Goal: Task Accomplishment & Management: Complete application form

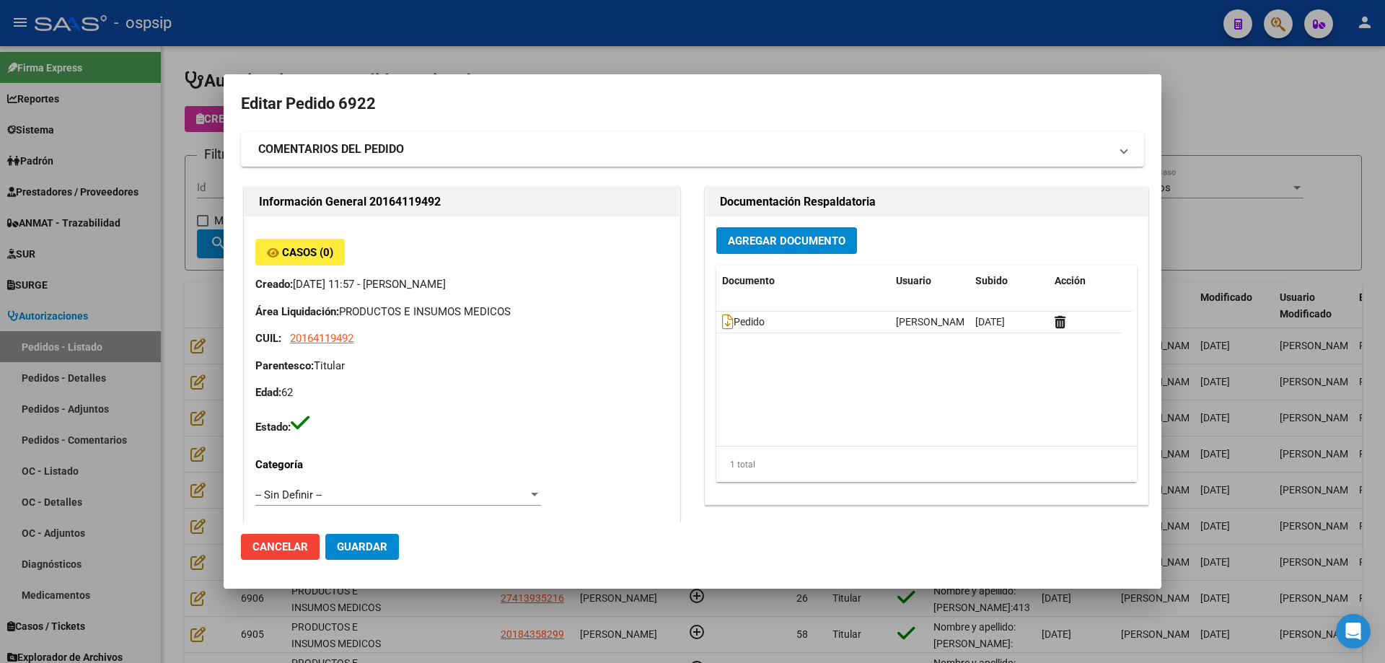
click at [163, 201] on div at bounding box center [692, 331] width 1385 height 663
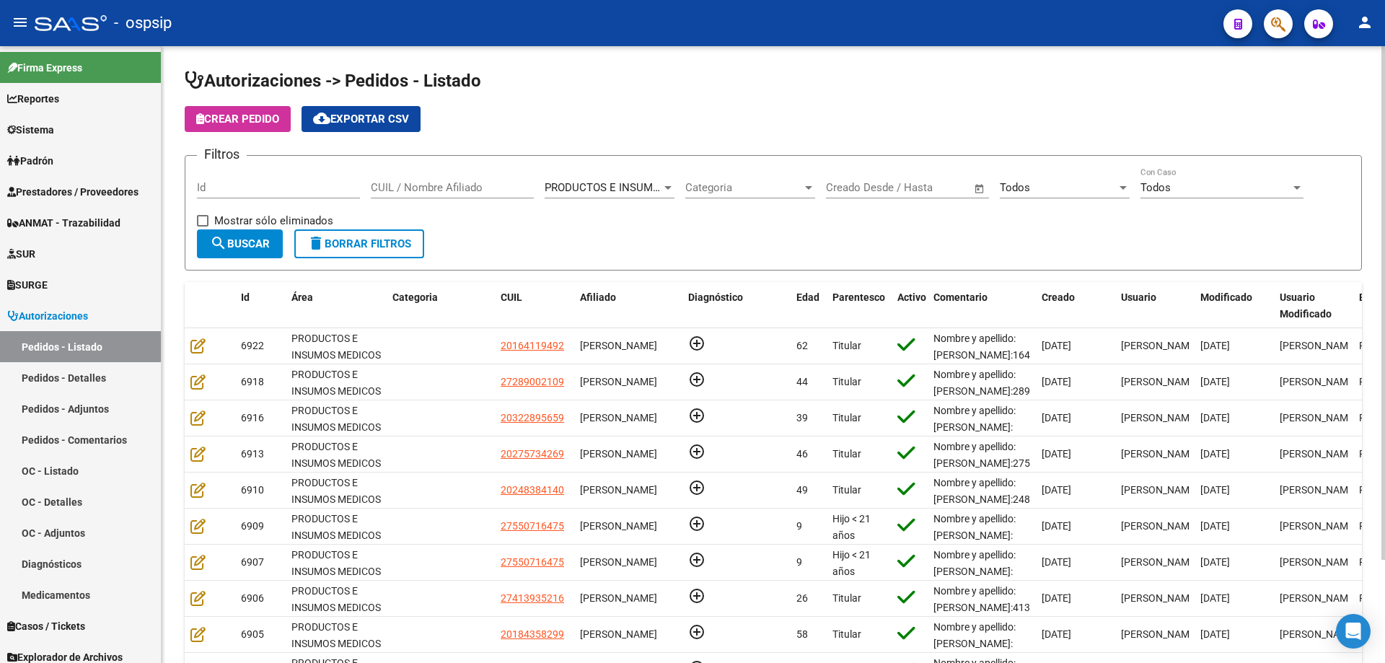
click at [448, 185] on input "CUIL / Nombre Afiliado" at bounding box center [452, 187] width 163 height 13
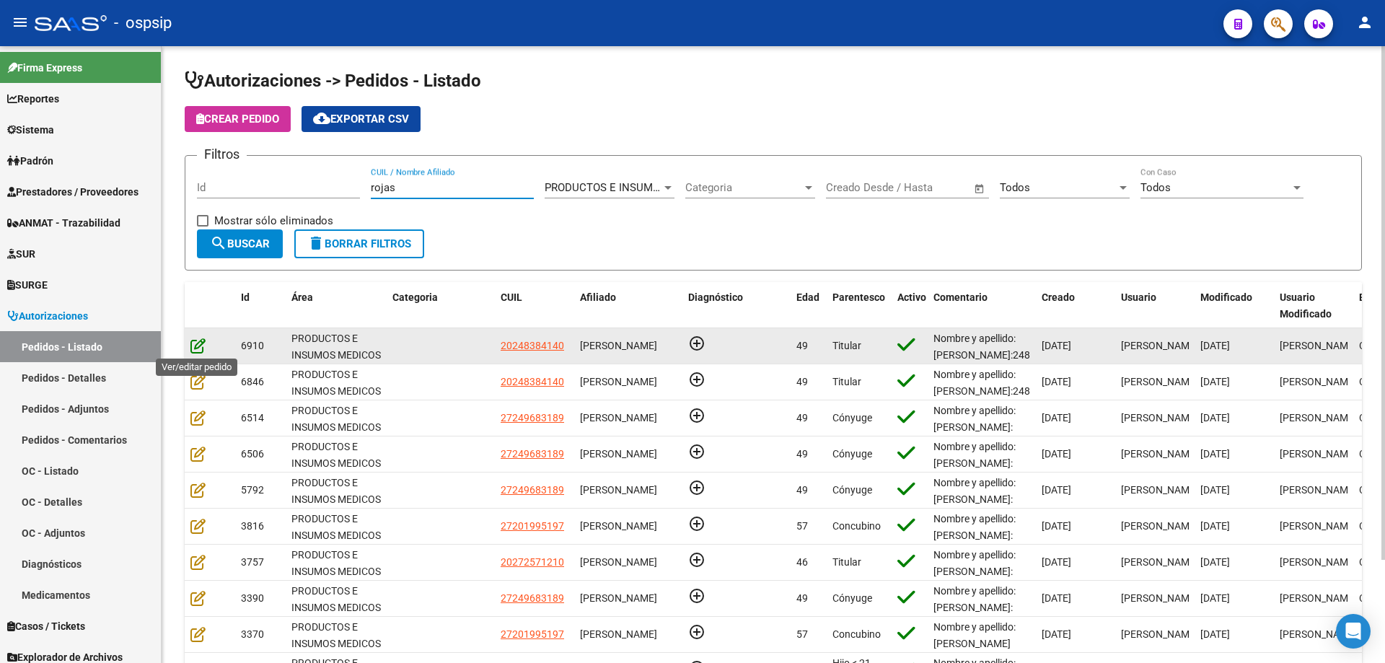
type input "rojas"
click at [203, 350] on icon at bounding box center [197, 346] width 15 height 16
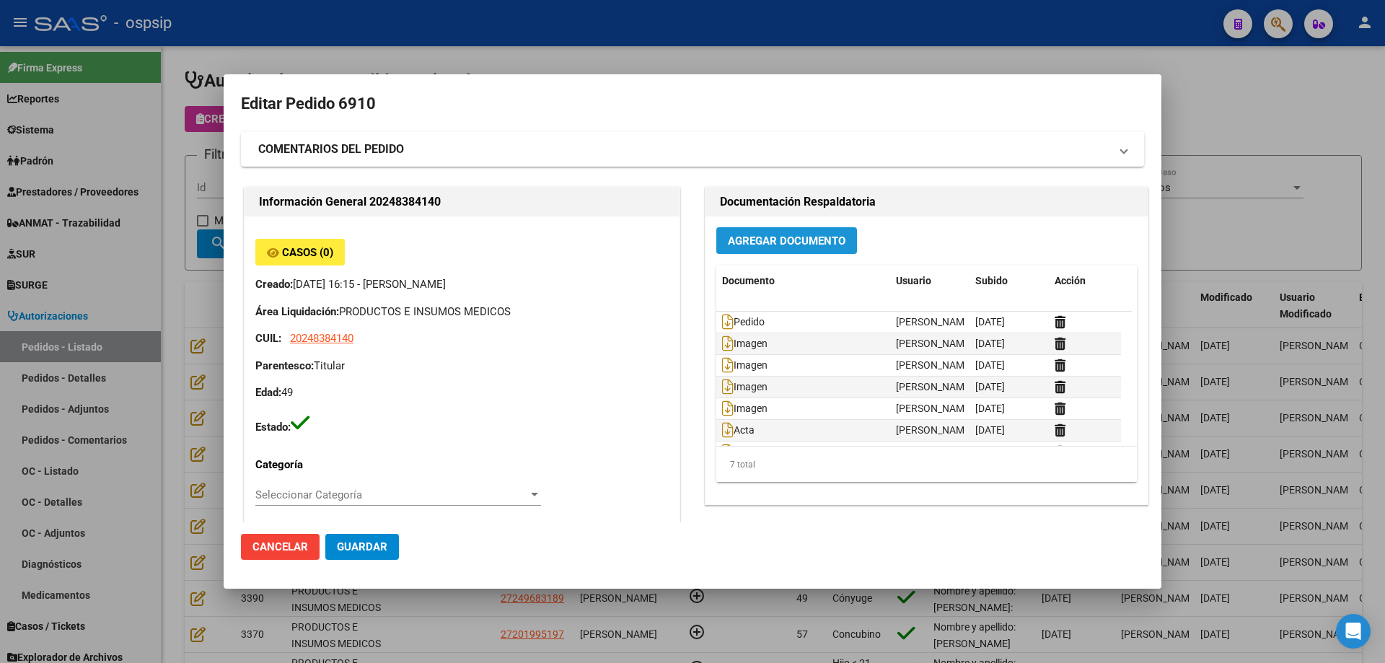
click at [798, 235] on span "Agregar Documento" at bounding box center [787, 241] width 118 height 13
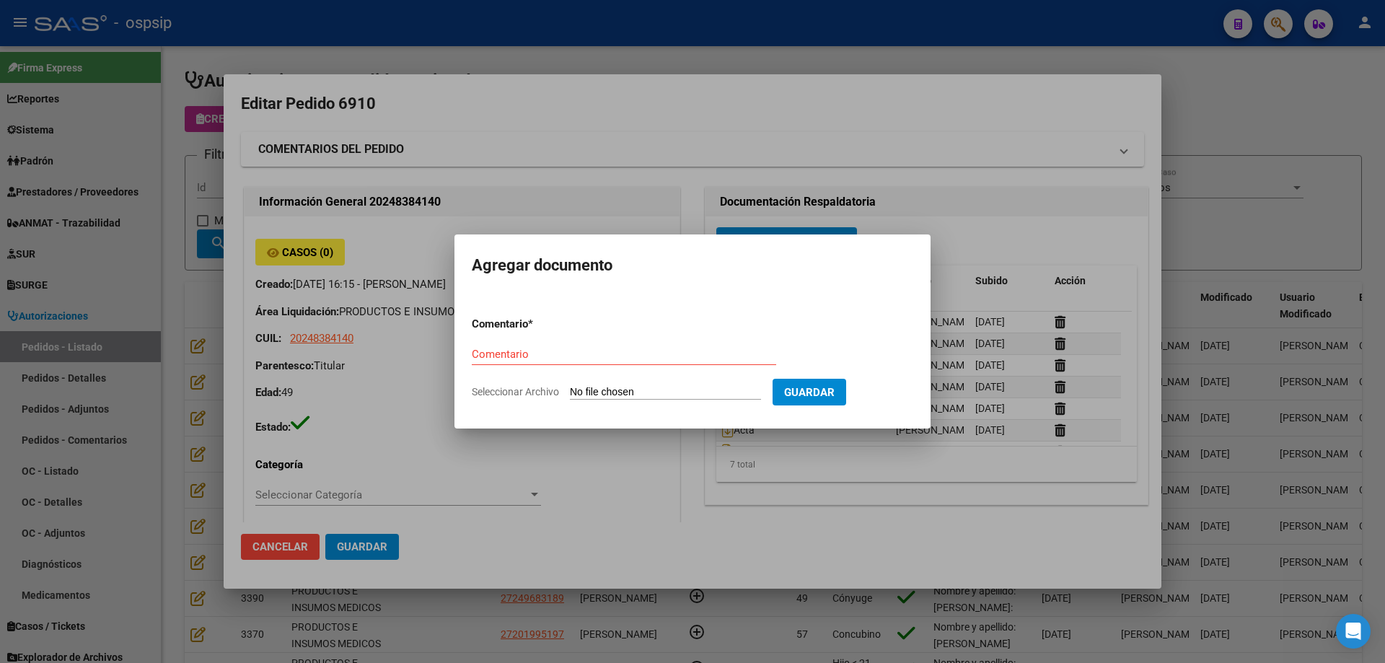
click at [728, 387] on input "Seleccionar Archivo" at bounding box center [665, 393] width 191 height 14
type input "C:\fakepath\[PERSON_NAME].pdf"
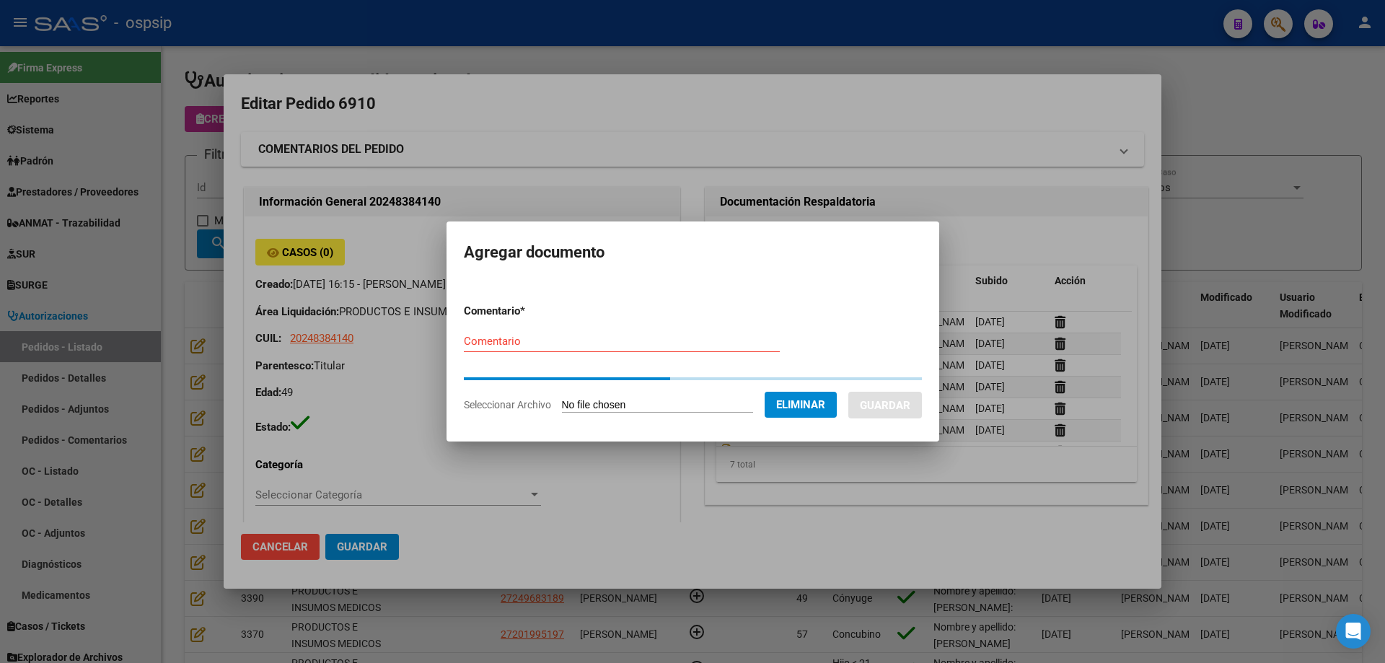
click at [482, 339] on form "Comentario * Comentario Seleccionar Archivo Eliminar Guardar" at bounding box center [693, 357] width 458 height 131
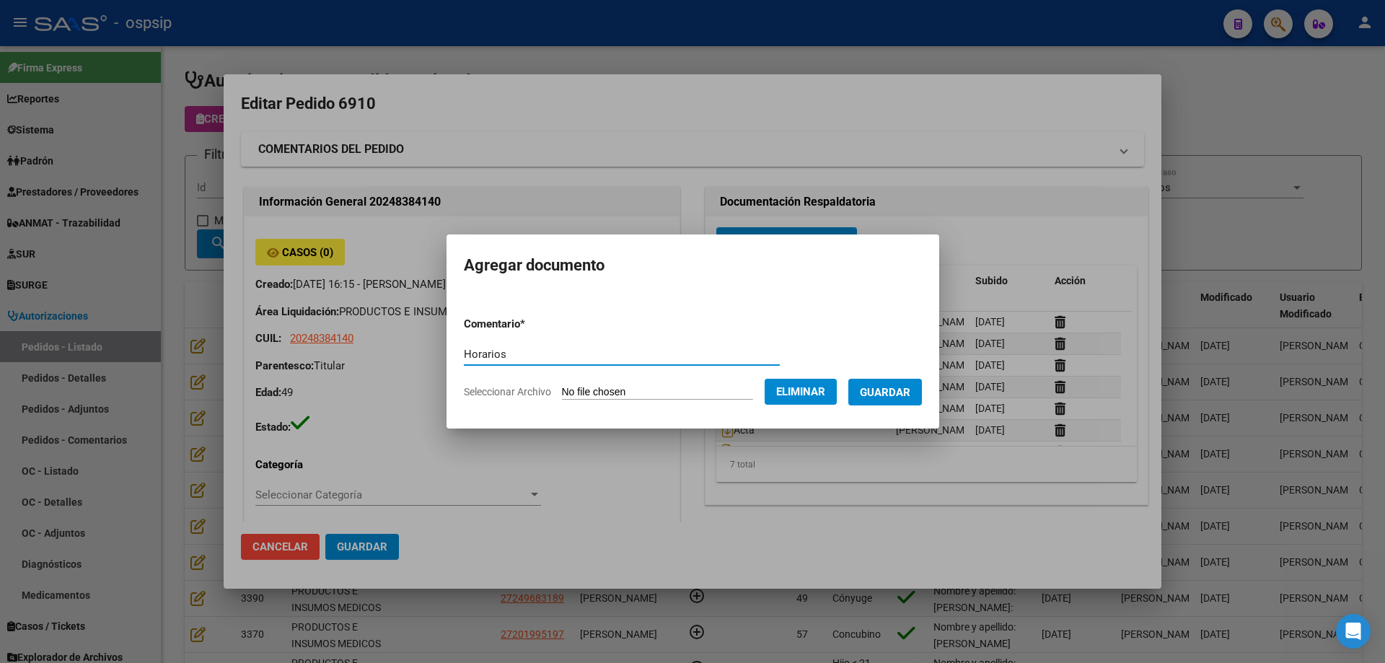
type input "Horarios"
click at [902, 401] on button "Guardar" at bounding box center [886, 392] width 74 height 27
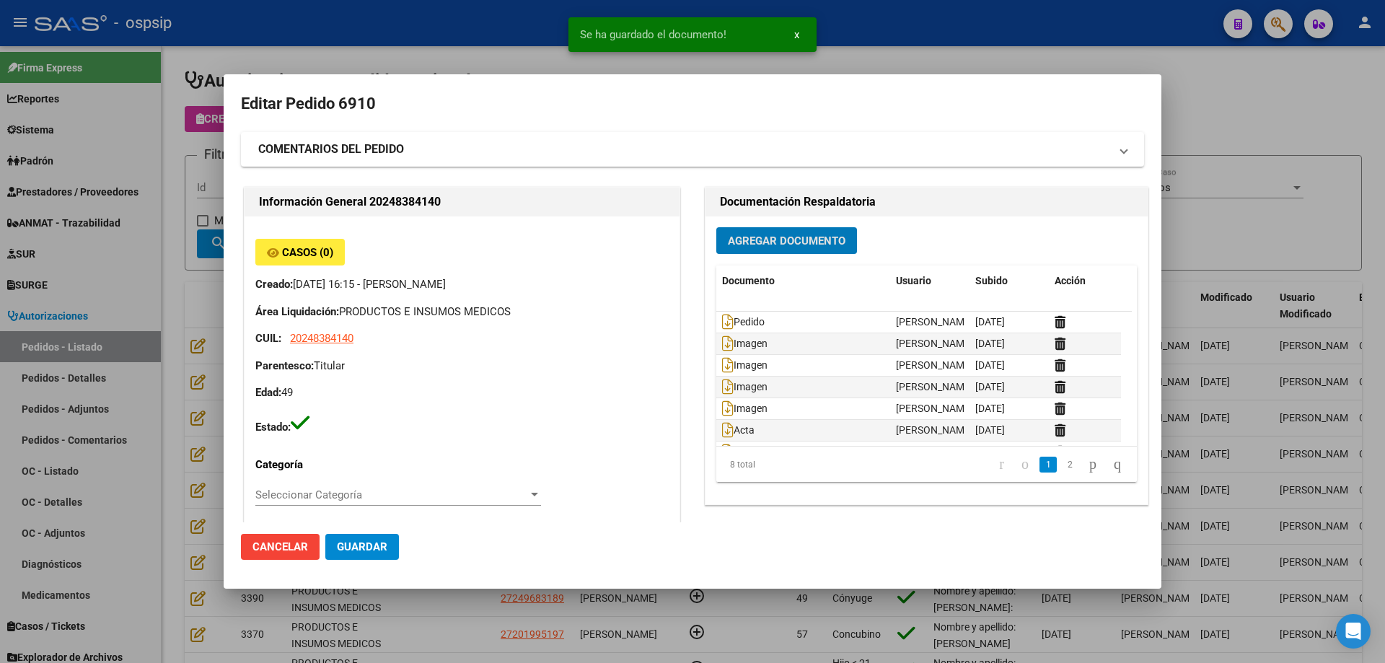
click at [380, 543] on span "Guardar" at bounding box center [362, 546] width 51 height 13
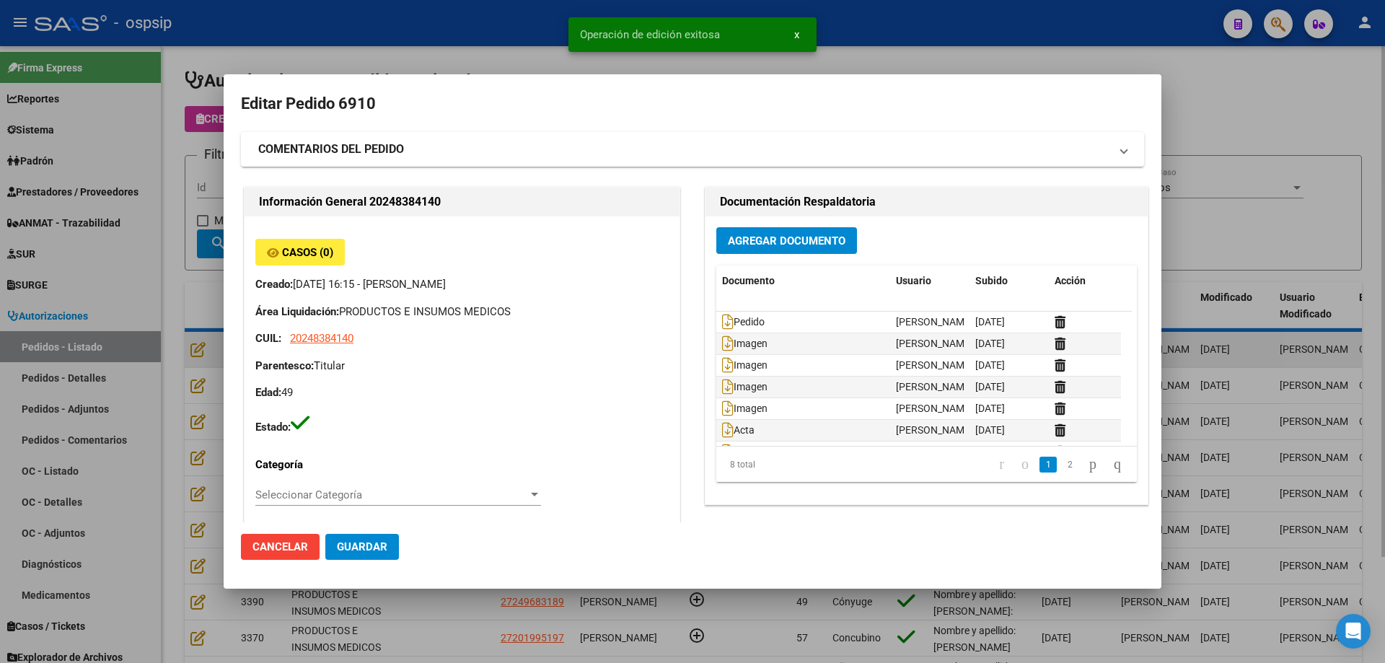
click at [199, 337] on div at bounding box center [692, 331] width 1385 height 663
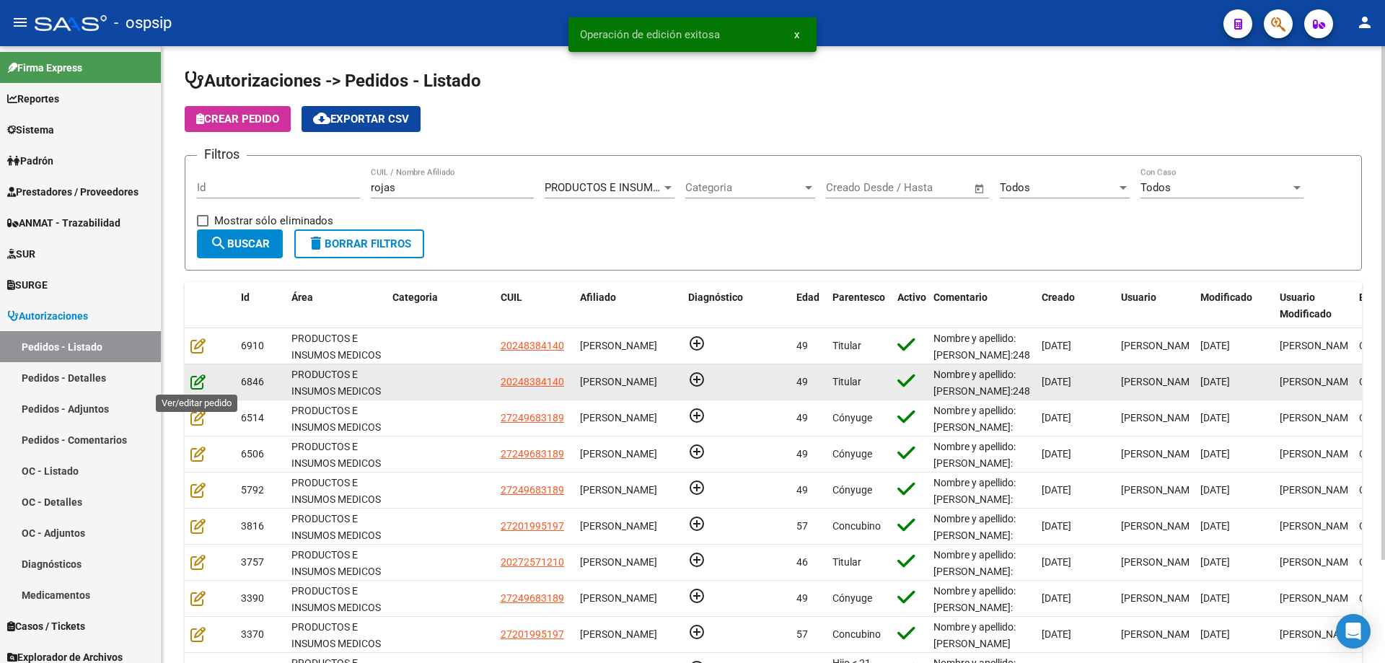
click at [194, 381] on icon at bounding box center [197, 382] width 15 height 16
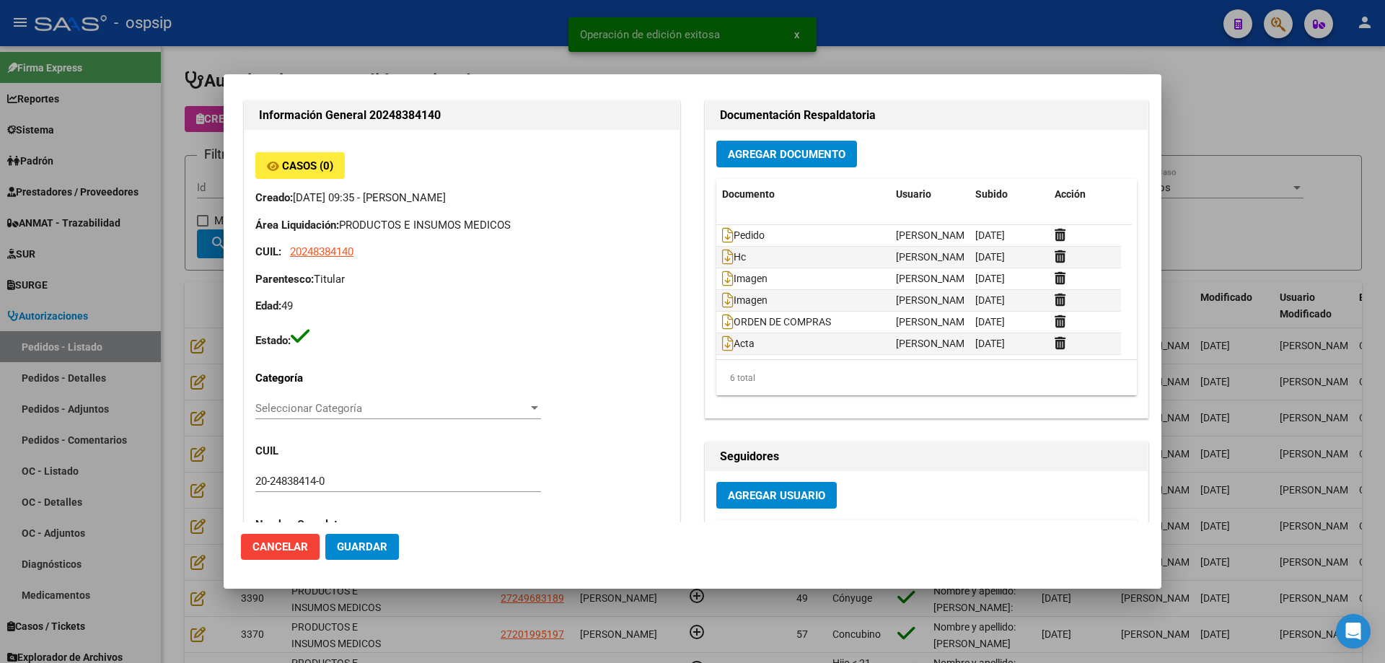
scroll to position [216, 0]
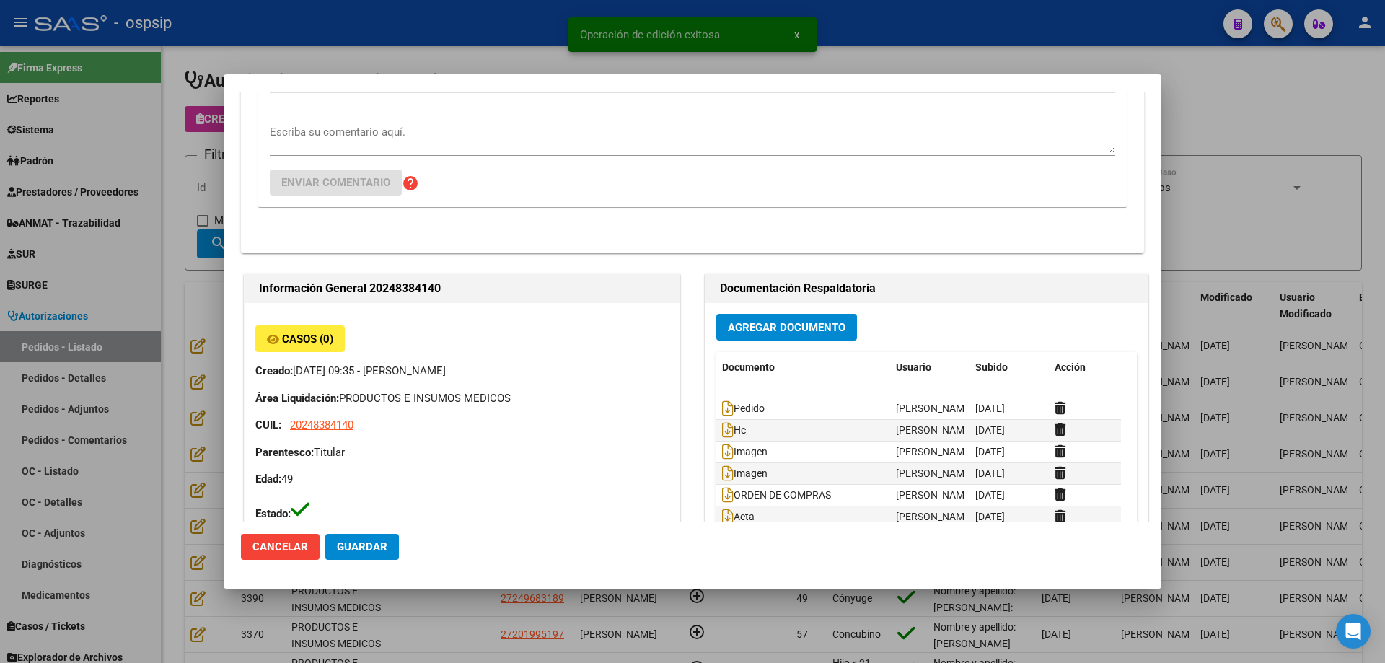
click at [775, 333] on span "Agregar Documento" at bounding box center [787, 327] width 118 height 13
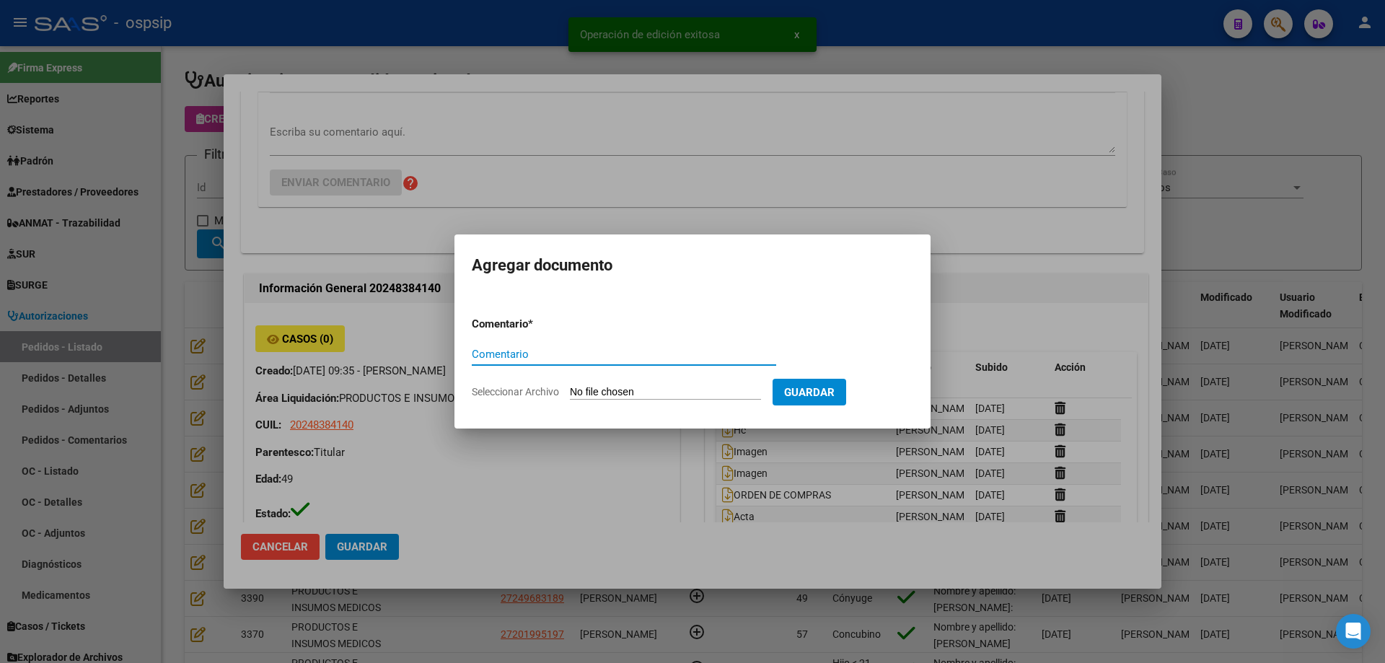
click at [714, 387] on input "Seleccionar Archivo" at bounding box center [665, 393] width 191 height 14
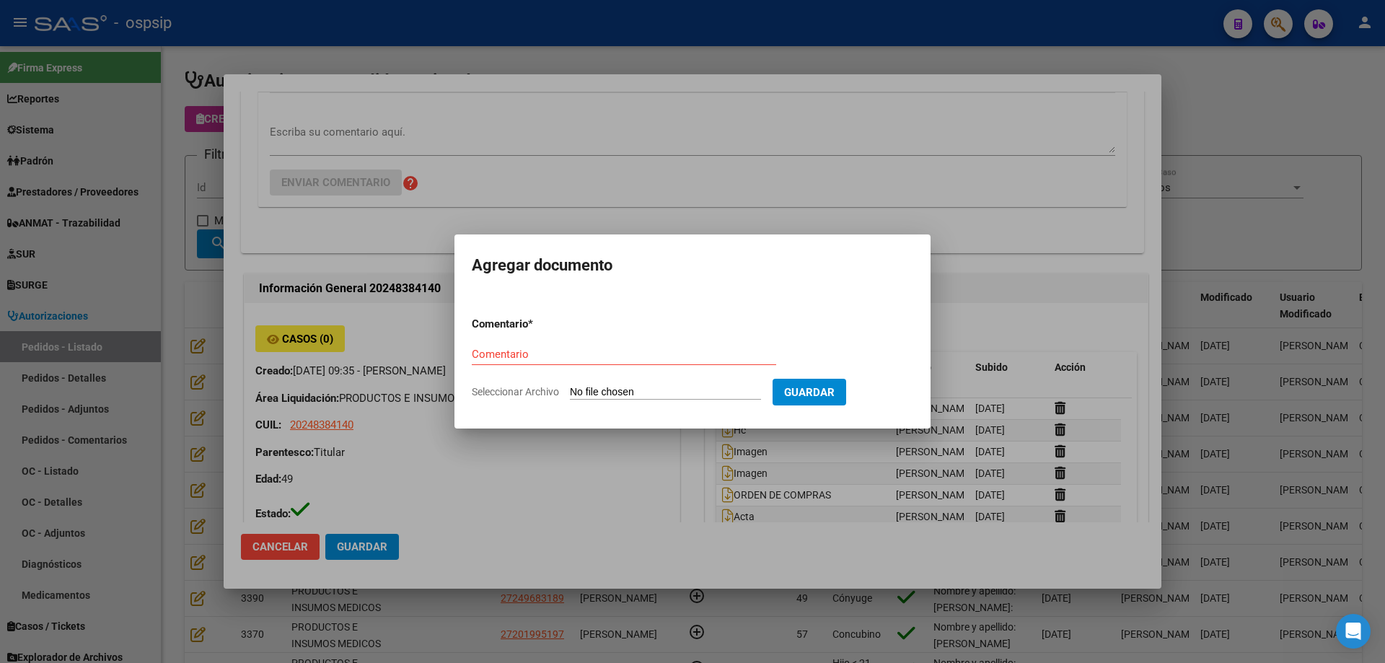
type input "C:\fakepath\[PERSON_NAME].pdf"
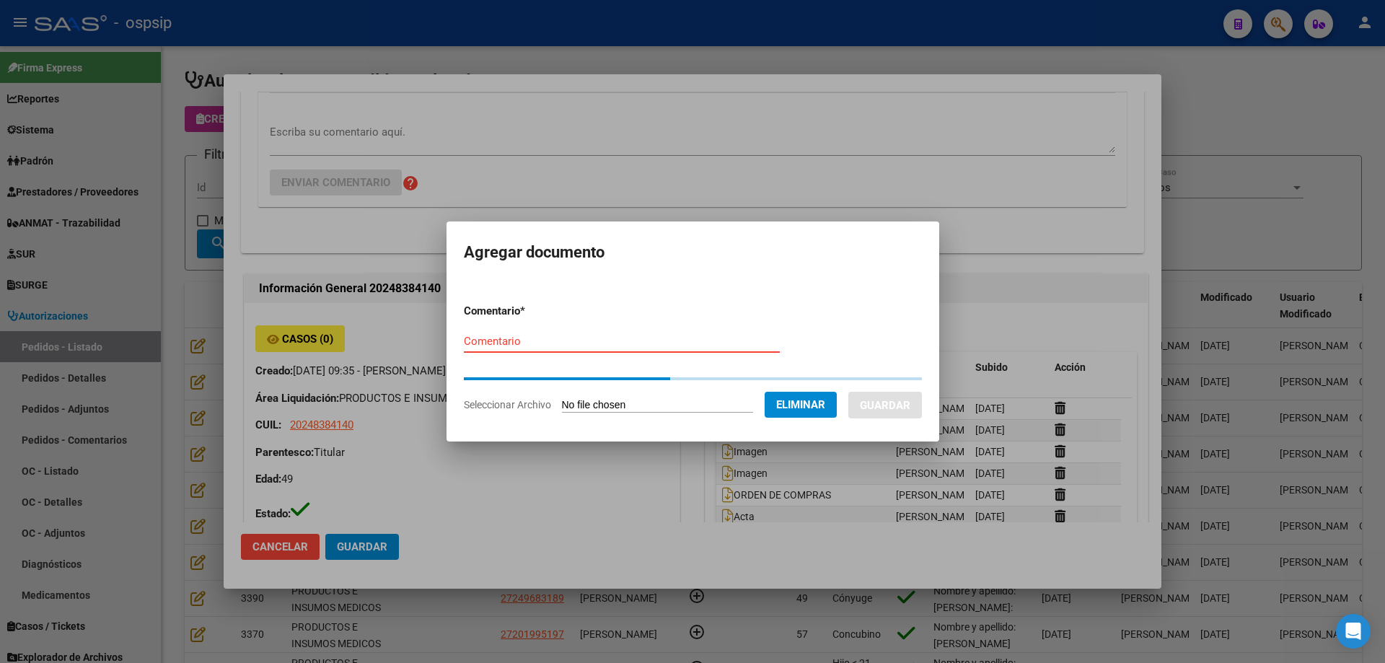
click at [558, 343] on input "Comentario" at bounding box center [622, 341] width 316 height 13
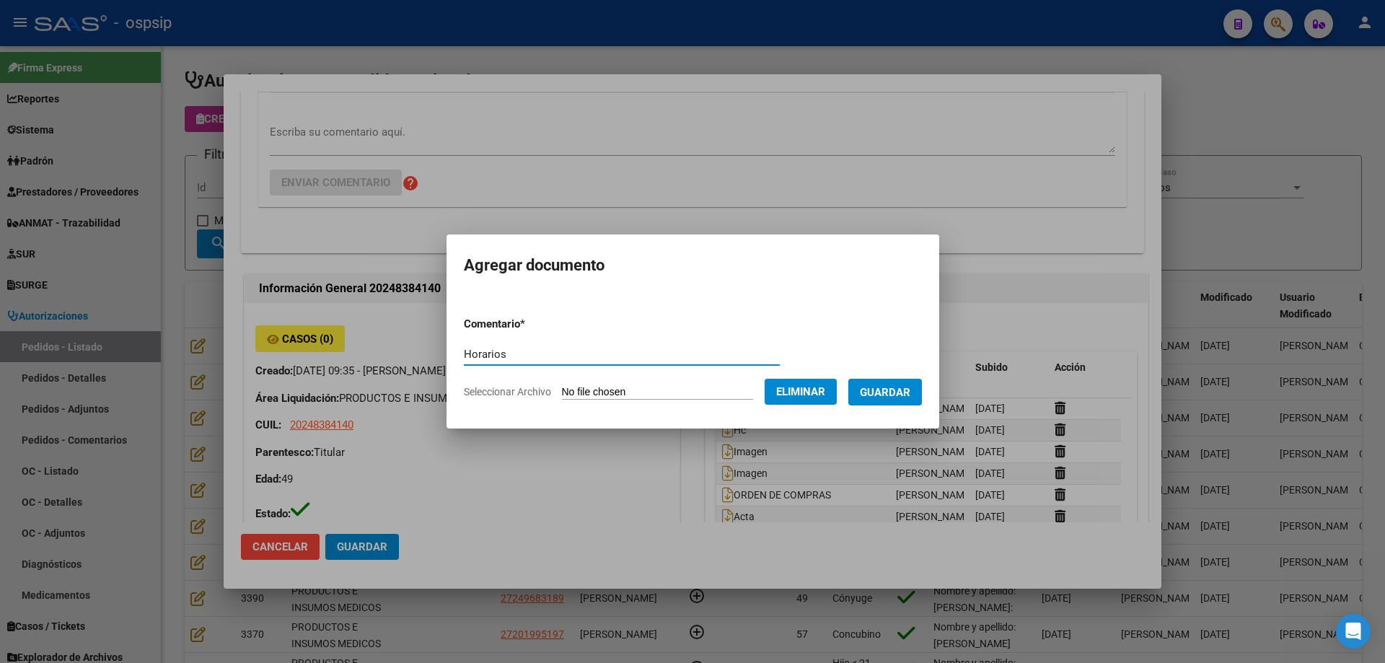
type input "Horarios"
click at [898, 387] on span "Guardar" at bounding box center [885, 392] width 51 height 13
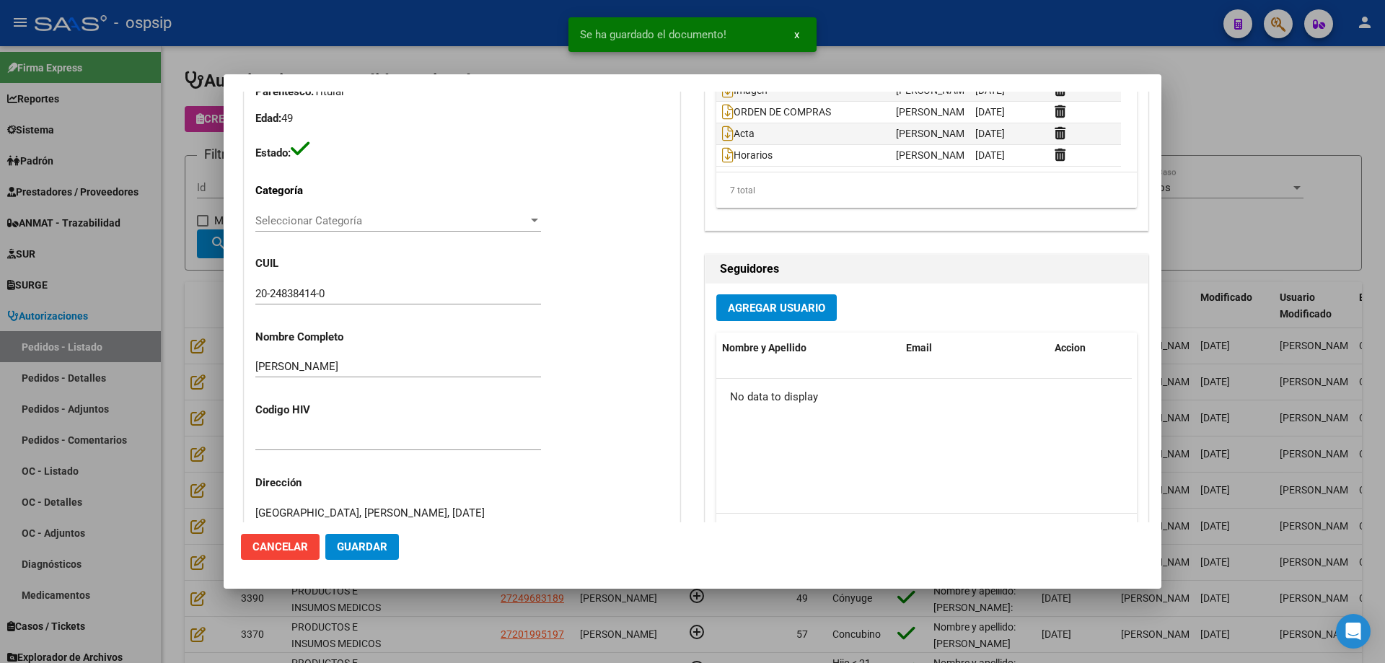
scroll to position [866, 0]
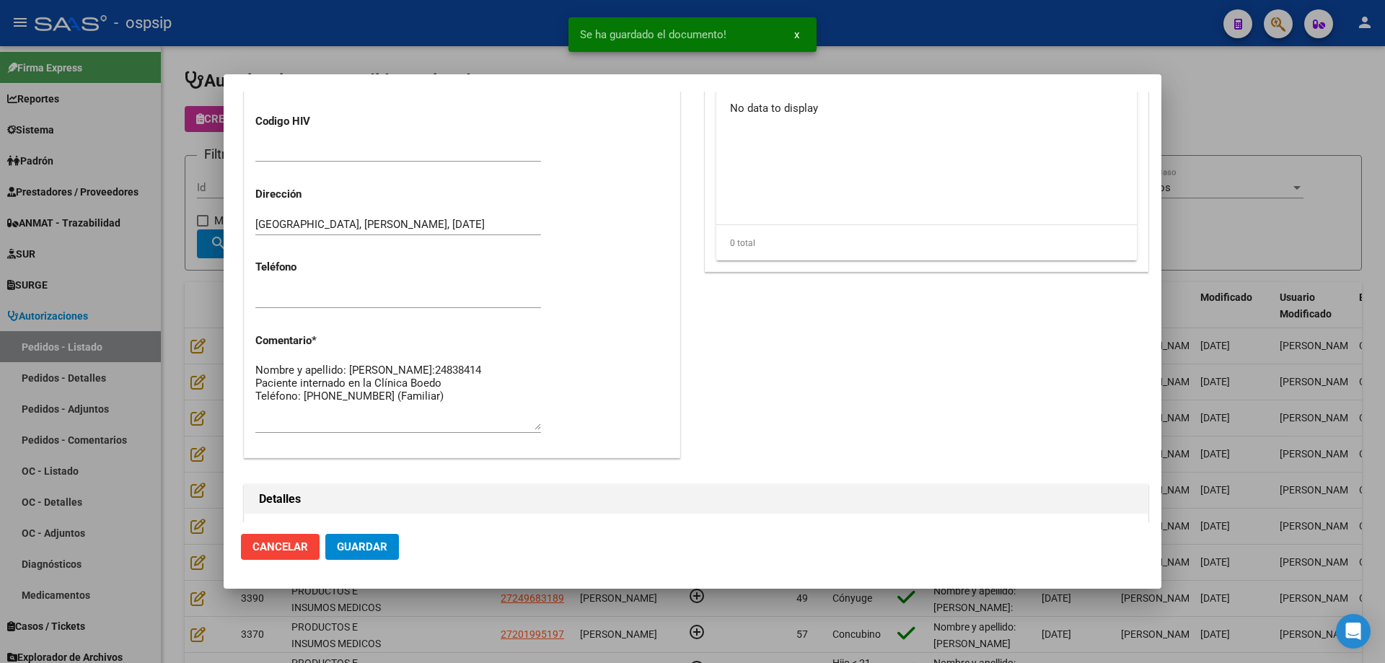
click at [370, 545] on span "Guardar" at bounding box center [362, 546] width 51 height 13
click at [203, 191] on div at bounding box center [692, 331] width 1385 height 663
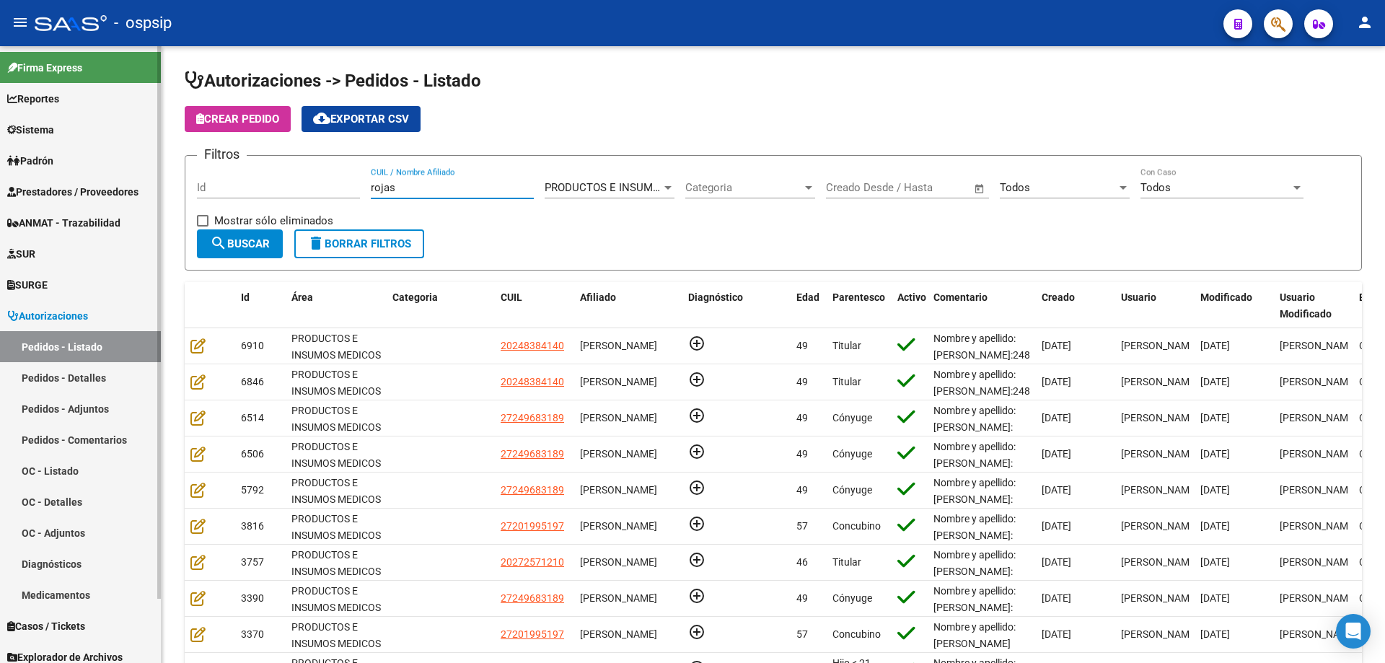
drag, startPoint x: 400, startPoint y: 190, endPoint x: 108, endPoint y: 180, distance: 292.4
click at [108, 180] on mat-sidenav-container "Firma Express Reportes Egresos Devengados Auditorías x Área Auditorías x Usuari…" at bounding box center [692, 354] width 1385 height 617
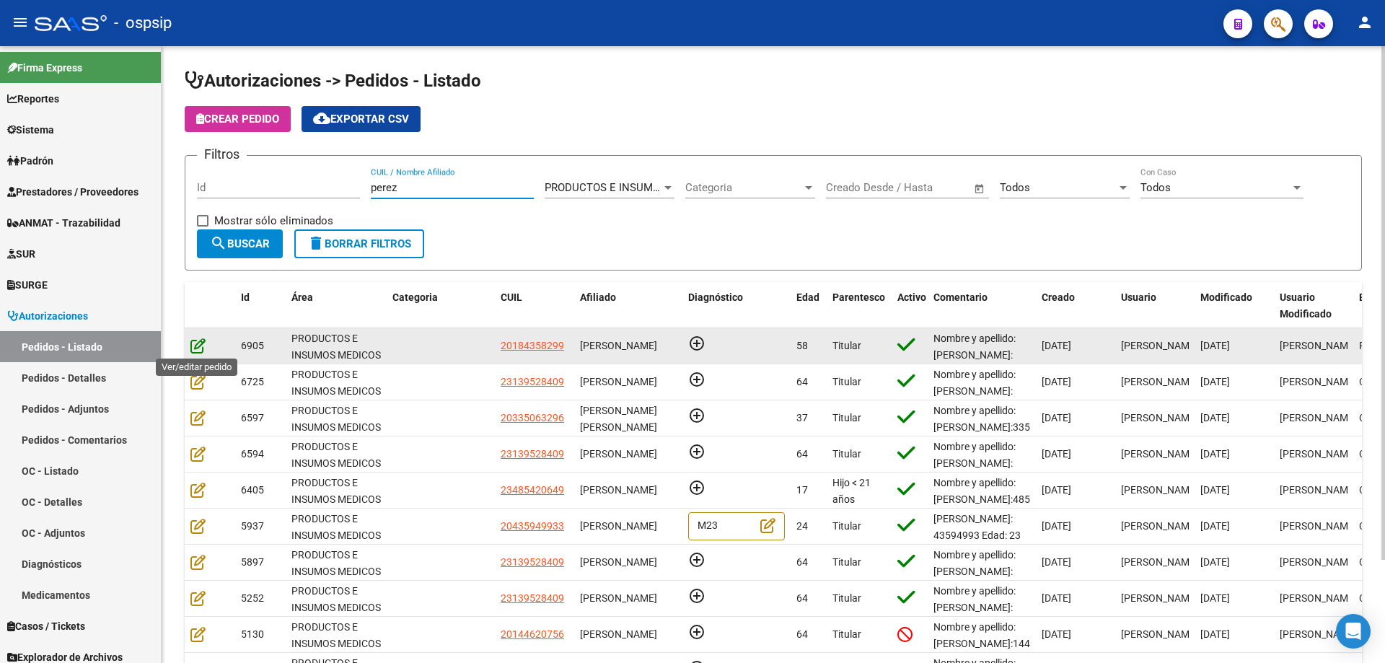
type input "perez"
click at [194, 346] on icon at bounding box center [197, 346] width 15 height 16
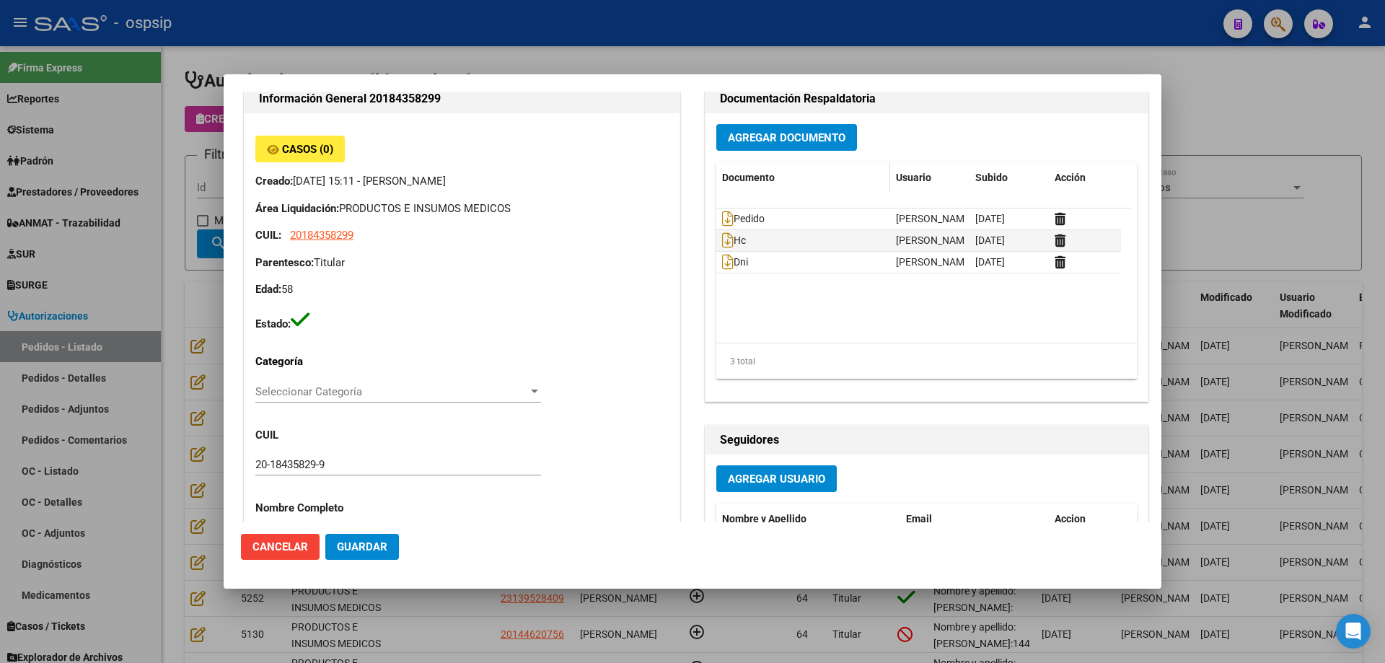
scroll to position [0, 0]
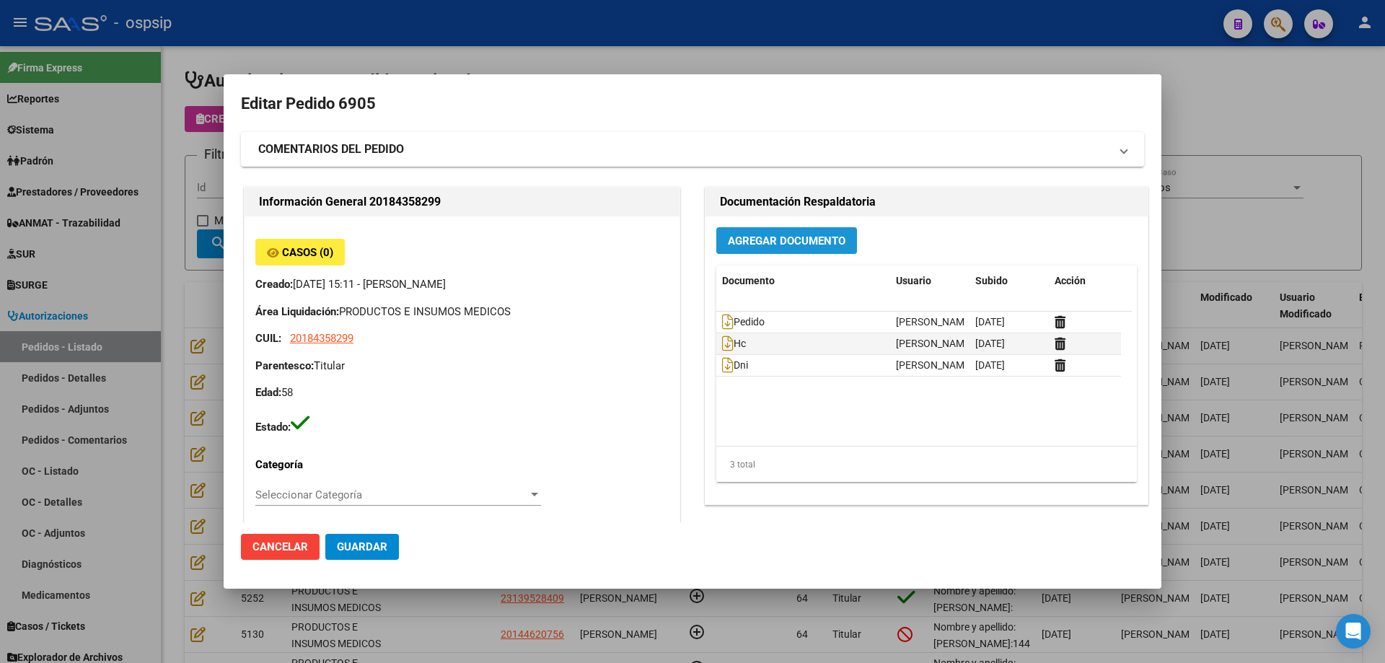
click at [783, 231] on button "Agregar Documento" at bounding box center [786, 240] width 141 height 27
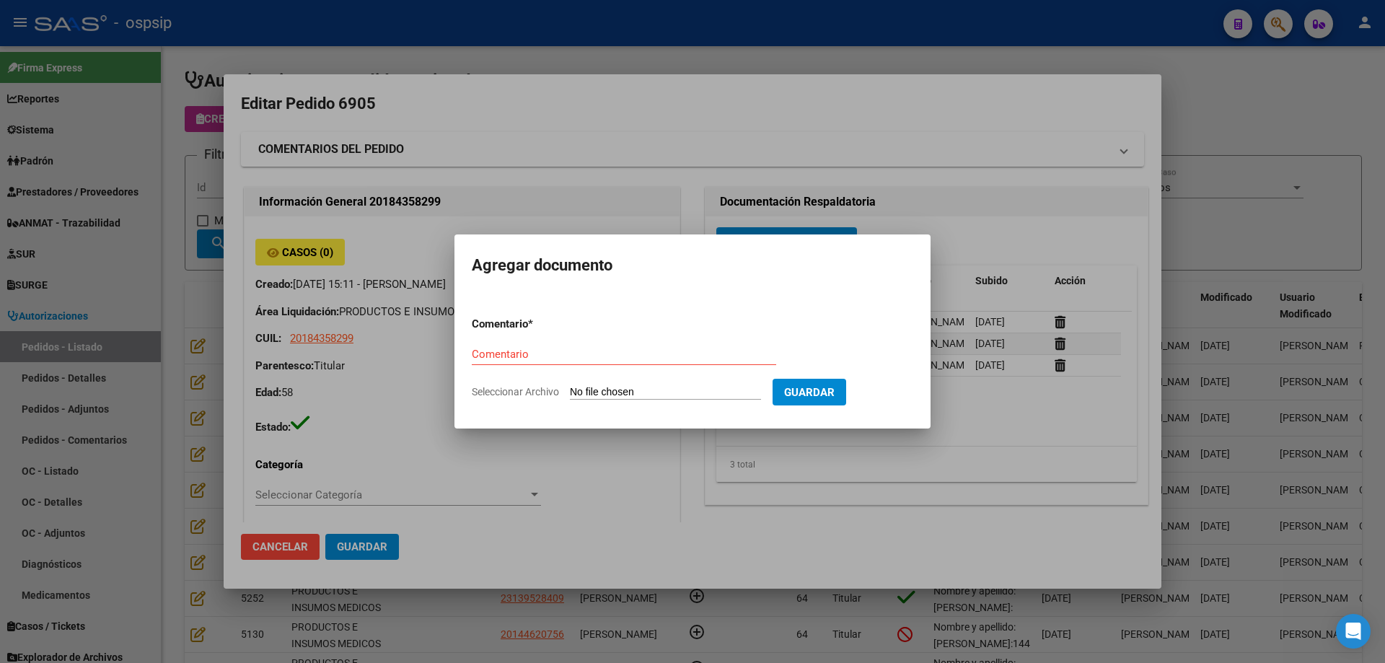
click at [711, 390] on input "Seleccionar Archivo" at bounding box center [665, 393] width 191 height 14
type input "C:\fakepath\estudio [PERSON_NAME].pdf"
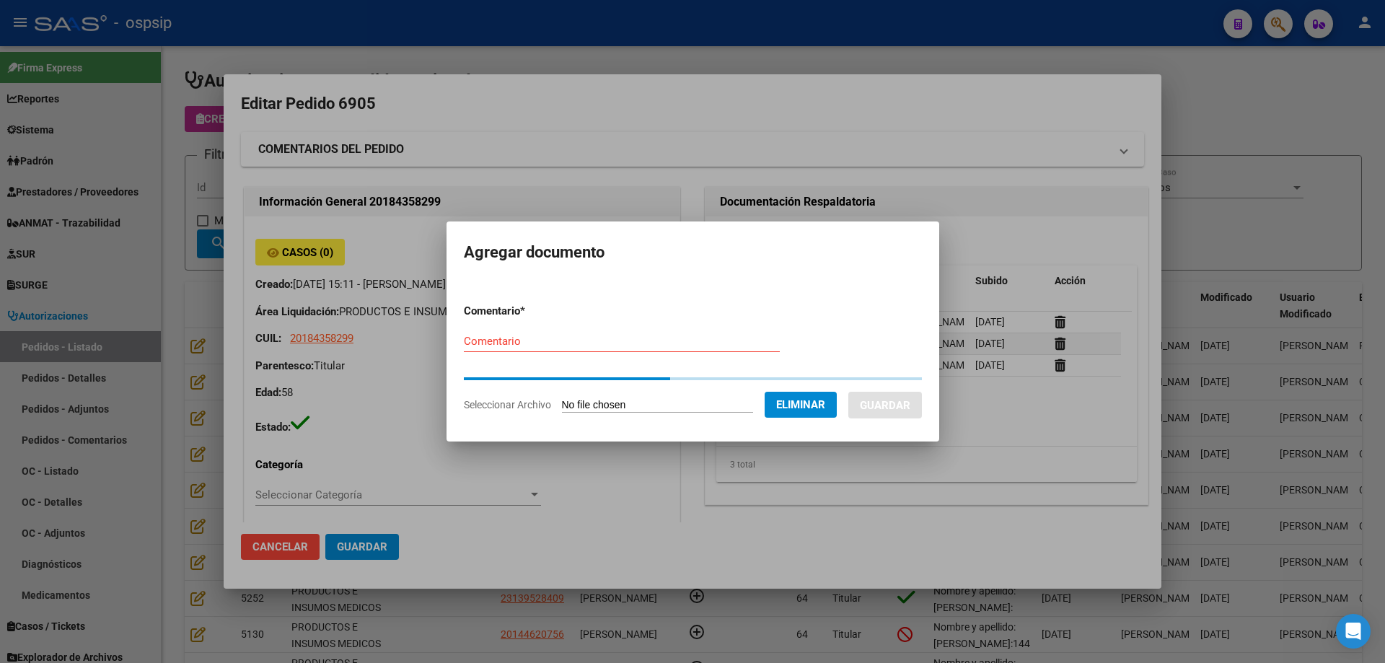
click at [513, 343] on div "Comentario" at bounding box center [622, 341] width 316 height 22
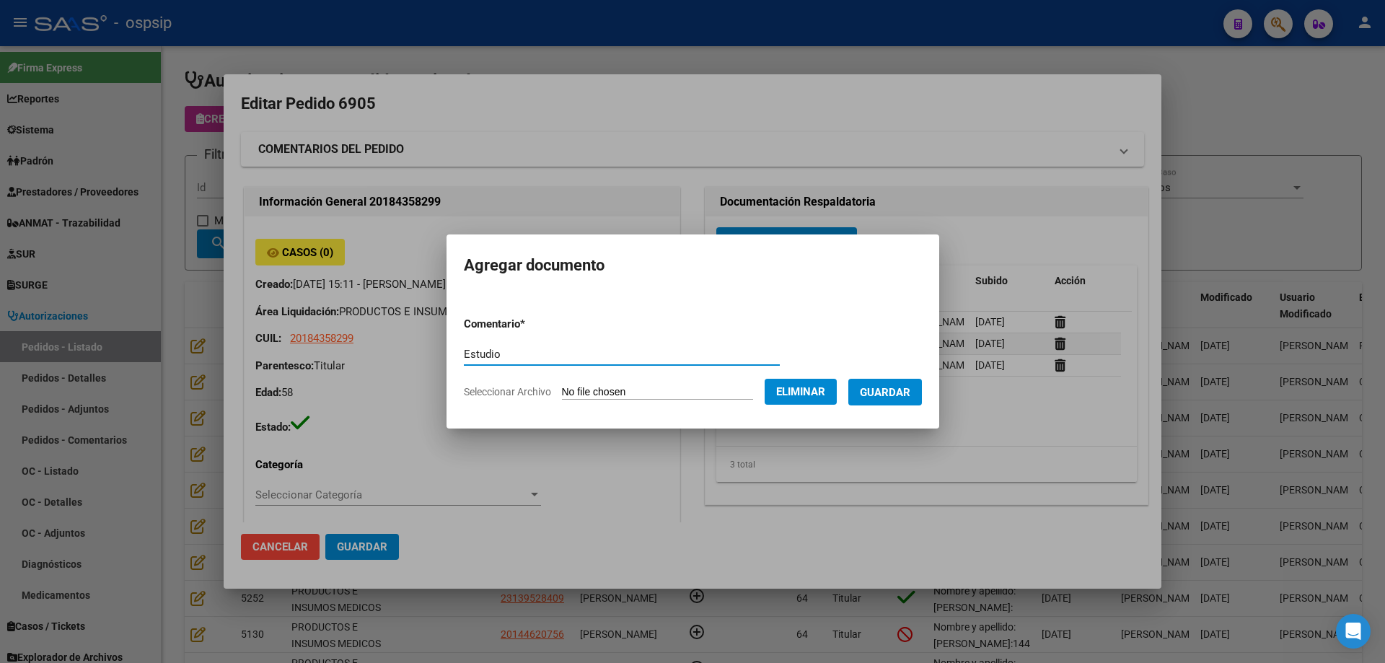
type input "Estudio"
click at [884, 401] on button "Guardar" at bounding box center [886, 392] width 74 height 27
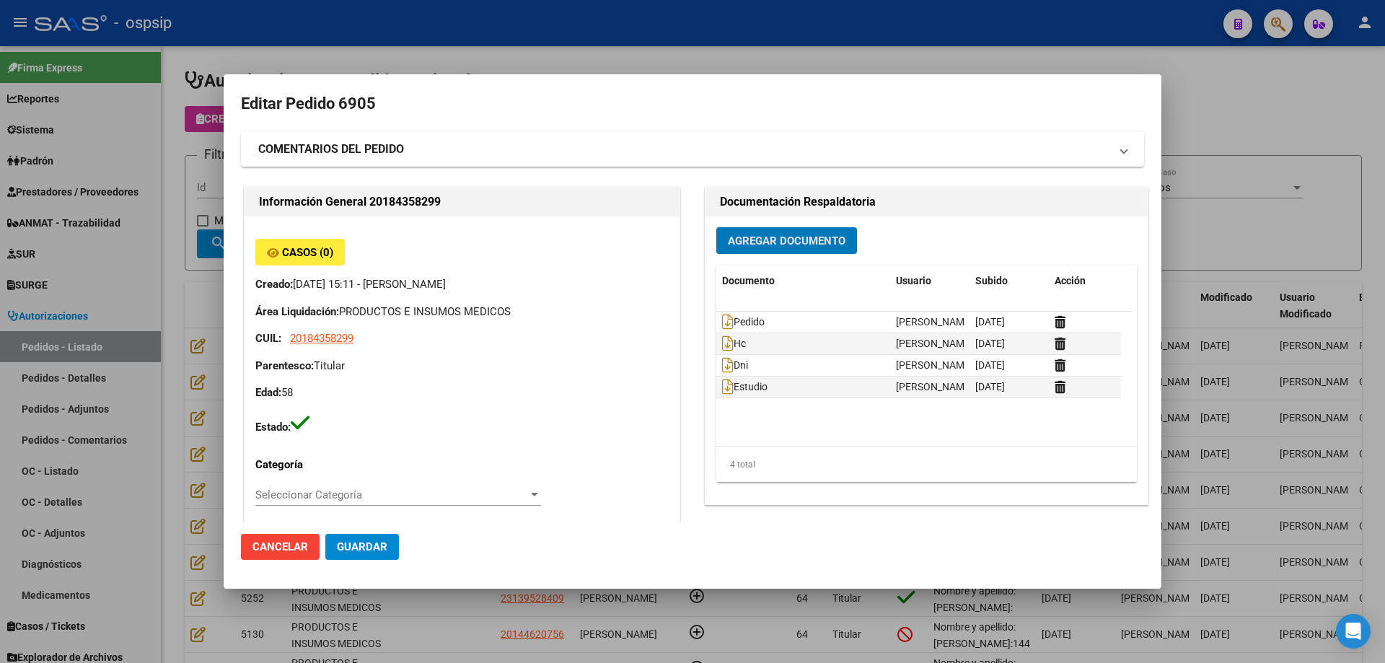
click at [805, 242] on span "Agregar Documento" at bounding box center [787, 241] width 118 height 13
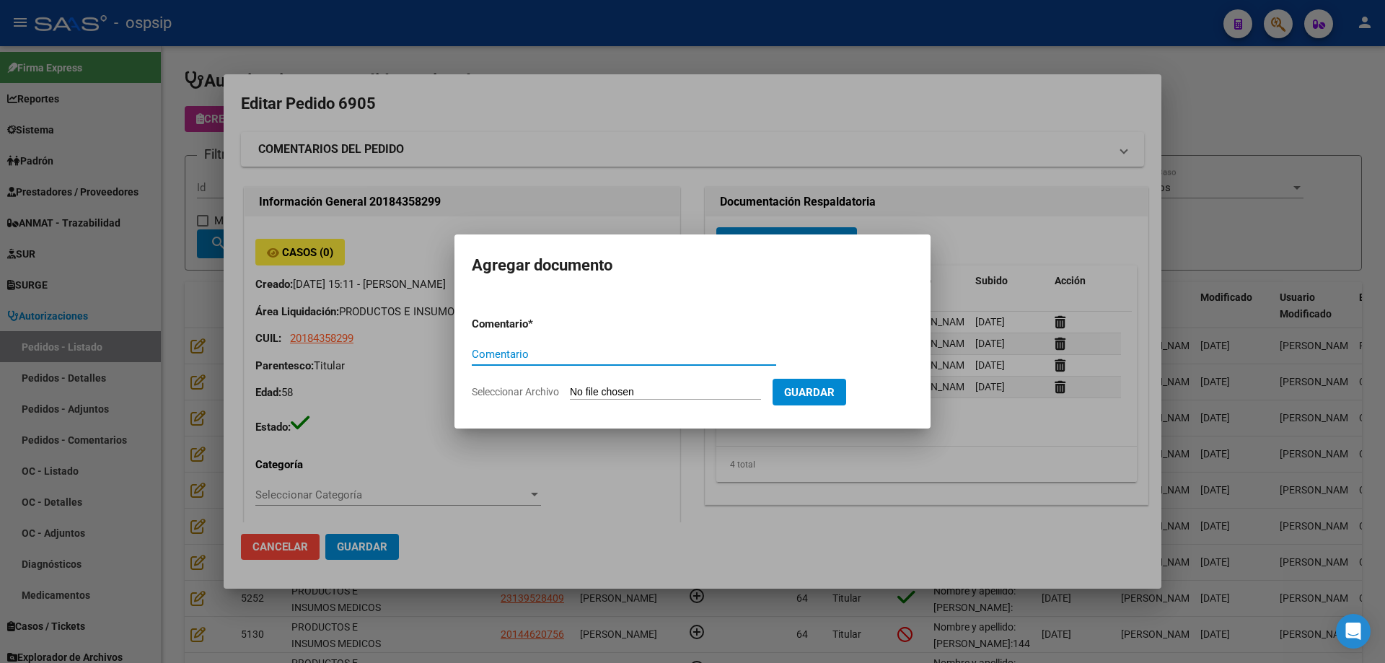
click at [704, 393] on input "Seleccionar Archivo" at bounding box center [665, 393] width 191 height 14
type input "C:\fakepath\estudio 2 [PERSON_NAME].pdf"
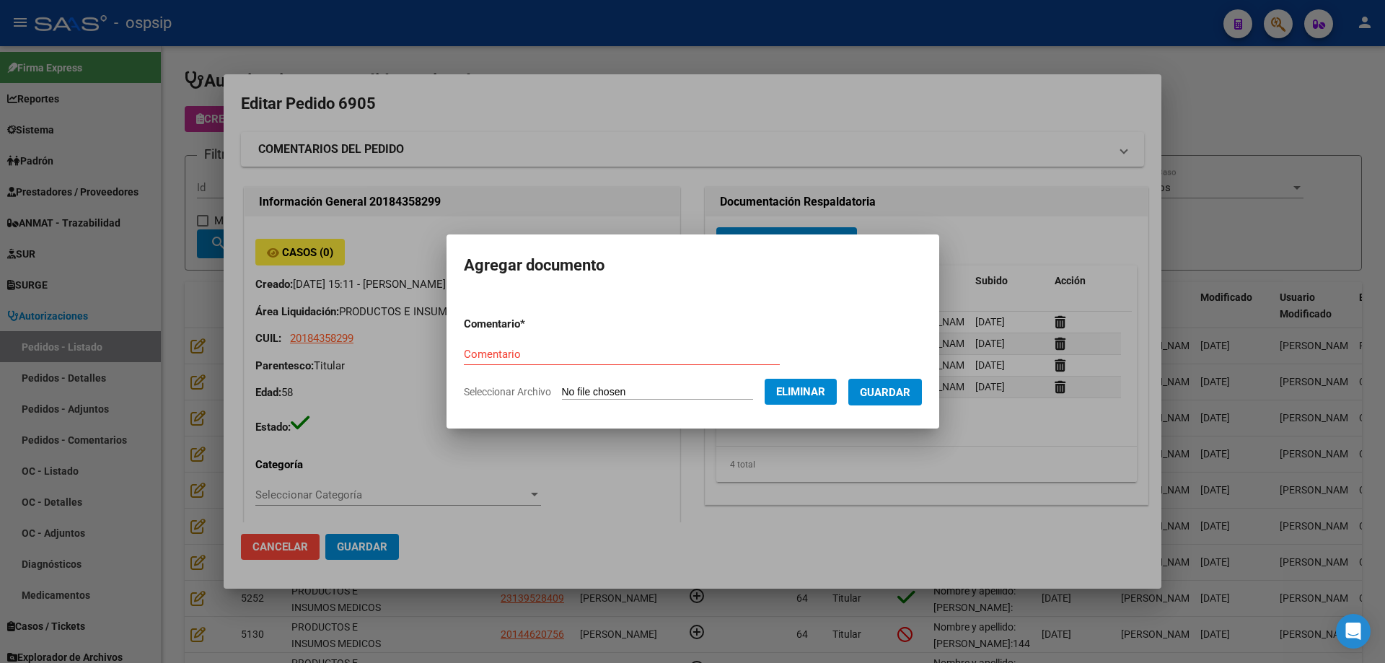
click at [471, 359] on input "Comentario" at bounding box center [622, 354] width 316 height 13
type input "Estudio"
click at [913, 400] on button "Guardar" at bounding box center [886, 392] width 74 height 27
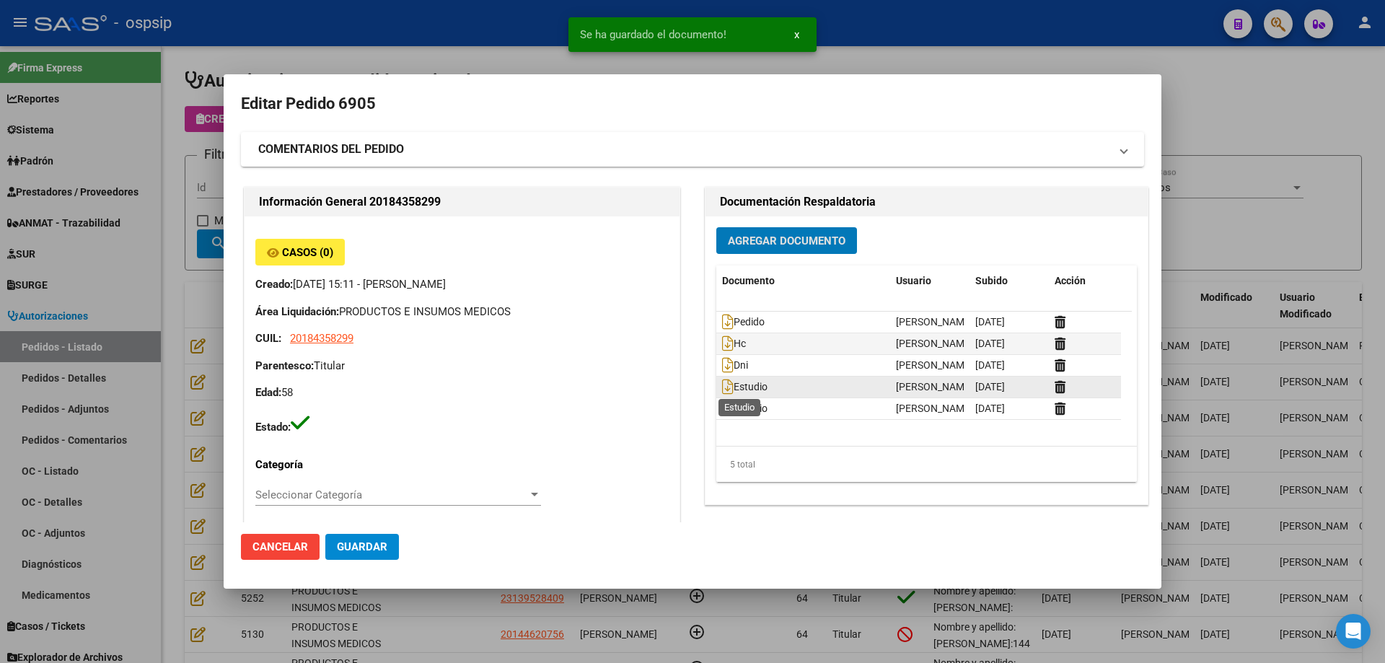
click at [728, 383] on span "Estudio" at bounding box center [744, 388] width 45 height 12
click at [725, 387] on icon at bounding box center [728, 387] width 12 height 16
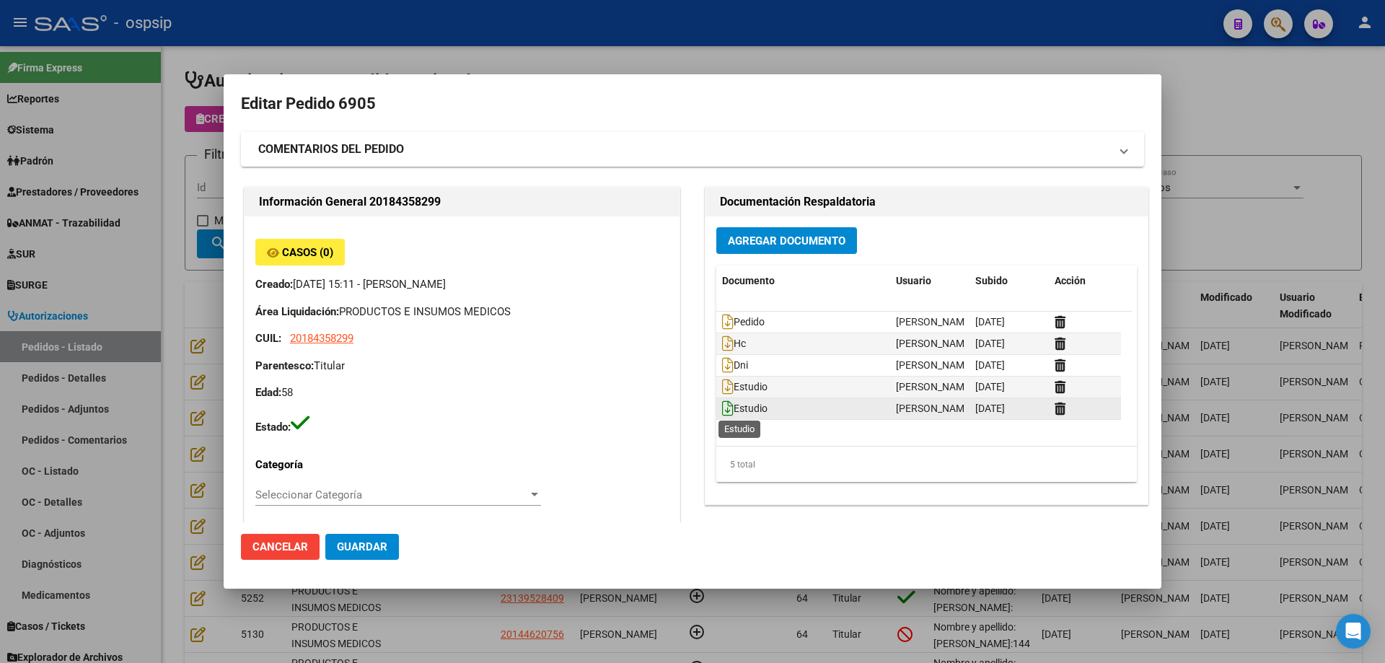
click at [722, 408] on icon at bounding box center [728, 408] width 12 height 16
click at [1204, 122] on div at bounding box center [692, 331] width 1385 height 663
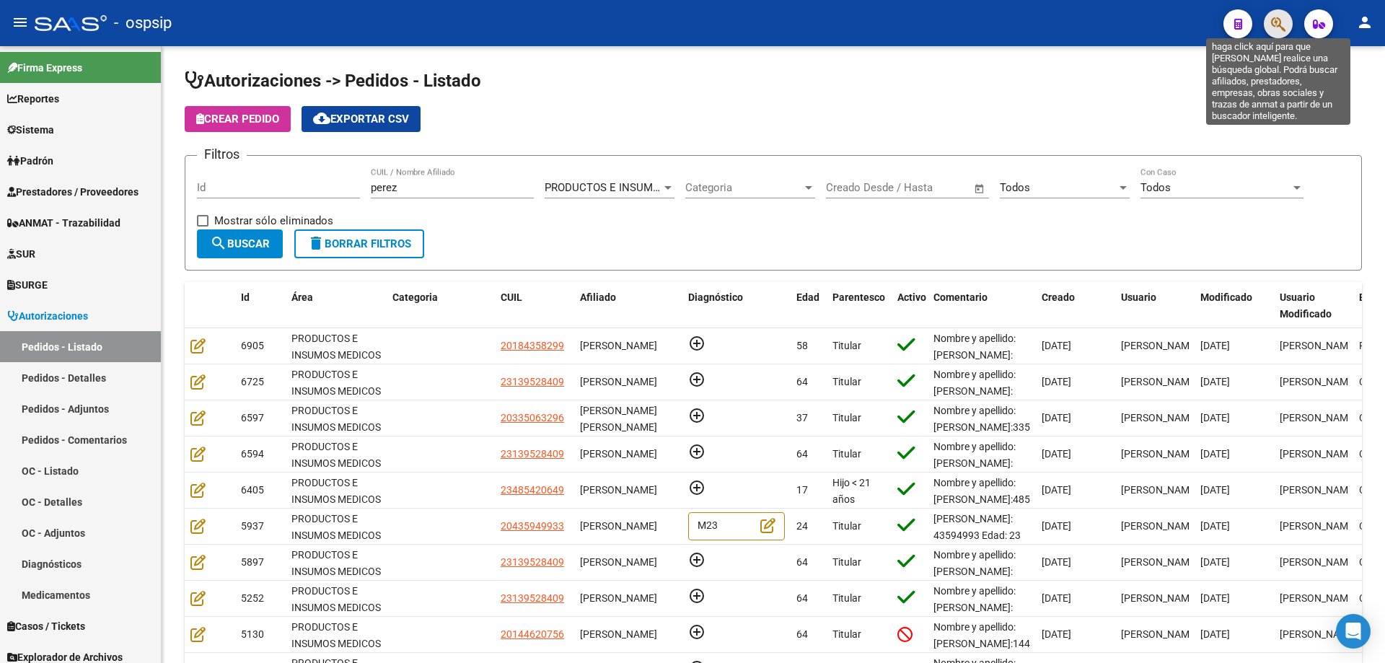
click at [1285, 19] on icon "button" at bounding box center [1278, 24] width 14 height 17
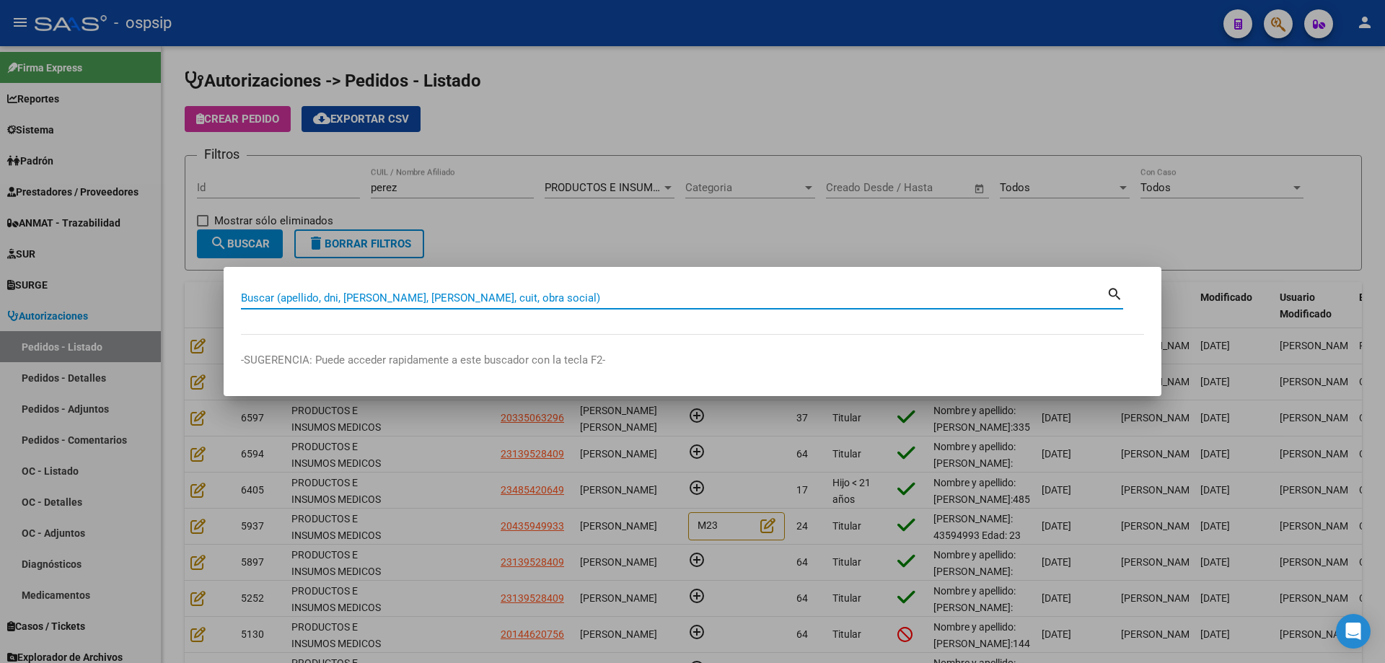
click at [934, 299] on input "Buscar (apellido, dni, [PERSON_NAME], [PERSON_NAME], cuit, obra social)" at bounding box center [674, 298] width 866 height 13
type input "42301673"
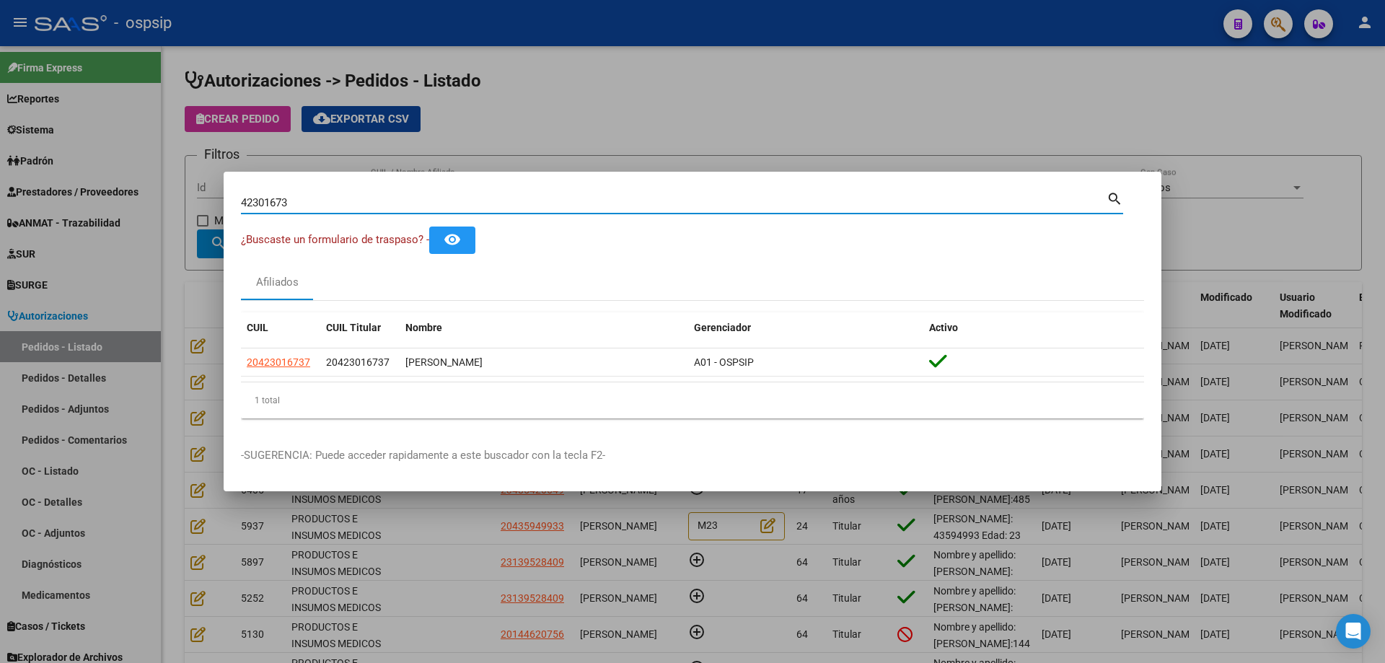
click at [281, 209] on input "42301673" at bounding box center [674, 202] width 866 height 13
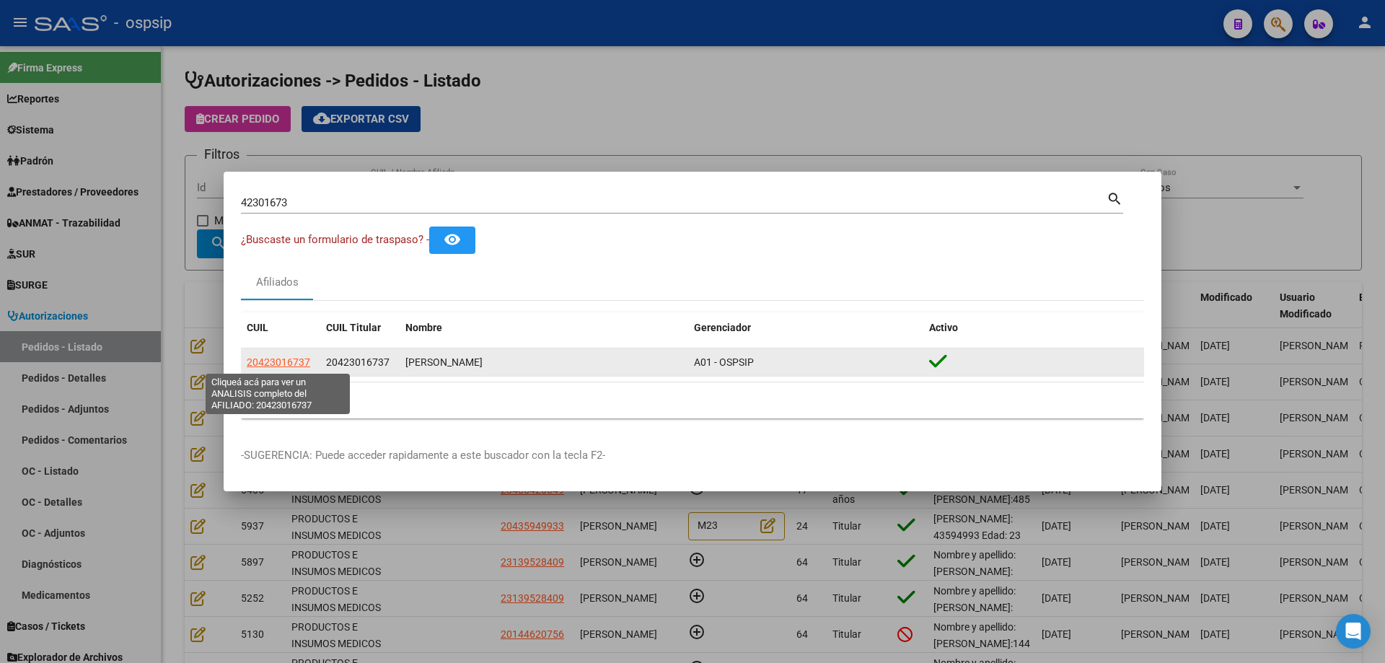
drag, startPoint x: 316, startPoint y: 356, endPoint x: 247, endPoint y: 359, distance: 69.3
click at [247, 359] on datatable-body-cell "20423016737" at bounding box center [280, 363] width 79 height 28
copy span "20423016737"
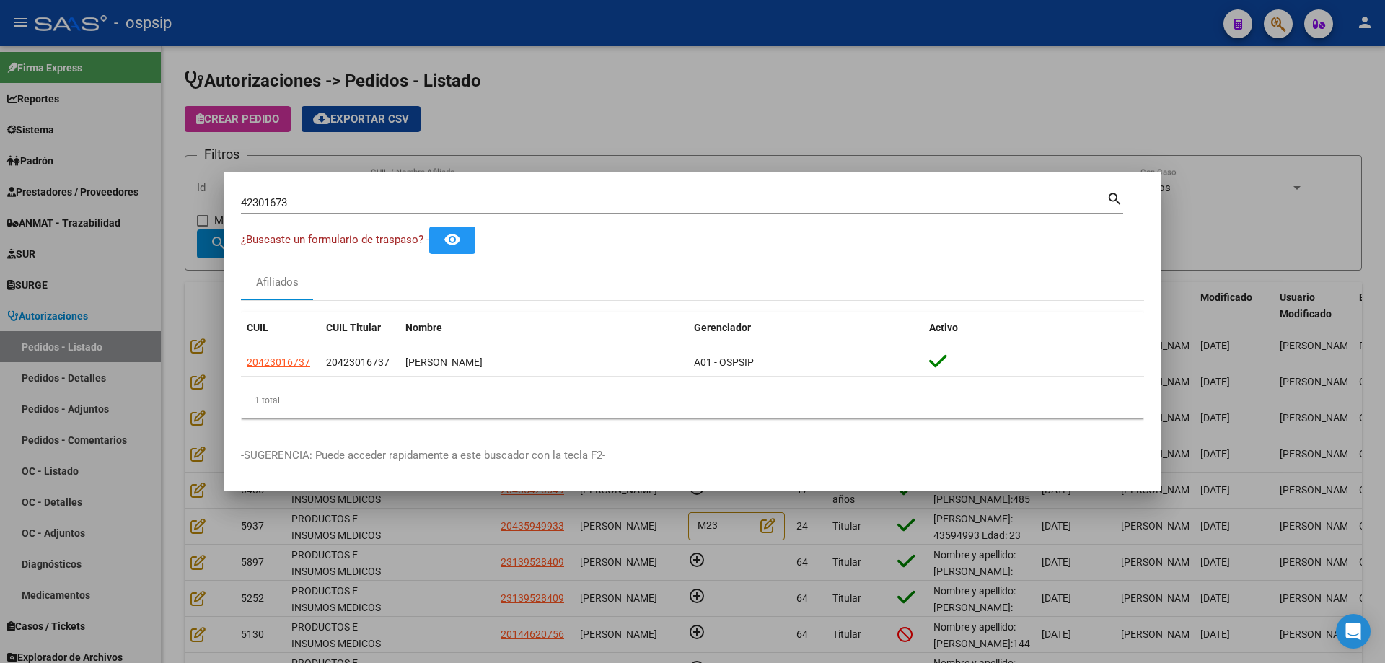
click at [171, 278] on div at bounding box center [692, 331] width 1385 height 663
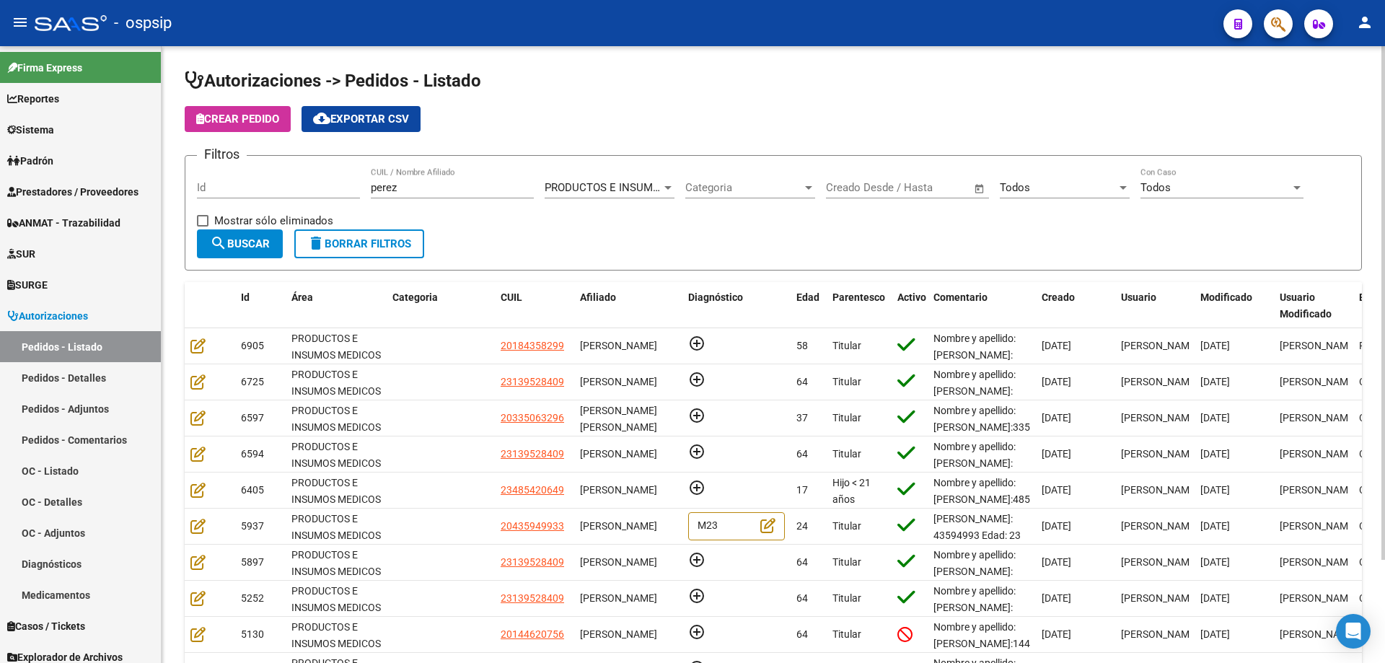
click at [262, 127] on button "Crear Pedido" at bounding box center [238, 119] width 106 height 26
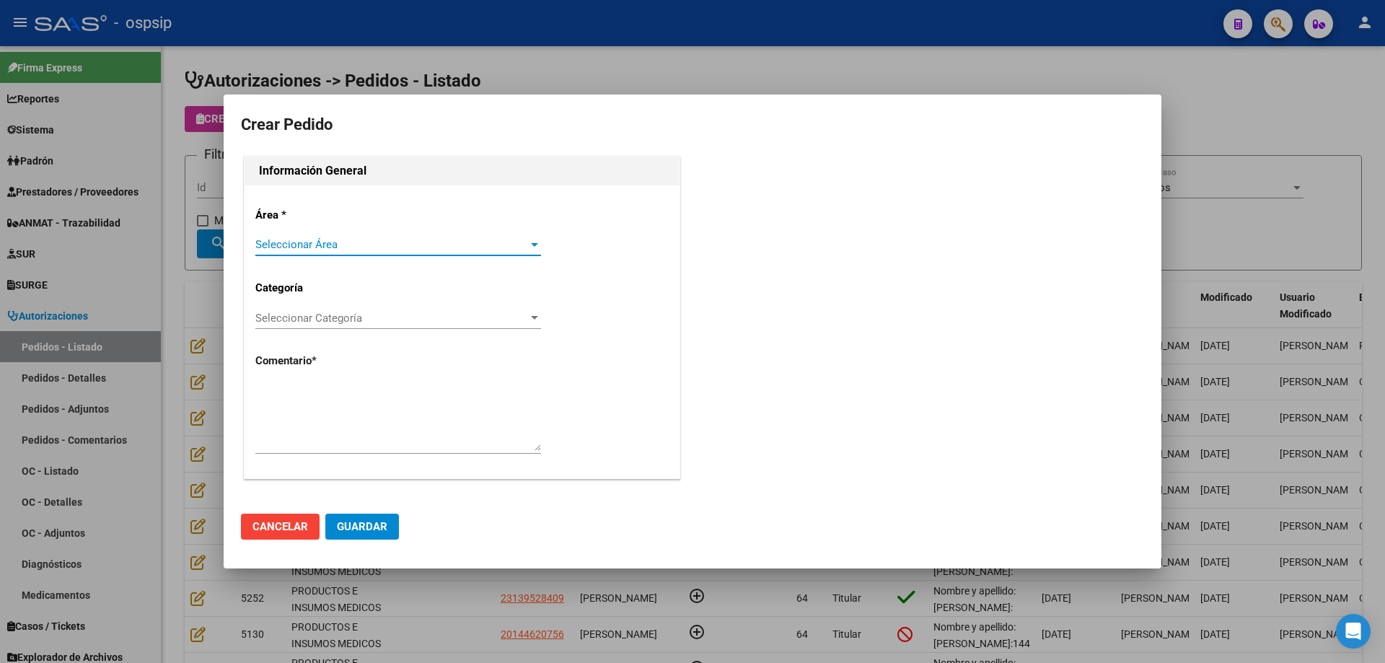
click at [319, 245] on span "Seleccionar Área" at bounding box center [391, 244] width 273 height 13
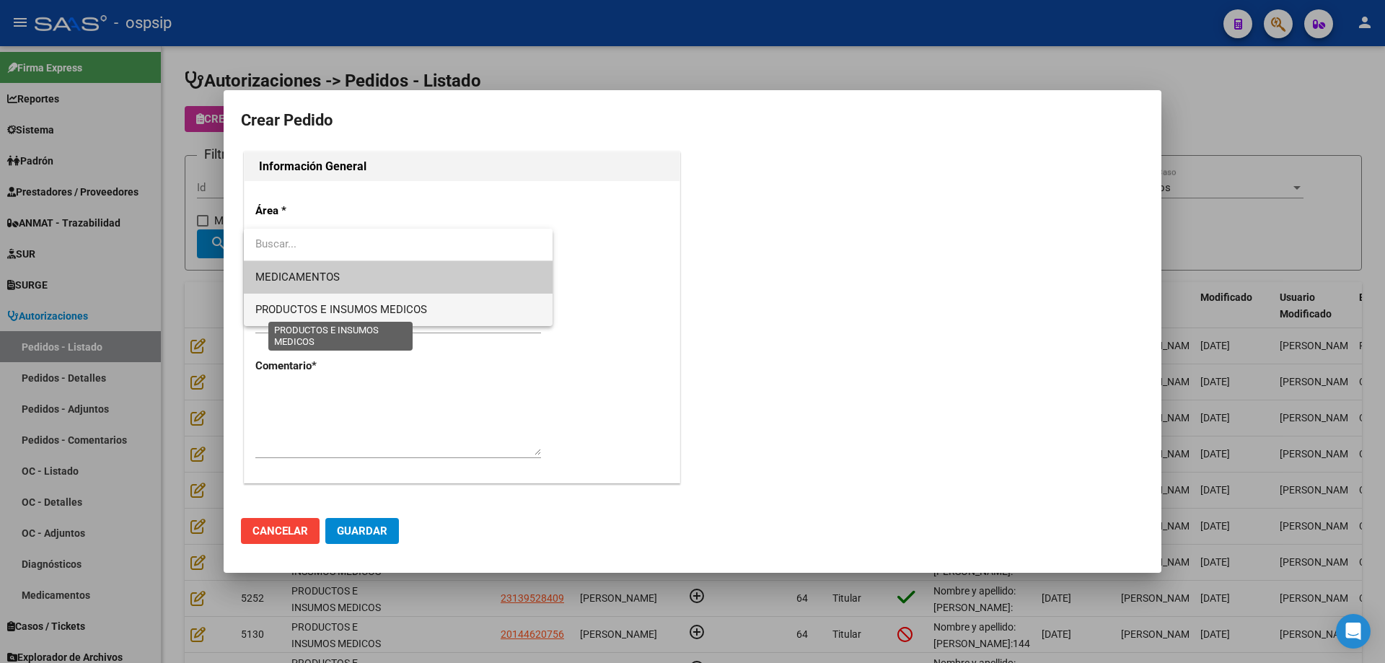
click at [308, 309] on span "PRODUCTOS E INSUMOS MEDICOS" at bounding box center [341, 309] width 172 height 13
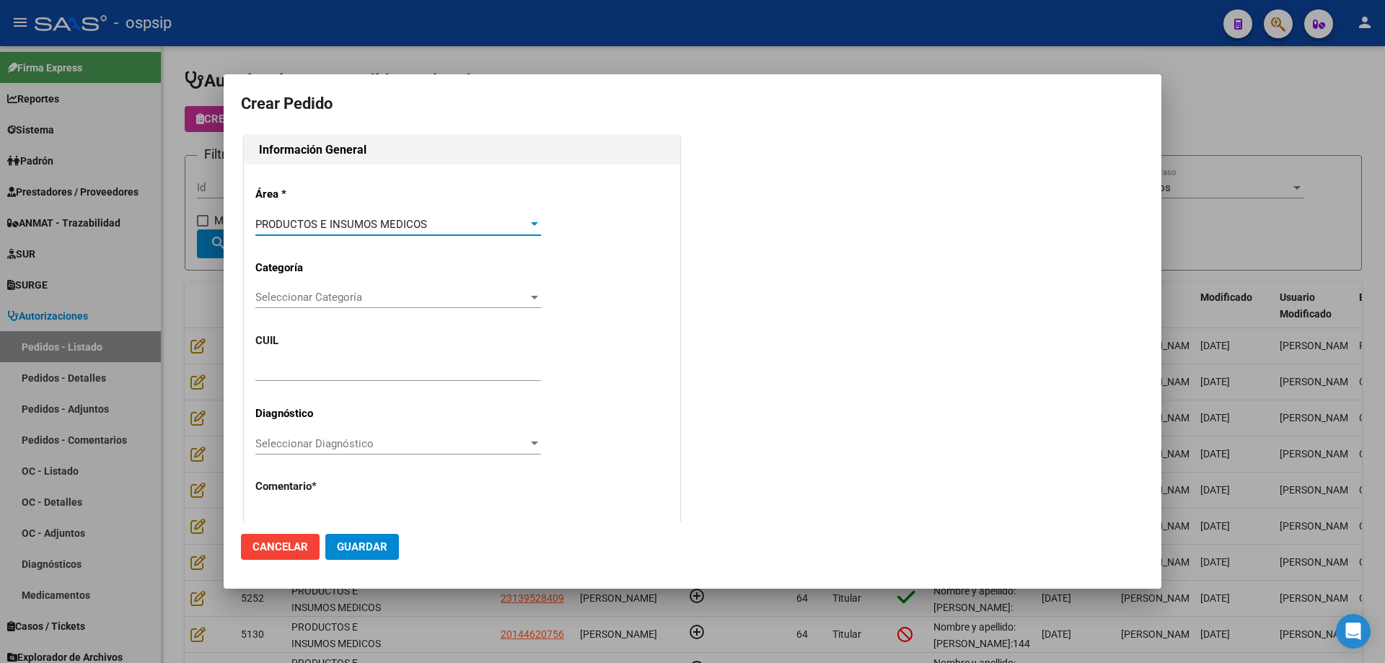
click at [315, 297] on span "Seleccionar Categoría" at bounding box center [391, 297] width 273 height 13
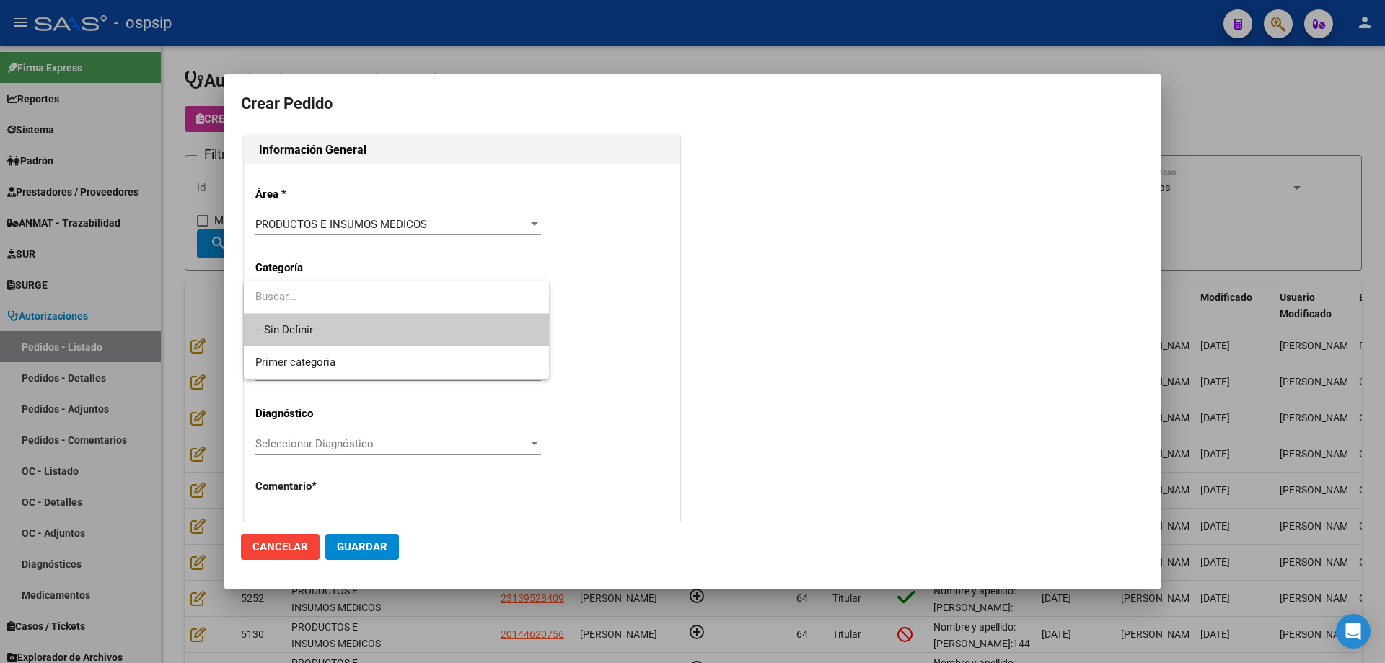
click at [305, 328] on span "-- Sin Definir --" at bounding box center [396, 330] width 282 height 32
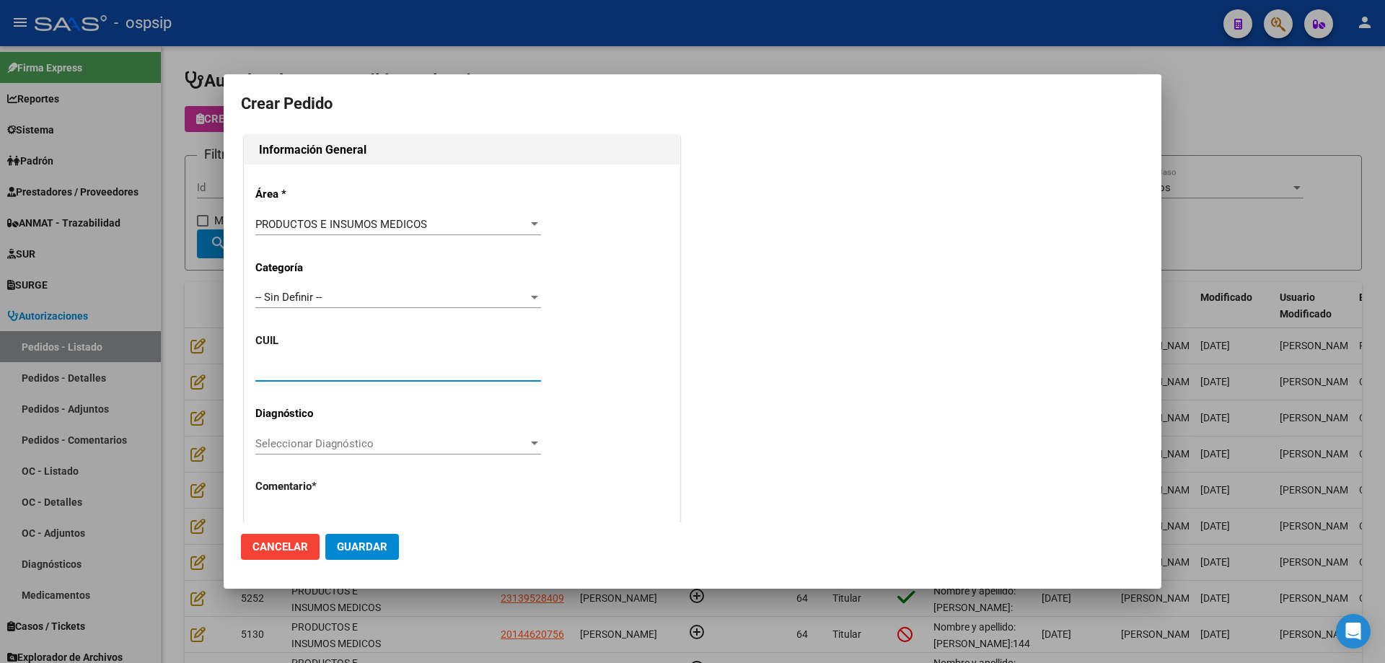
paste input "20-42301673-7"
type input "20-42301673-7"
type input "[PERSON_NAME]"
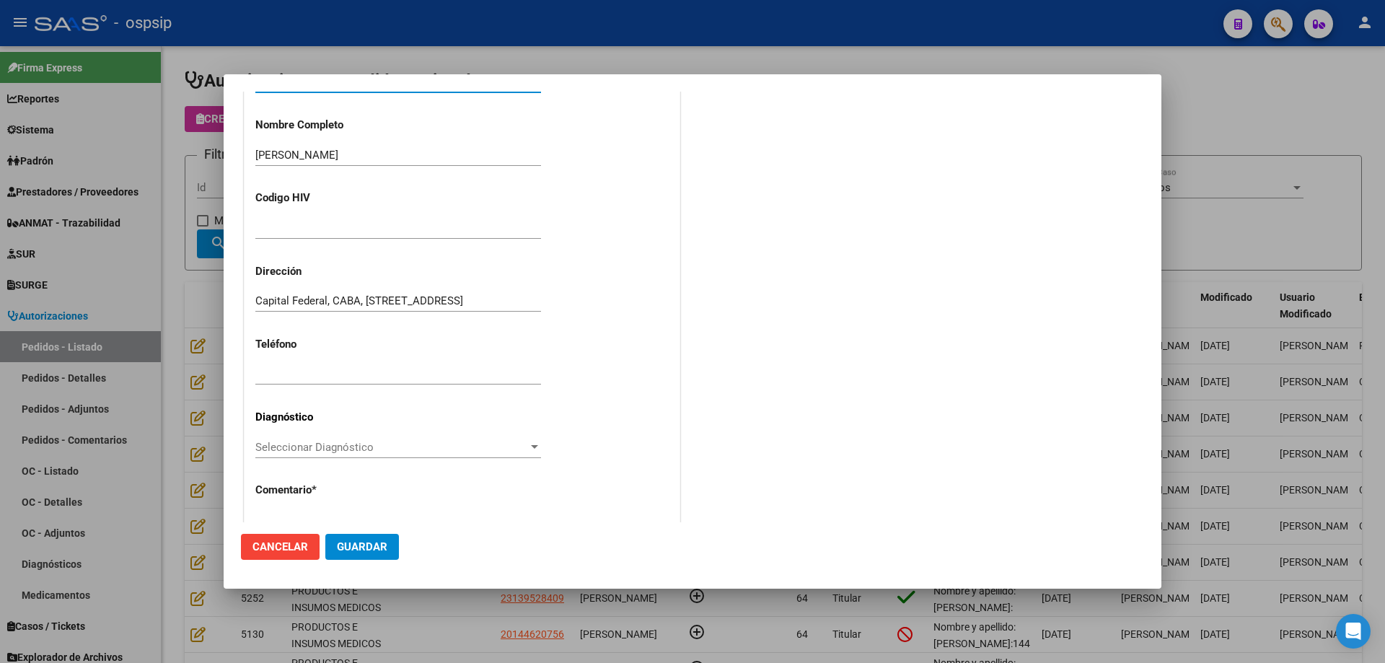
type input "[STREET_ADDRESS]"
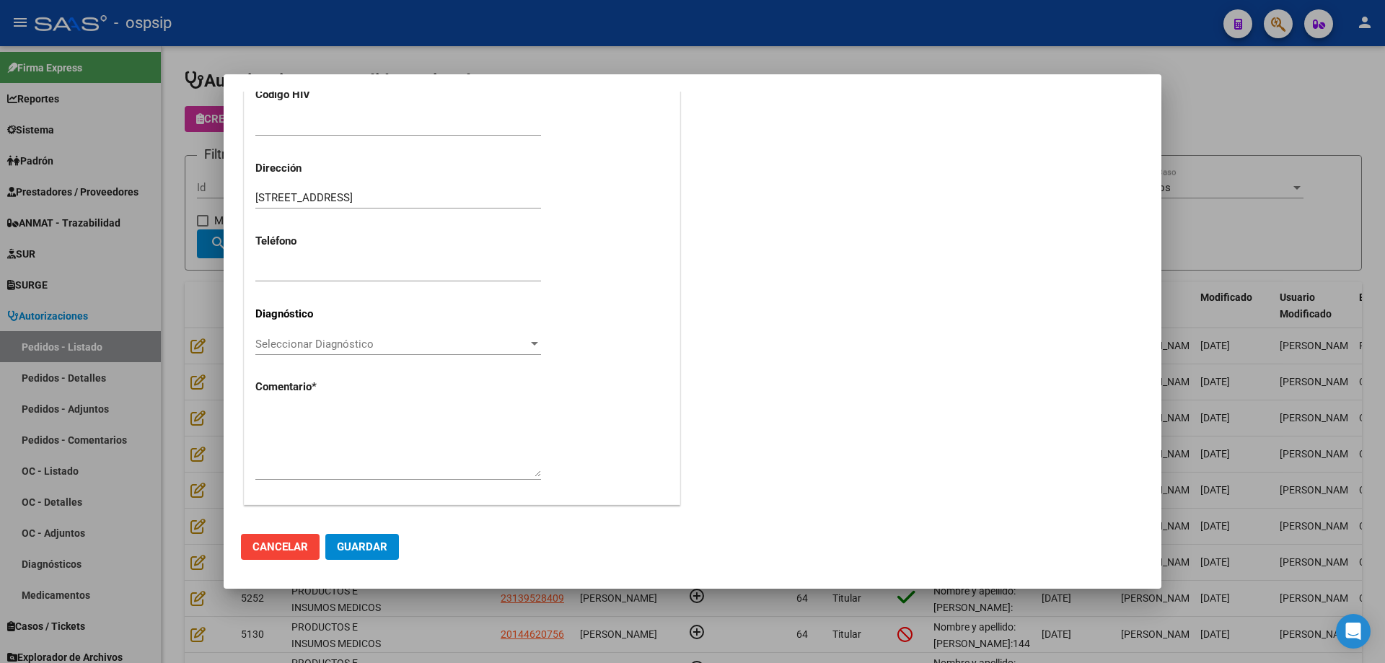
scroll to position [398, 0]
type input "20-42301673-7"
click at [325, 440] on textarea at bounding box center [398, 437] width 286 height 68
type textarea "N"
click at [349, 547] on span "Guardar" at bounding box center [362, 546] width 51 height 13
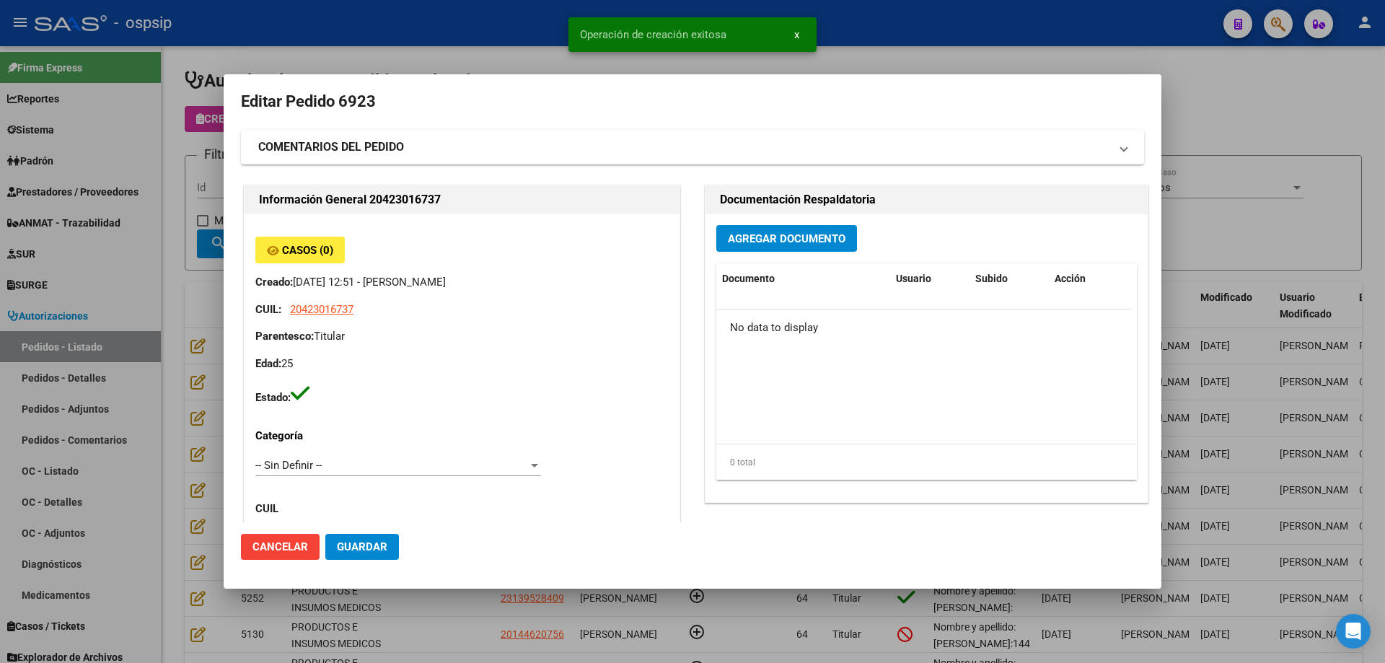
scroll to position [0, 0]
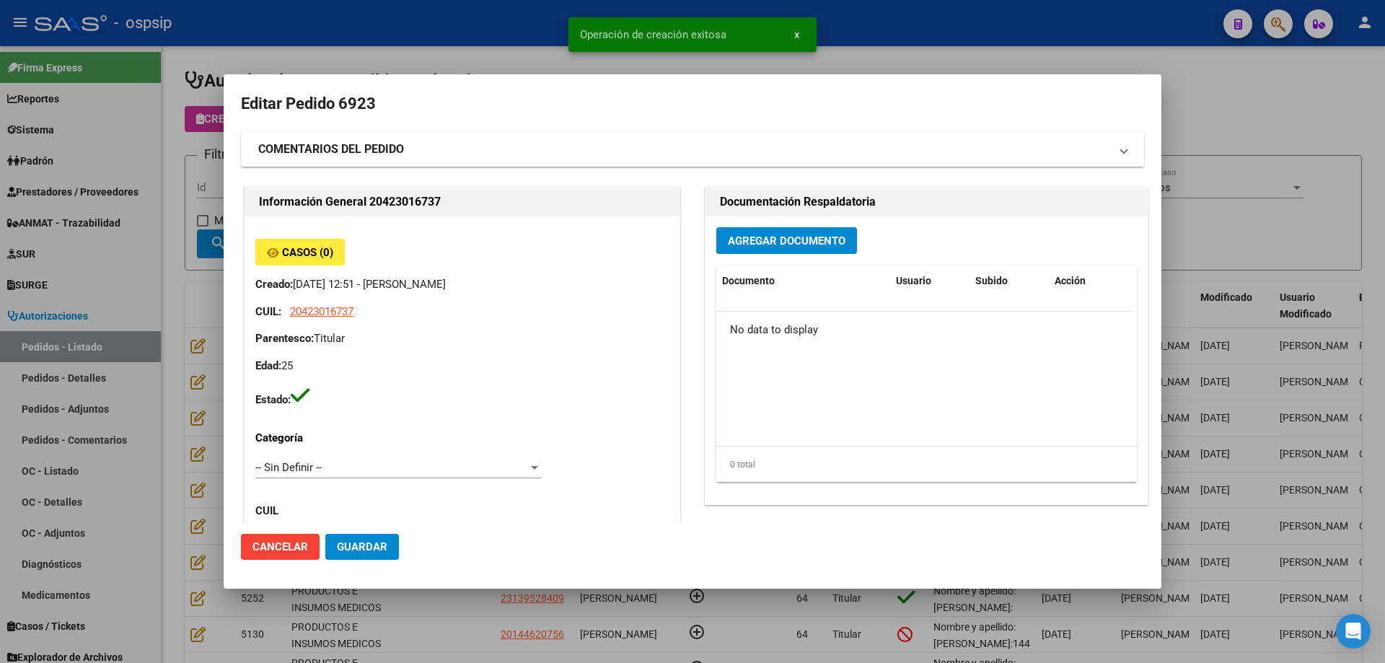
click at [753, 242] on span "Agregar Documento" at bounding box center [787, 241] width 118 height 13
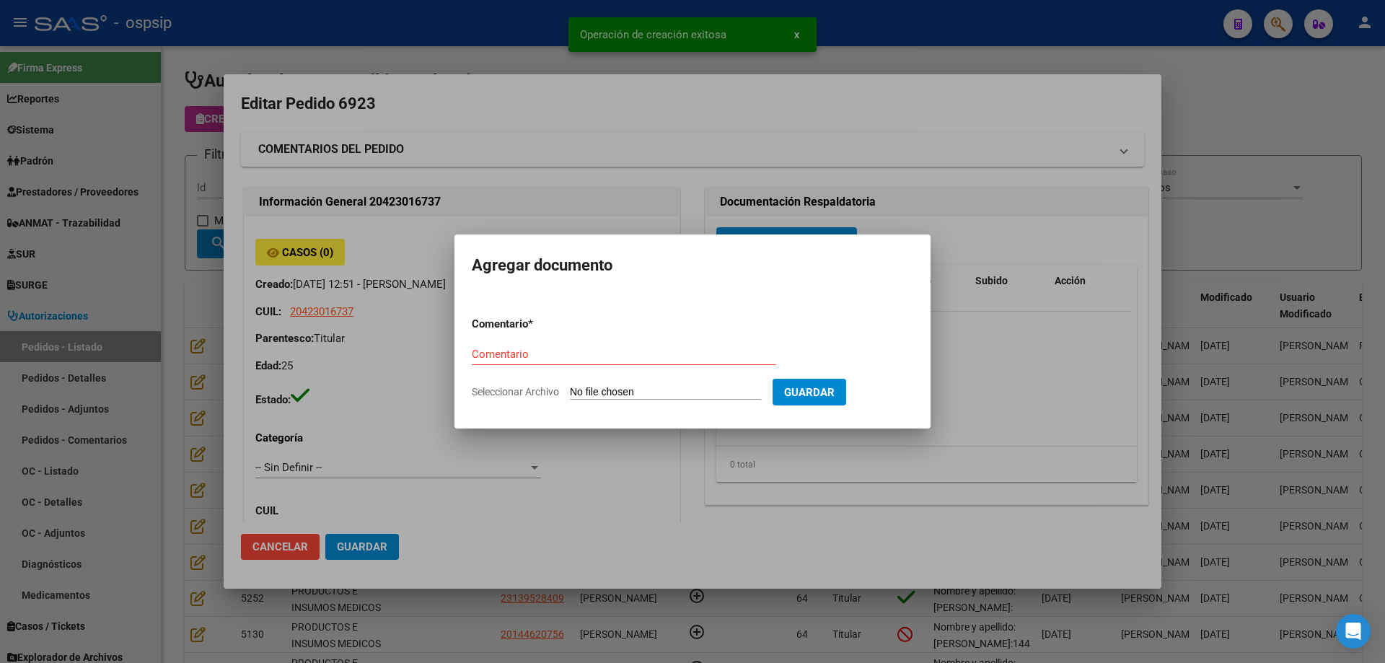
click at [694, 394] on input "Seleccionar Archivo" at bounding box center [665, 393] width 191 height 14
type input "C:\fakepath\pediddo larrigodiere.pdf"
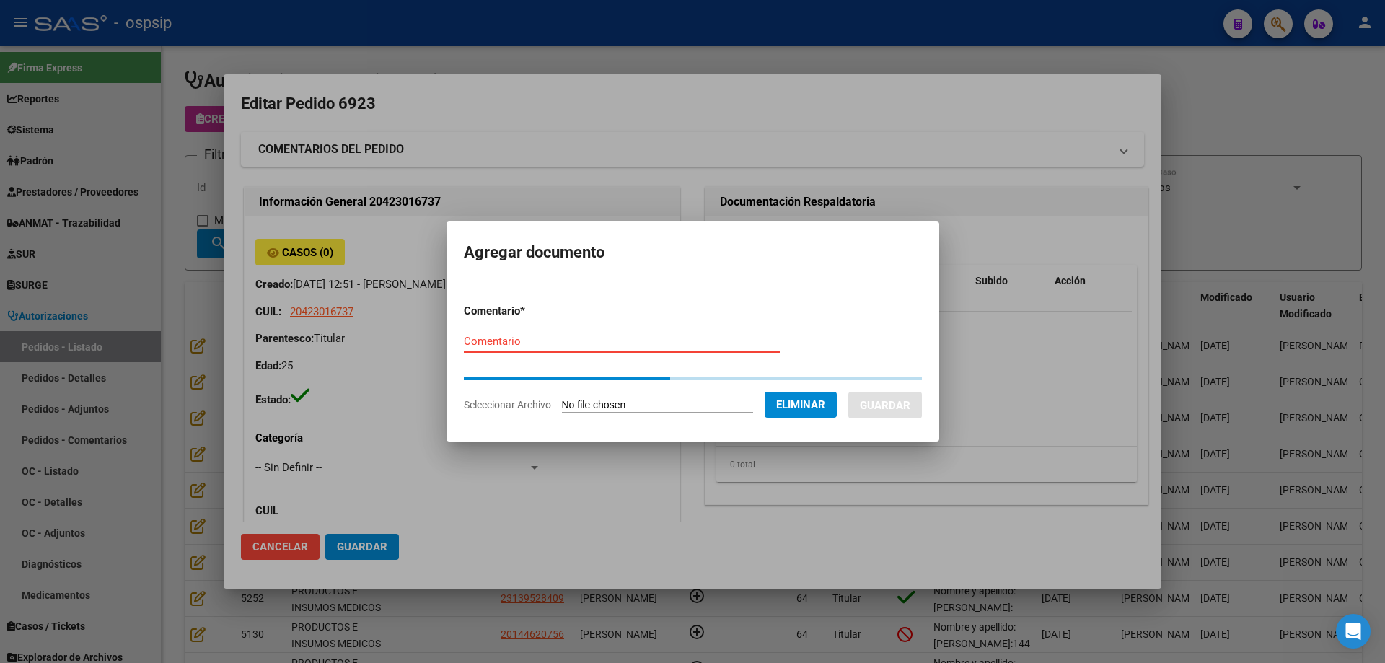
click at [487, 343] on input "Comentario" at bounding box center [622, 341] width 316 height 13
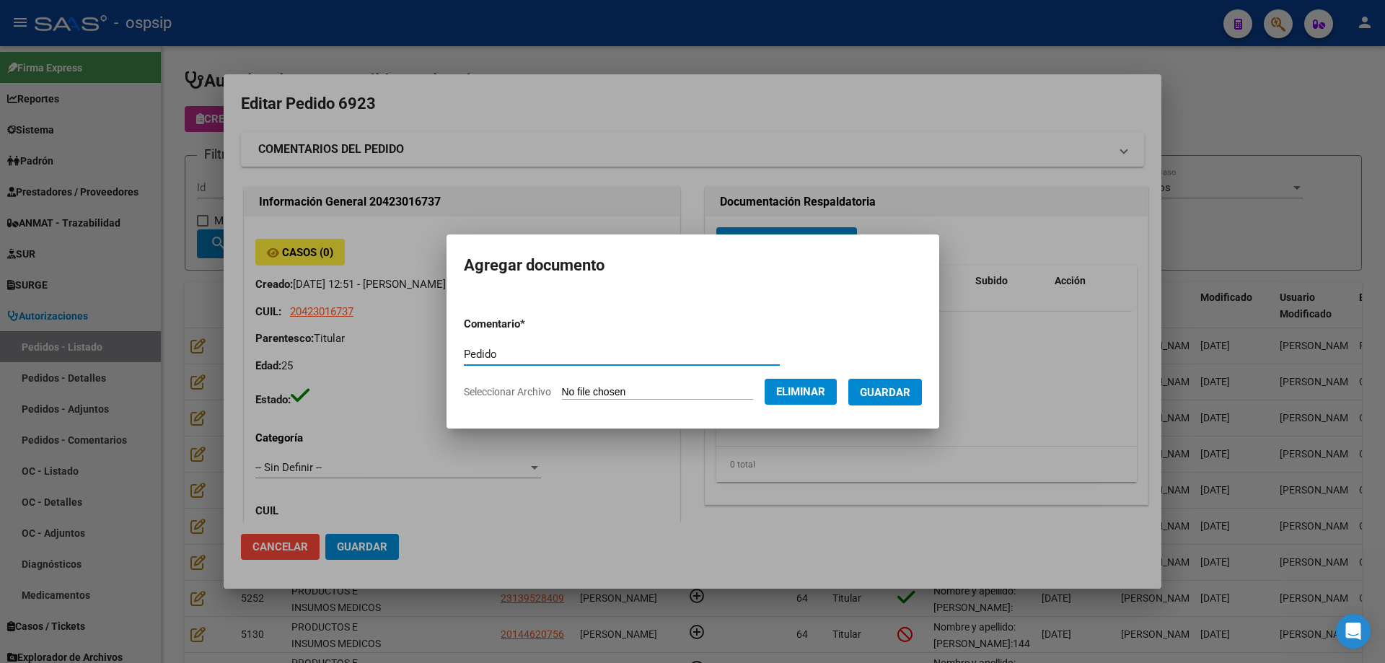
type input "Pedido"
click at [911, 393] on span "Guardar" at bounding box center [885, 392] width 51 height 13
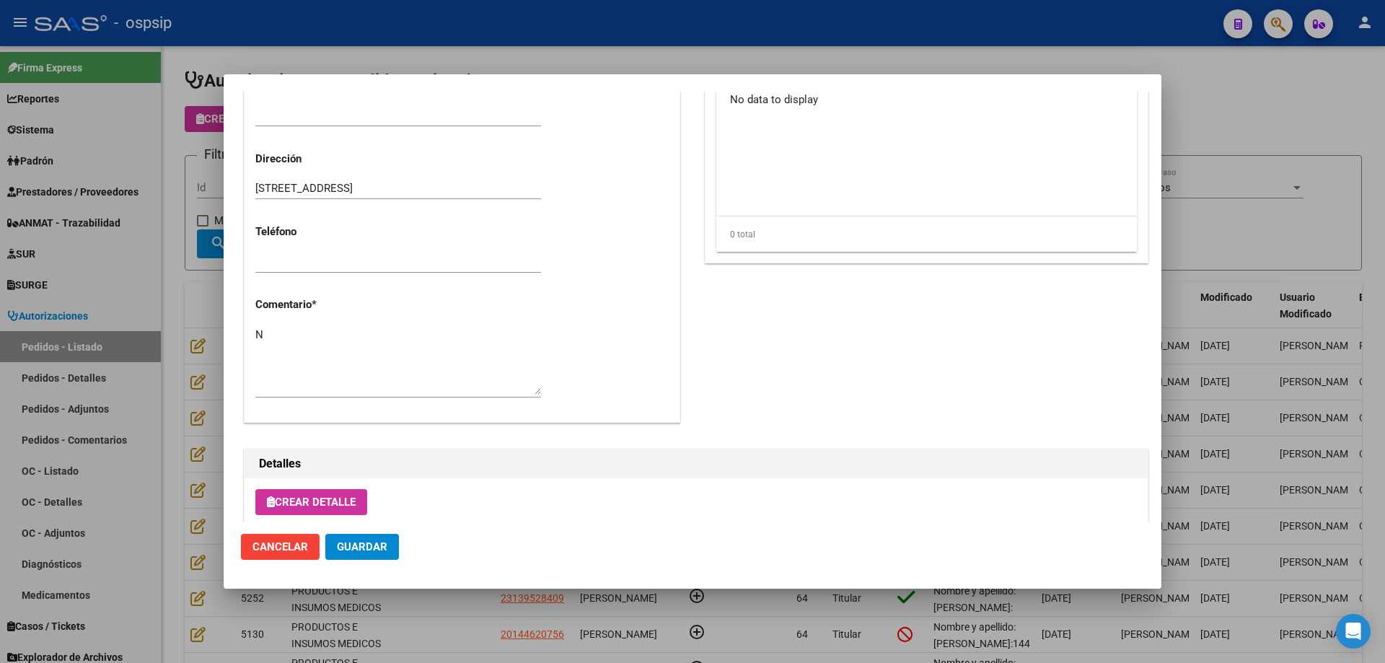
scroll to position [577, 0]
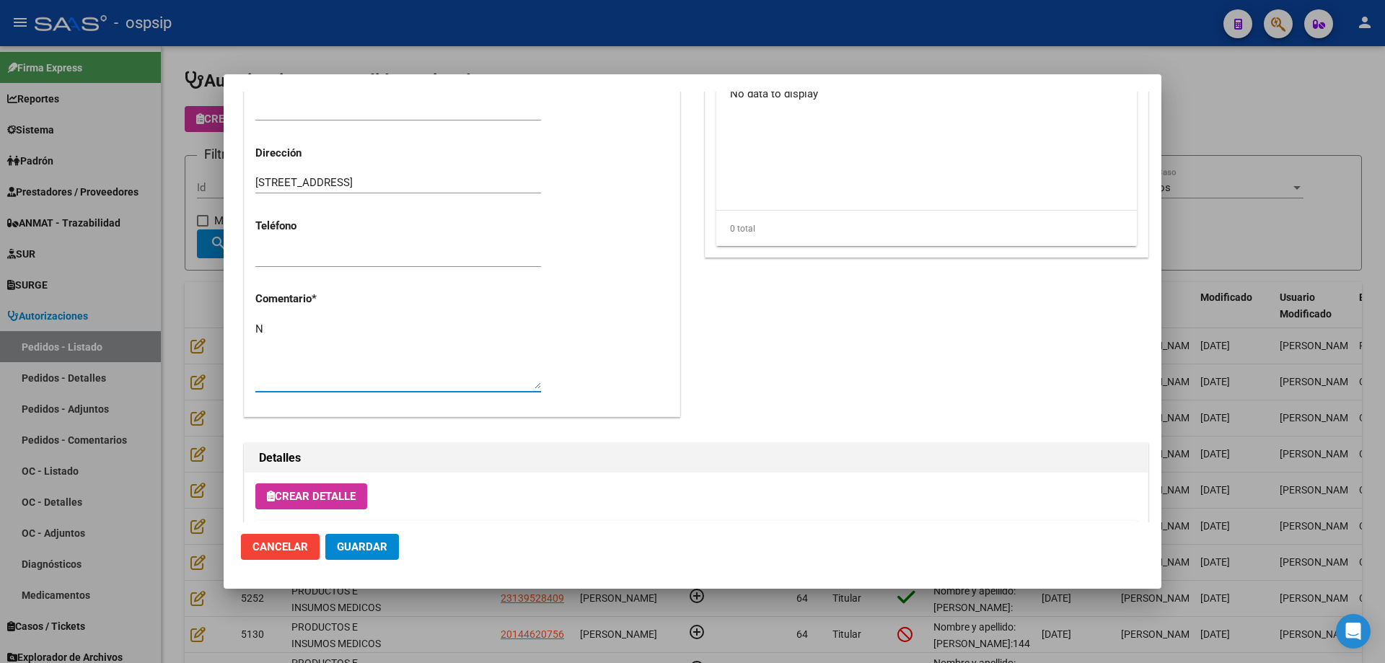
click at [416, 336] on textarea "N" at bounding box center [398, 355] width 286 height 68
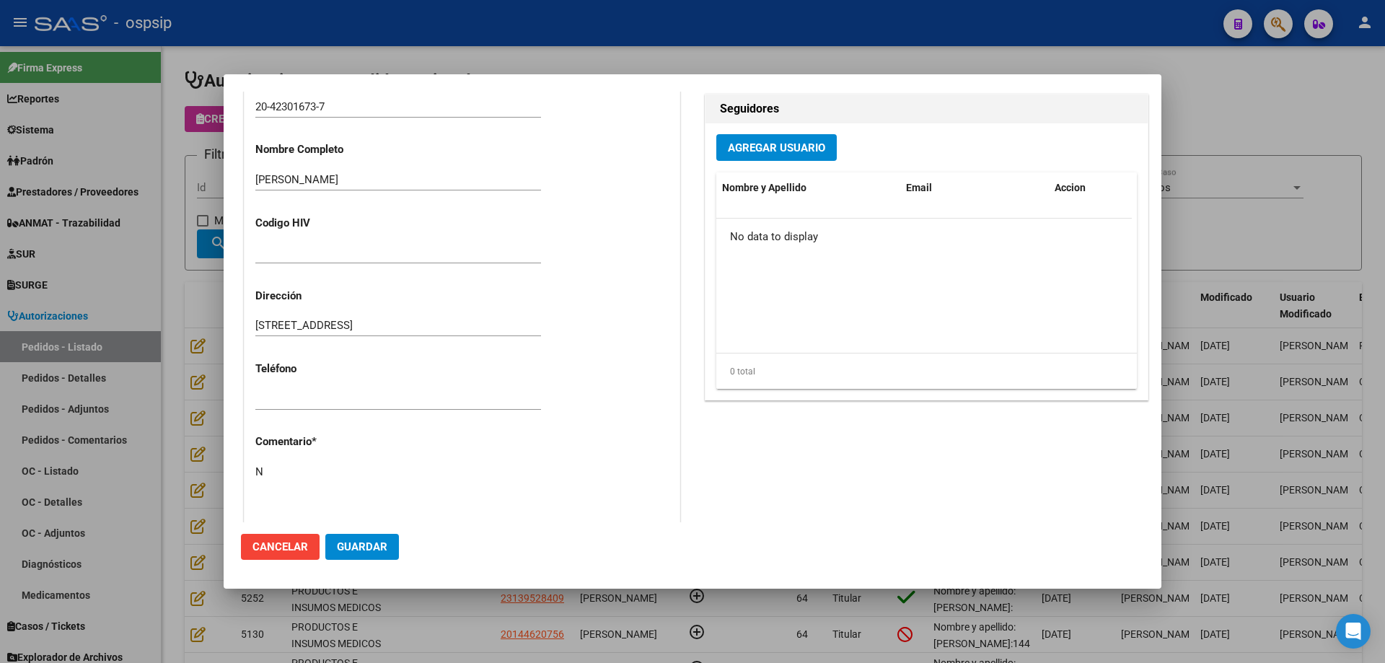
scroll to position [433, 0]
click at [461, 476] on textarea "N" at bounding box center [398, 499] width 286 height 68
click at [387, 473] on textarea "N" at bounding box center [398, 499] width 286 height 68
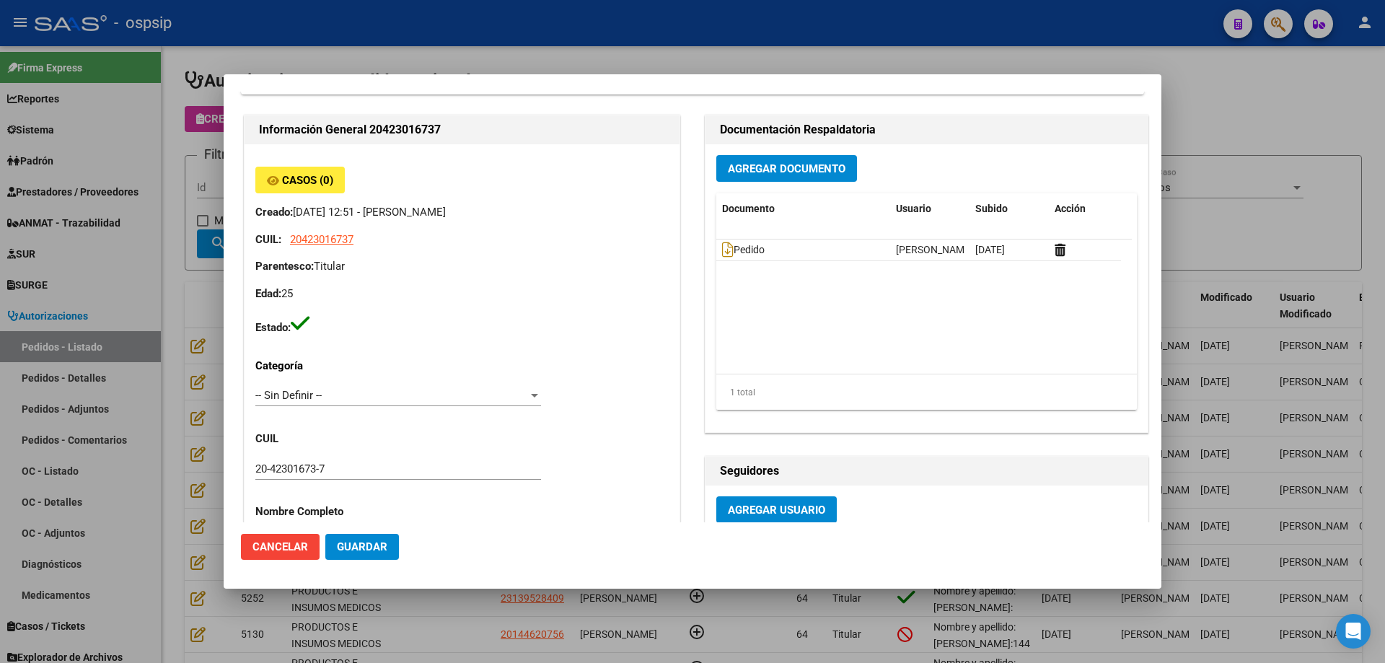
scroll to position [0, 0]
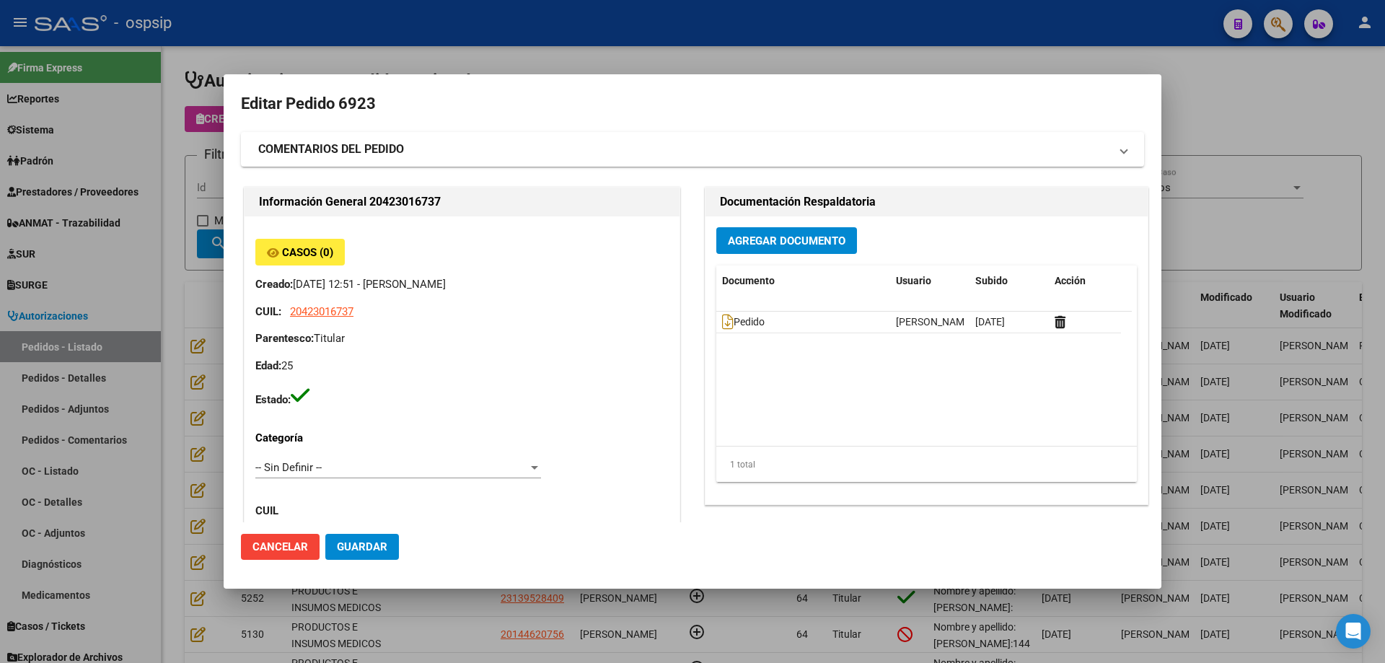
click at [220, 111] on div at bounding box center [692, 331] width 1385 height 663
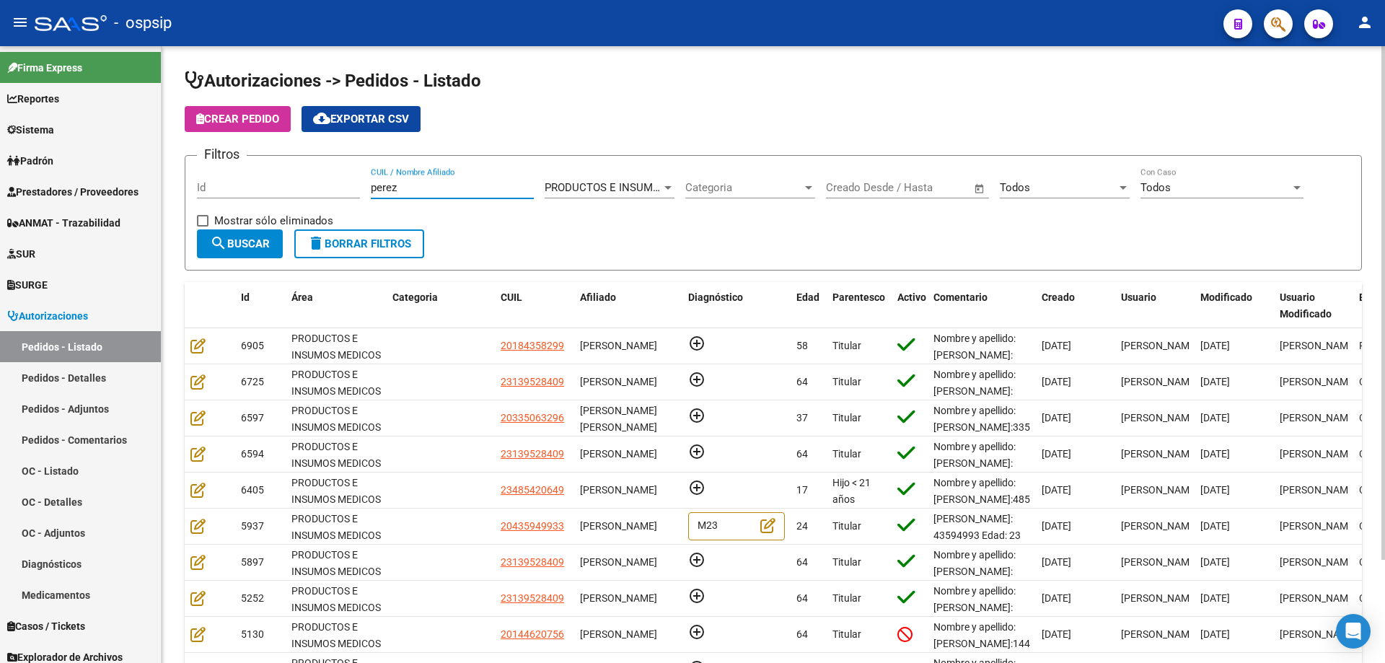
drag, startPoint x: 427, startPoint y: 185, endPoint x: 361, endPoint y: 175, distance: 67.0
click at [361, 175] on div "Filtros Id [PERSON_NAME] CUIL / Nombre Afiliado PRODUCTOS E INSUMOS MEDICOS Sel…" at bounding box center [773, 198] width 1153 height 62
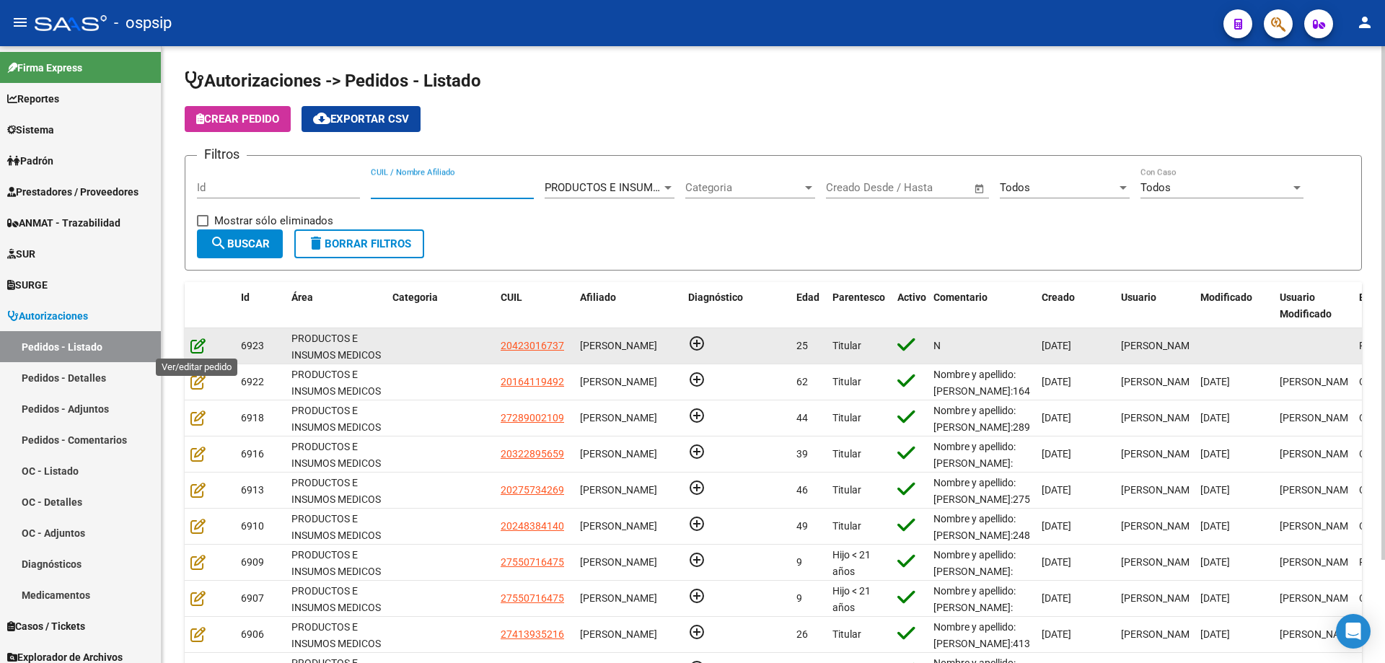
click at [204, 339] on icon at bounding box center [197, 346] width 15 height 16
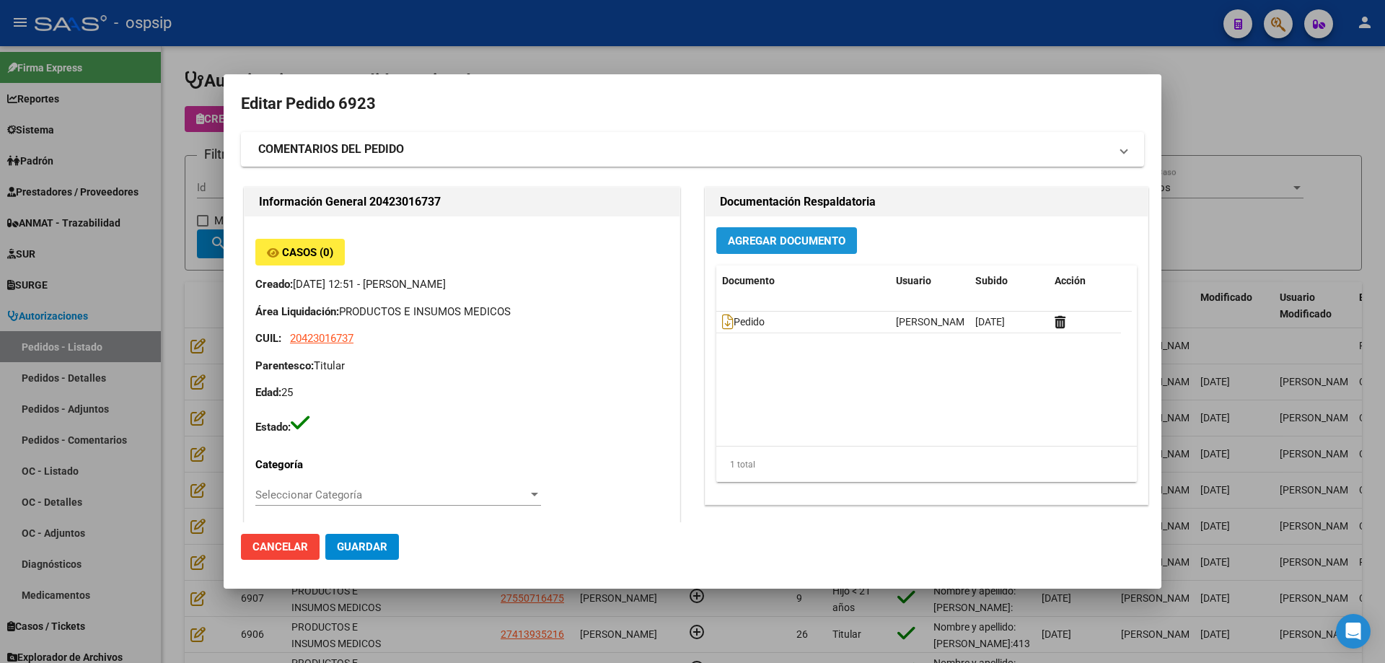
click at [841, 238] on button "Agregar Documento" at bounding box center [786, 240] width 141 height 27
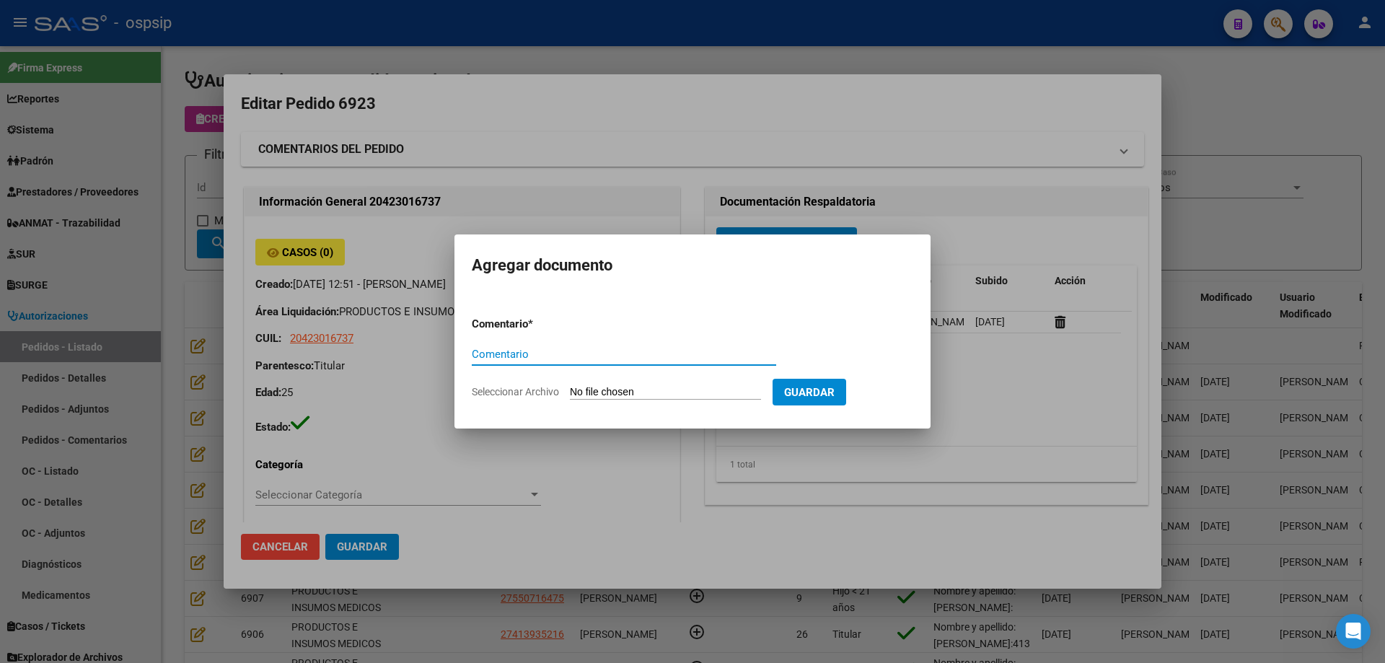
click at [631, 394] on input "Seleccionar Archivo" at bounding box center [665, 393] width 191 height 14
type input "C:\fakepath\autorizacion cx [PERSON_NAME].pdf"
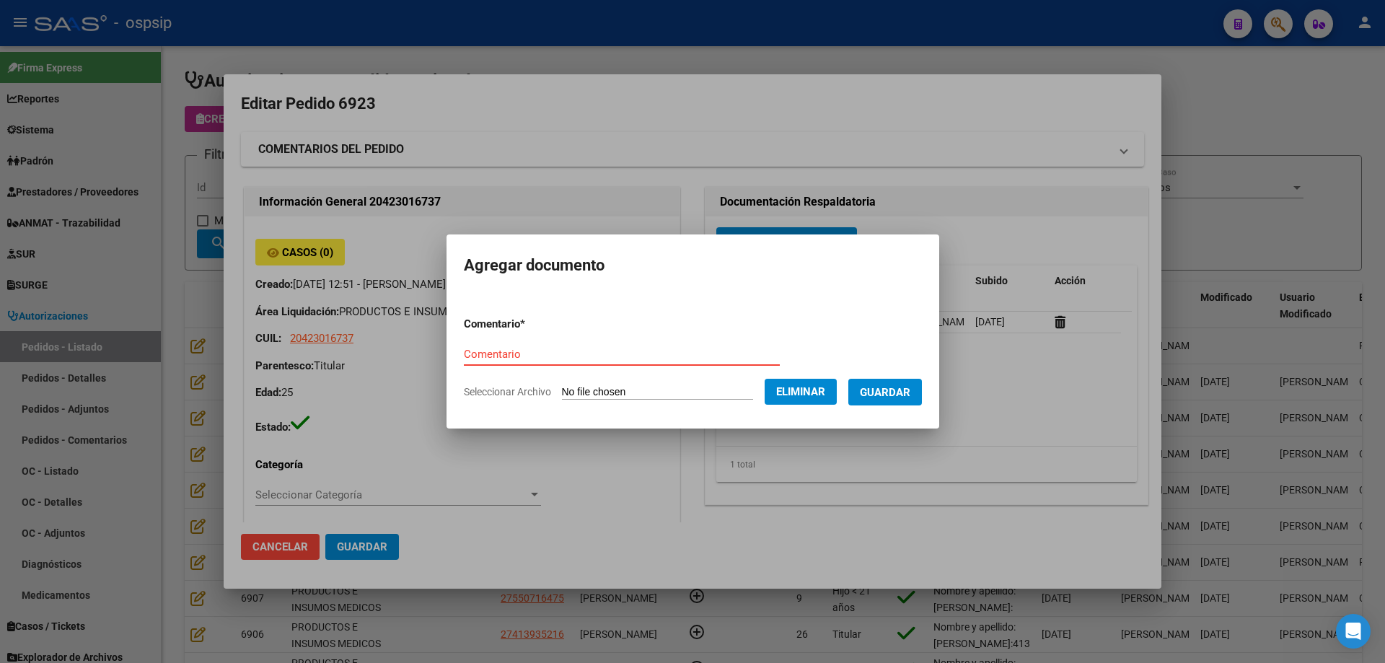
click at [464, 350] on input "Comentario" at bounding box center [622, 354] width 316 height 13
type input "Autorizacion cx"
click at [895, 390] on span "Guardar" at bounding box center [885, 392] width 51 height 13
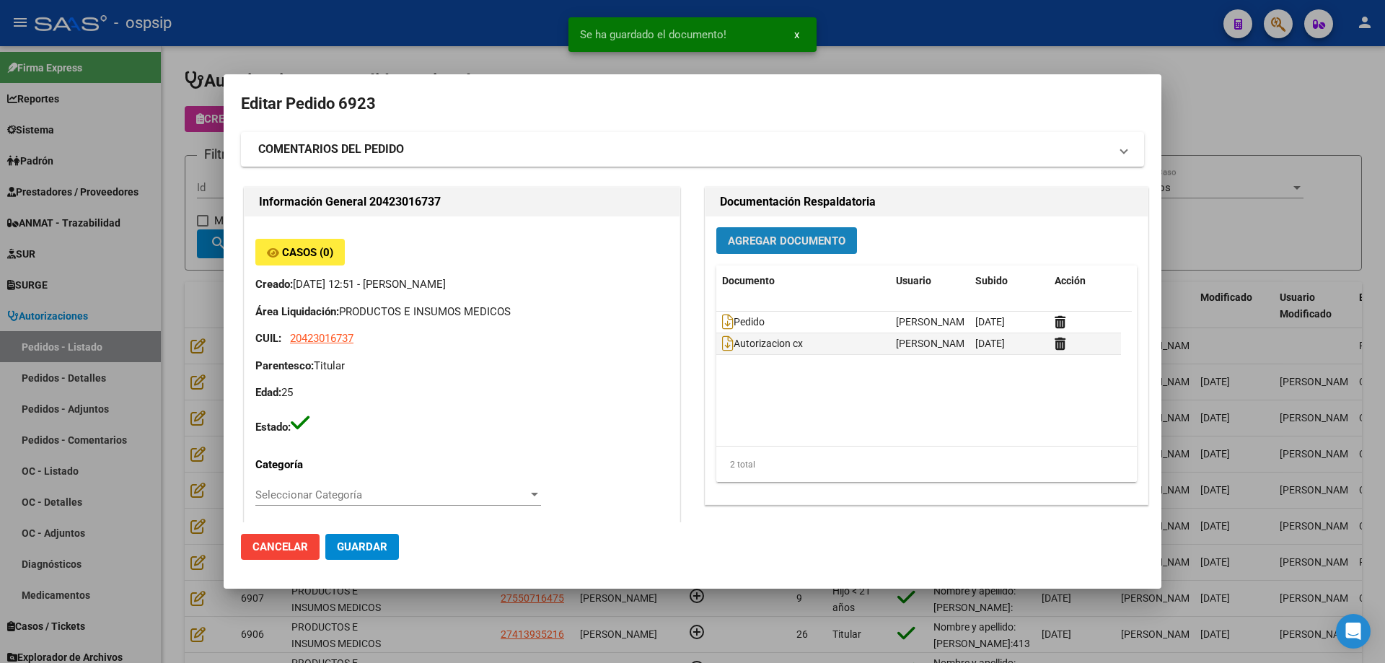
click at [763, 244] on span "Agregar Documento" at bounding box center [787, 241] width 118 height 13
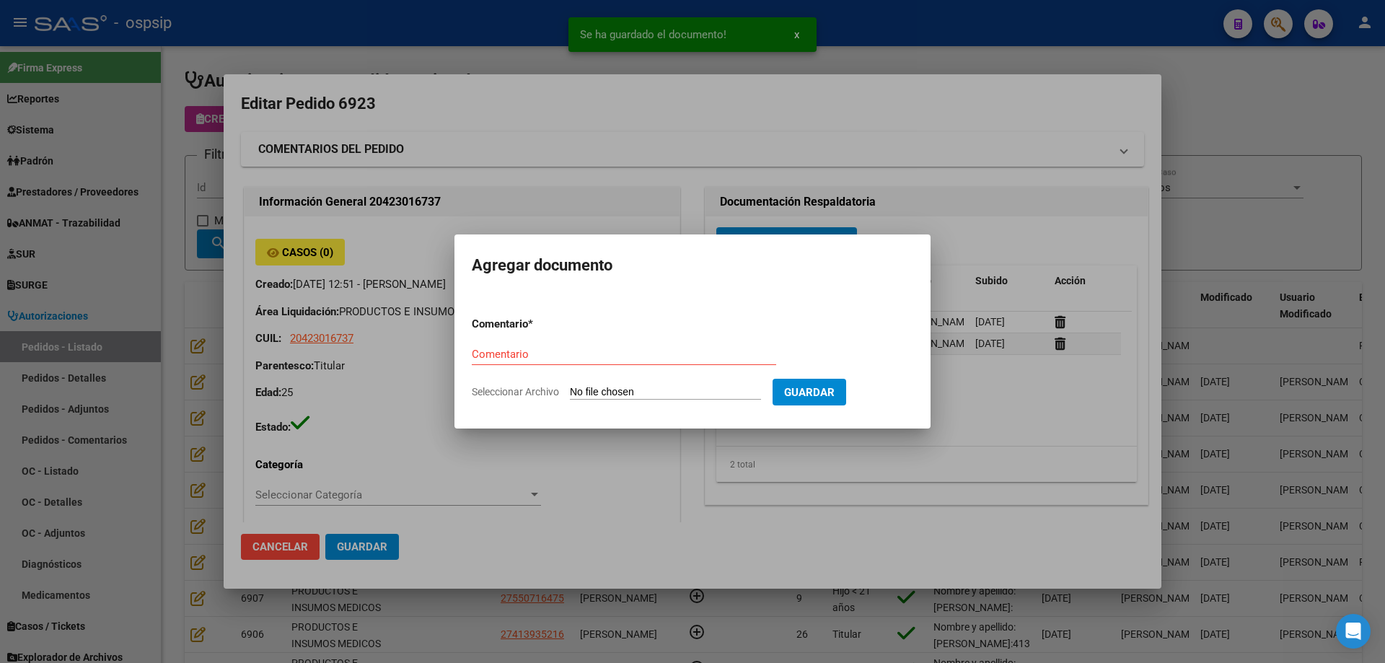
click at [690, 395] on input "Seleccionar Archivo" at bounding box center [665, 393] width 191 height 14
type input "C:\fakepath\hc [PERSON_NAME].pdf"
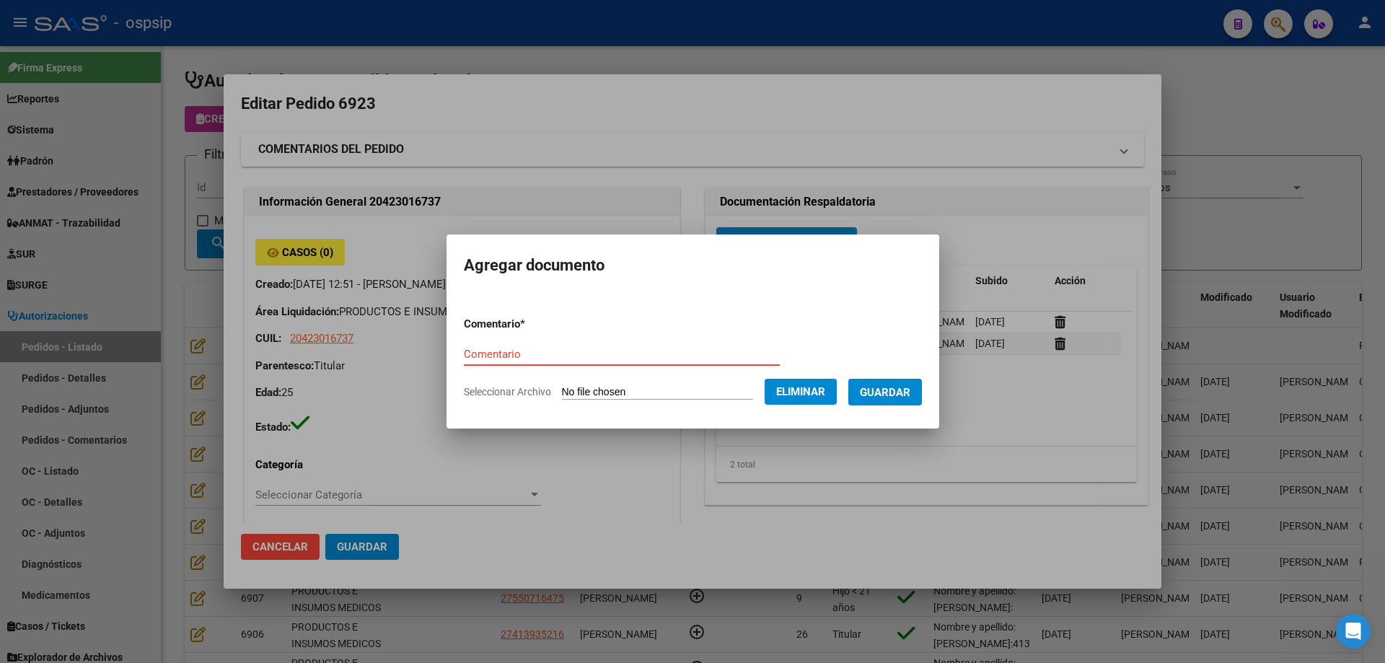
click at [501, 356] on input "Comentario" at bounding box center [622, 354] width 316 height 13
type input "Hc"
click at [911, 394] on span "Guardar" at bounding box center [885, 392] width 51 height 13
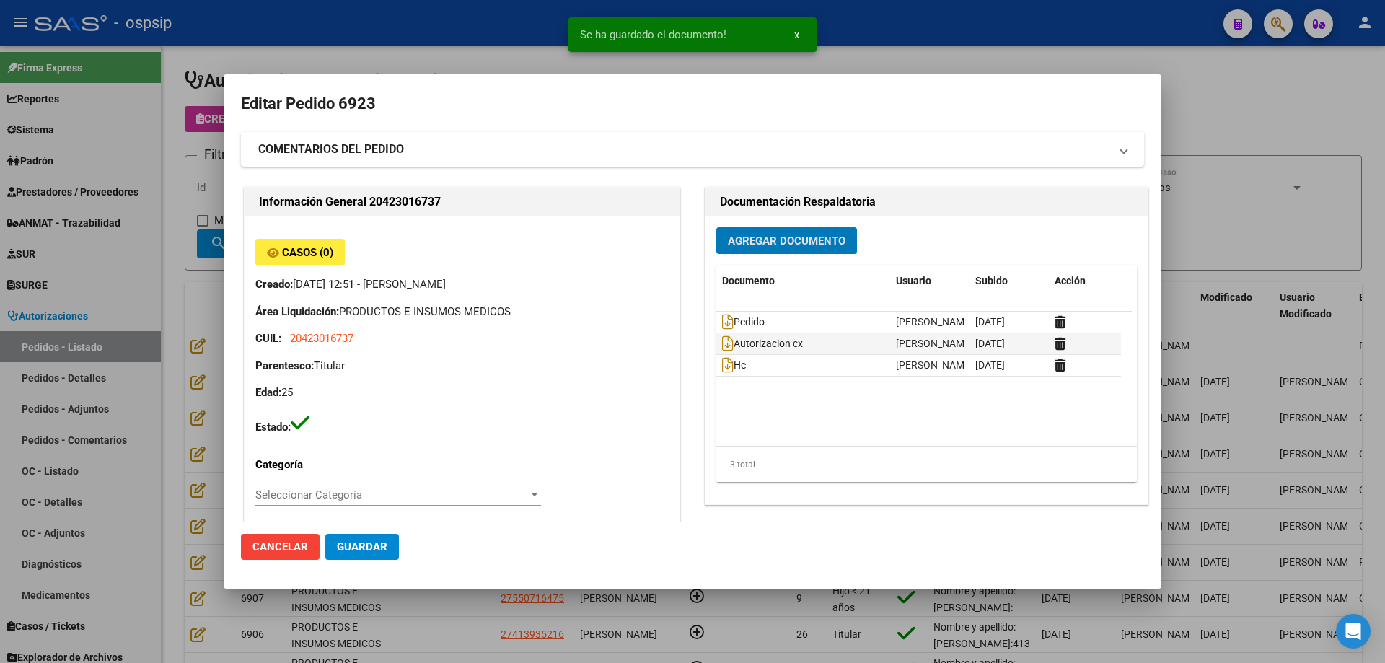
click at [743, 232] on button "Agregar Documento" at bounding box center [786, 240] width 141 height 27
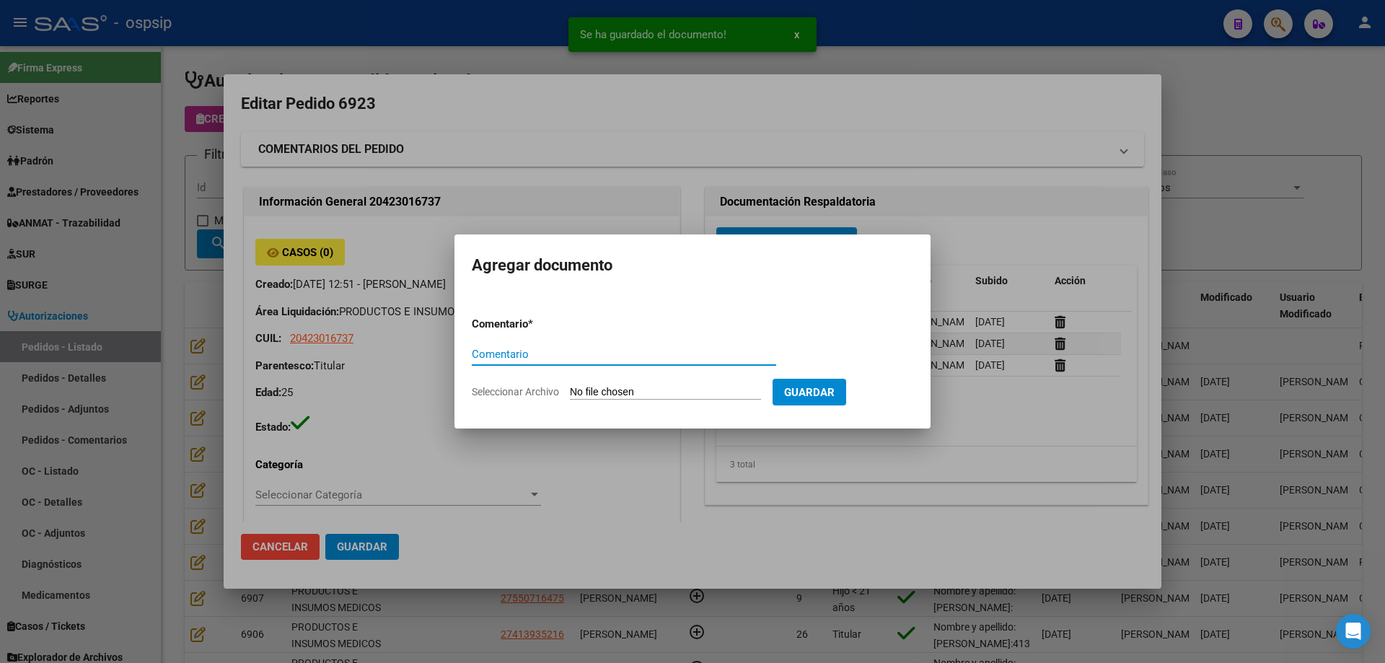
click at [690, 390] on input "Seleccionar Archivo" at bounding box center [665, 393] width 191 height 14
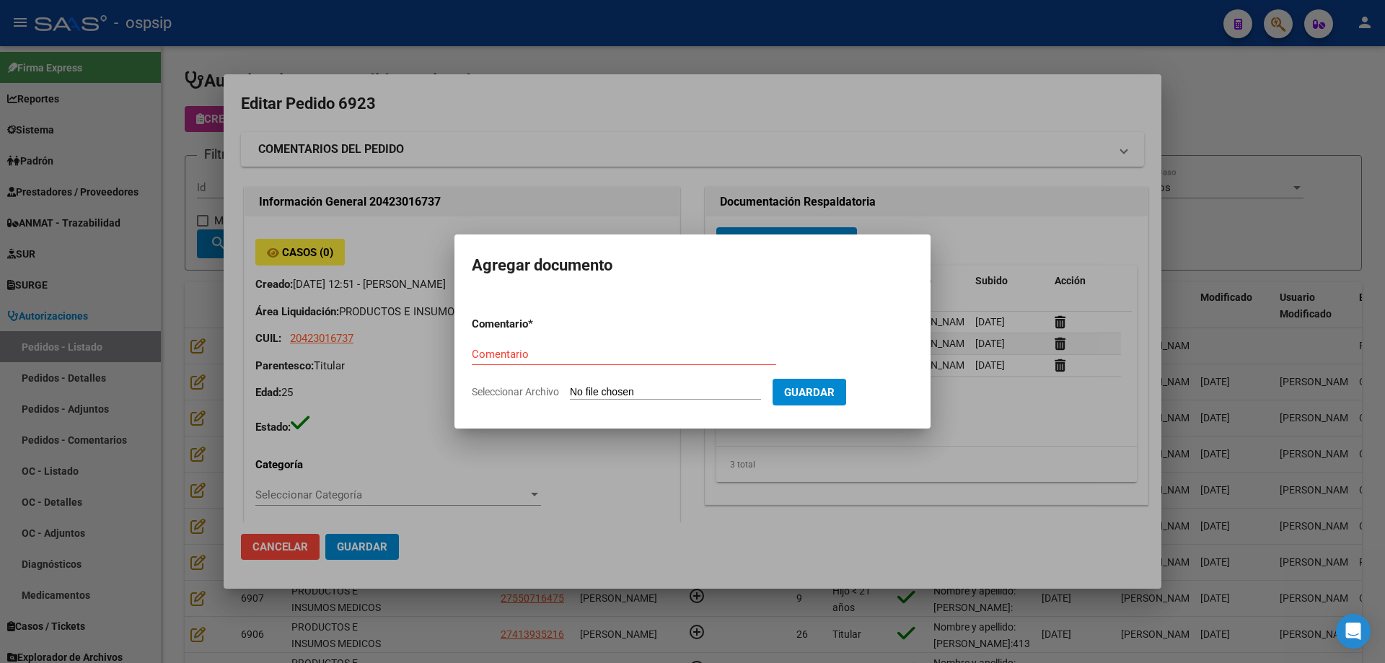
type input "C:\fakepath\rechazo art .jpeg"
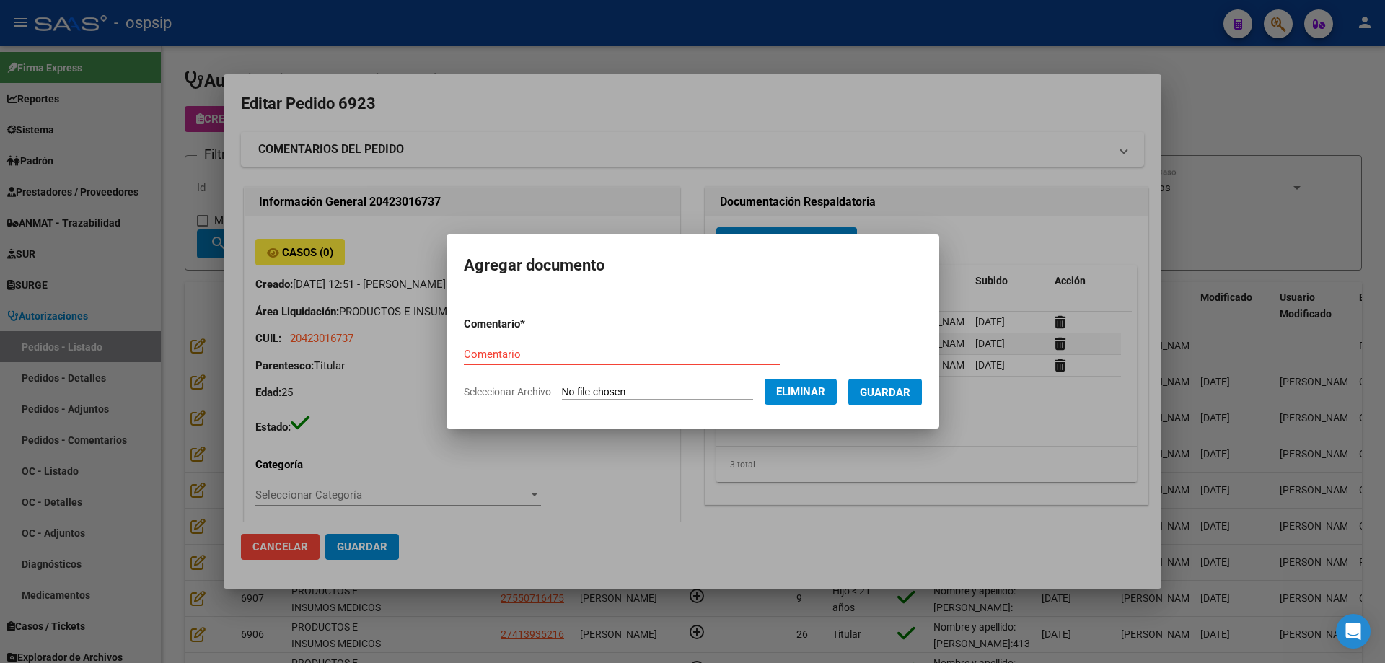
click at [597, 349] on input "Comentario" at bounding box center [622, 354] width 316 height 13
type input "e"
type input "Rechazo ART"
click at [881, 387] on span "Guardar" at bounding box center [885, 392] width 51 height 13
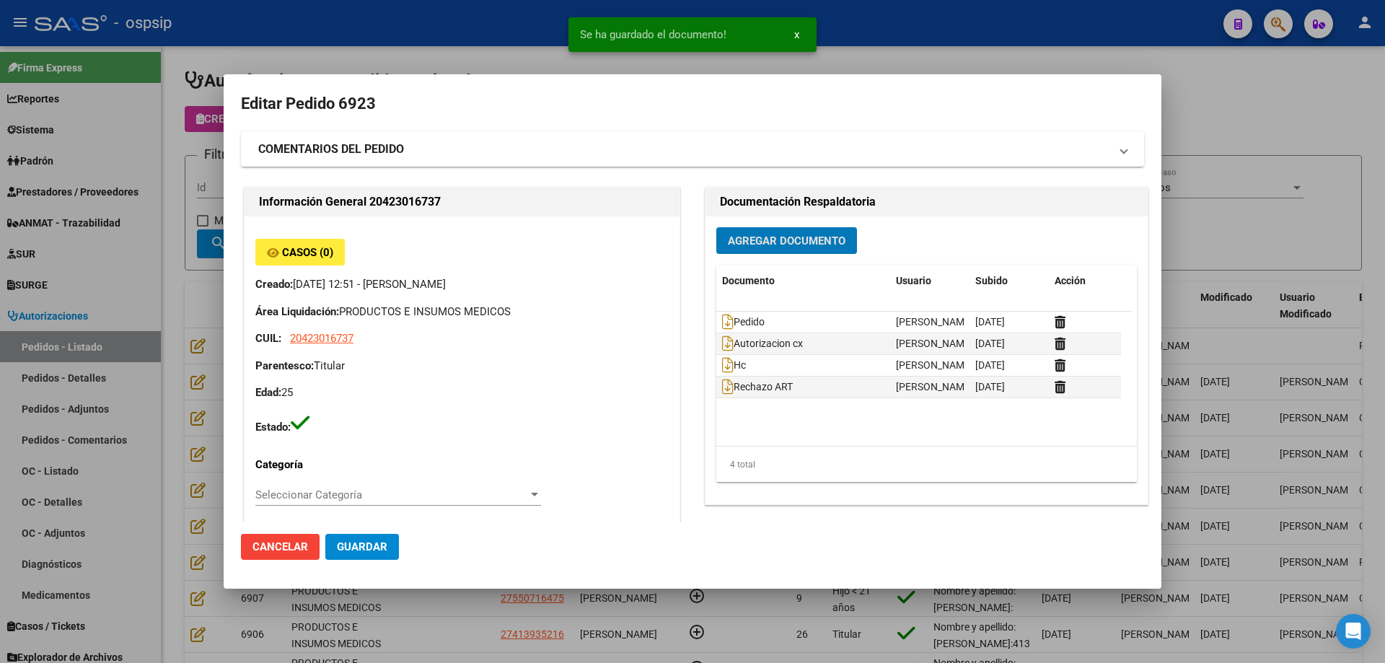
click at [794, 255] on div "Agregar Documento Documento Usuario Subido Acción Pedido [PERSON_NAME] [DATE] A…" at bounding box center [927, 360] width 442 height 288
click at [755, 240] on span "Agregar Documento" at bounding box center [787, 241] width 118 height 13
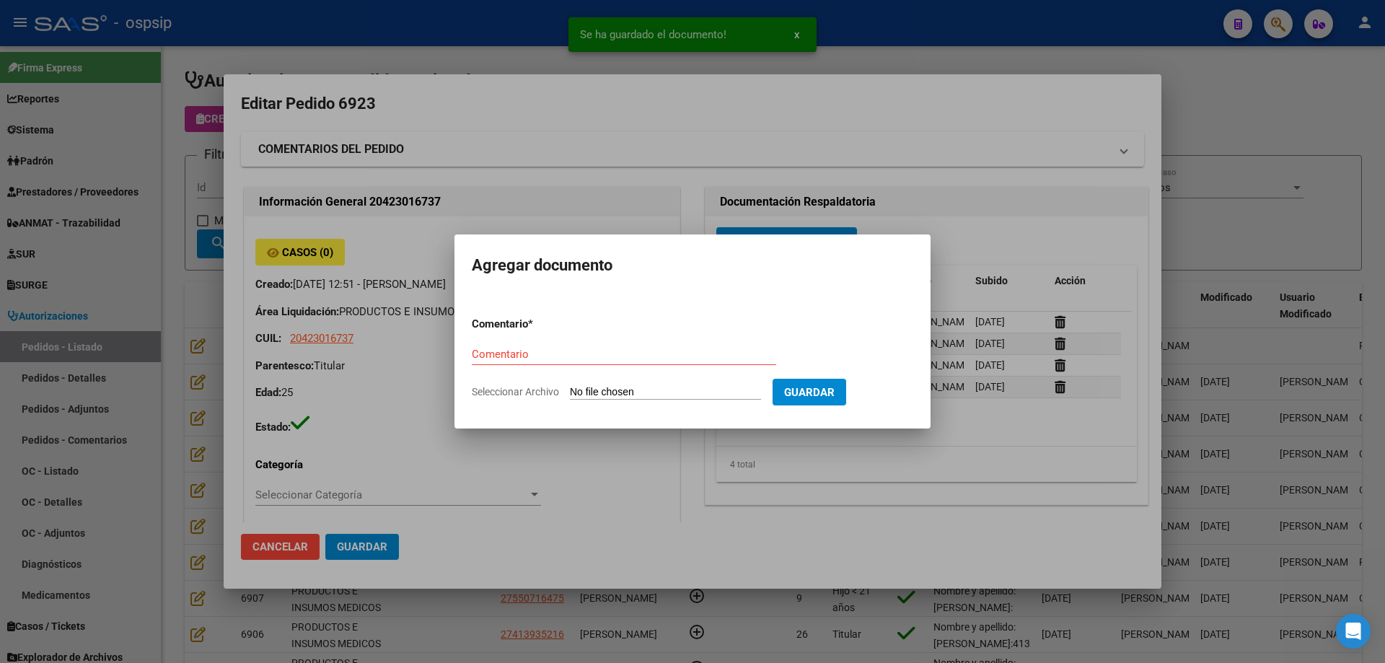
click at [664, 395] on input "Seleccionar Archivo" at bounding box center [665, 393] width 191 height 14
type input "C:\fakepath\acta [PERSON_NAME].pdf"
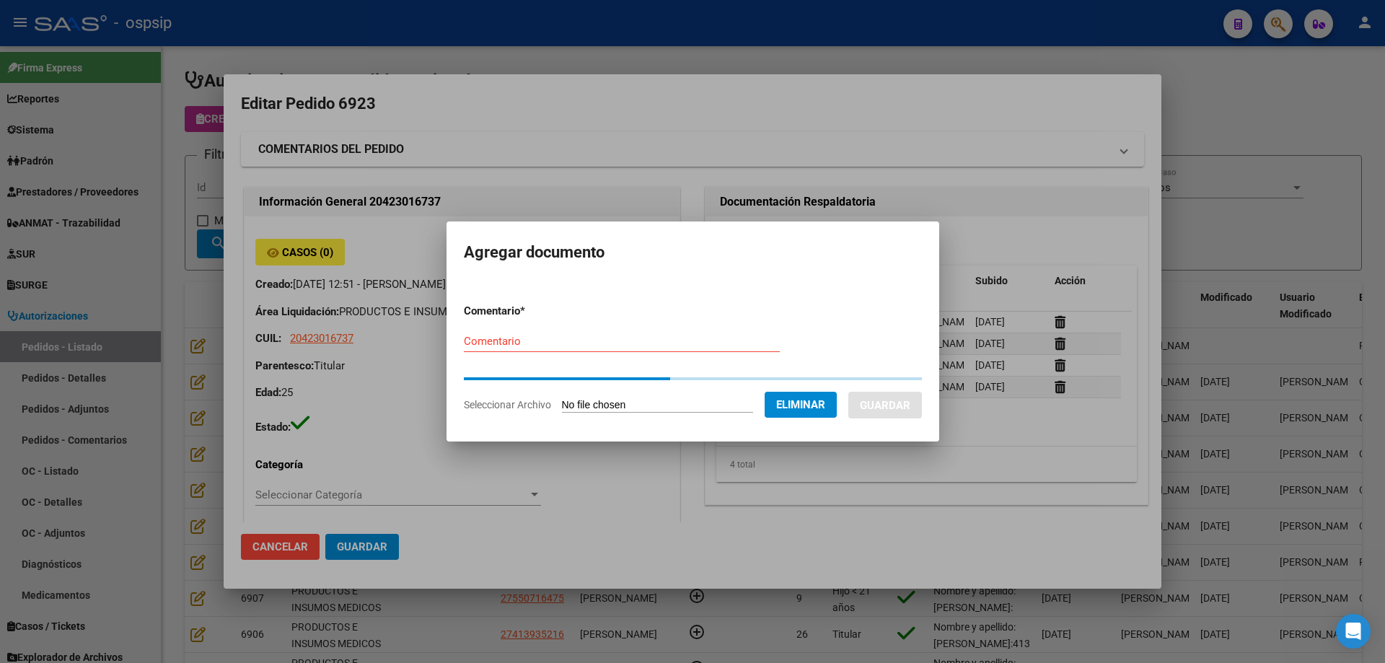
click at [544, 349] on div "Comentario" at bounding box center [622, 341] width 316 height 22
click at [551, 338] on input "Comentario" at bounding box center [622, 341] width 316 height 13
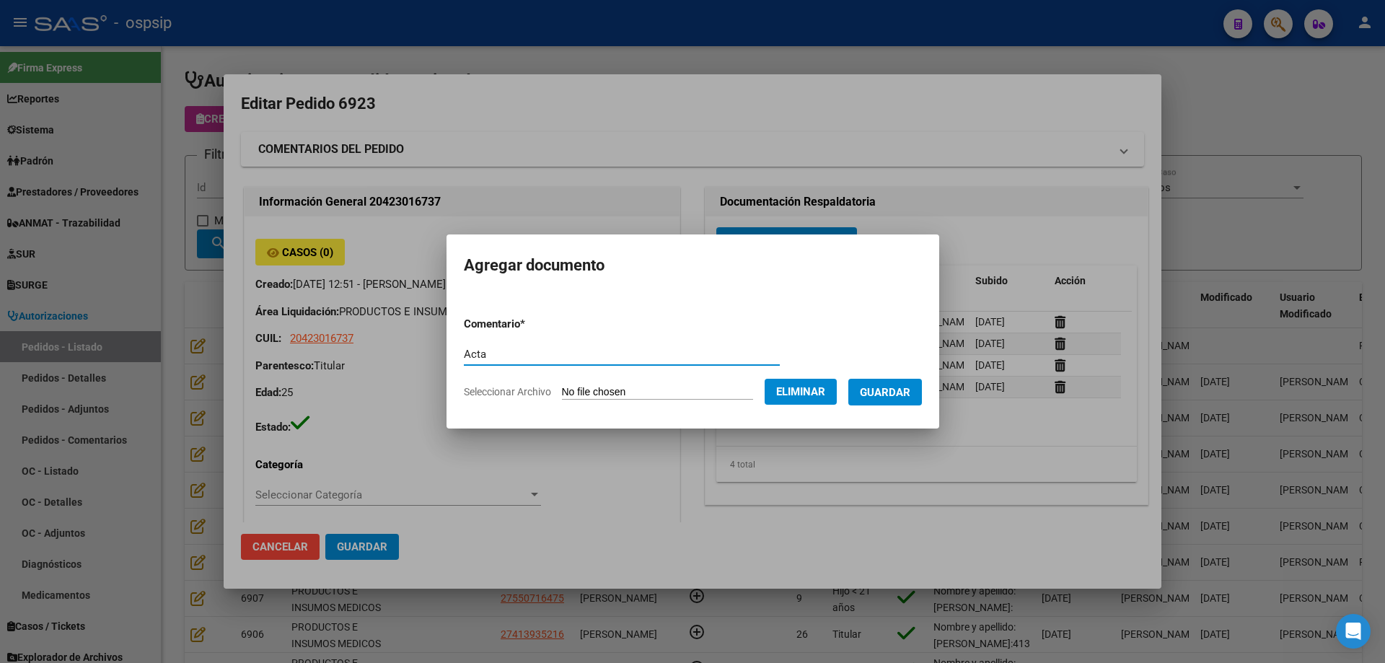
type input "Acta"
click at [903, 388] on span "Guardar" at bounding box center [885, 392] width 51 height 13
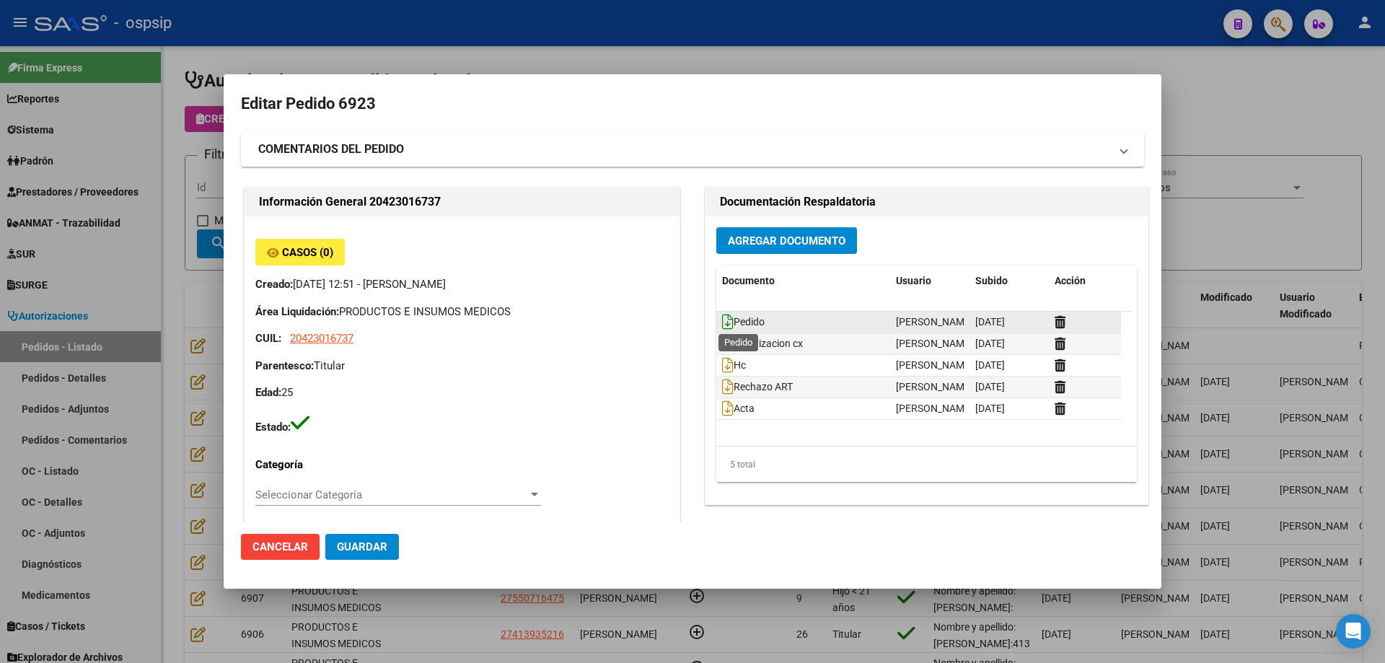
click at [722, 320] on icon at bounding box center [728, 322] width 12 height 16
drag, startPoint x: 137, startPoint y: 229, endPoint x: 416, endPoint y: 267, distance: 281.8
click at [151, 229] on div at bounding box center [692, 331] width 1385 height 663
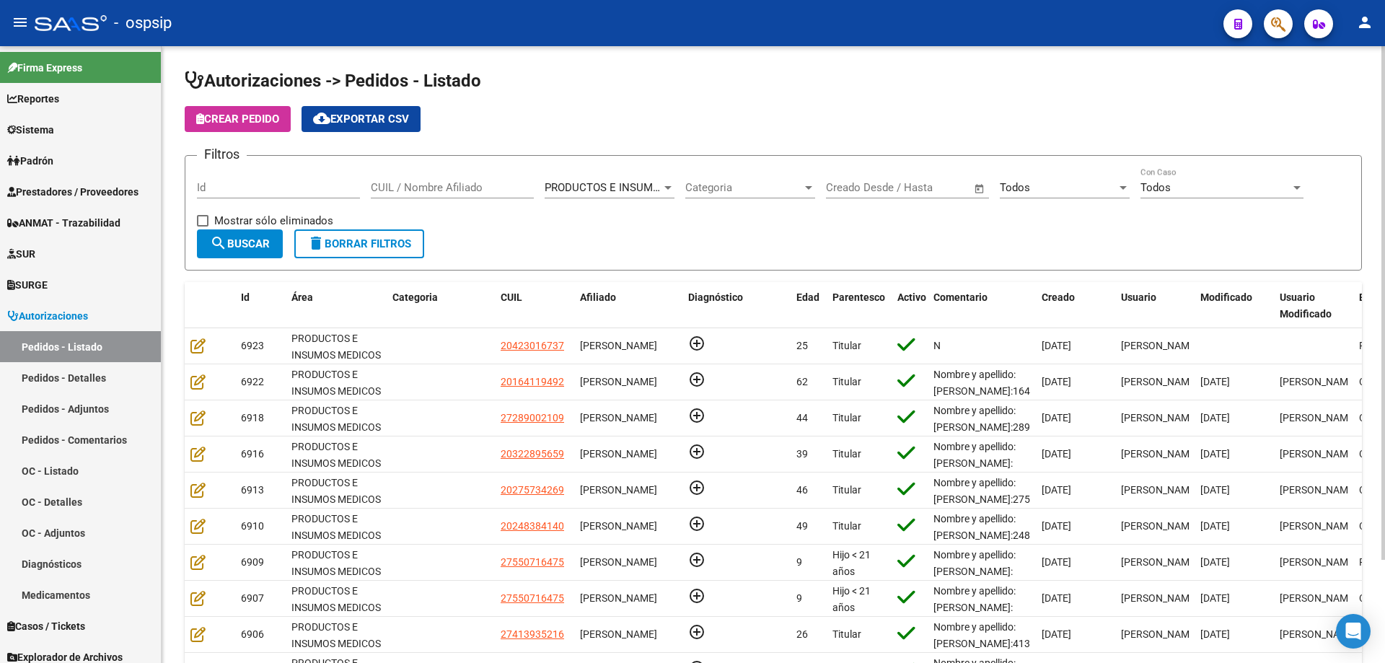
click at [1030, 176] on div "Todos Seleccionar Estado" at bounding box center [1065, 182] width 130 height 31
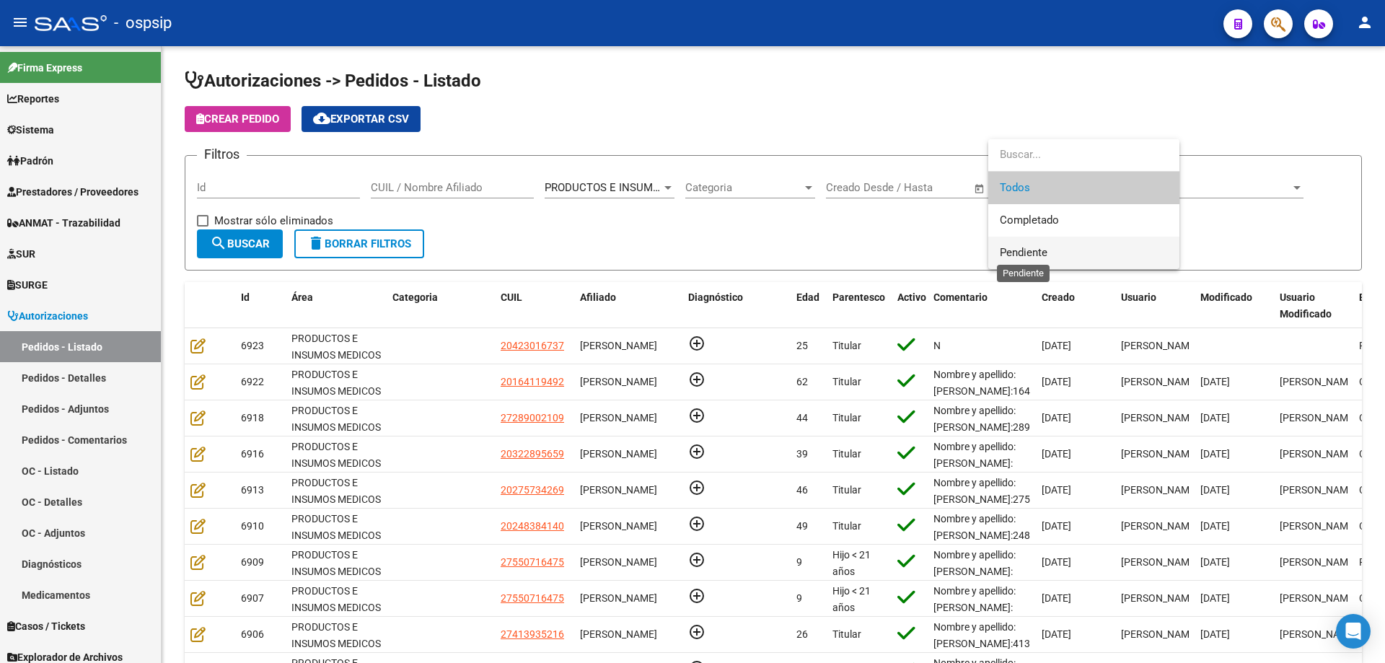
click at [1025, 249] on span "Pendiente" at bounding box center [1024, 252] width 48 height 13
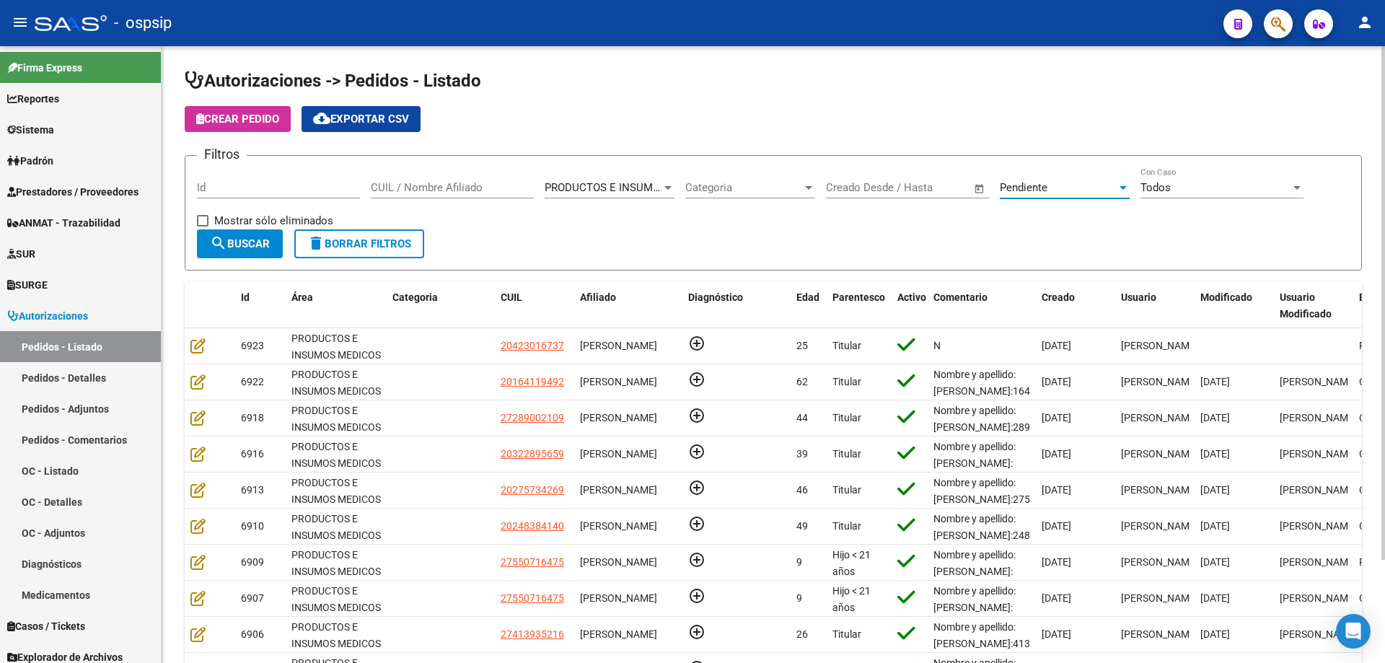
click at [260, 245] on span "search Buscar" at bounding box center [240, 243] width 60 height 13
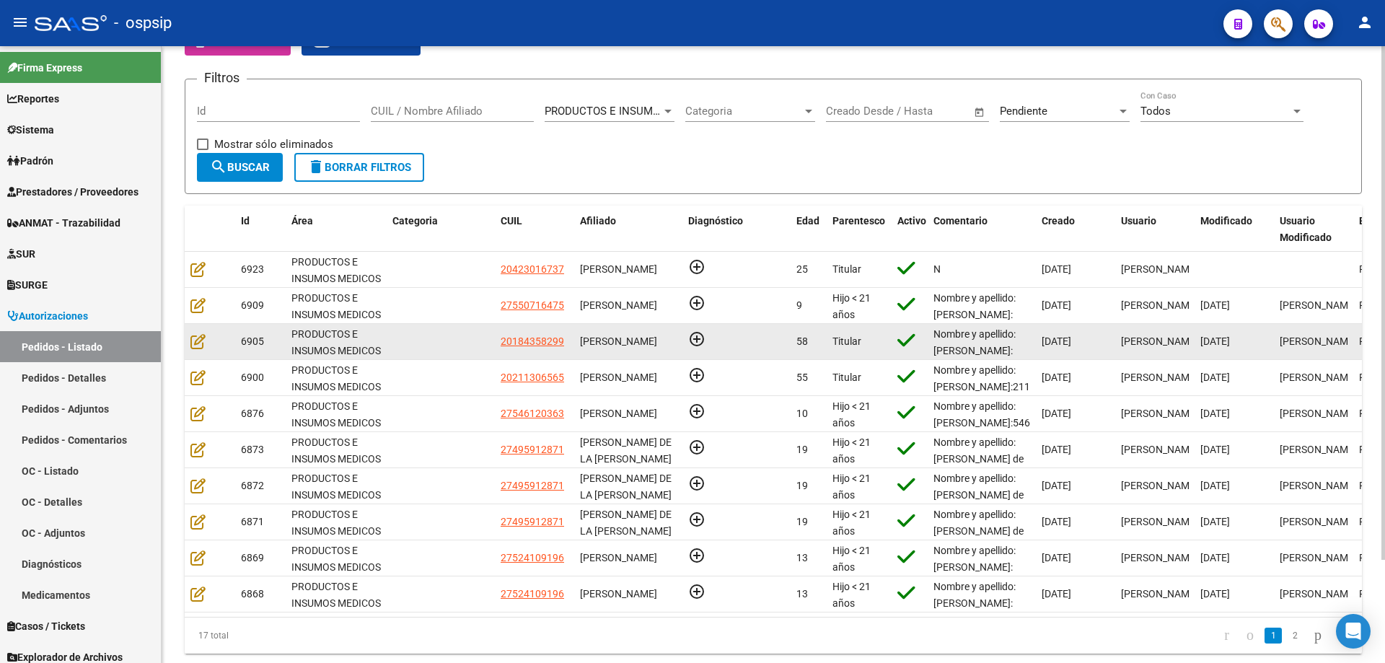
scroll to position [124, 0]
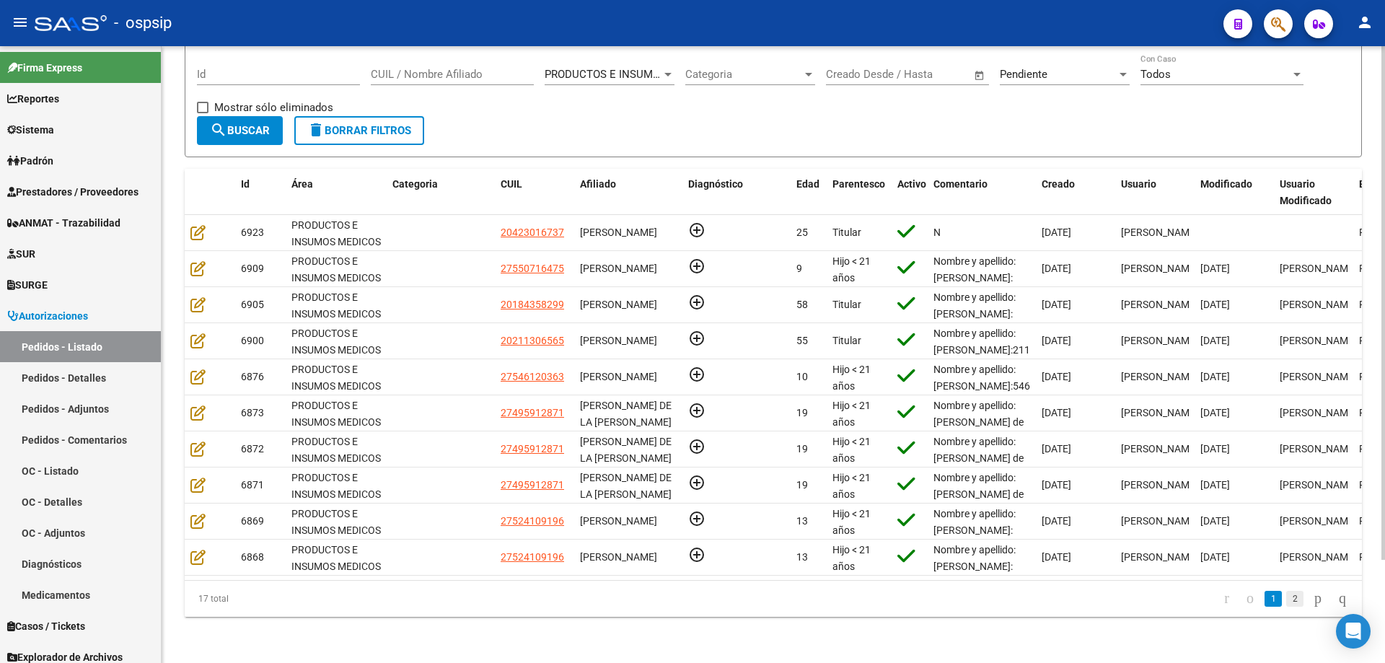
click at [1287, 592] on link "2" at bounding box center [1295, 599] width 17 height 16
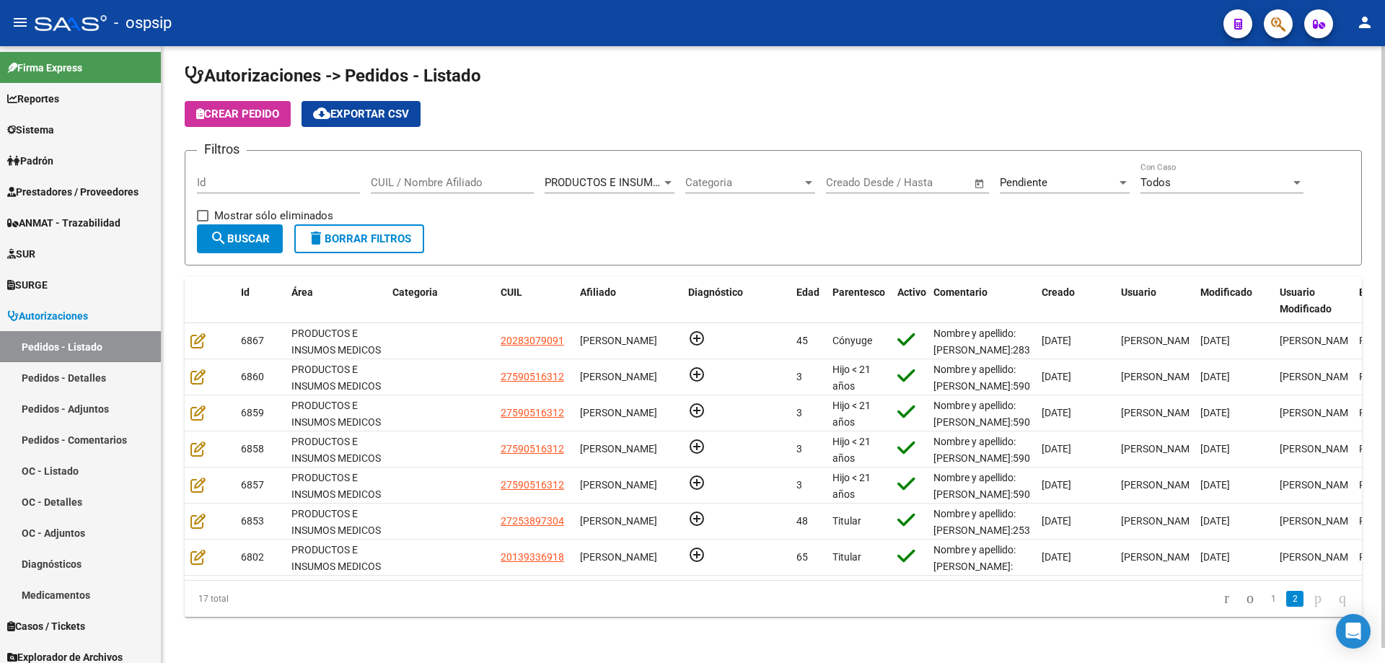
scroll to position [16, 0]
click at [1265, 600] on link "1" at bounding box center [1273, 599] width 17 height 16
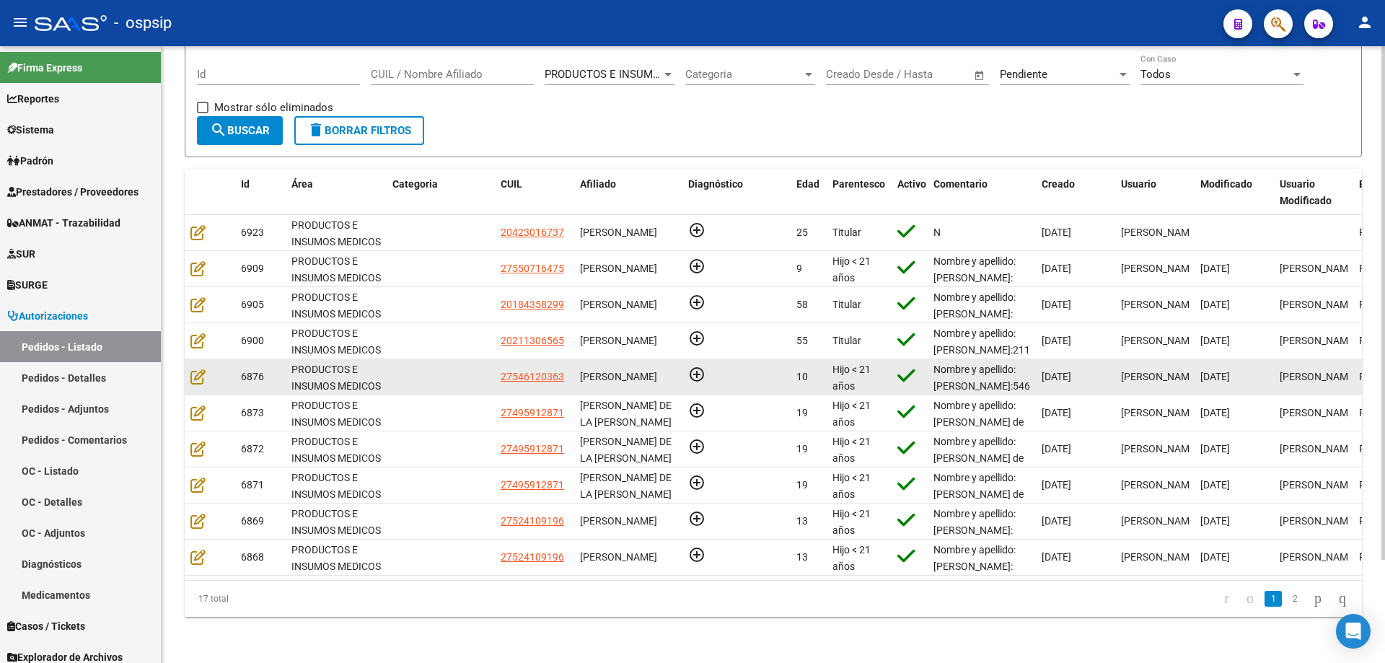
scroll to position [124, 0]
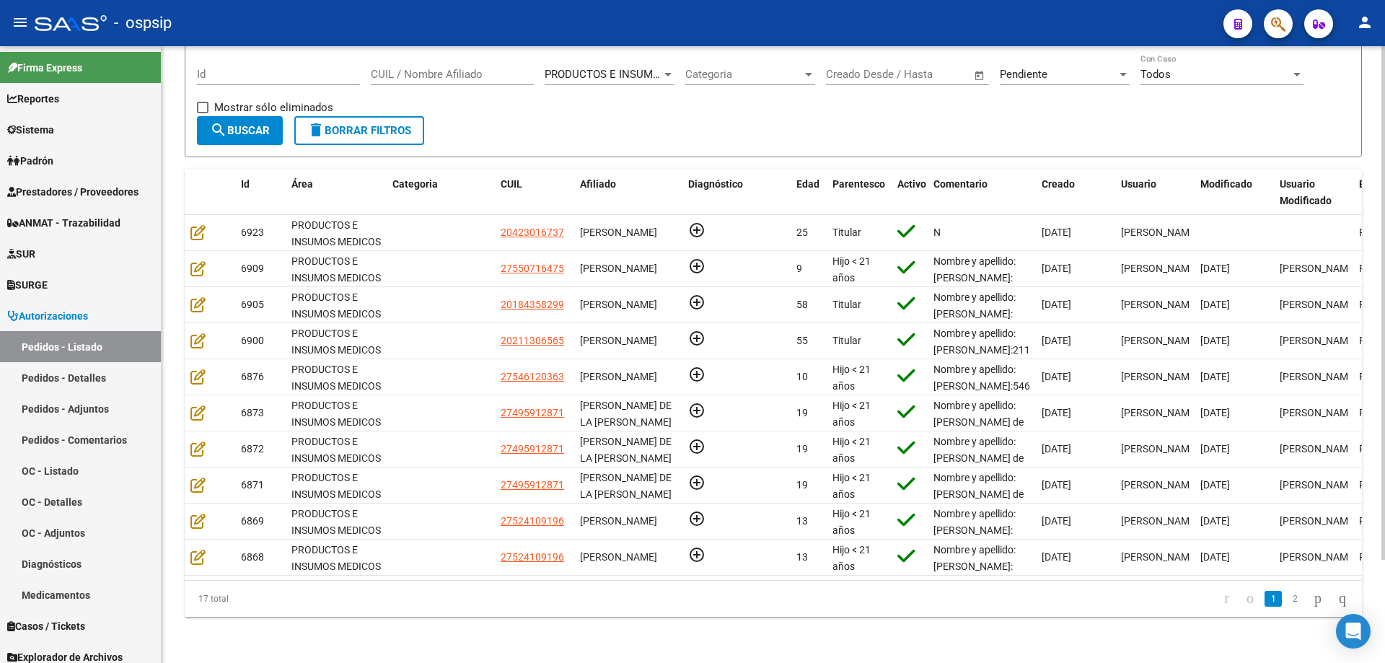
click at [1024, 68] on span "Pendiente" at bounding box center [1024, 74] width 48 height 13
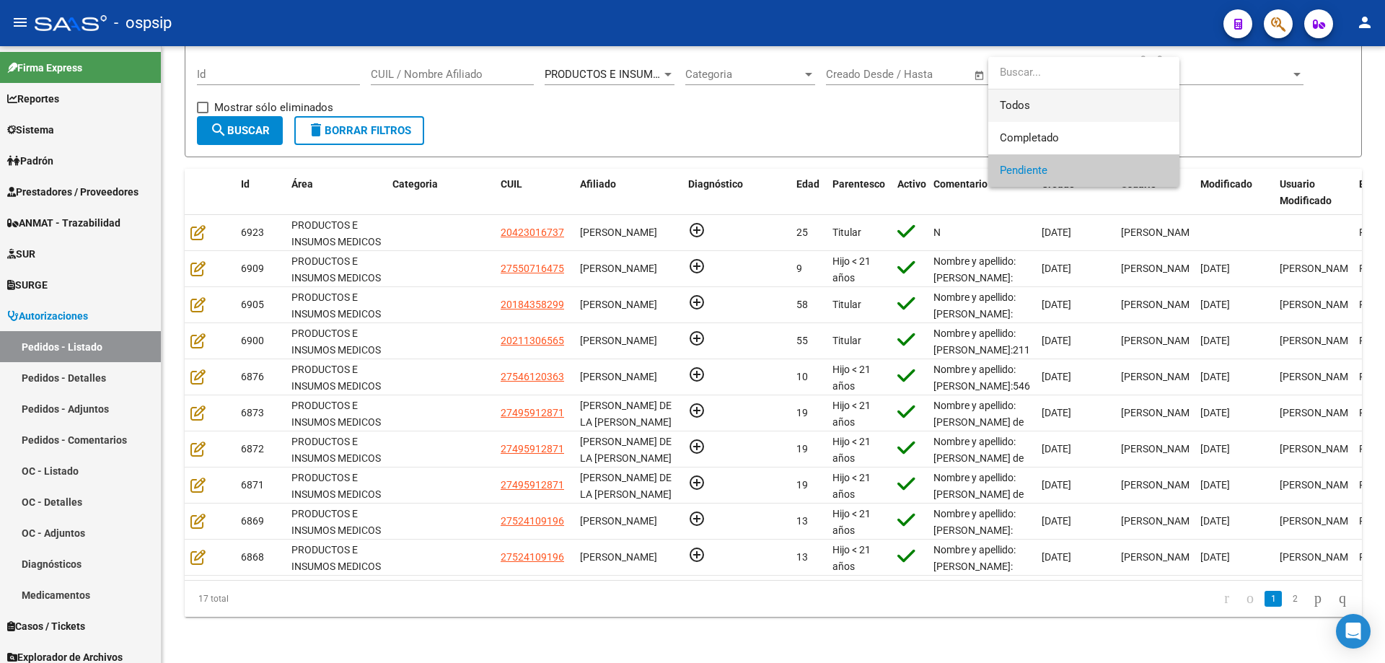
click at [1011, 96] on span "Todos" at bounding box center [1084, 105] width 168 height 32
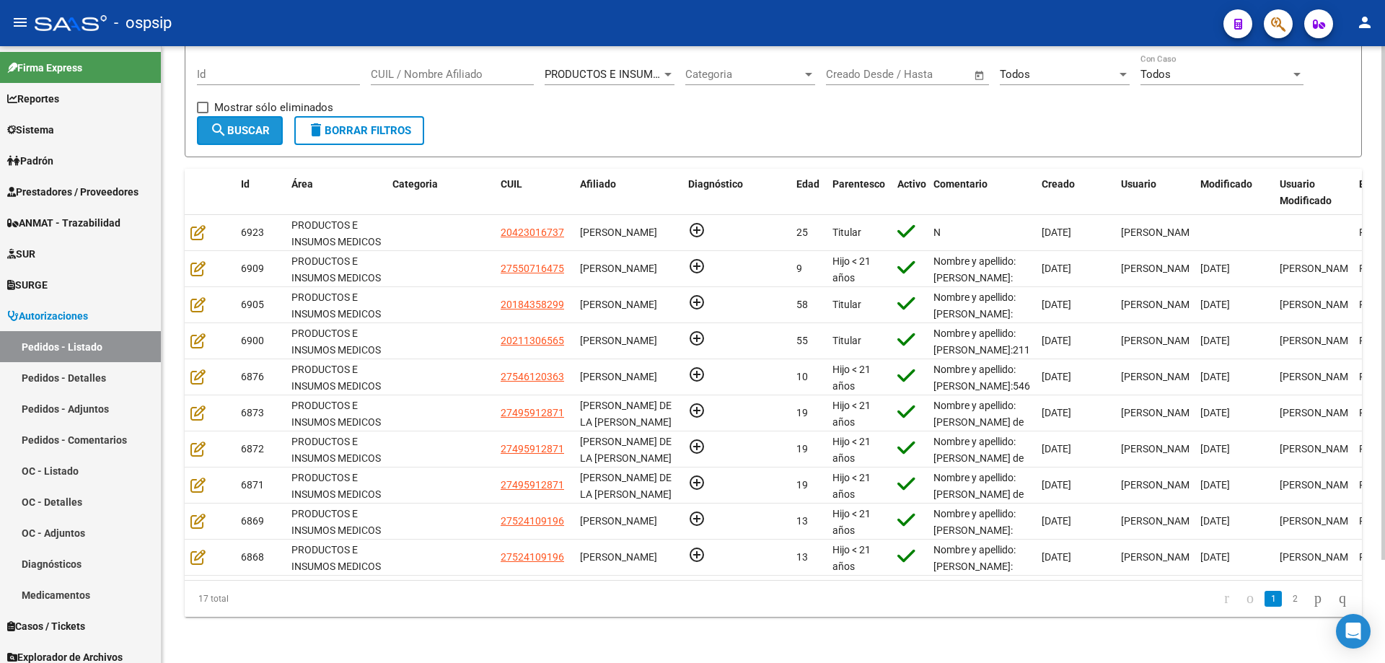
click at [260, 124] on span "search Buscar" at bounding box center [240, 130] width 60 height 13
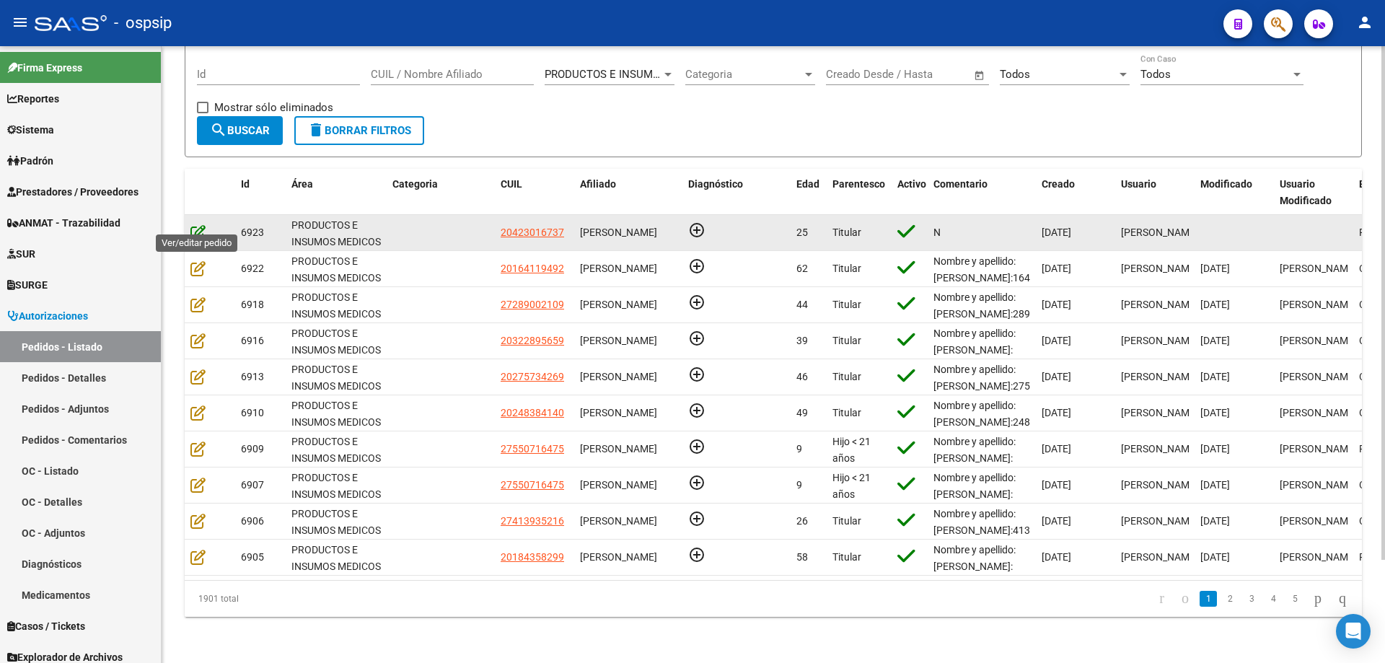
click at [198, 226] on icon at bounding box center [197, 232] width 15 height 16
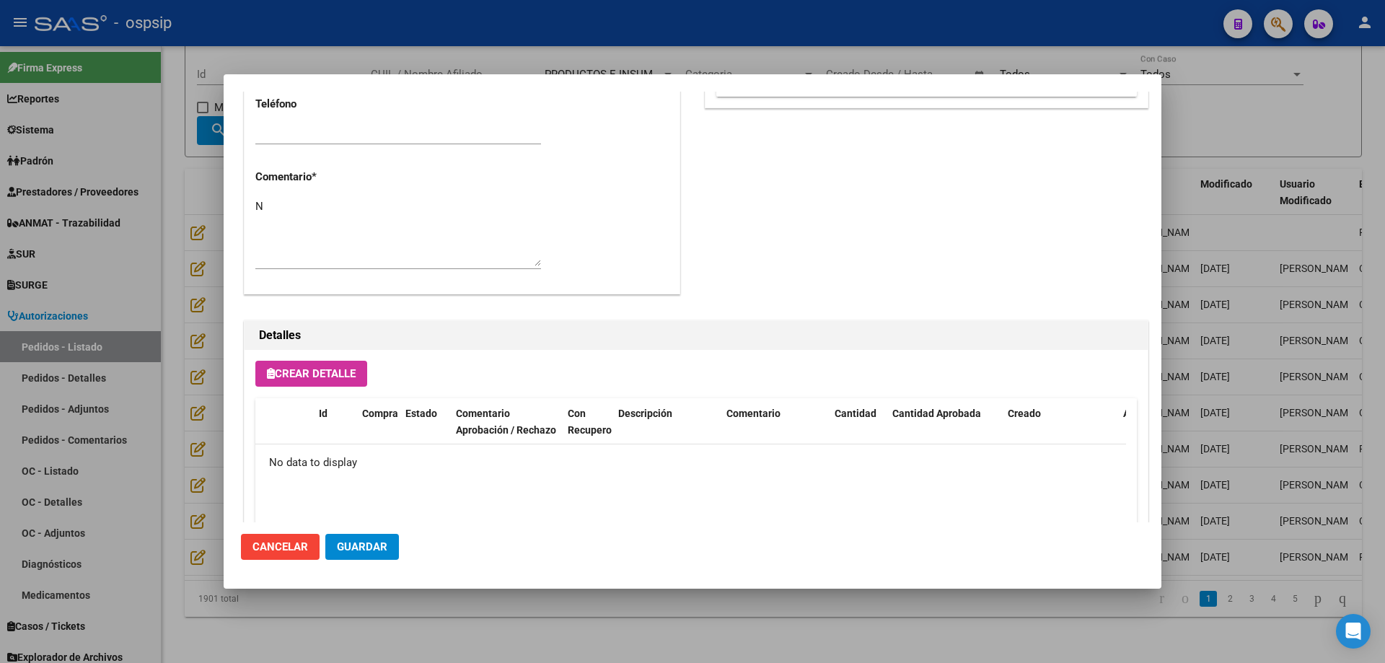
scroll to position [865, 0]
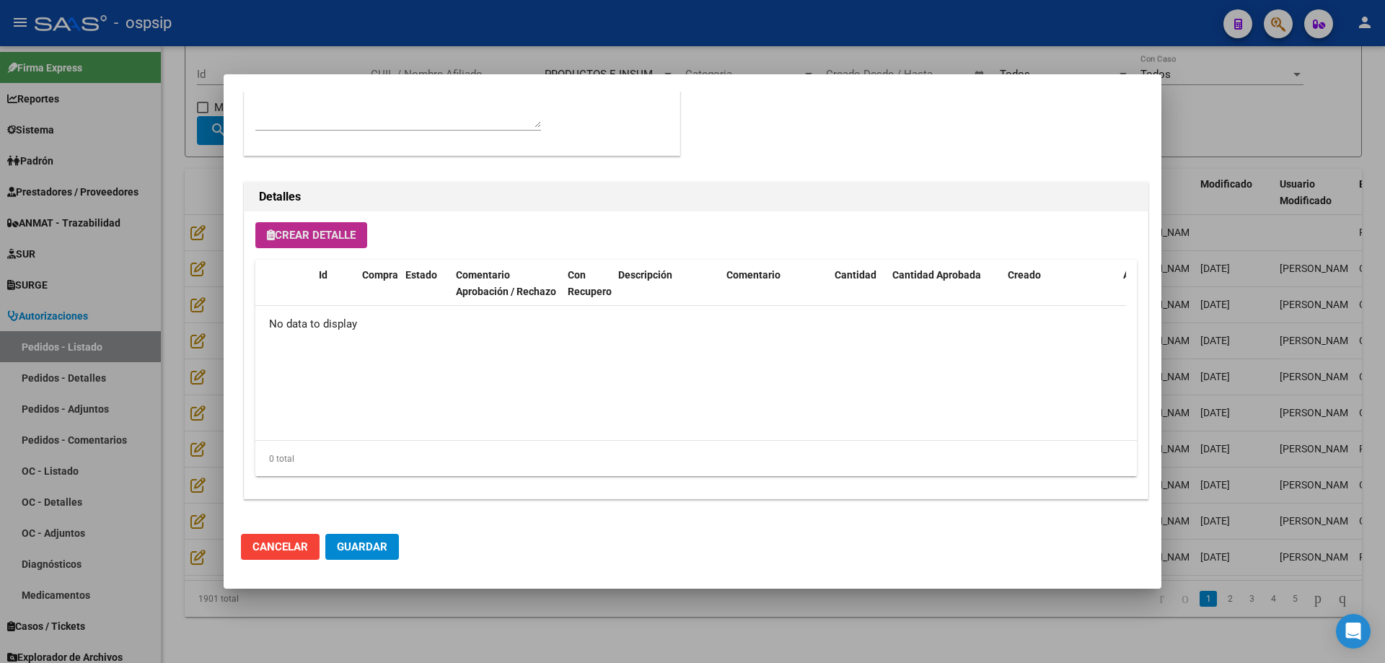
click at [339, 230] on span "Crear Detalle" at bounding box center [311, 235] width 89 height 13
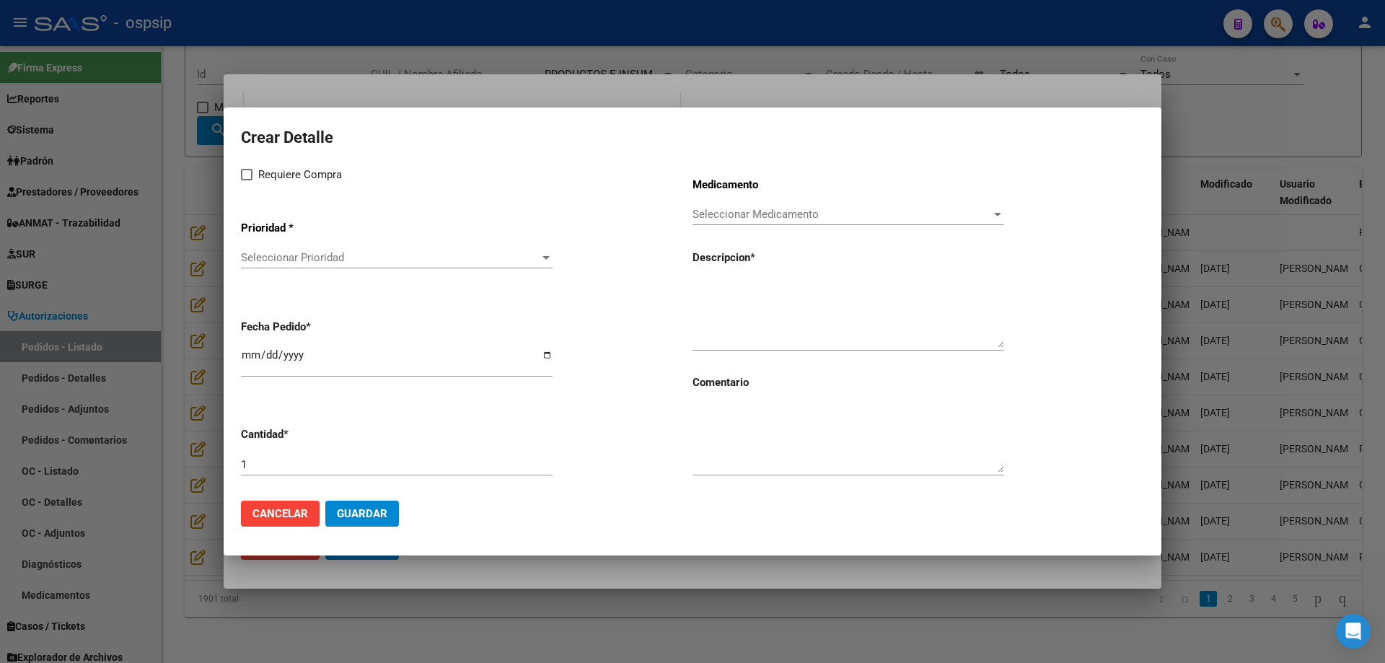
click at [374, 263] on span "Seleccionar Prioridad" at bounding box center [390, 257] width 299 height 13
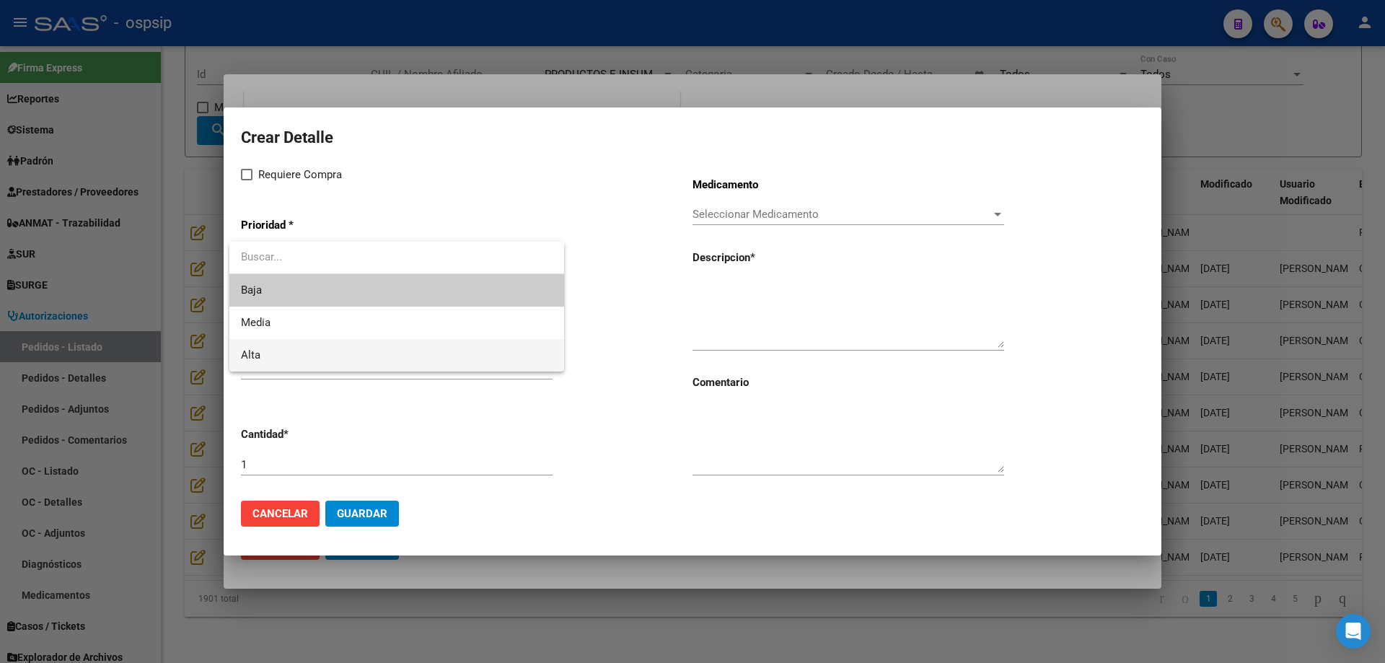
click at [337, 351] on span "Alta" at bounding box center [397, 355] width 312 height 32
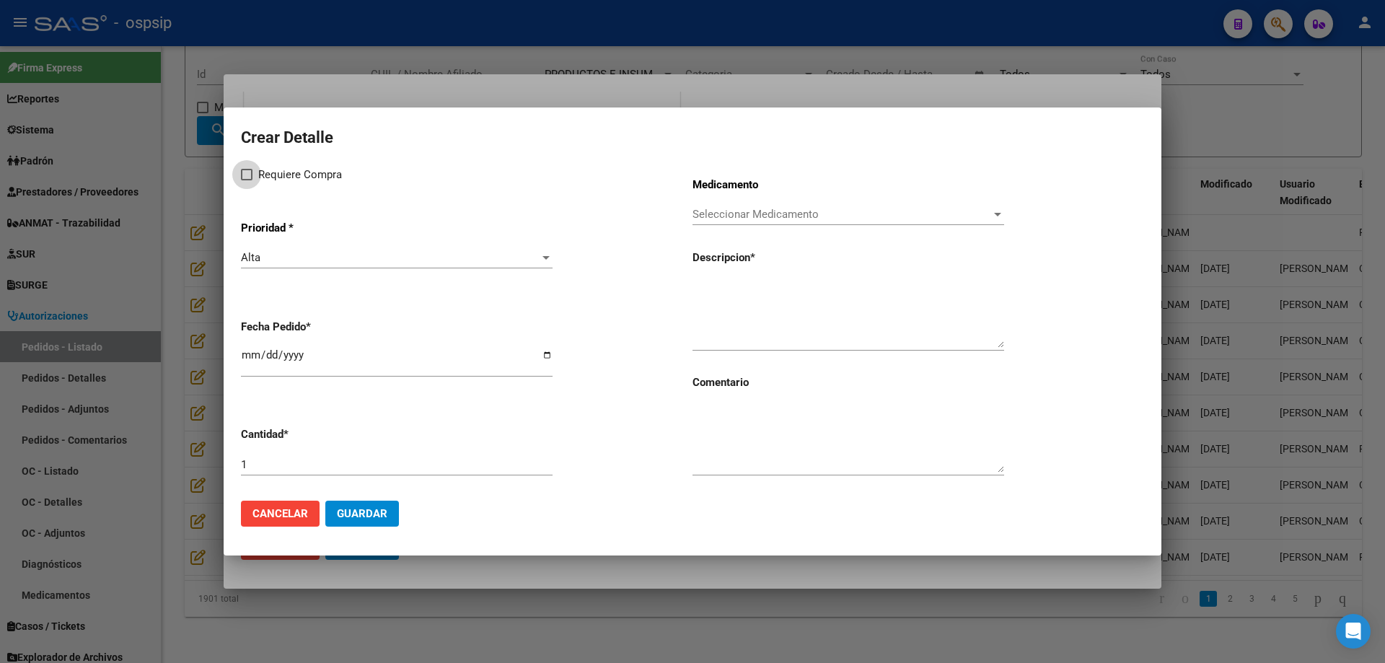
click at [268, 174] on span "Requiere Compra" at bounding box center [300, 174] width 84 height 17
click at [247, 180] on input "Requiere Compra" at bounding box center [246, 180] width 1 height 1
checkbox input "true"
click at [735, 216] on span "Seleccionar Medicamento" at bounding box center [842, 214] width 299 height 13
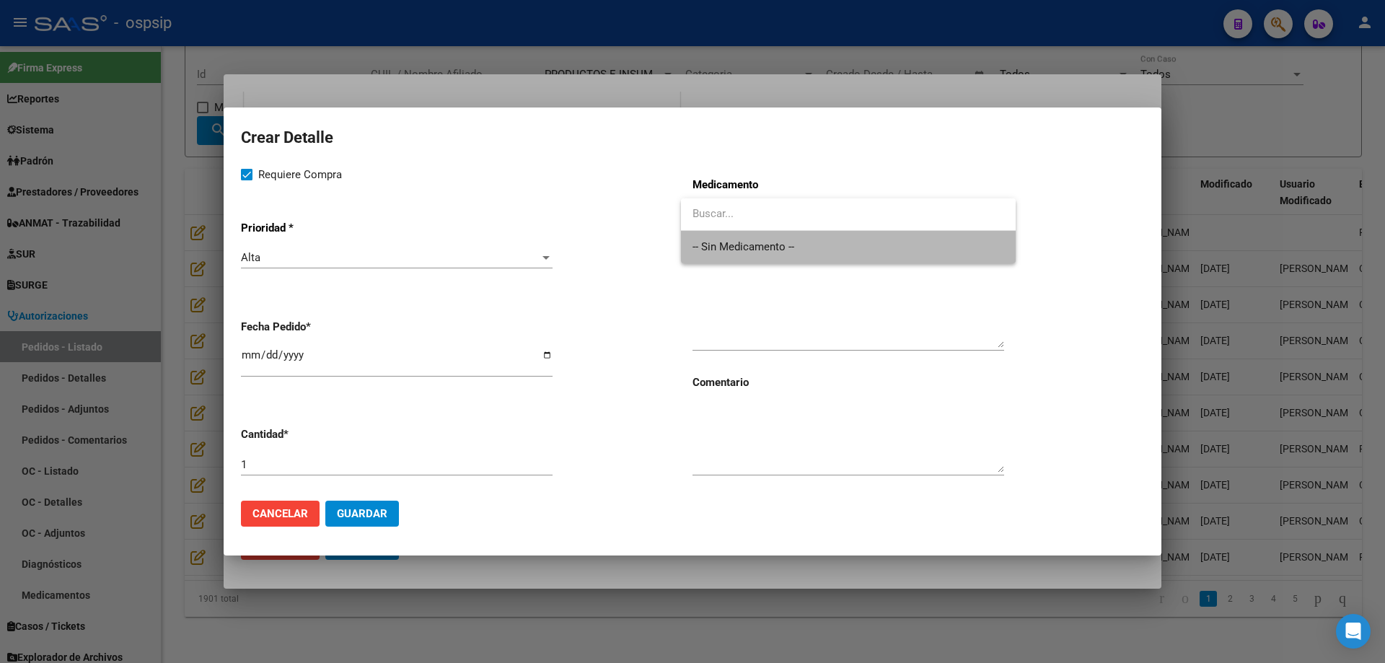
click at [729, 242] on span "-- Sin Medicamento --" at bounding box center [849, 247] width 312 height 32
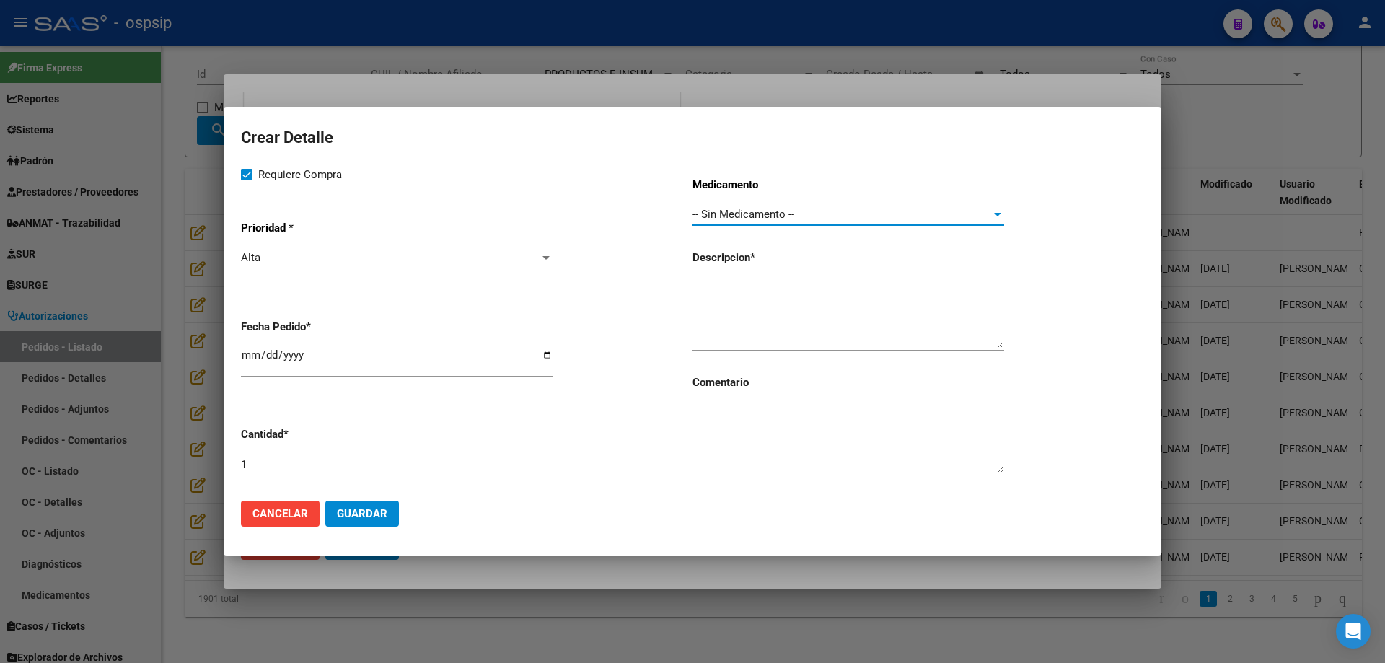
click at [727, 299] on textarea at bounding box center [849, 314] width 312 height 68
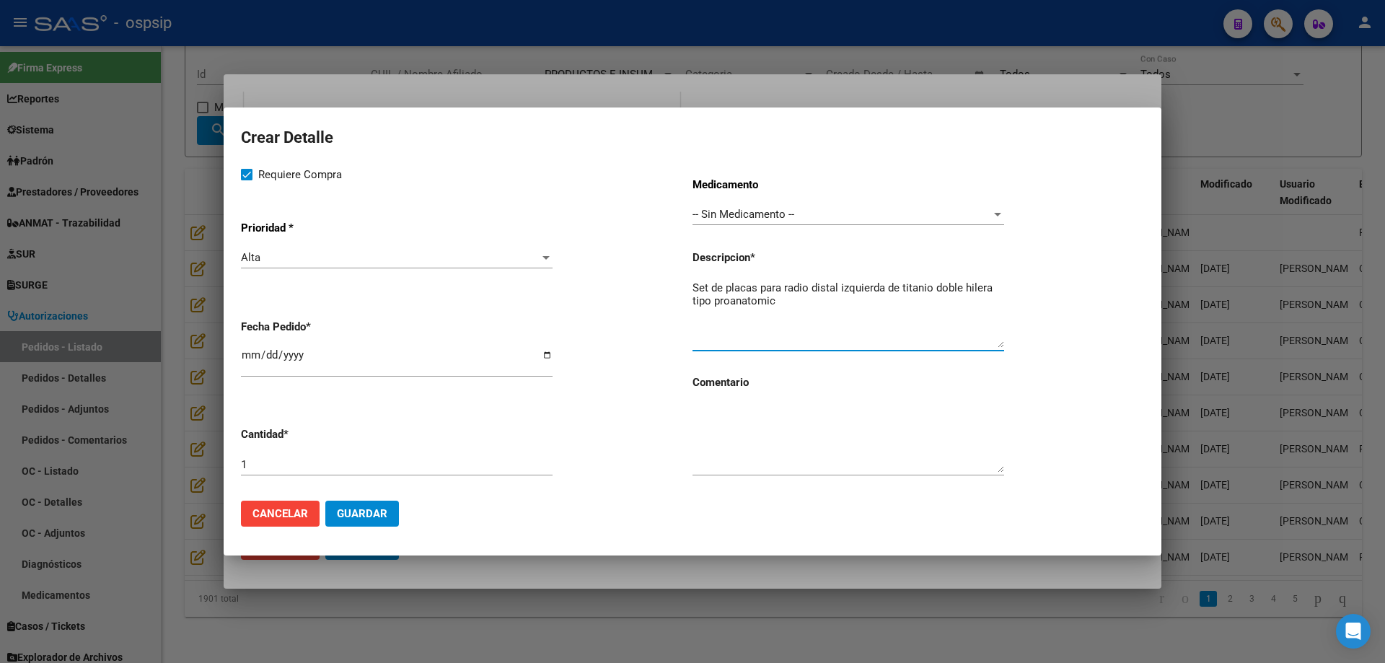
type textarea "Set de placas para radio distal izquierda de titanio doble hilera tipo proanato…"
click at [253, 354] on input "[DATE]" at bounding box center [397, 360] width 312 height 23
type input "[DATE]"
click at [365, 507] on span "Guardar" at bounding box center [362, 513] width 51 height 13
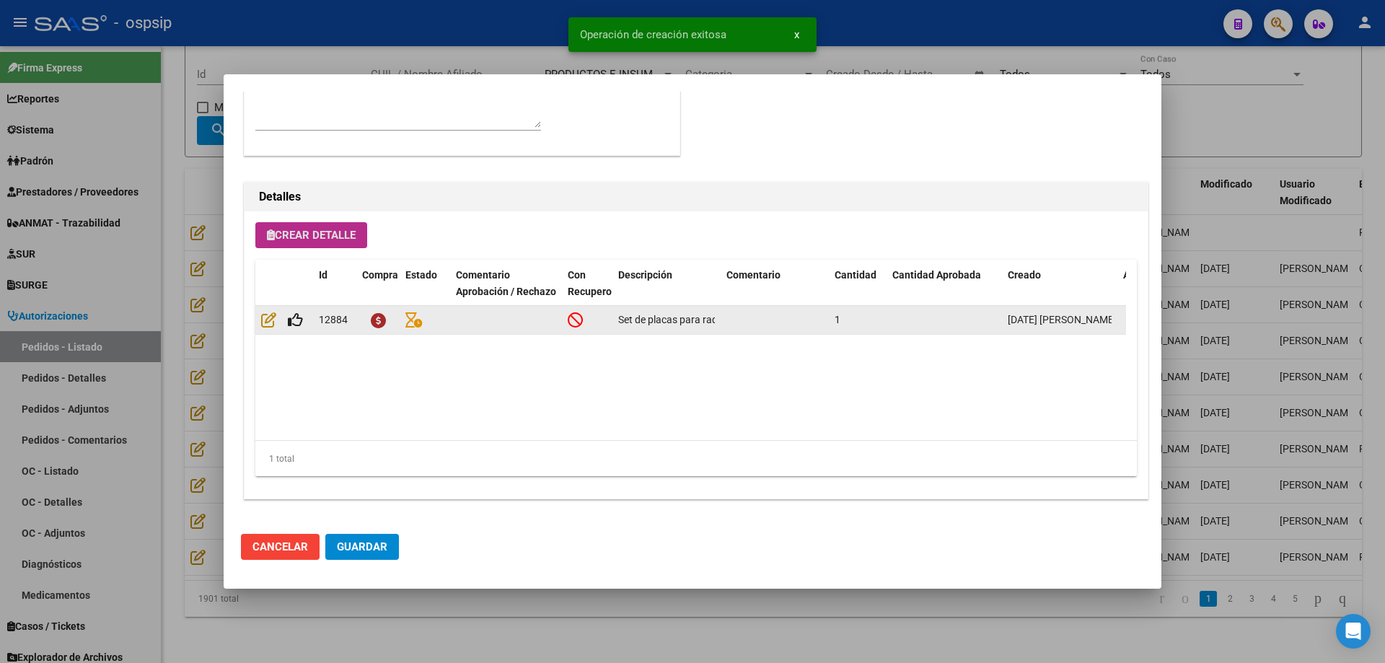
scroll to position [577, 0]
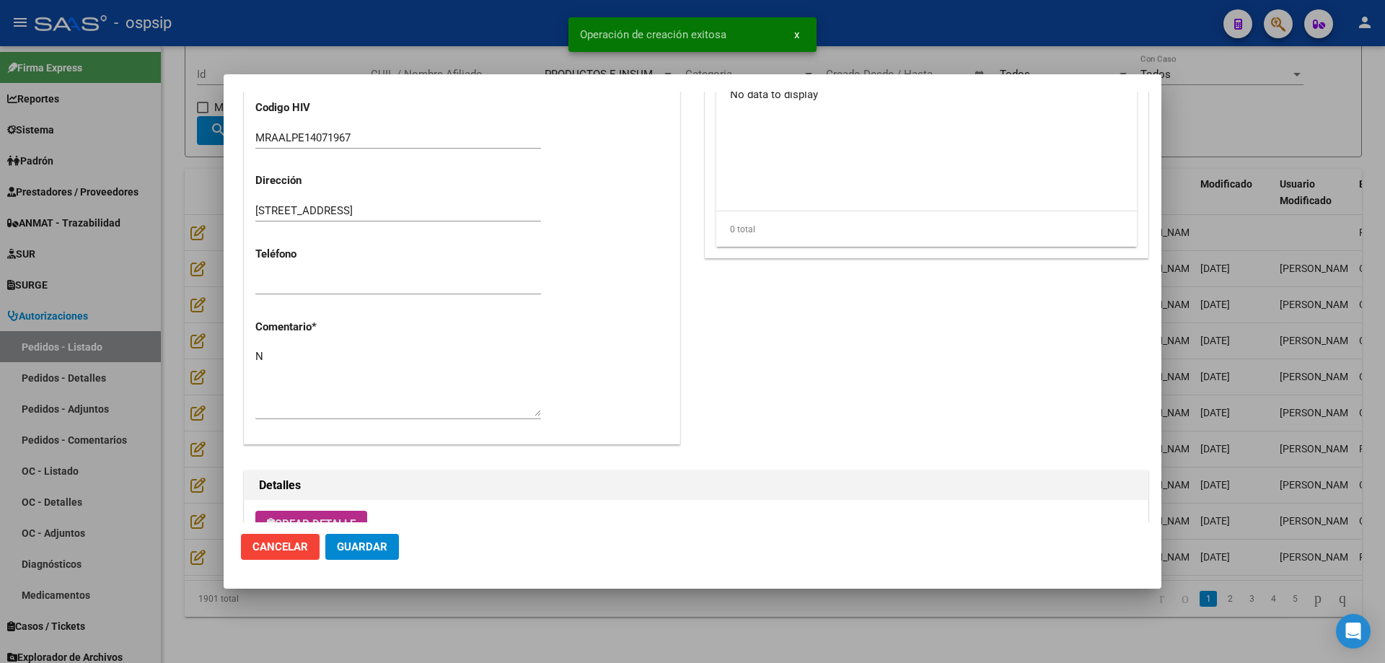
click at [404, 358] on textarea "N" at bounding box center [398, 383] width 286 height 68
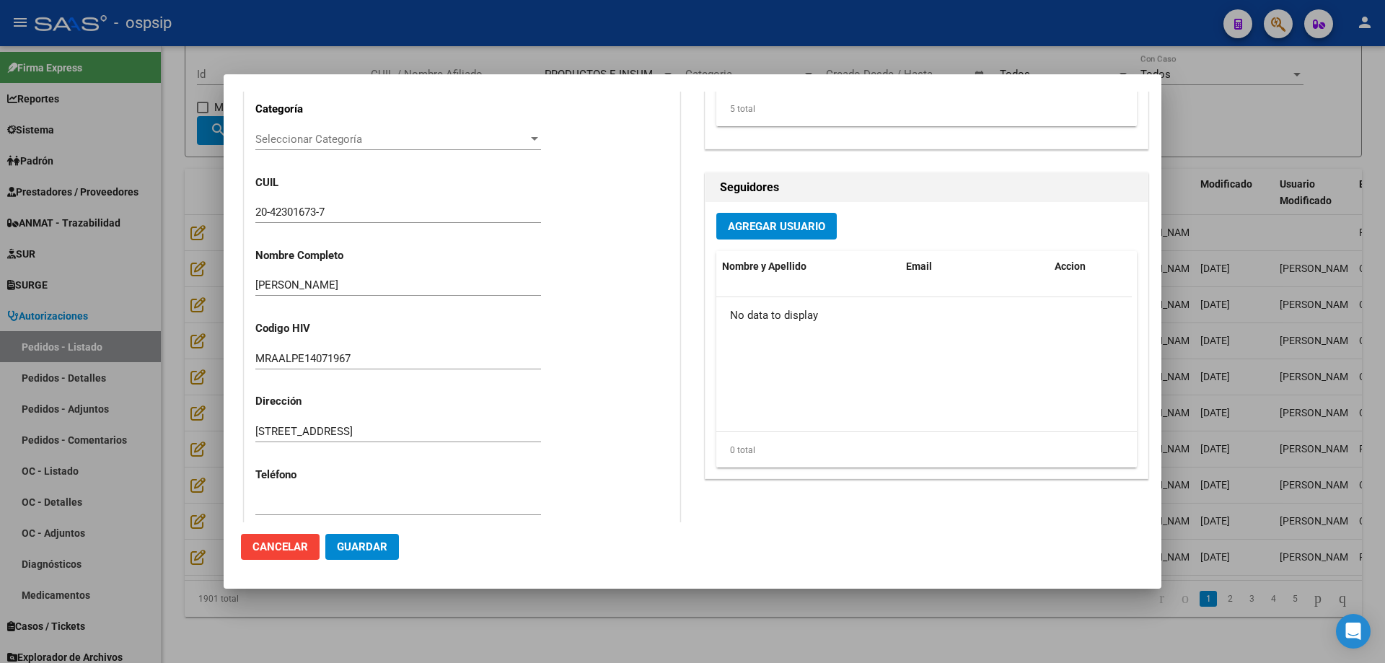
scroll to position [432, 0]
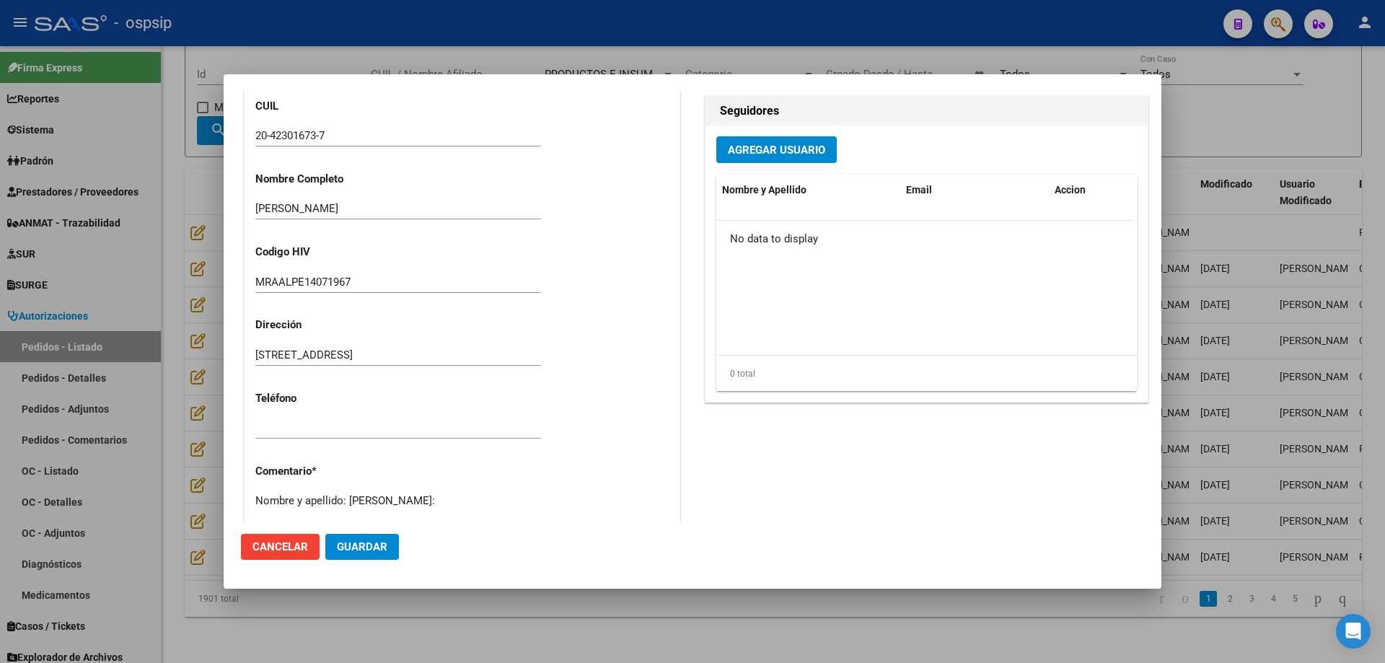
paste textarea "20423016737"
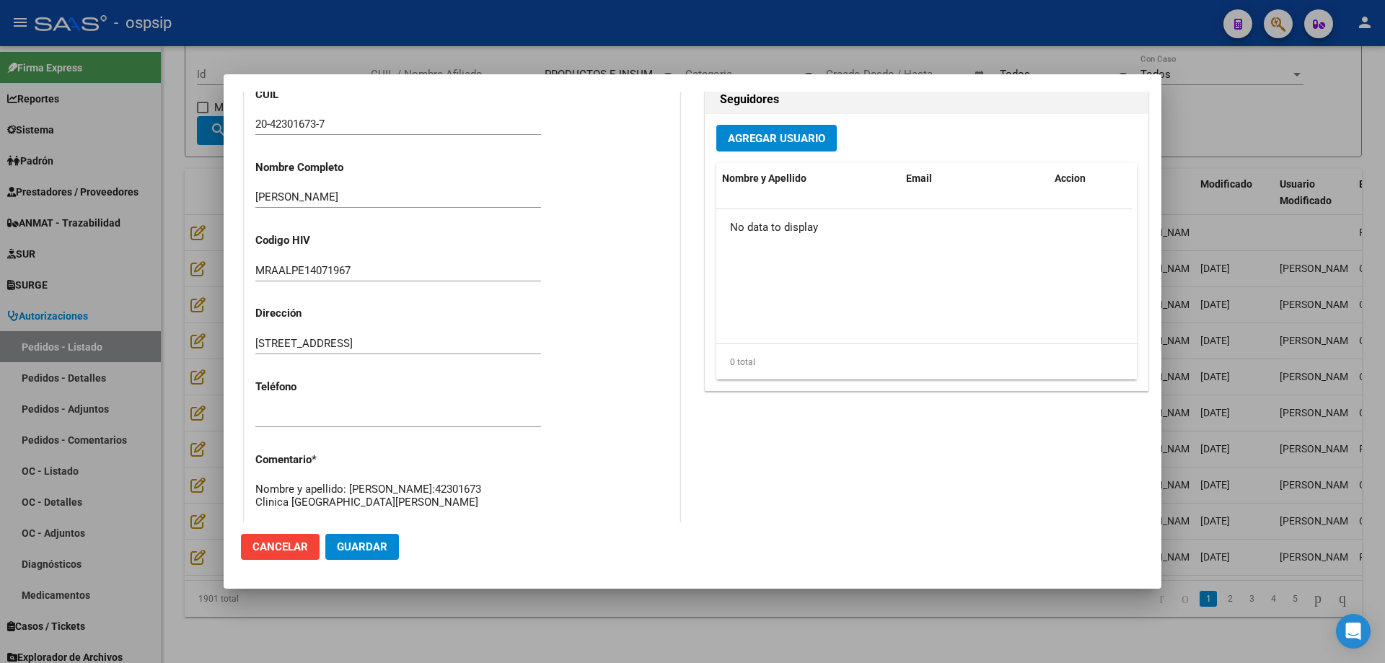
scroll to position [457, 0]
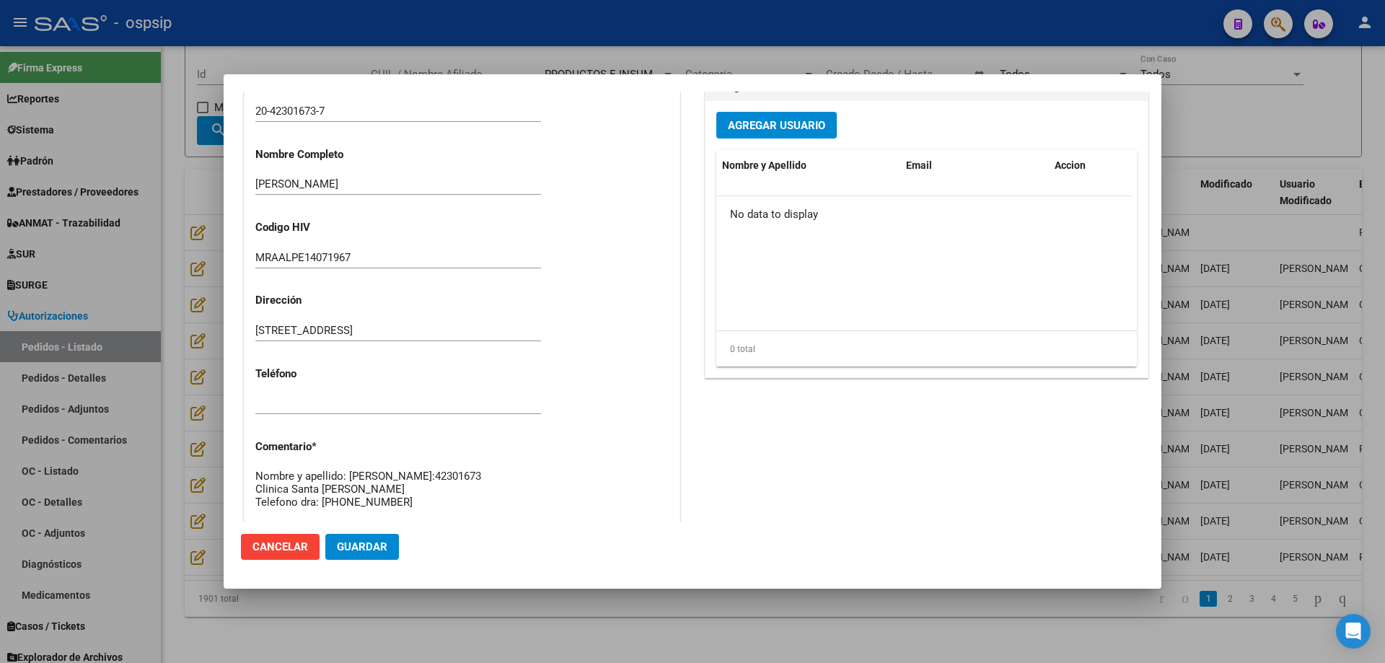
type textarea "Nombre y apellido: [PERSON_NAME]:42301673 Clinica Santa [PERSON_NAME] Telefono …"
click at [367, 553] on button "Guardar" at bounding box center [362, 547] width 74 height 26
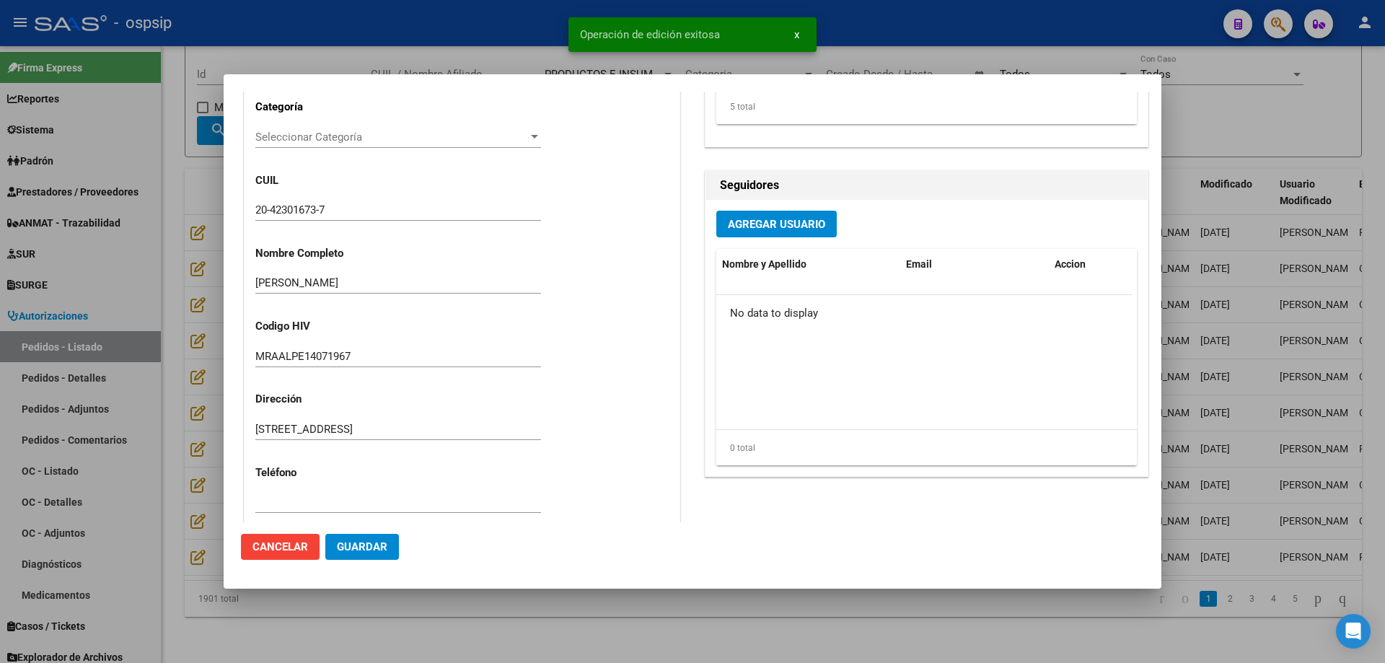
scroll to position [361, 0]
click at [288, 208] on input "20-42301673-7" at bounding box center [398, 207] width 286 height 13
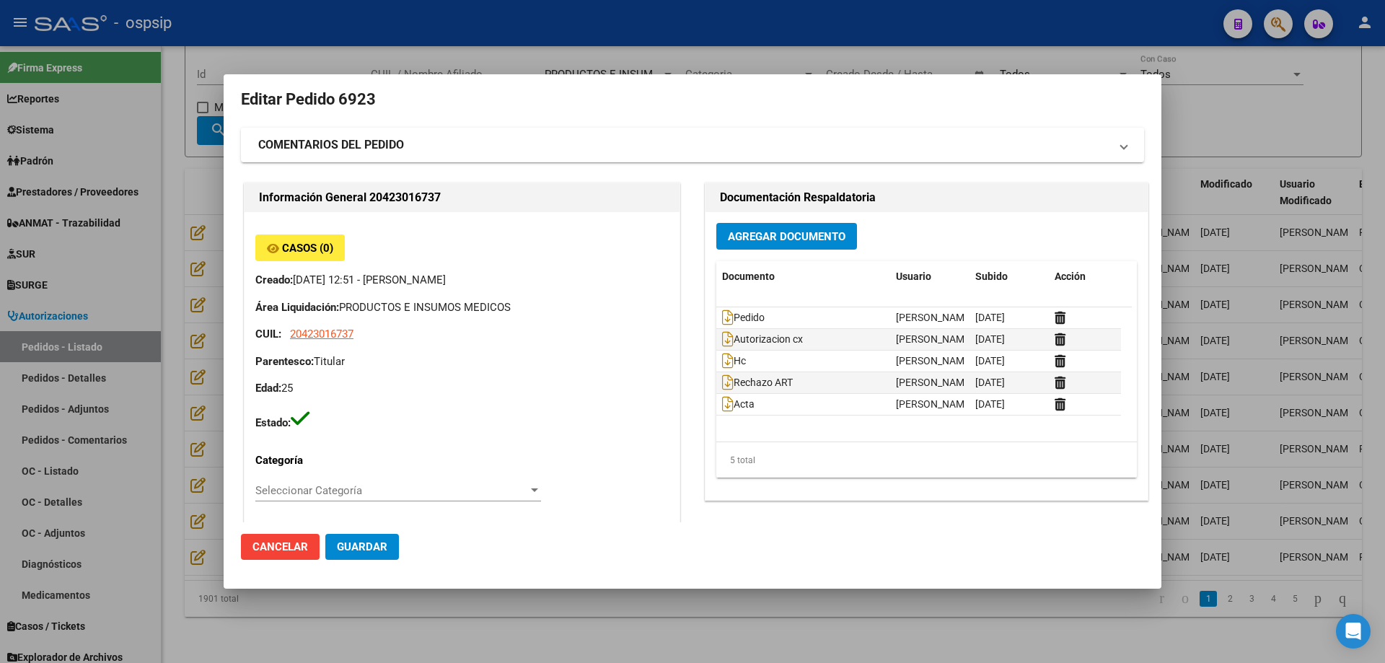
scroll to position [0, 0]
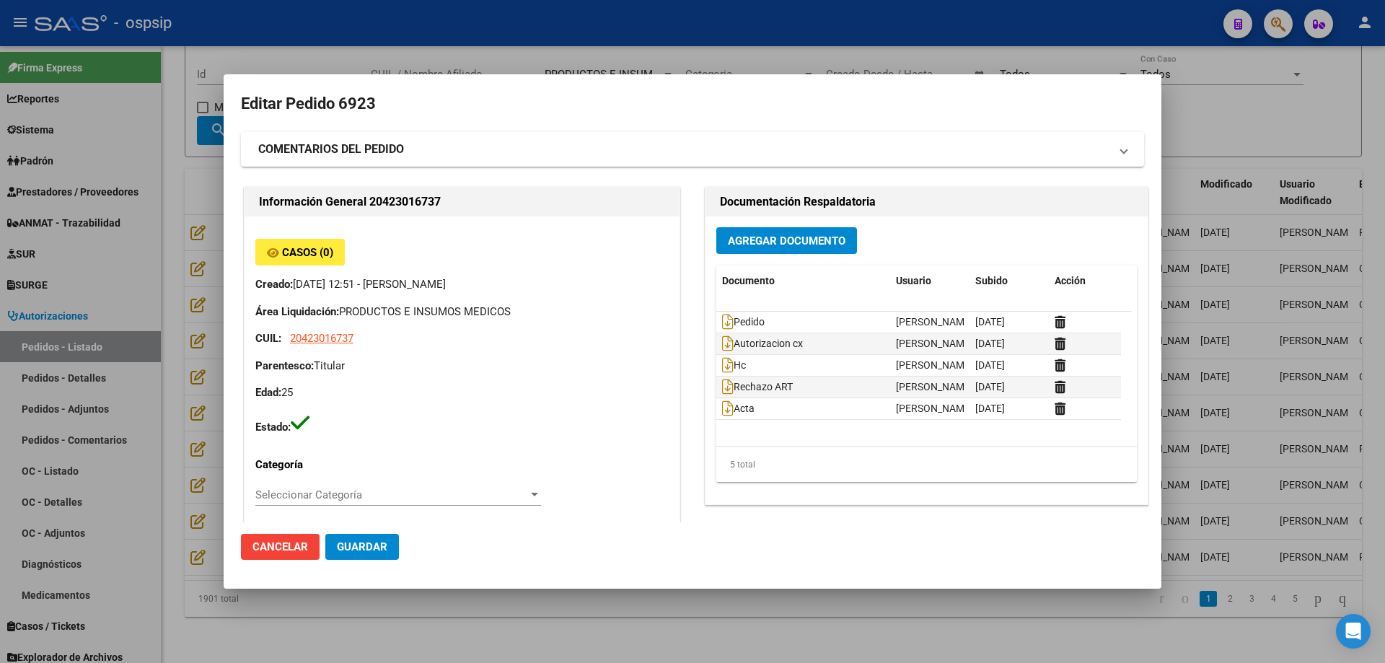
click at [829, 248] on button "Agregar Documento" at bounding box center [786, 240] width 141 height 27
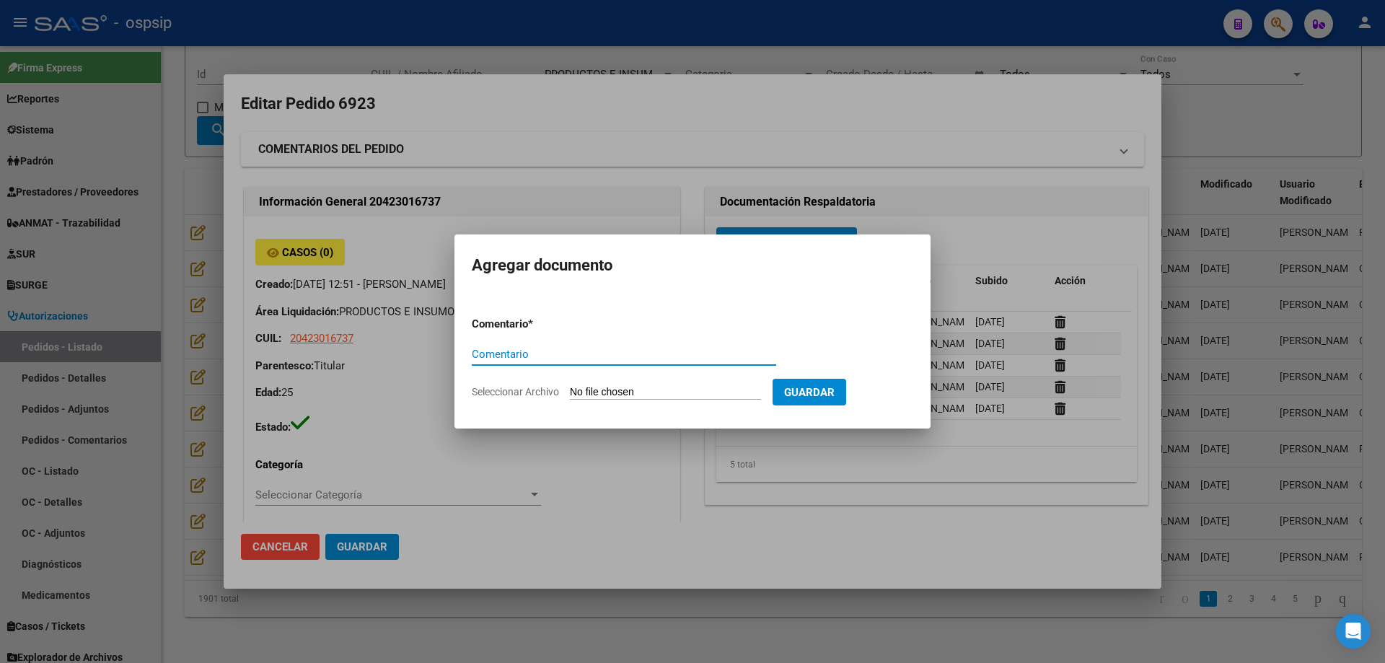
click at [716, 390] on input "Seleccionar Archivo" at bounding box center [665, 393] width 191 height 14
type input "C:\fakepath\carnet [PERSON_NAME].png"
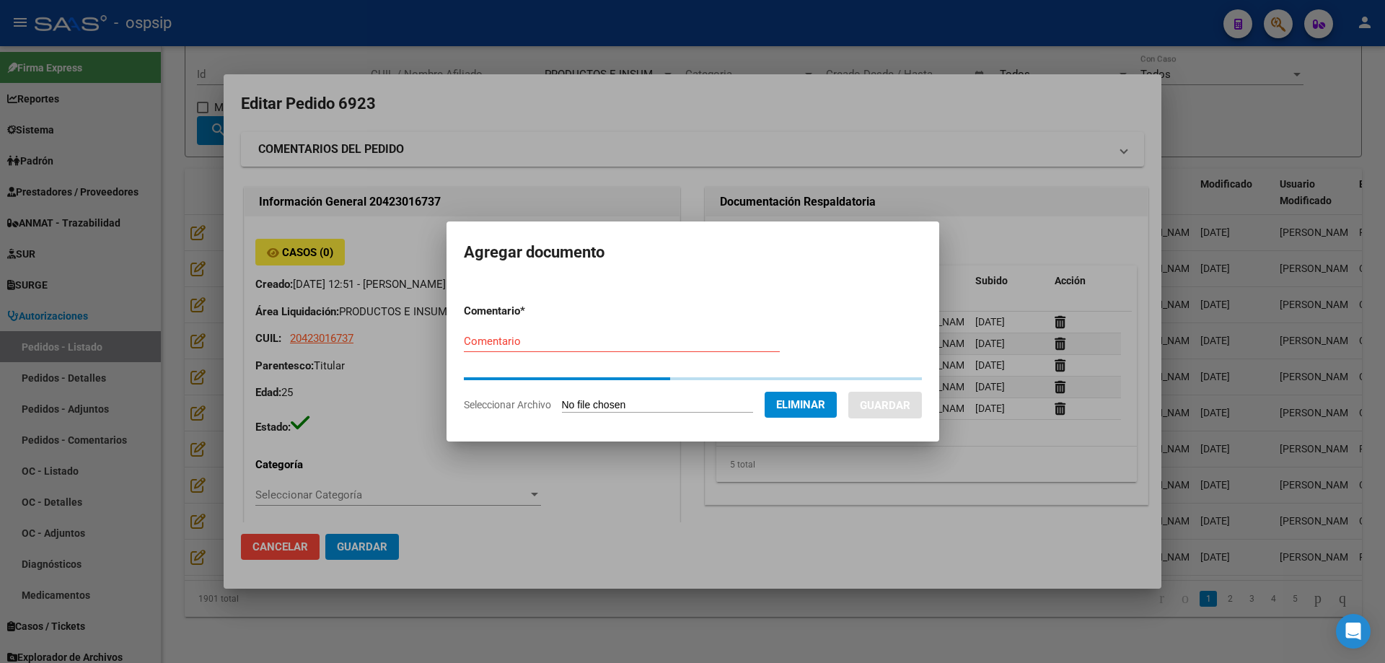
click at [505, 351] on div "Comentario" at bounding box center [622, 341] width 316 height 22
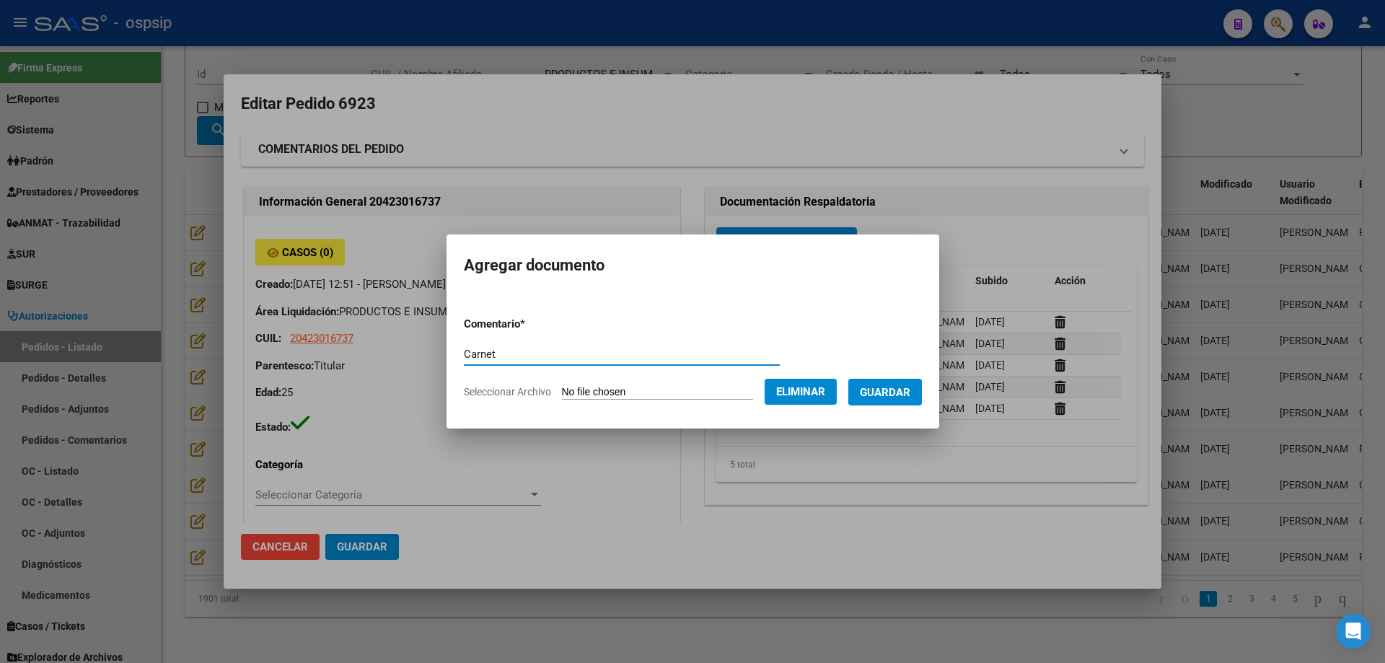
type input "Carnet"
click at [911, 386] on span "Guardar" at bounding box center [885, 392] width 51 height 13
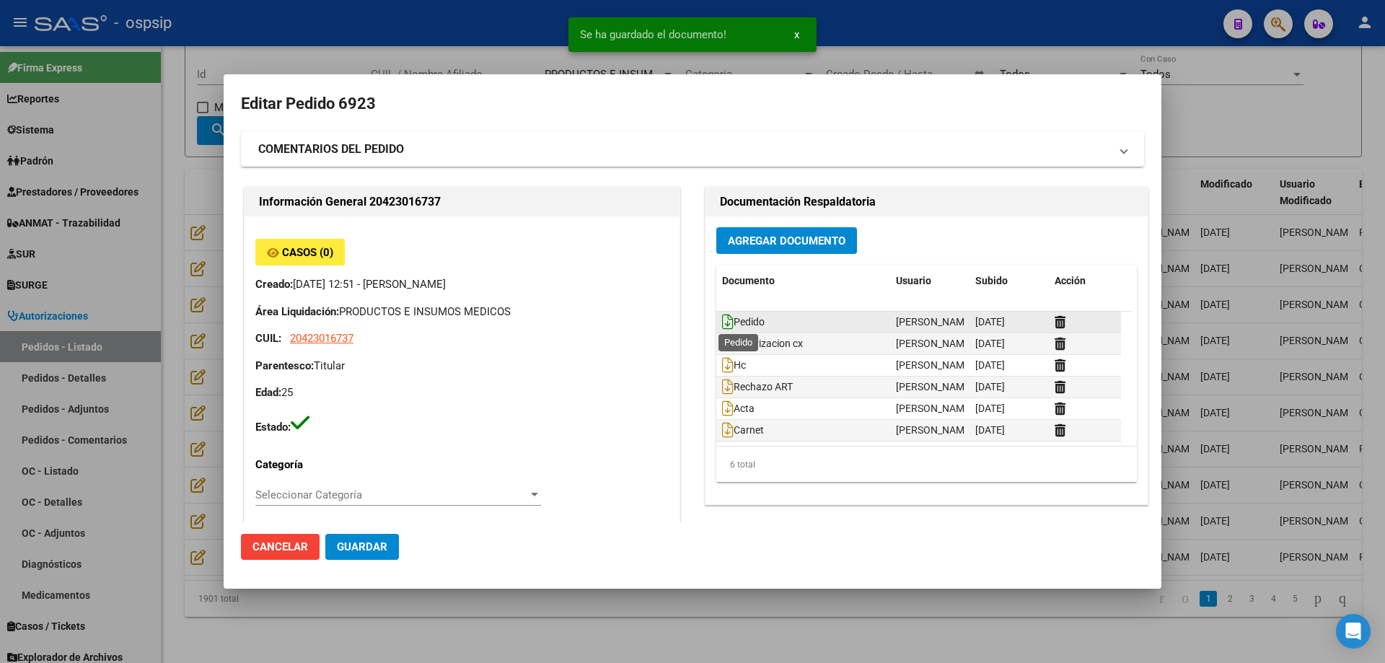
click at [724, 328] on icon at bounding box center [728, 322] width 12 height 16
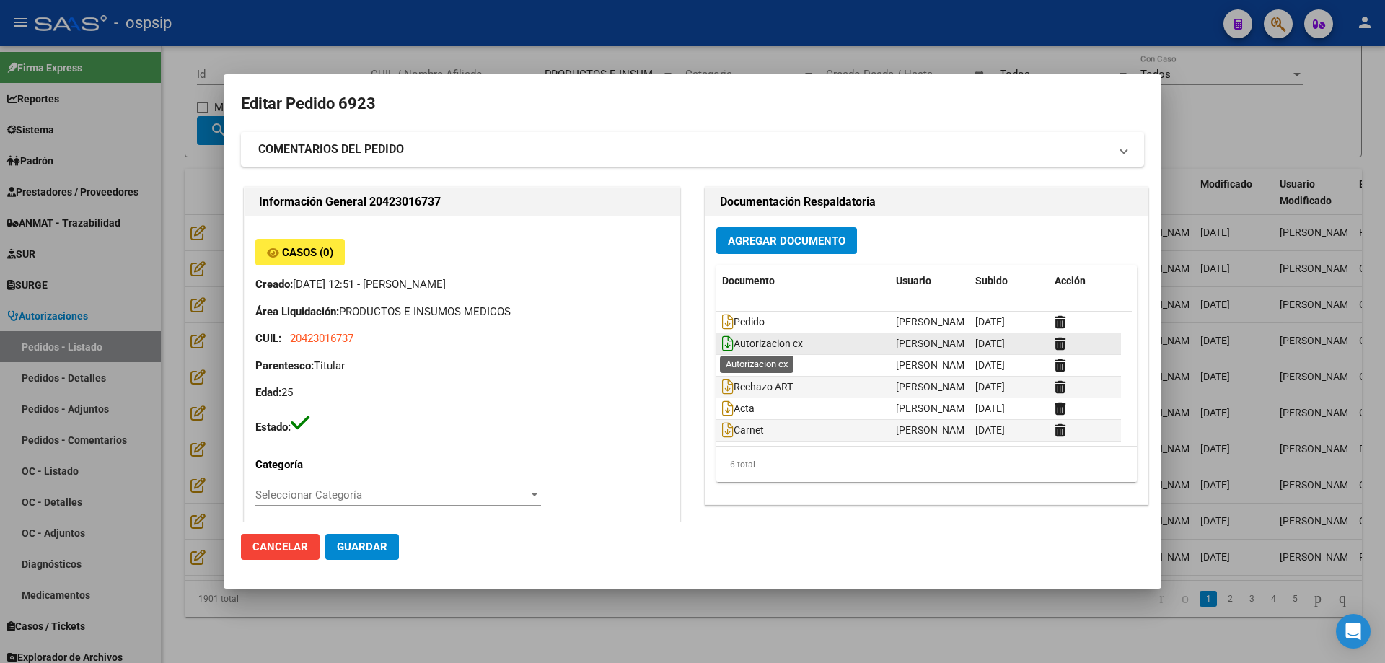
click at [722, 341] on icon at bounding box center [728, 344] width 12 height 16
click at [723, 364] on icon at bounding box center [728, 365] width 12 height 16
click at [726, 428] on icon at bounding box center [728, 430] width 12 height 16
click at [172, 146] on div at bounding box center [692, 331] width 1385 height 663
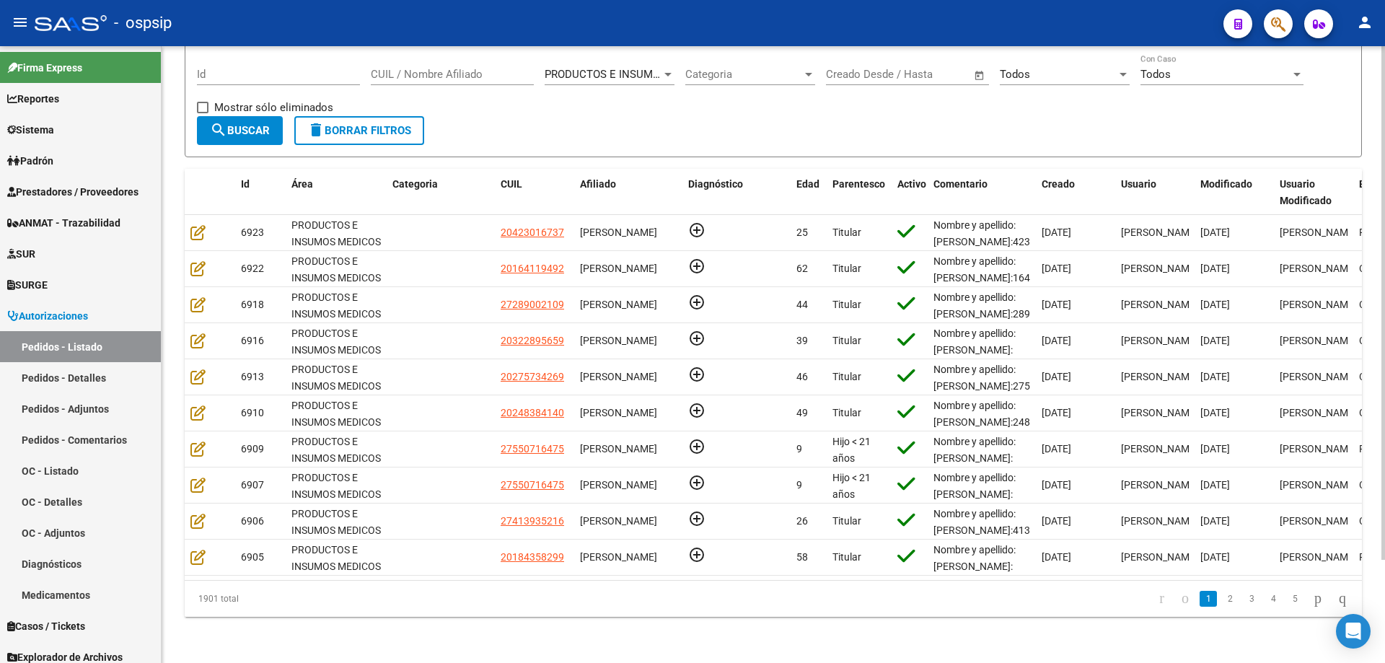
click at [426, 56] on div "CUIL / Nombre Afiliado" at bounding box center [452, 69] width 163 height 31
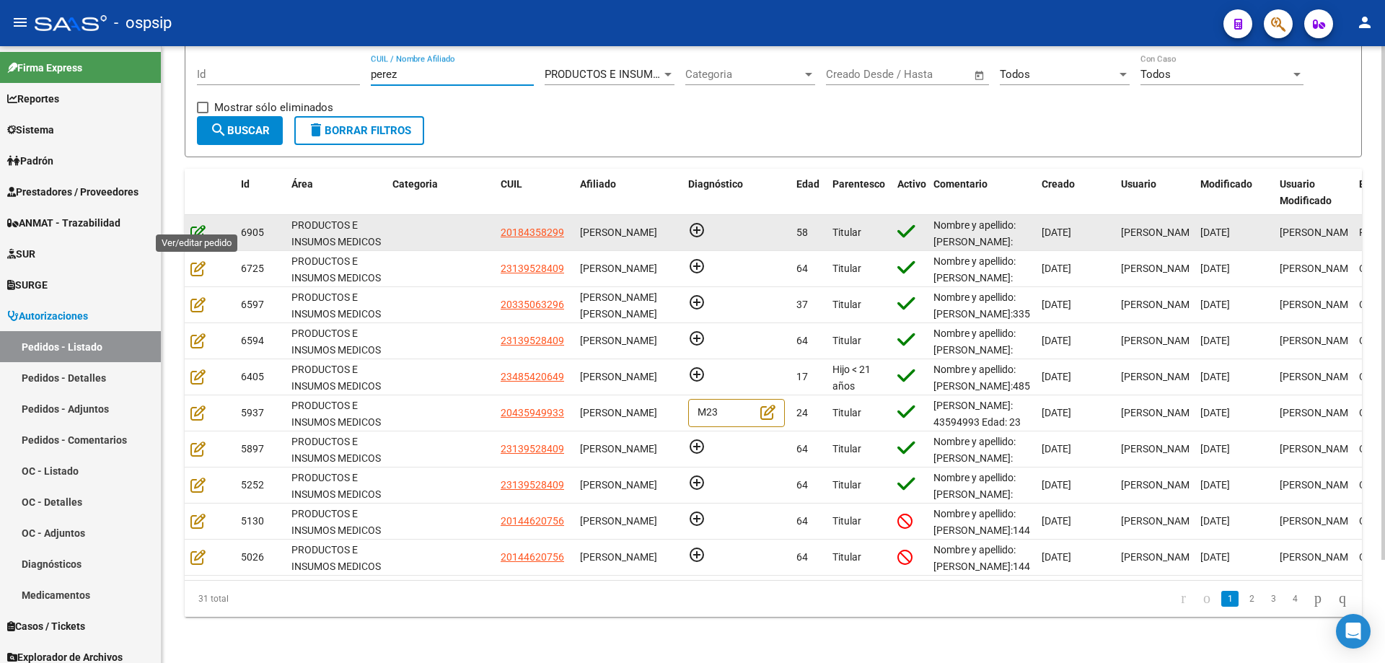
type input "perez"
click at [203, 224] on icon at bounding box center [197, 232] width 15 height 16
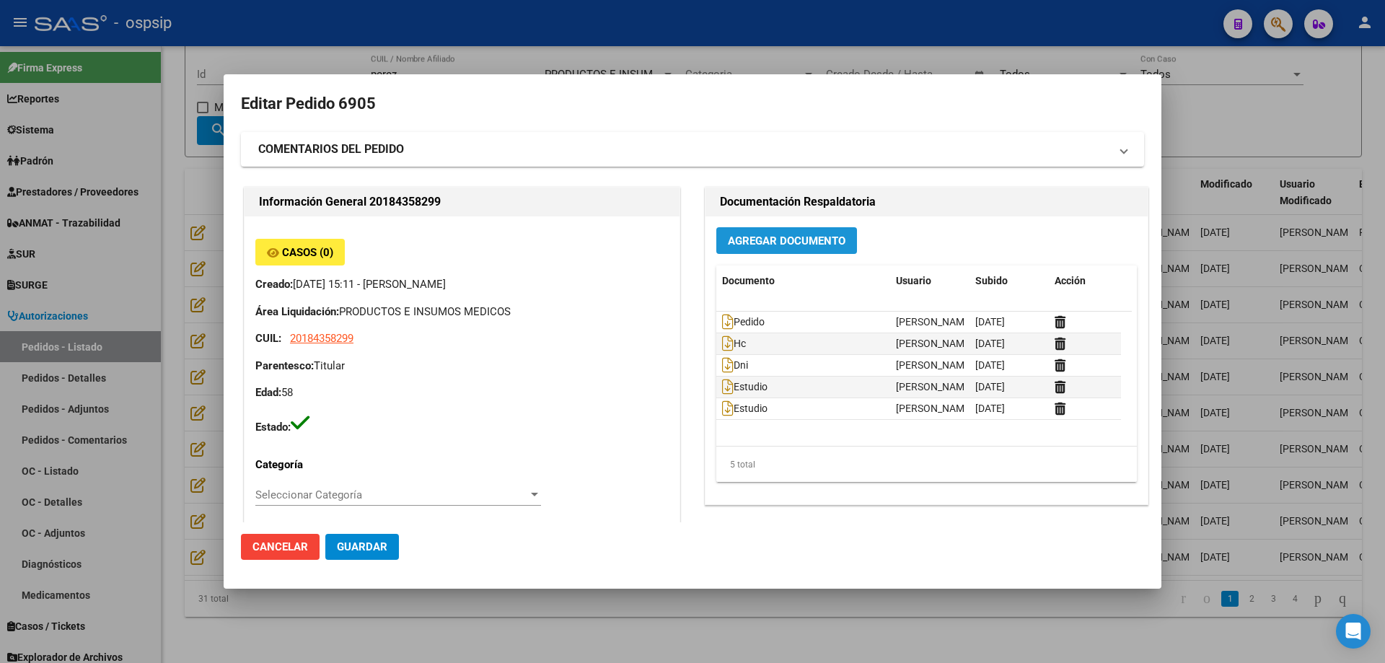
click at [772, 253] on button "Agregar Documento" at bounding box center [786, 240] width 141 height 27
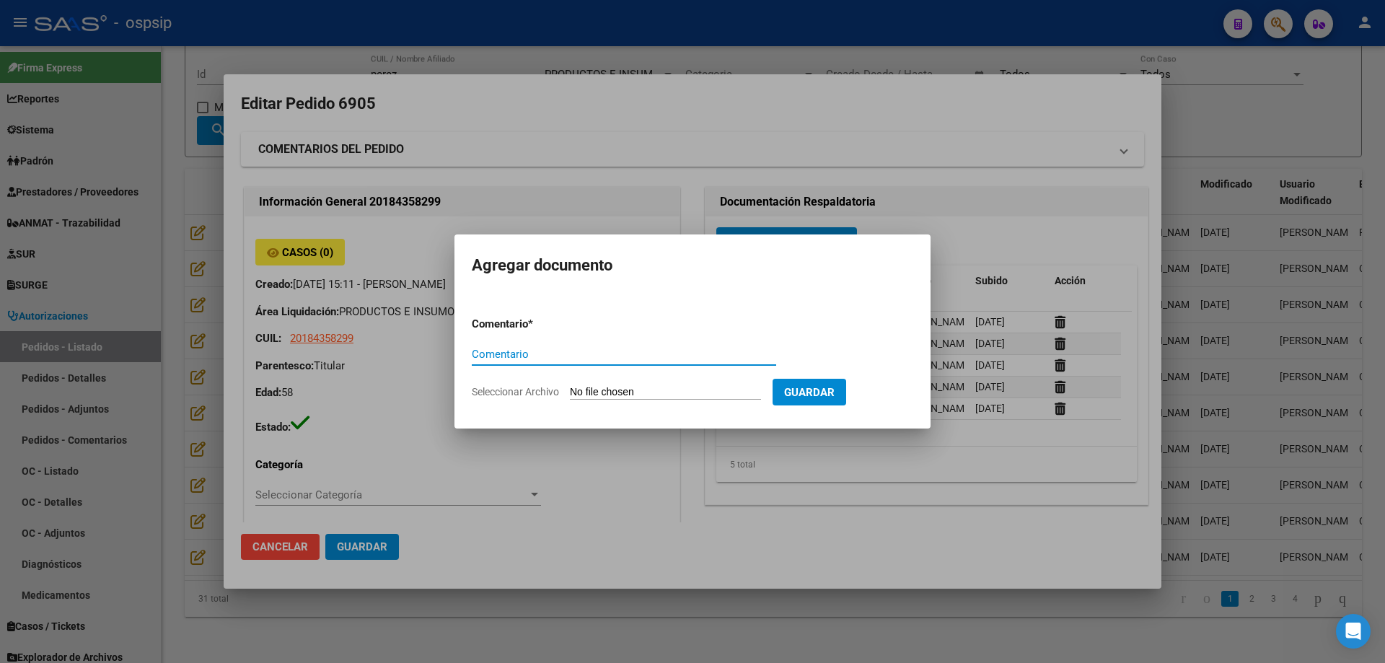
click at [660, 394] on input "Seleccionar Archivo" at bounding box center [665, 393] width 191 height 14
type input "C:\fakepath\estudio 3 [PERSON_NAME].jpg"
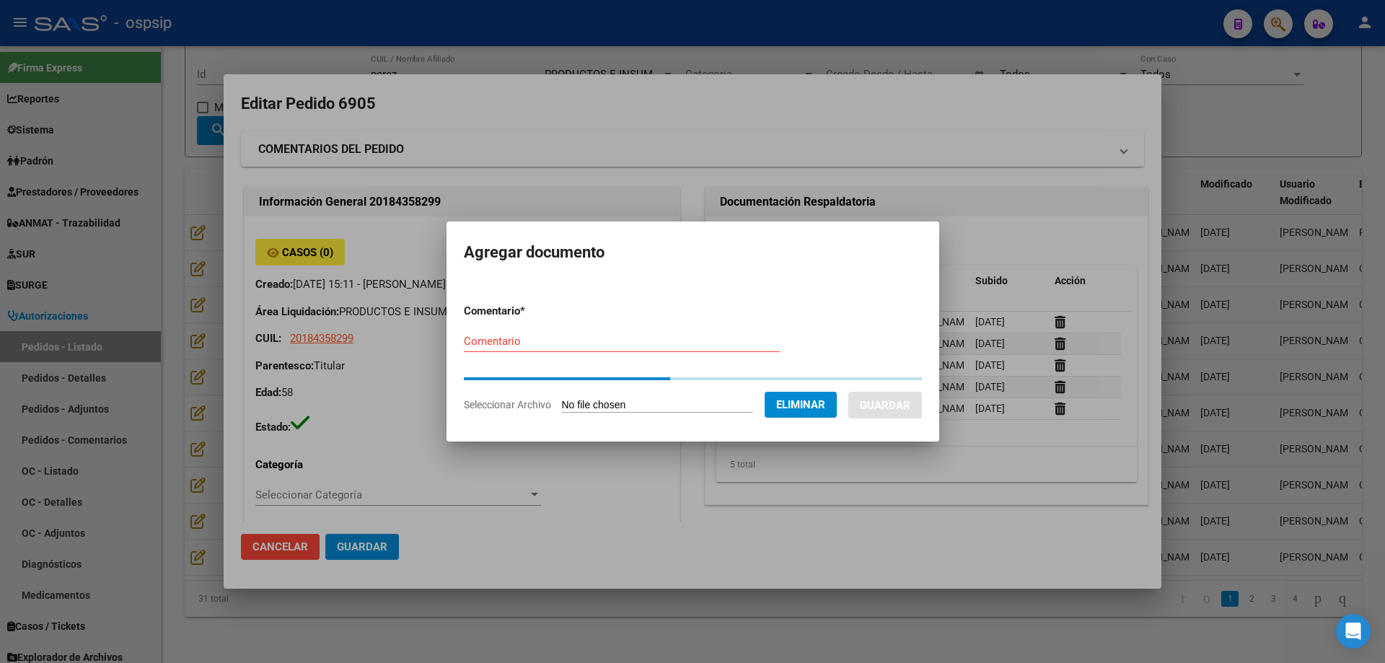
click at [555, 338] on form "Comentario * Comentario Seleccionar Archivo Eliminar Guardar" at bounding box center [693, 357] width 458 height 131
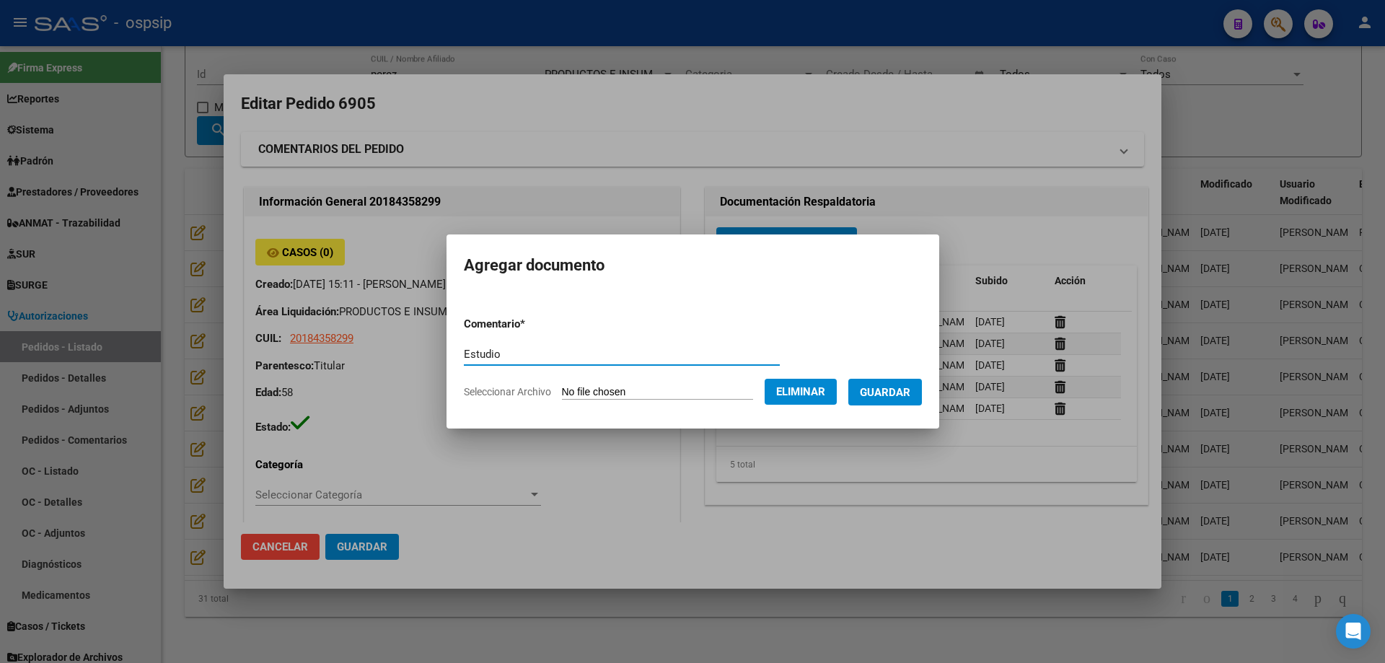
type input "Estudio"
click at [872, 391] on button "Guardar" at bounding box center [886, 392] width 74 height 27
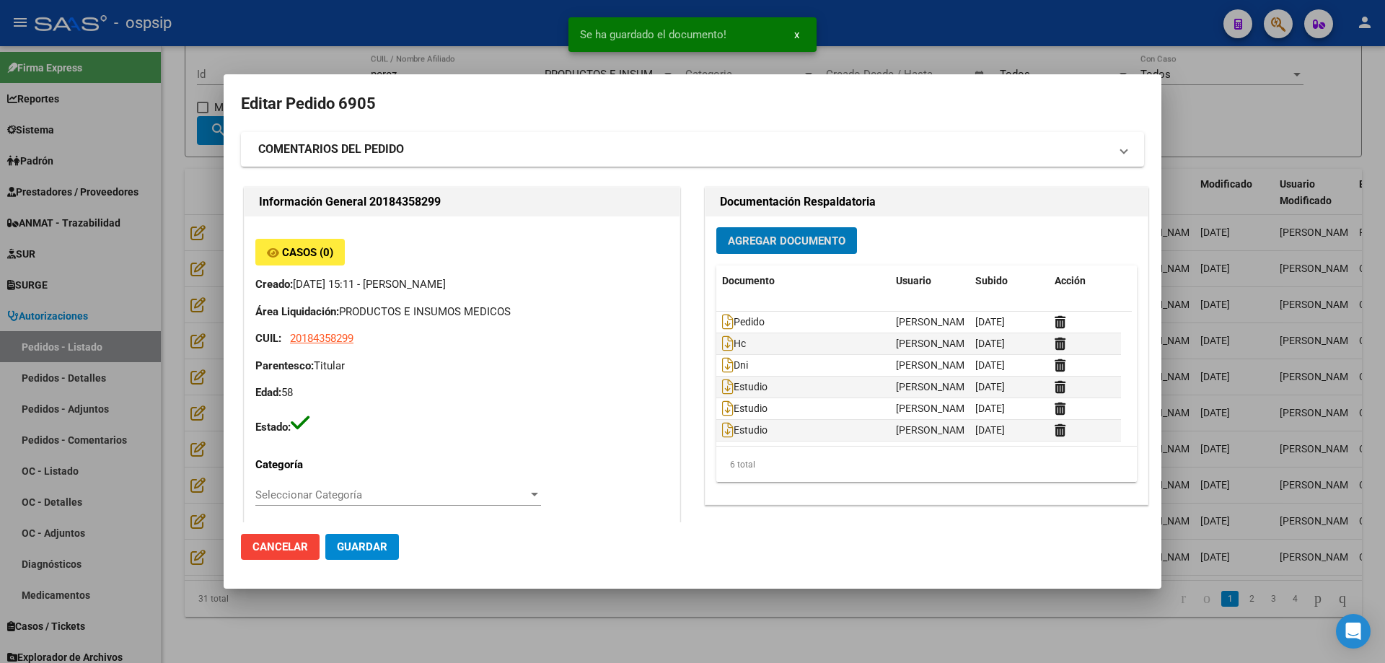
click at [767, 245] on span "Agregar Documento" at bounding box center [787, 241] width 118 height 13
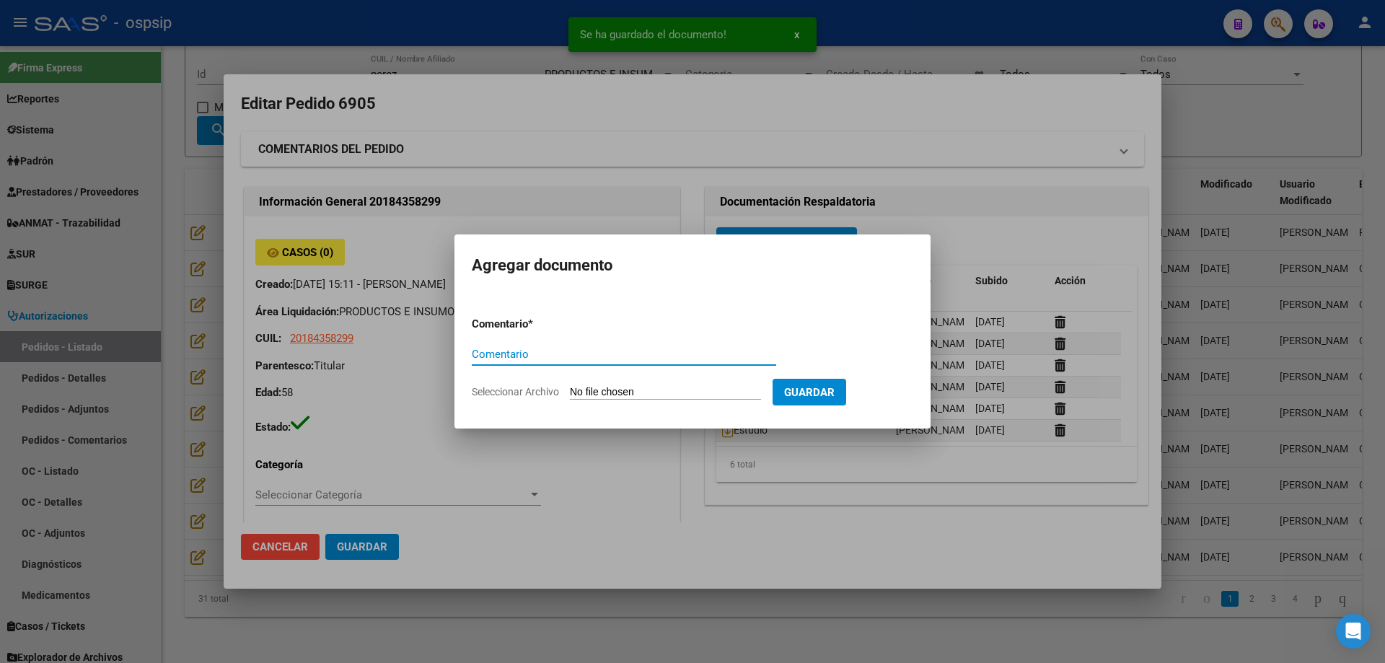
click at [636, 396] on input "Seleccionar Archivo" at bounding box center [665, 393] width 191 height 14
type input "C:\fakepath\estudio 4 [PERSON_NAME].jpg"
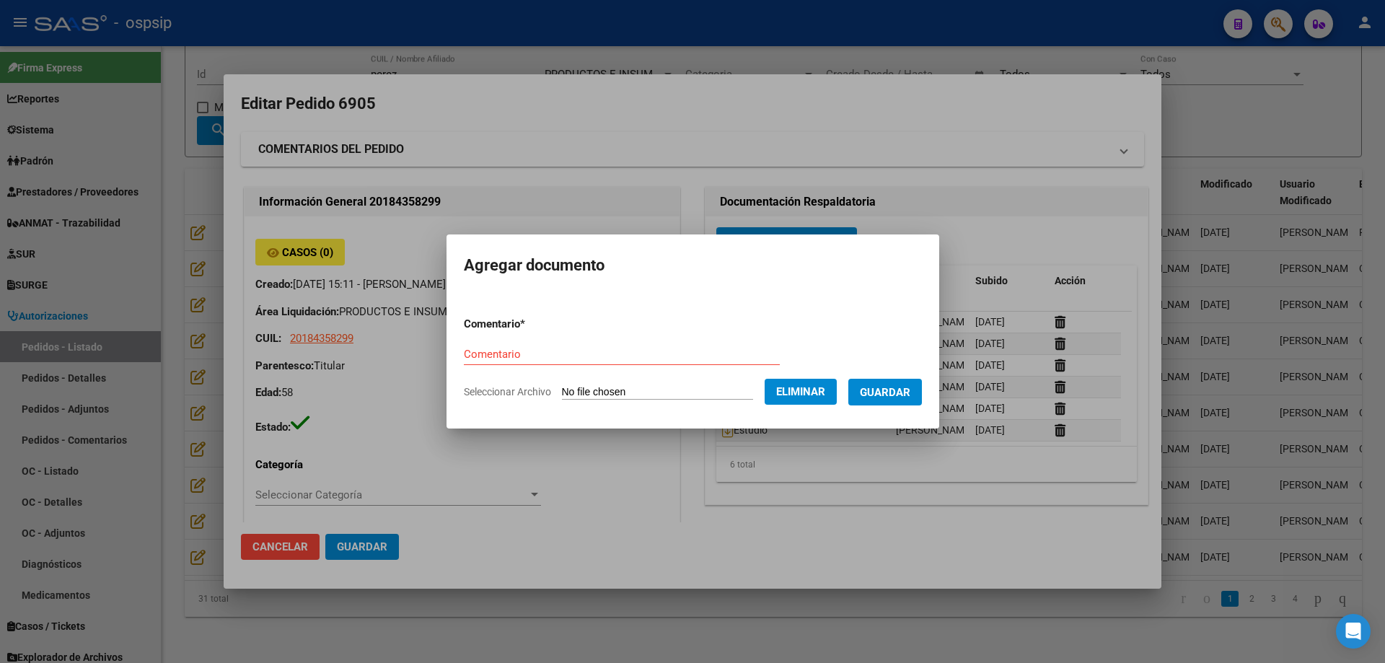
click at [533, 351] on input "Comentario" at bounding box center [622, 354] width 316 height 13
type input "Estudio"
click at [893, 380] on button "Guardar" at bounding box center [886, 392] width 74 height 27
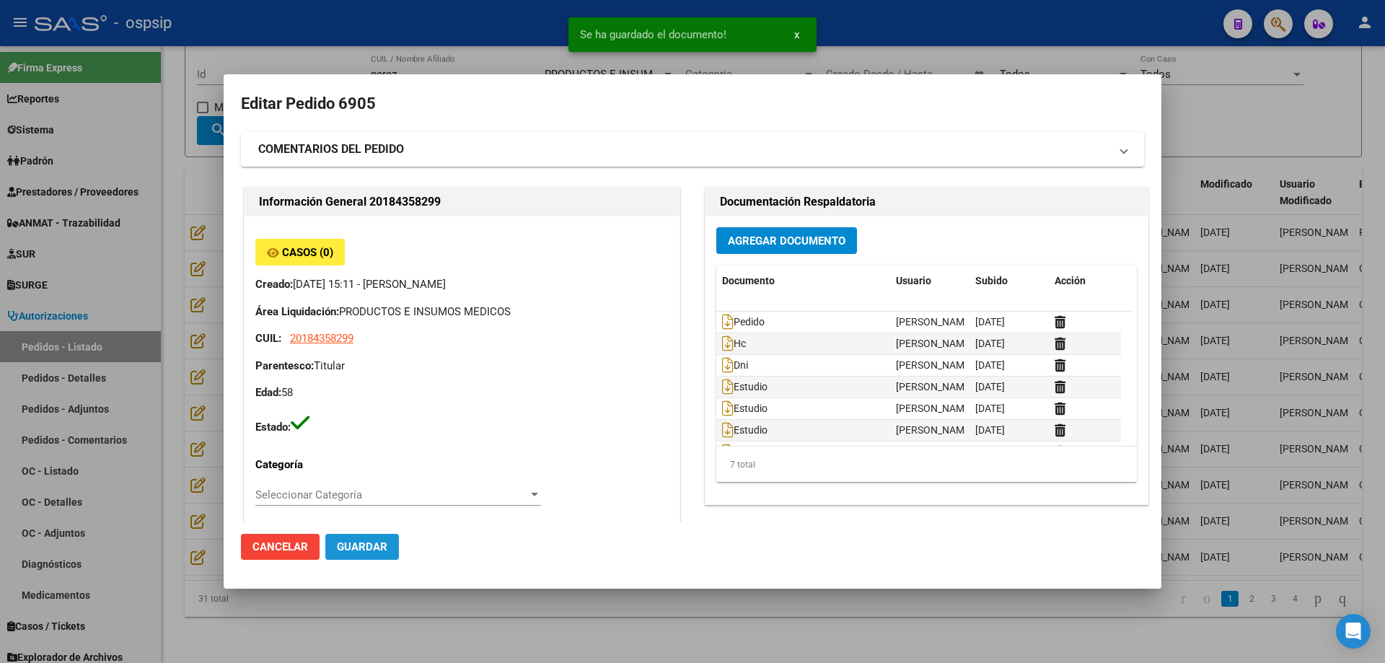
click at [352, 540] on button "Guardar" at bounding box center [362, 547] width 74 height 26
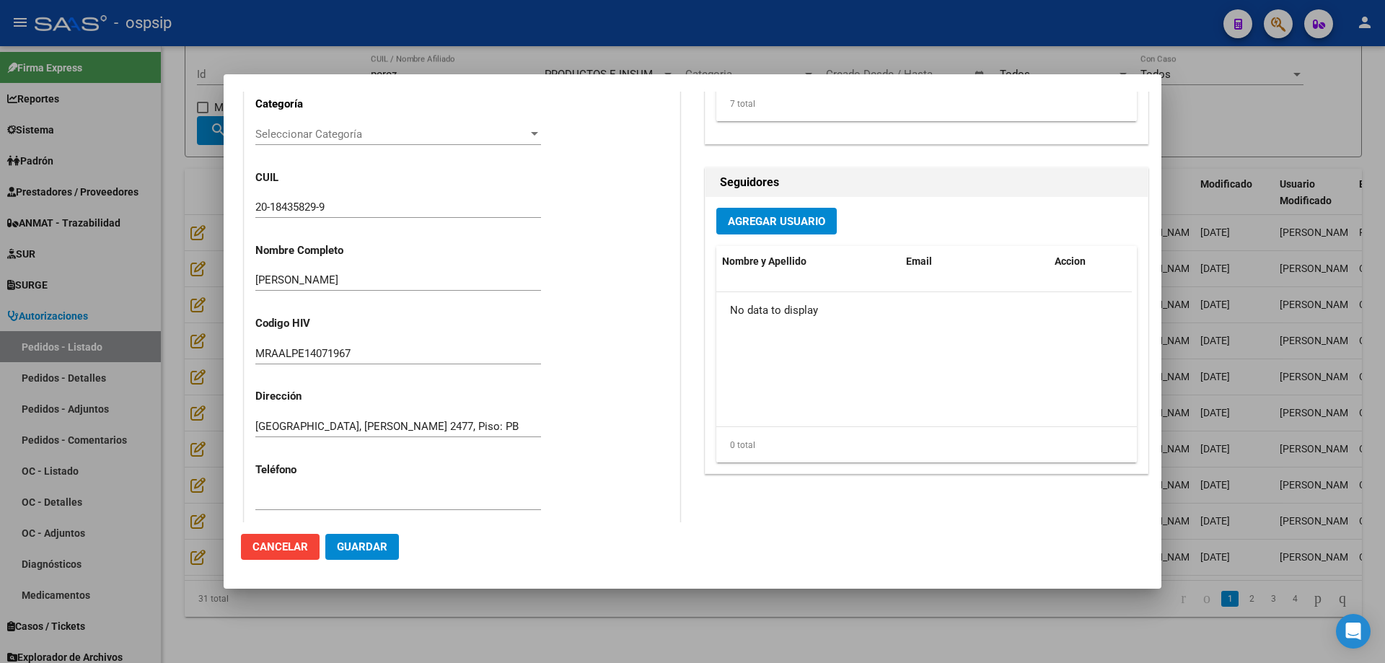
scroll to position [433, 0]
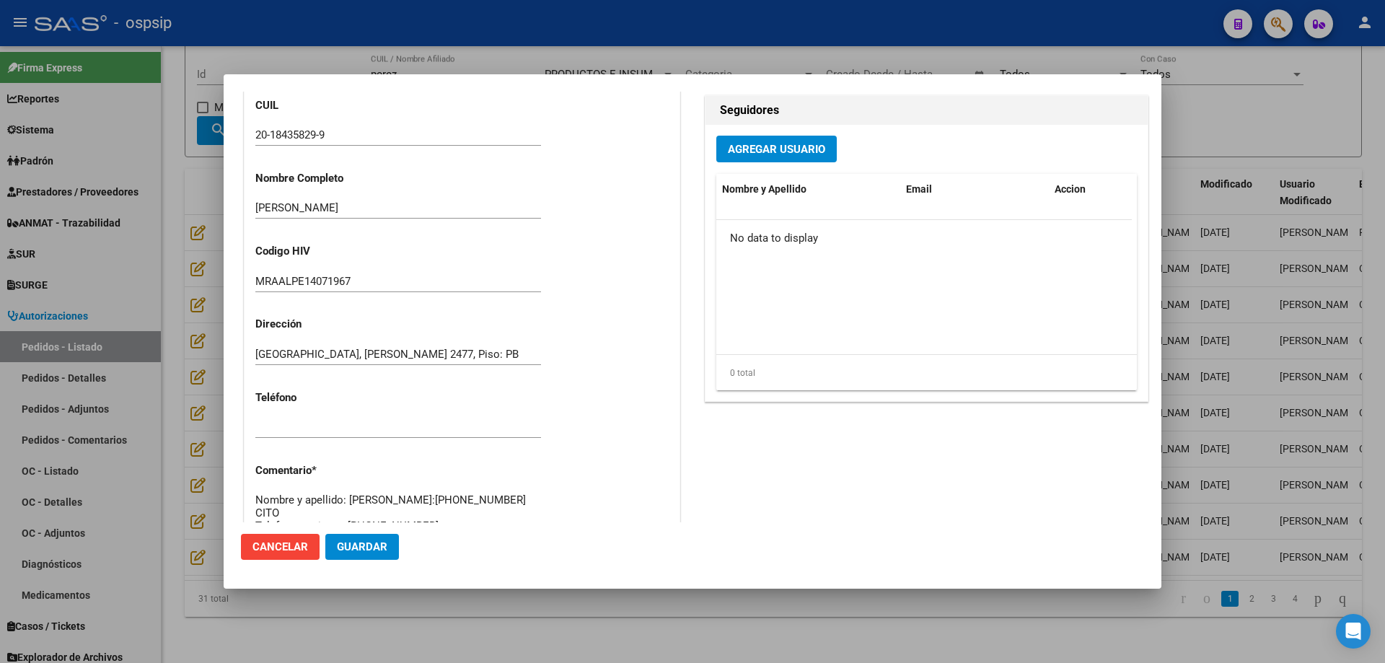
click at [219, 224] on div at bounding box center [692, 331] width 1385 height 663
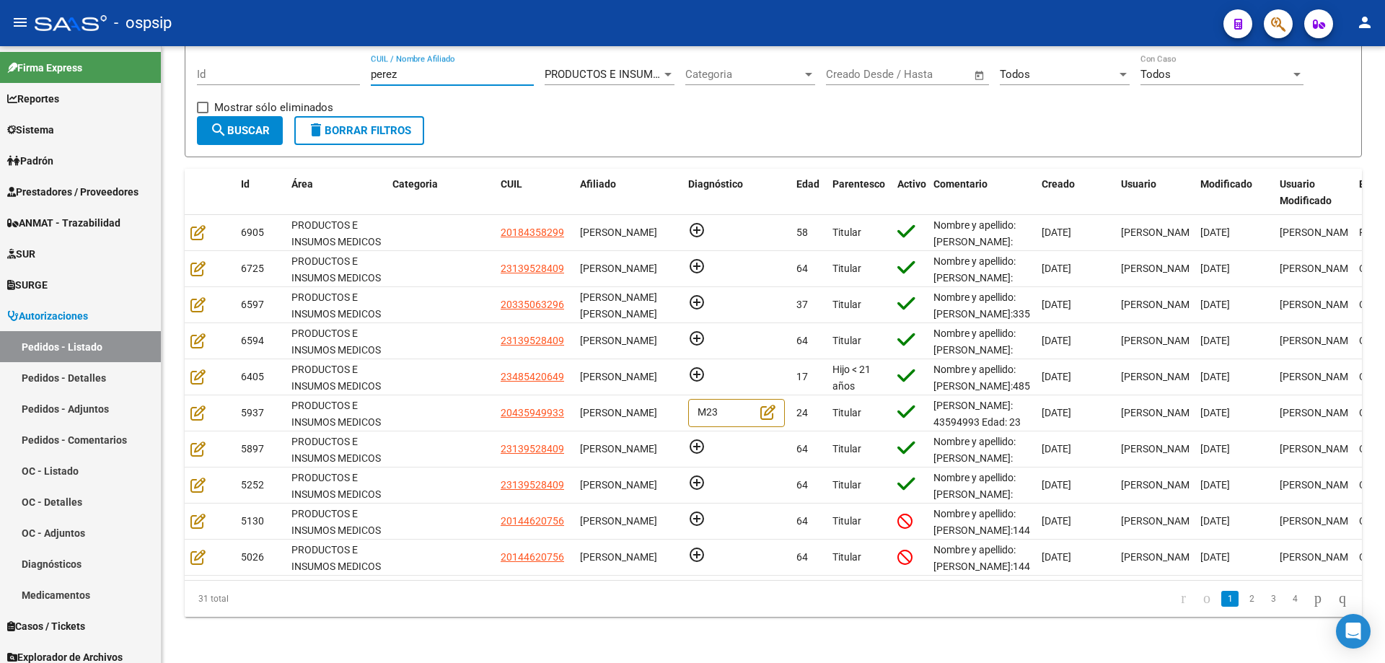
scroll to position [0, 0]
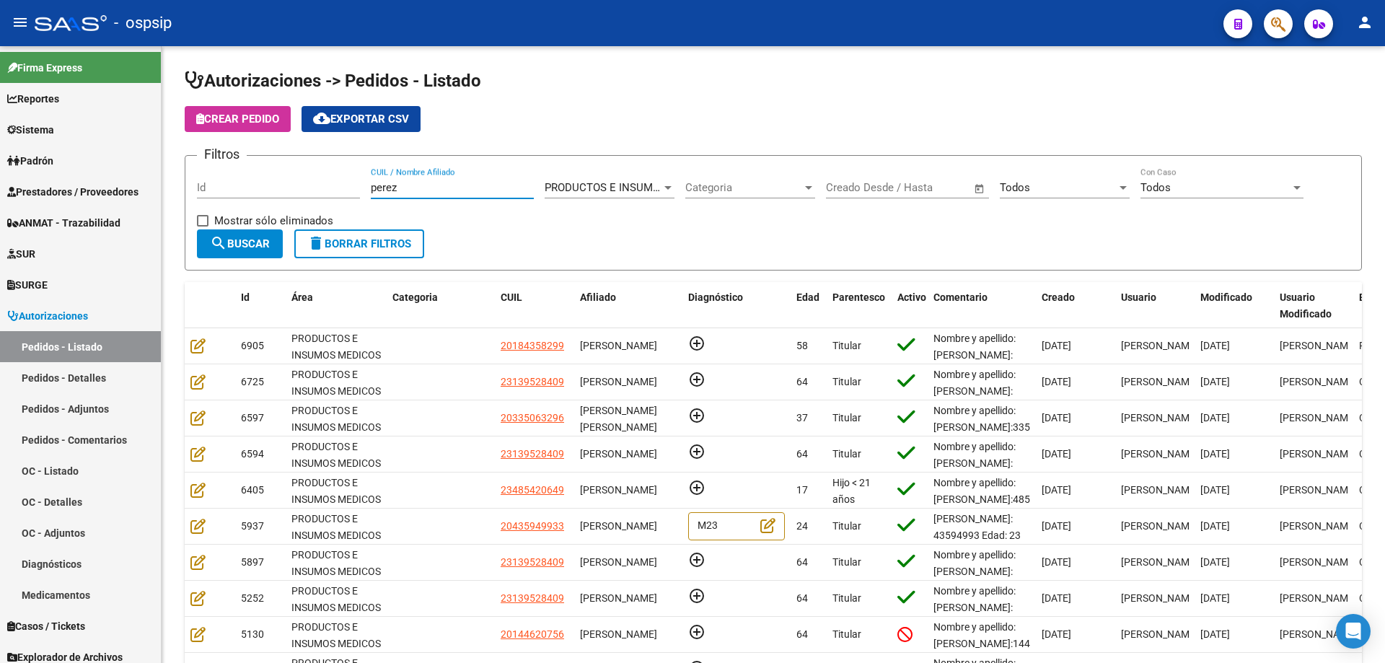
drag, startPoint x: 481, startPoint y: 62, endPoint x: 77, endPoint y: 4, distance: 407.6
click at [77, 4] on div "menu - ospsip person Firma Express Reportes Egresos Devengados Auditorías x Áre…" at bounding box center [692, 331] width 1385 height 663
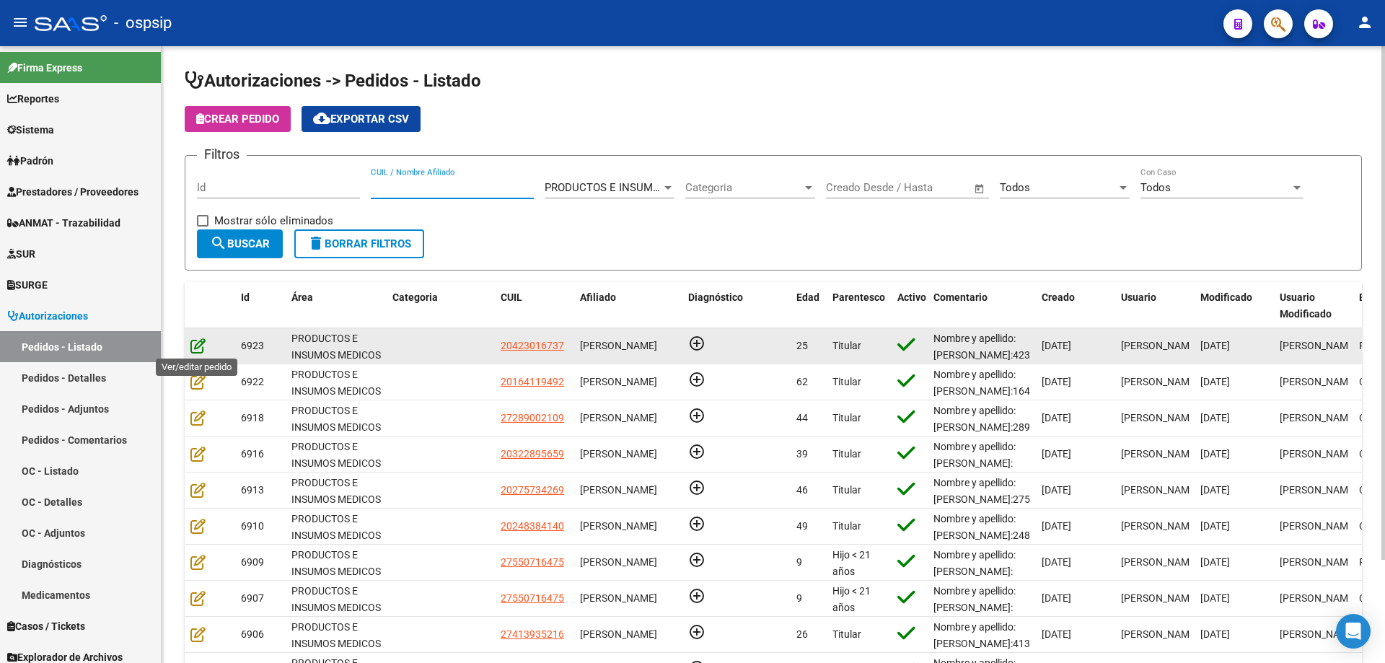
click at [196, 348] on icon at bounding box center [197, 346] width 15 height 16
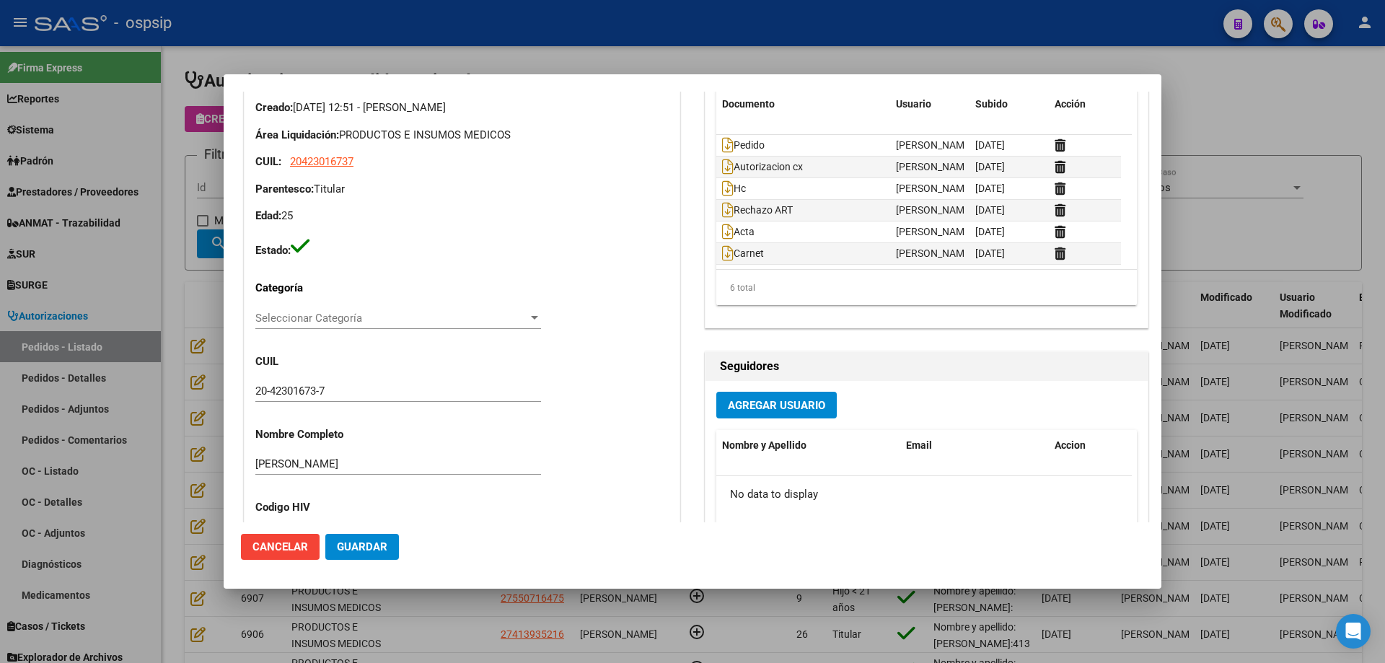
scroll to position [505, 0]
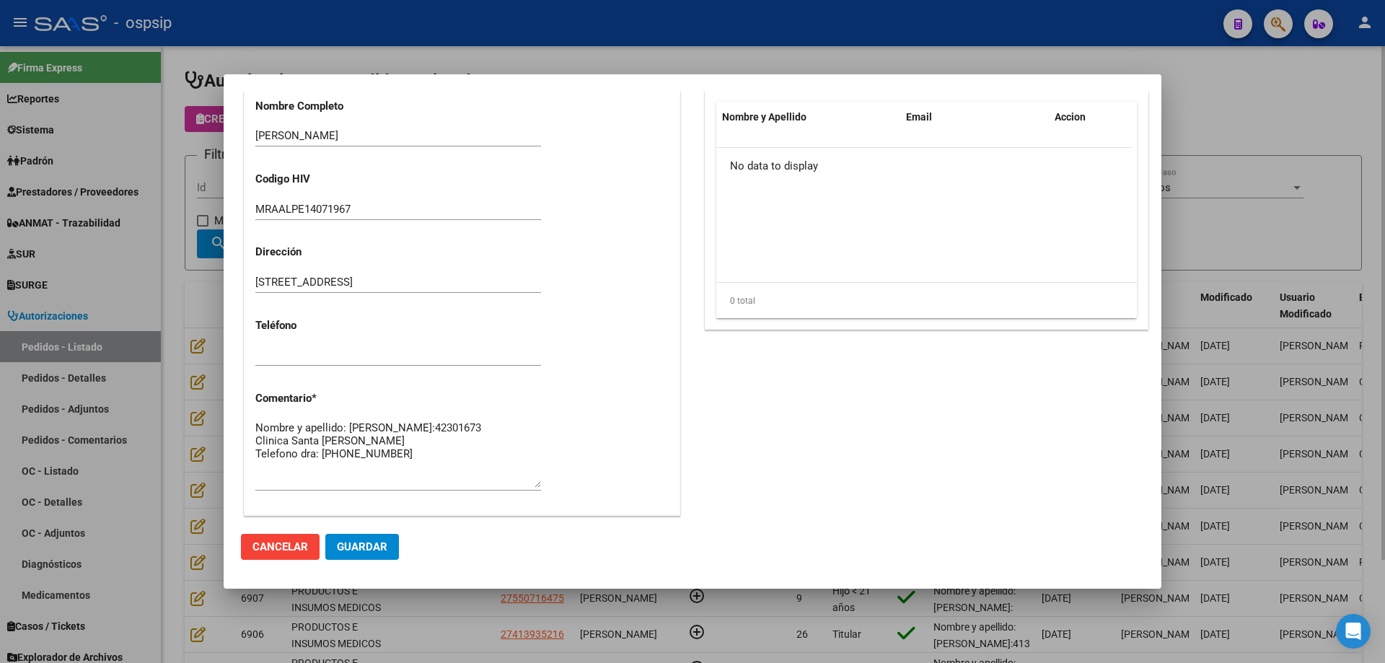
drag, startPoint x: 182, startPoint y: 195, endPoint x: 522, endPoint y: 230, distance: 342.4
click at [192, 194] on div at bounding box center [692, 331] width 1385 height 663
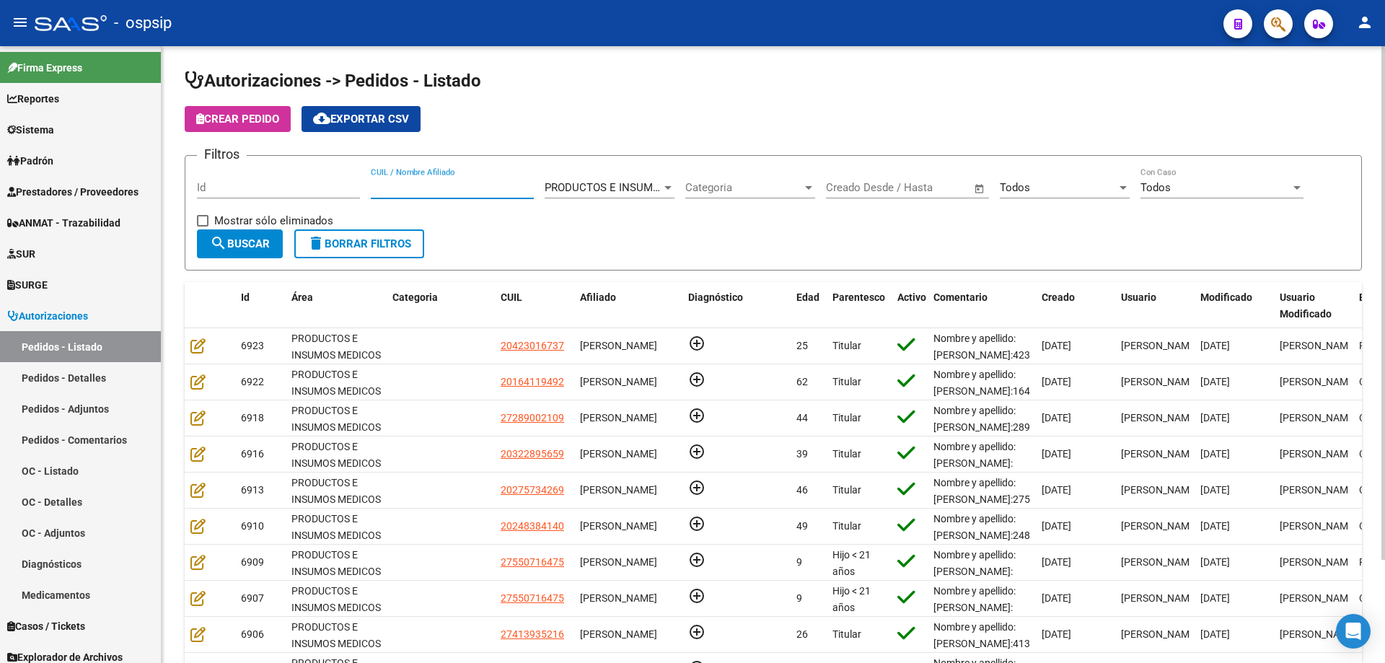
click at [496, 189] on input "CUIL / Nombre Afiliado" at bounding box center [452, 187] width 163 height 13
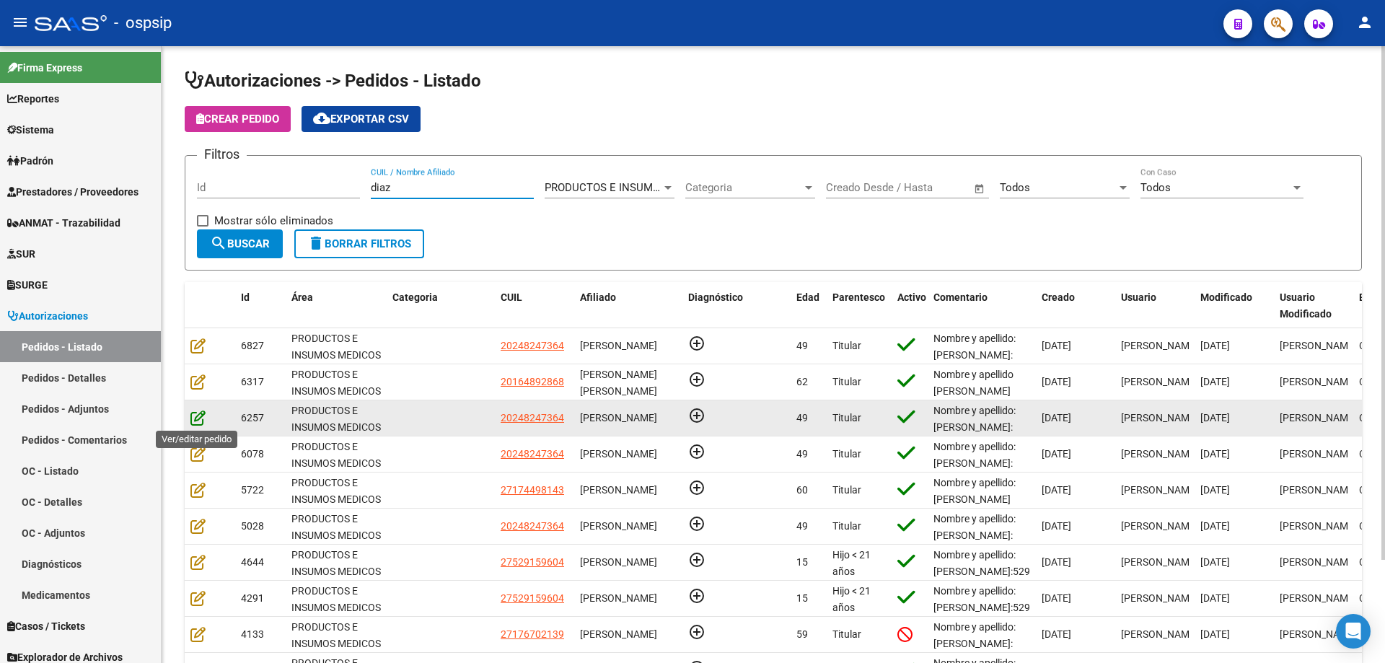
type input "diaz"
click at [197, 416] on icon at bounding box center [197, 418] width 15 height 16
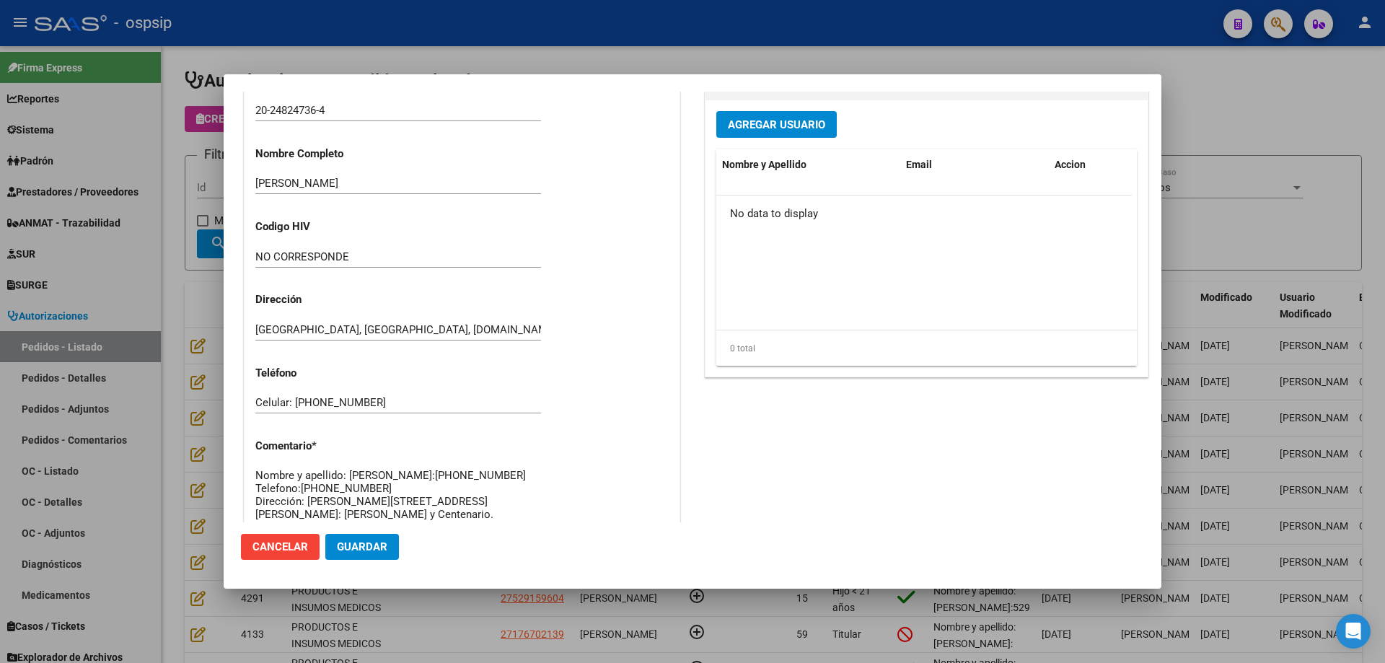
scroll to position [433, 0]
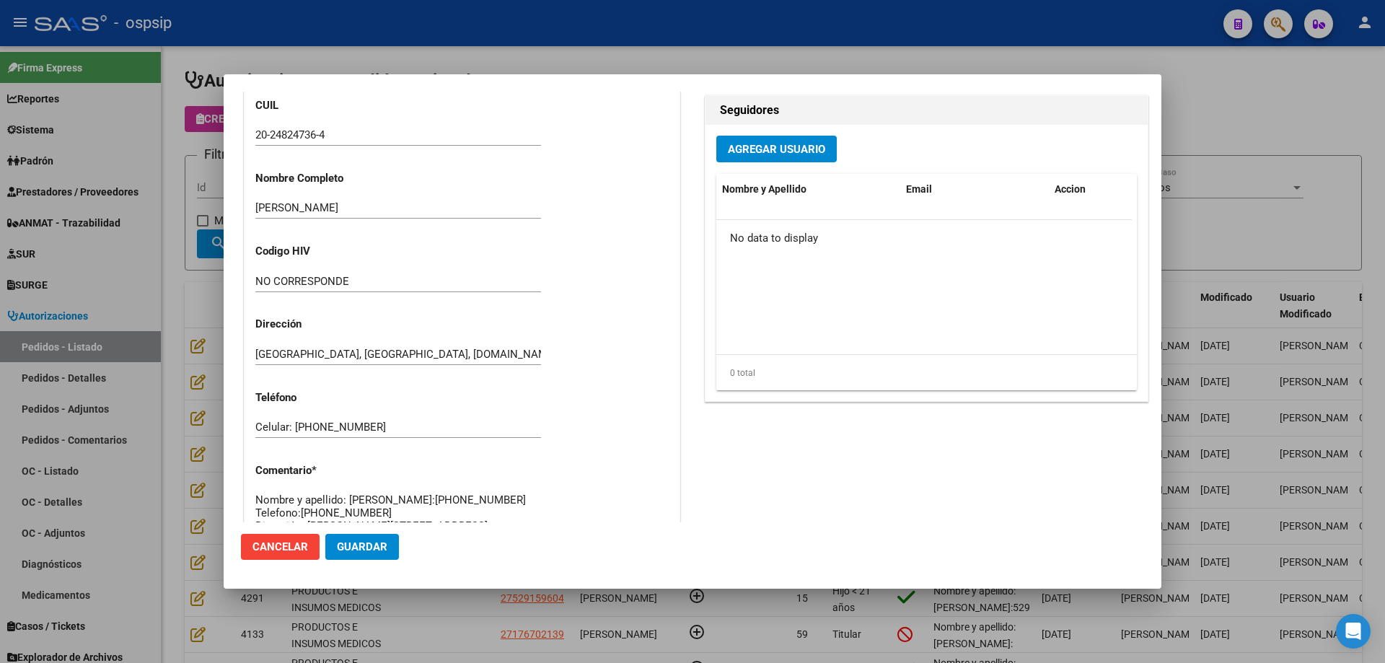
click at [148, 236] on div at bounding box center [692, 331] width 1385 height 663
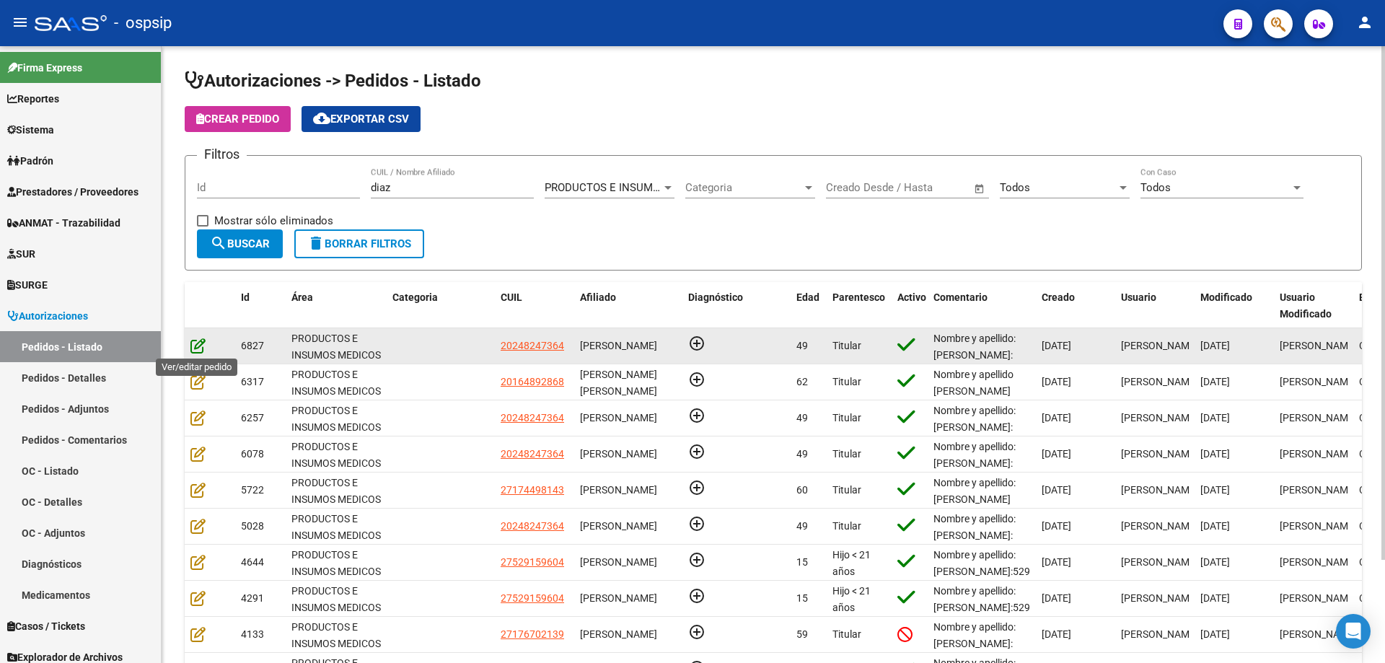
click at [199, 346] on icon at bounding box center [197, 346] width 15 height 16
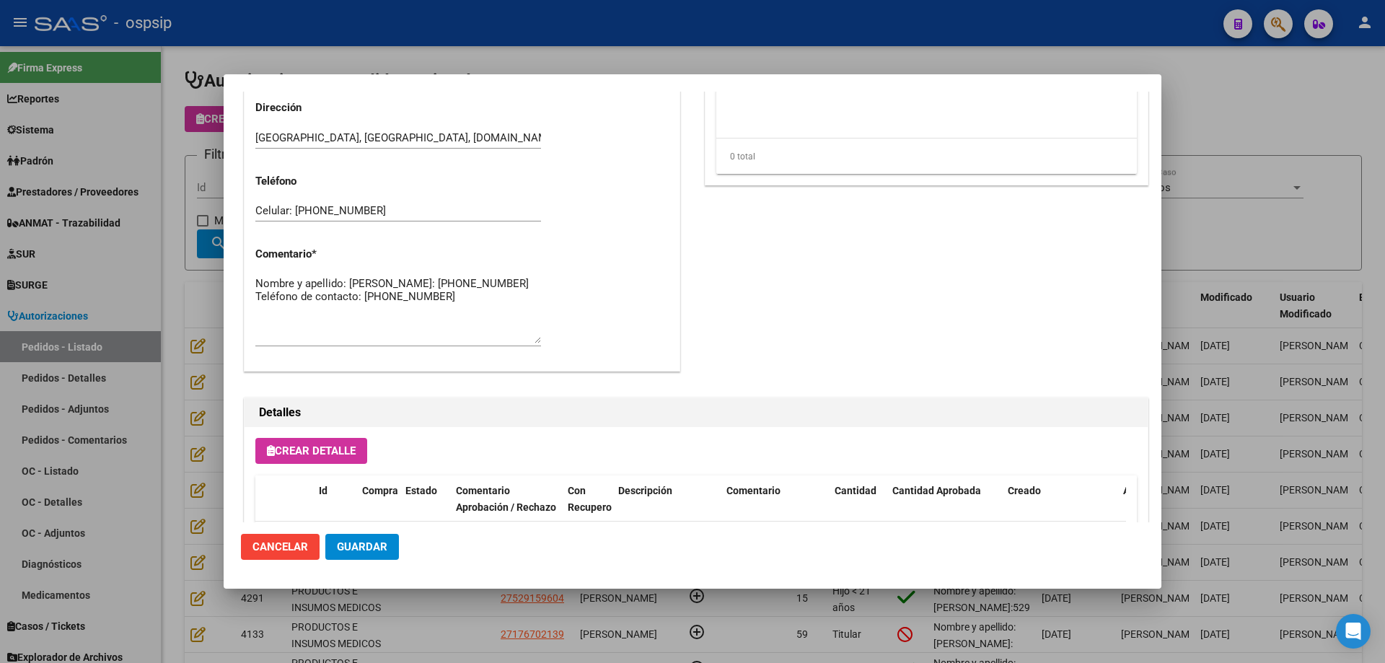
scroll to position [865, 0]
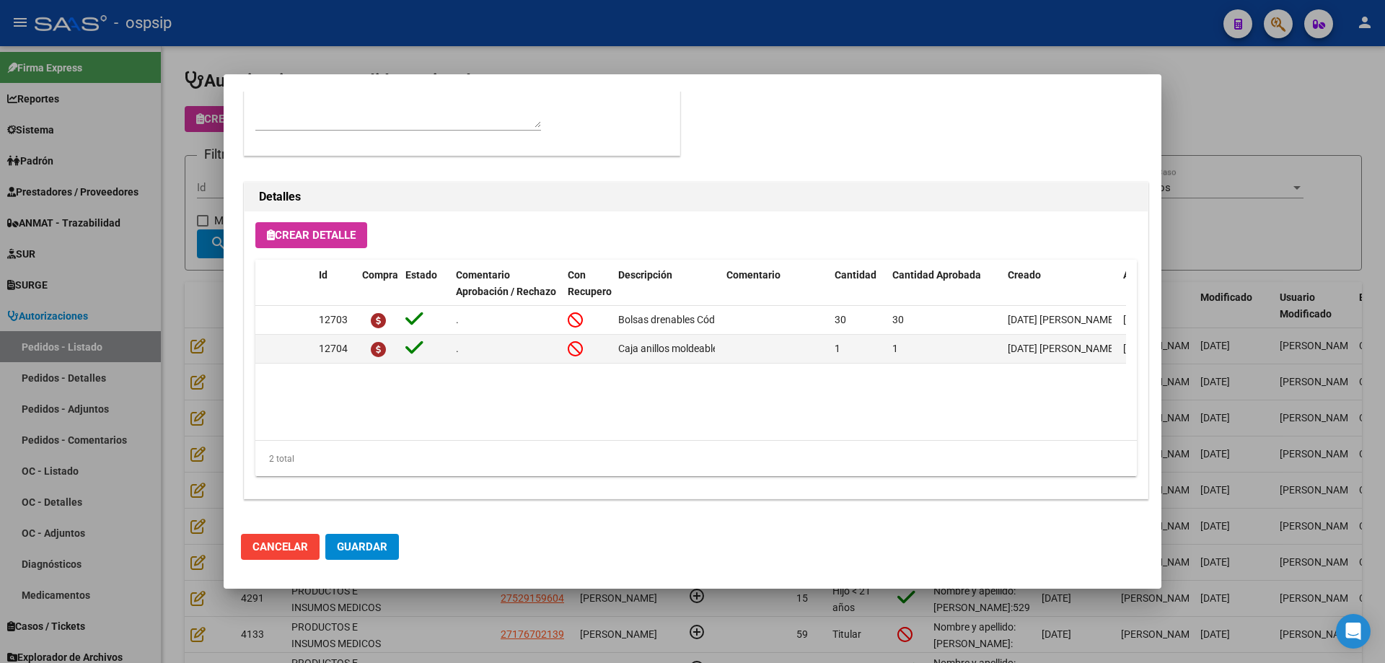
click at [157, 338] on div at bounding box center [692, 331] width 1385 height 663
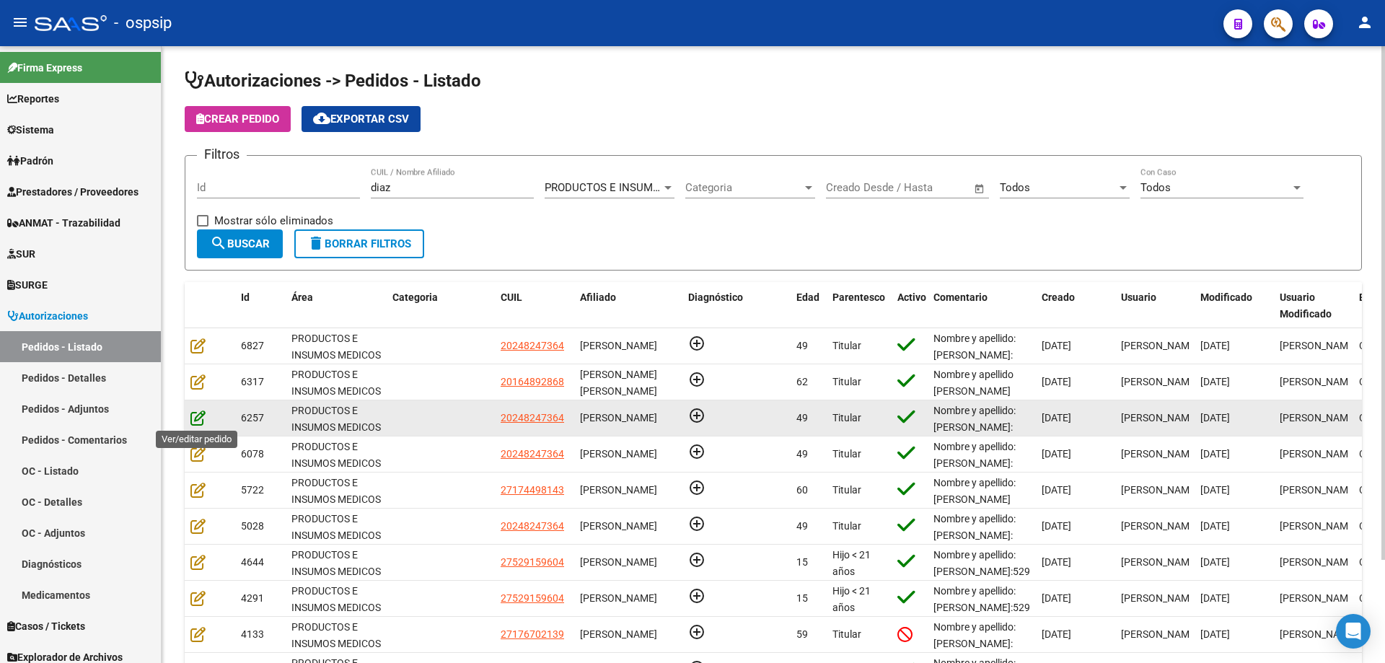
click at [198, 416] on icon at bounding box center [197, 418] width 15 height 16
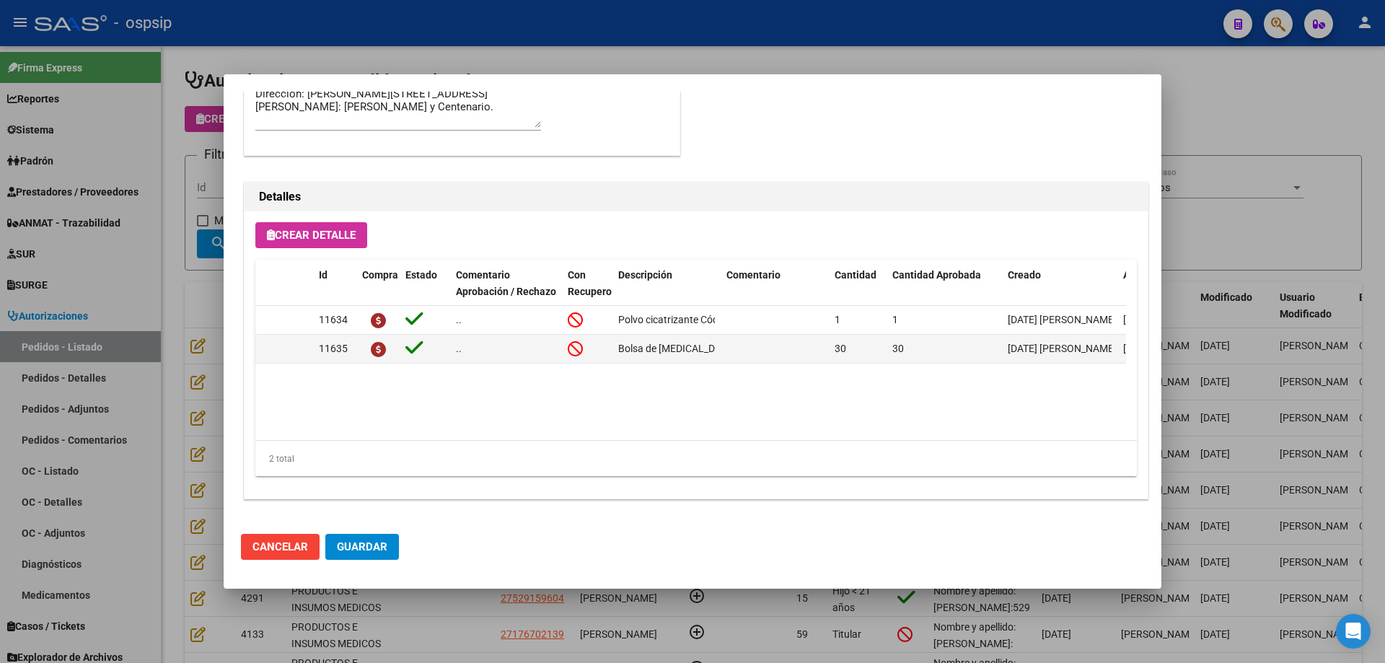
click at [188, 280] on div at bounding box center [692, 331] width 1385 height 663
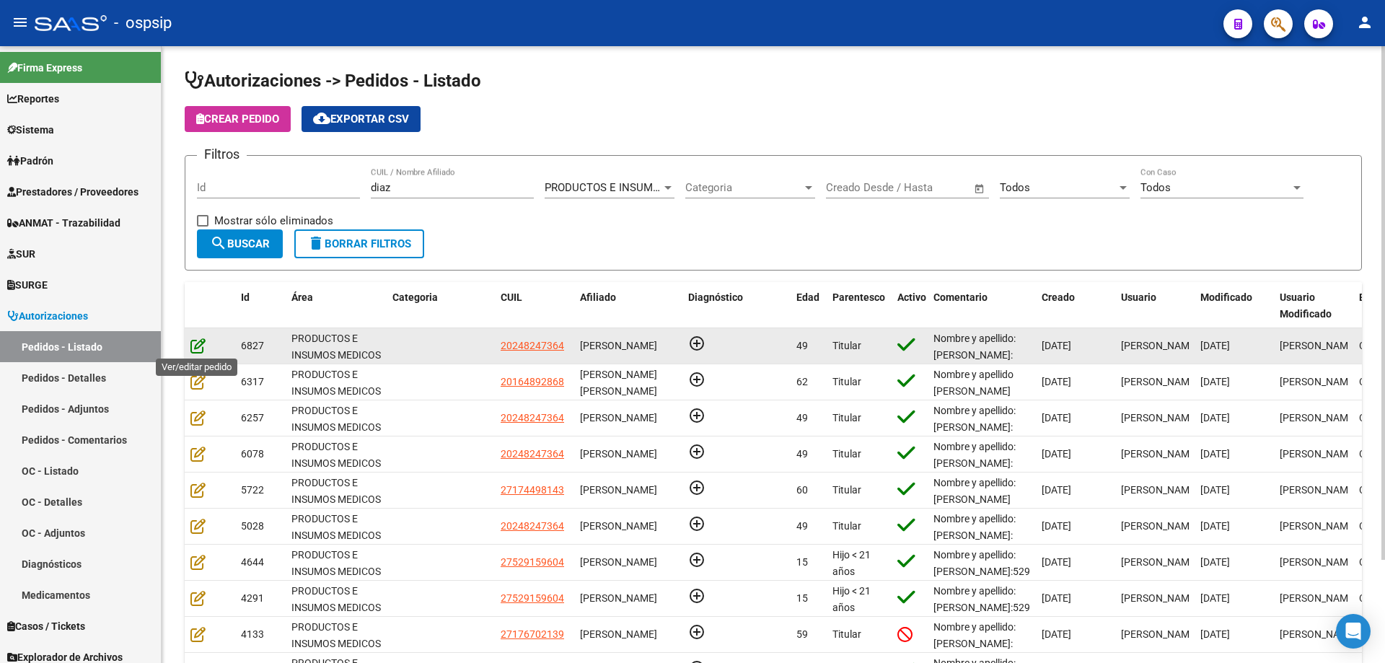
click at [203, 349] on icon at bounding box center [197, 346] width 15 height 16
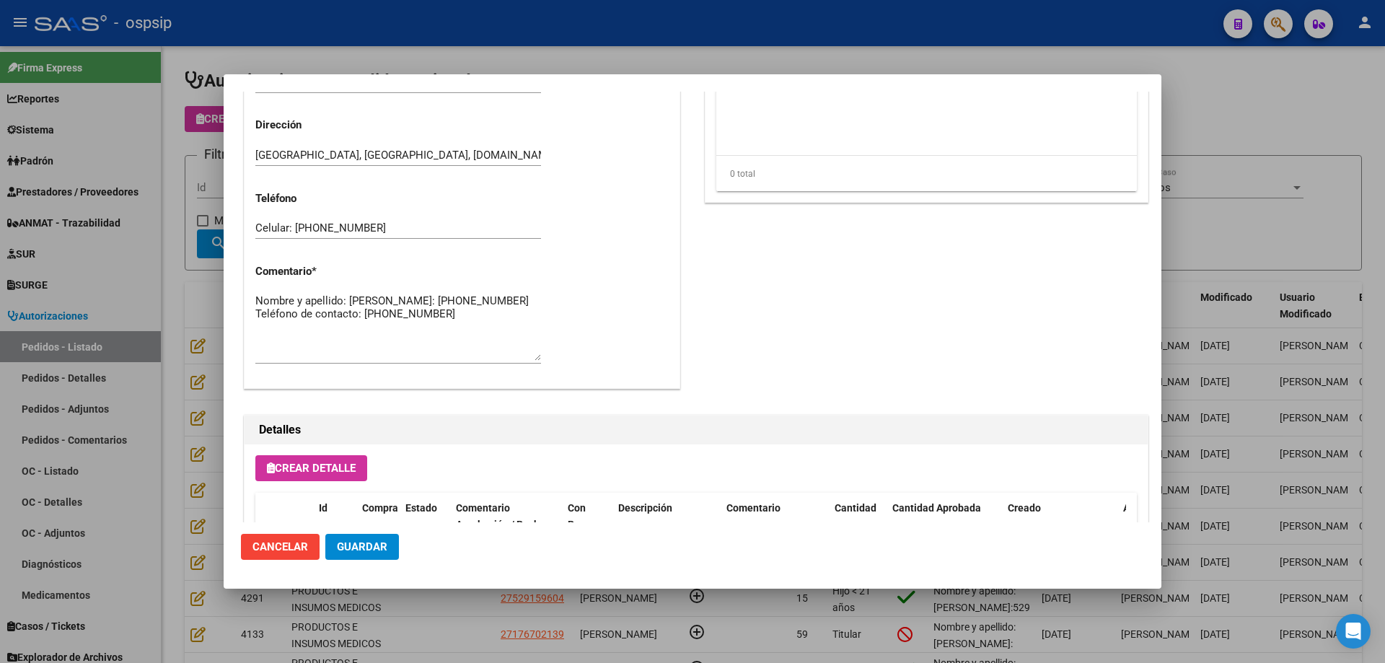
scroll to position [794, 0]
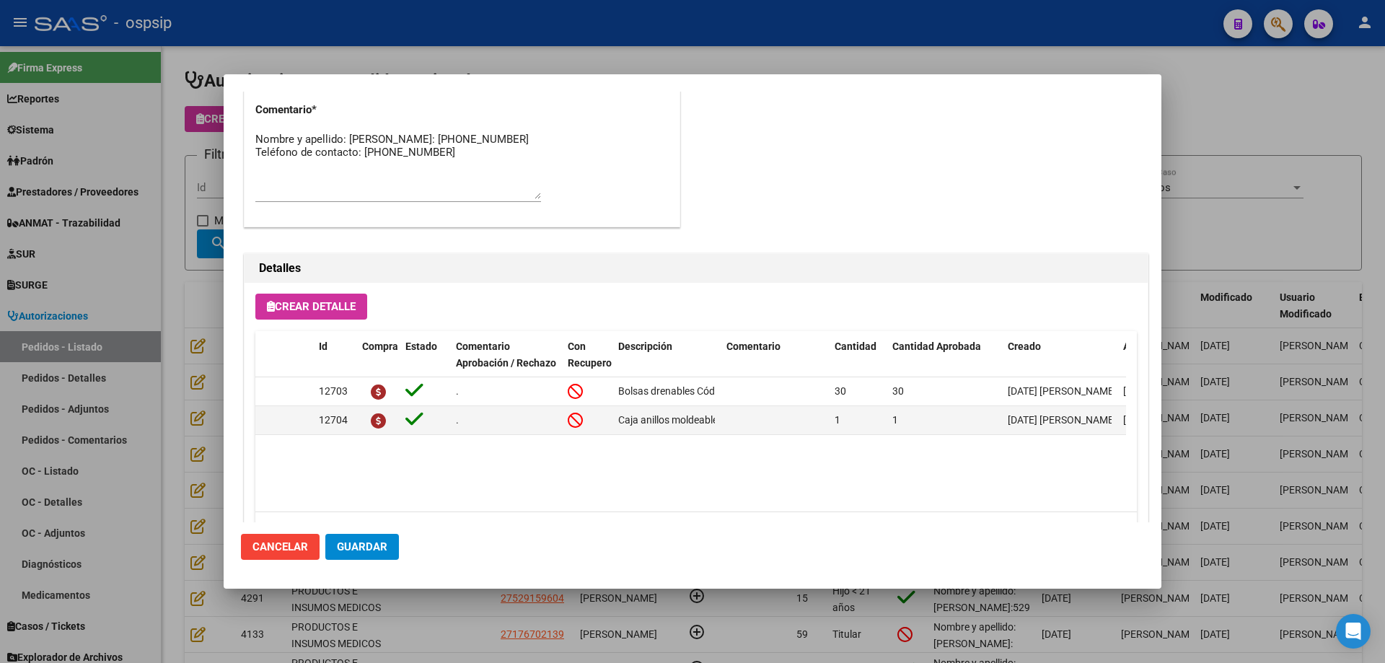
click at [158, 227] on div at bounding box center [692, 331] width 1385 height 663
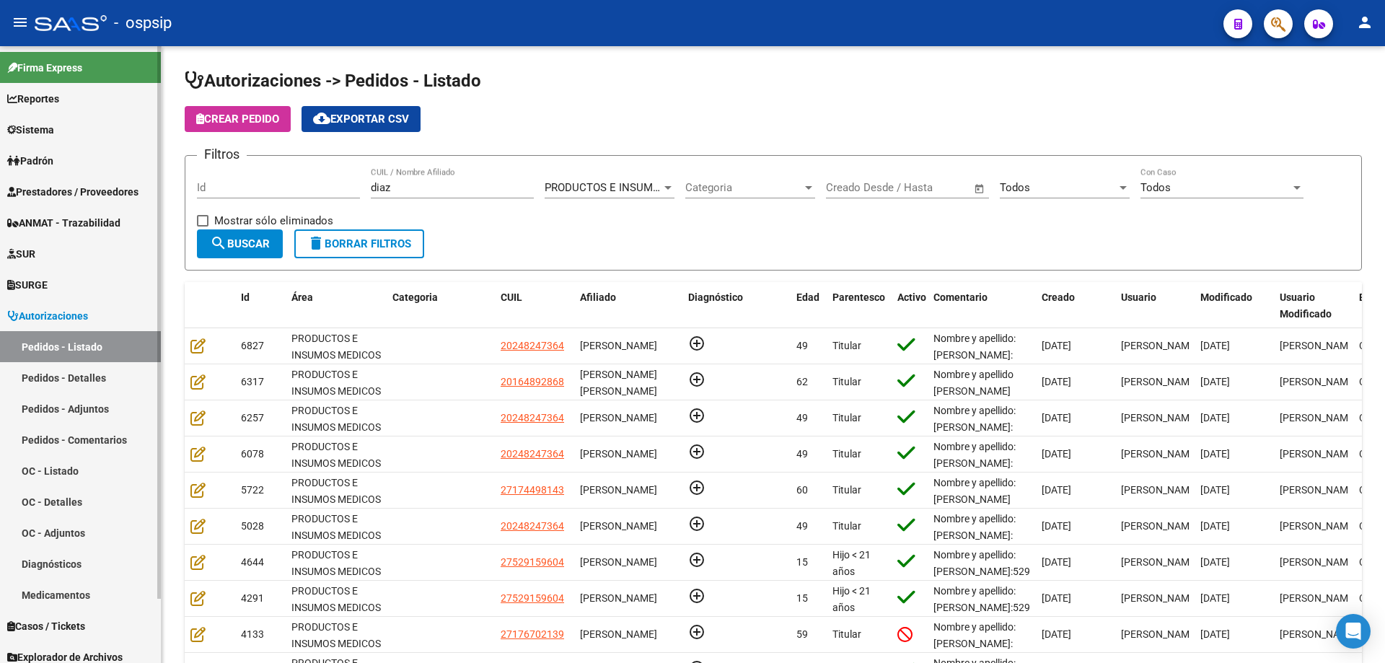
drag, startPoint x: 416, startPoint y: 190, endPoint x: 107, endPoint y: 161, distance: 310.9
click at [107, 161] on mat-sidenav-container "Firma Express Reportes Egresos Devengados Auditorías x Área Auditorías x Usuari…" at bounding box center [692, 354] width 1385 height 617
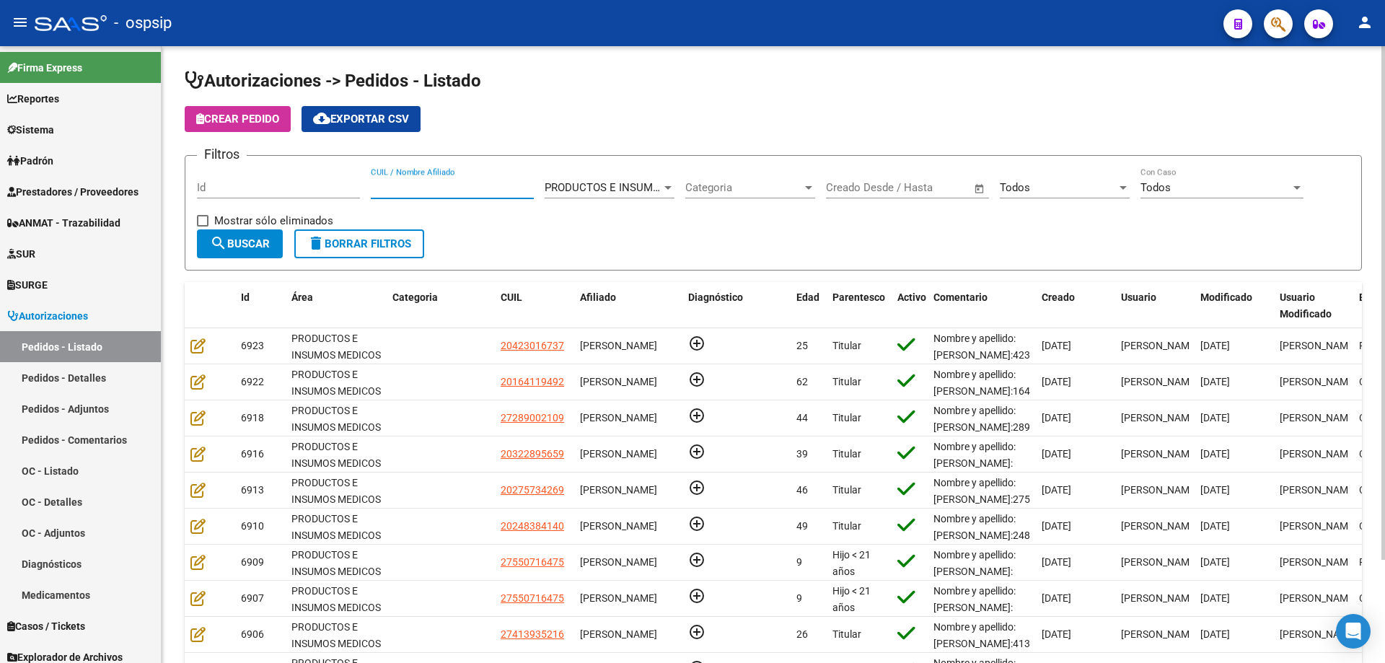
click at [287, 180] on div "Id" at bounding box center [278, 182] width 163 height 31
click at [286, 190] on input "Id" at bounding box center [278, 187] width 163 height 13
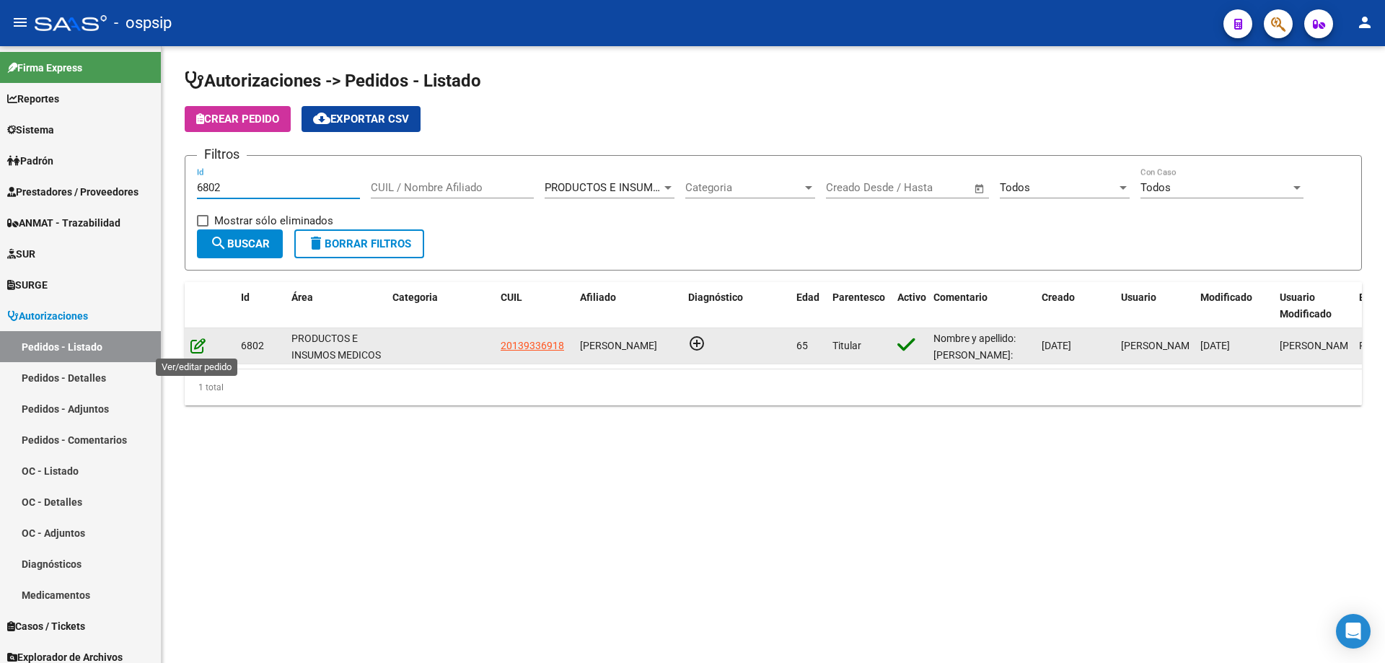
type input "6802"
click at [199, 341] on icon at bounding box center [197, 346] width 15 height 16
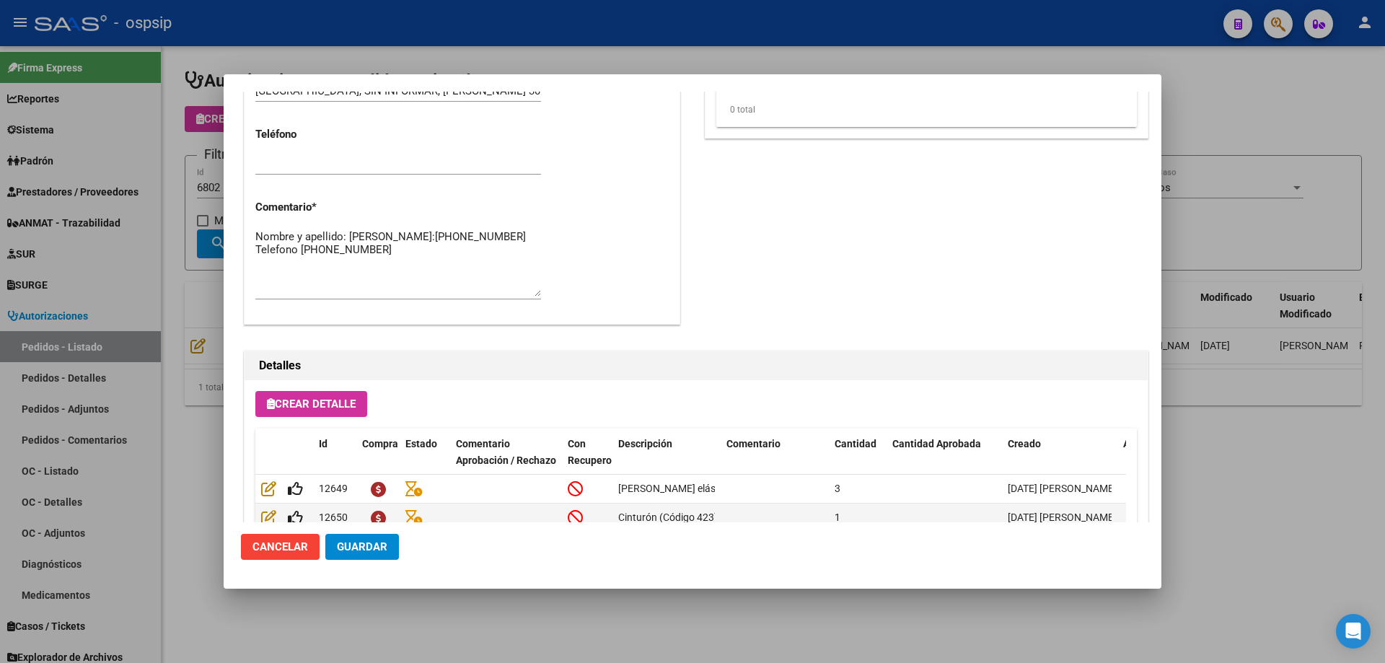
scroll to position [865, 0]
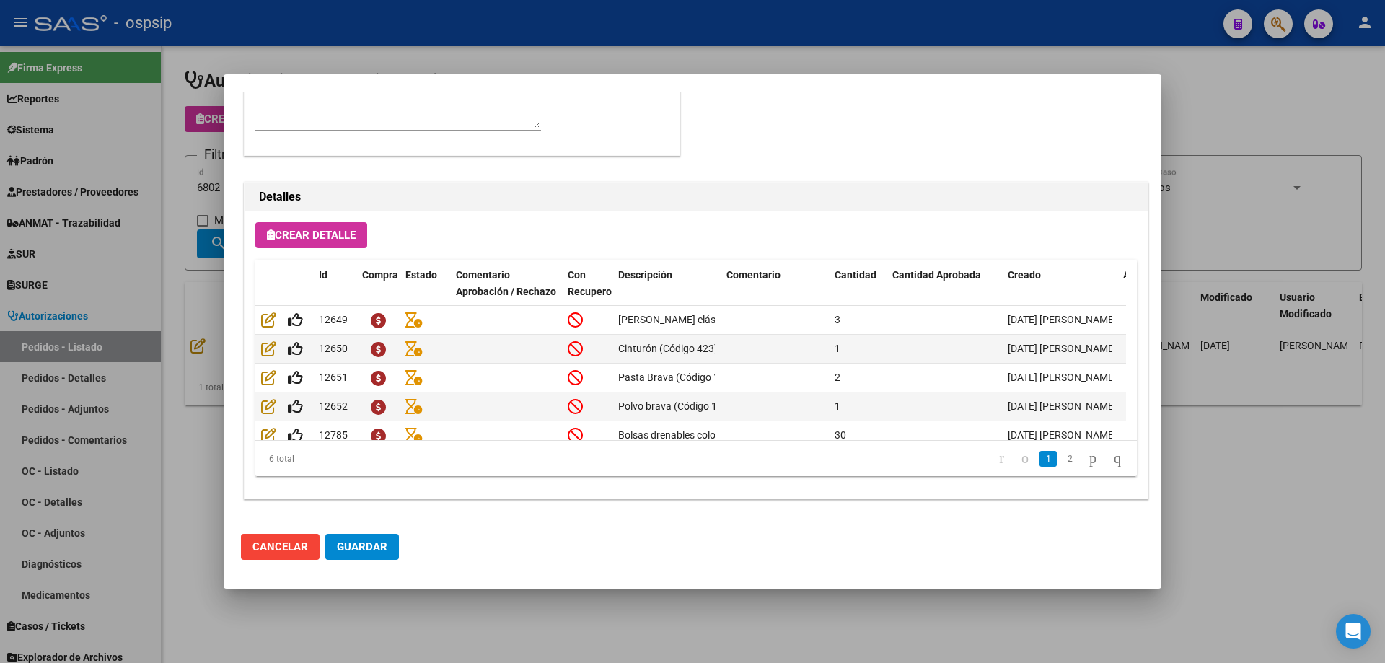
click at [149, 267] on div at bounding box center [692, 331] width 1385 height 663
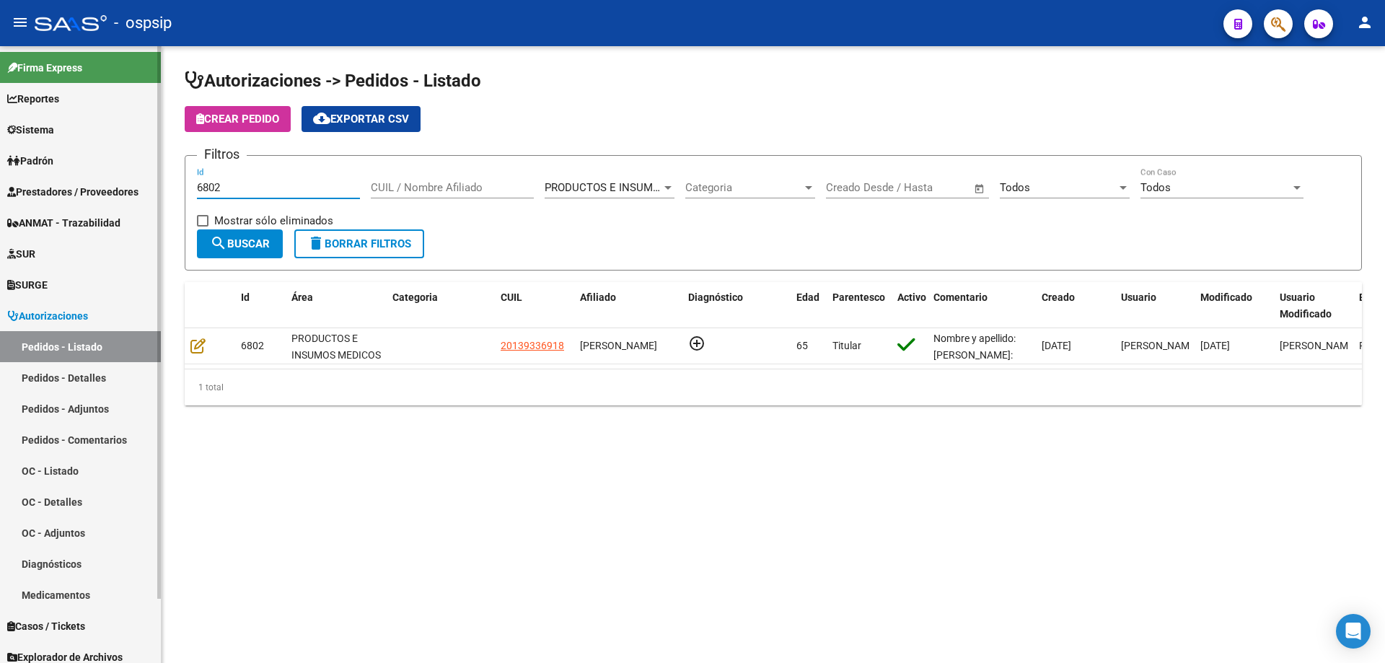
drag, startPoint x: 236, startPoint y: 187, endPoint x: 0, endPoint y: 144, distance: 239.8
click at [0, 144] on mat-sidenav-container "Firma Express Reportes Egresos Devengados Auditorías x Área Auditorías x Usuari…" at bounding box center [692, 354] width 1385 height 617
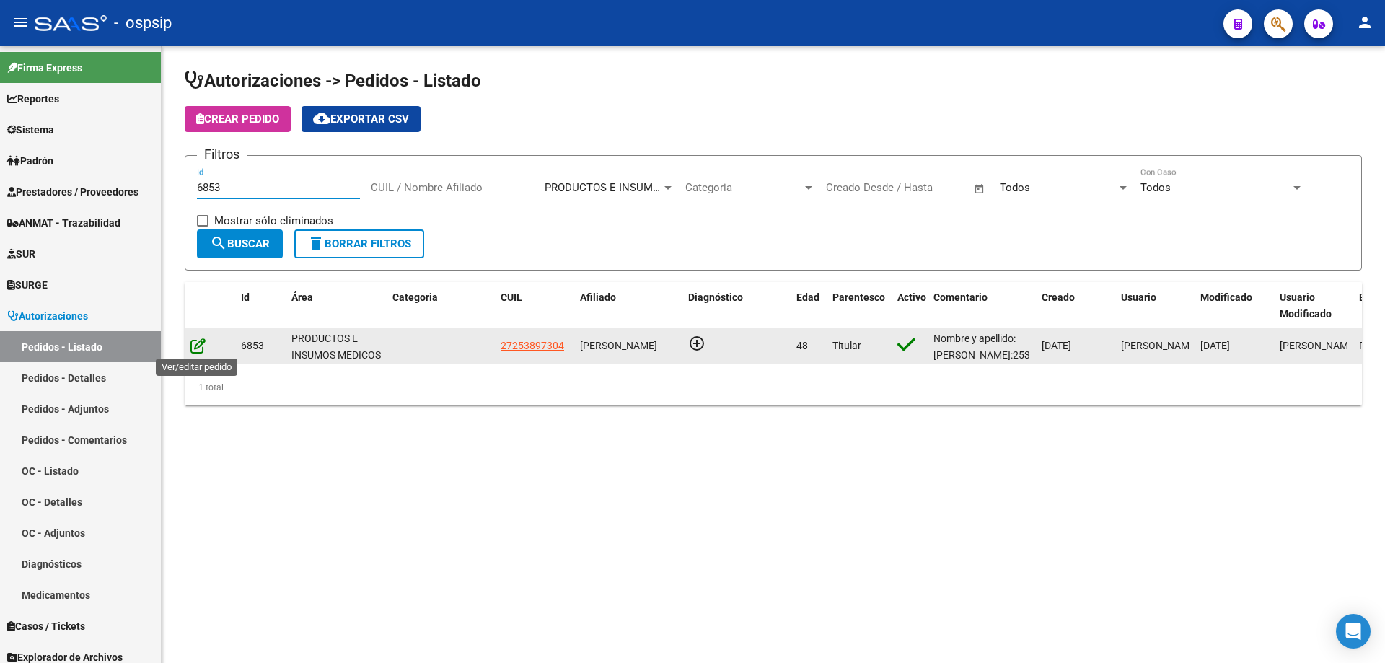
click at [192, 348] on icon at bounding box center [197, 346] width 15 height 16
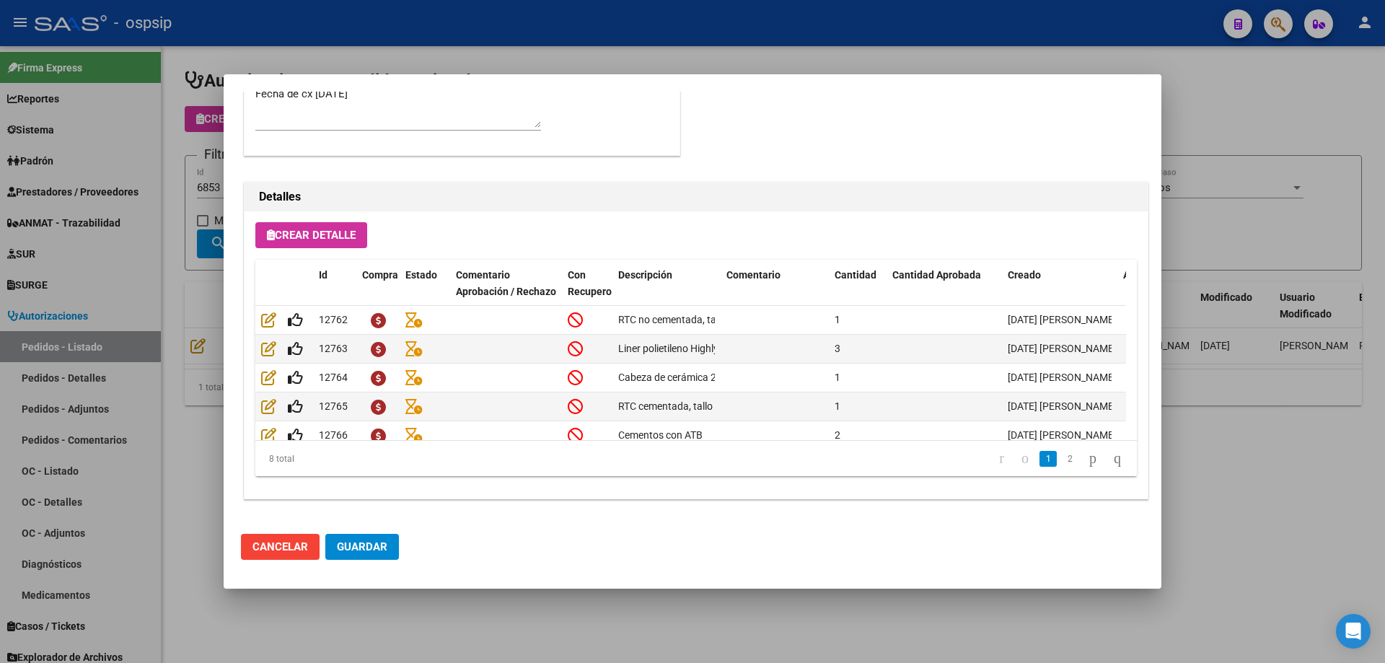
click at [214, 260] on div at bounding box center [692, 331] width 1385 height 663
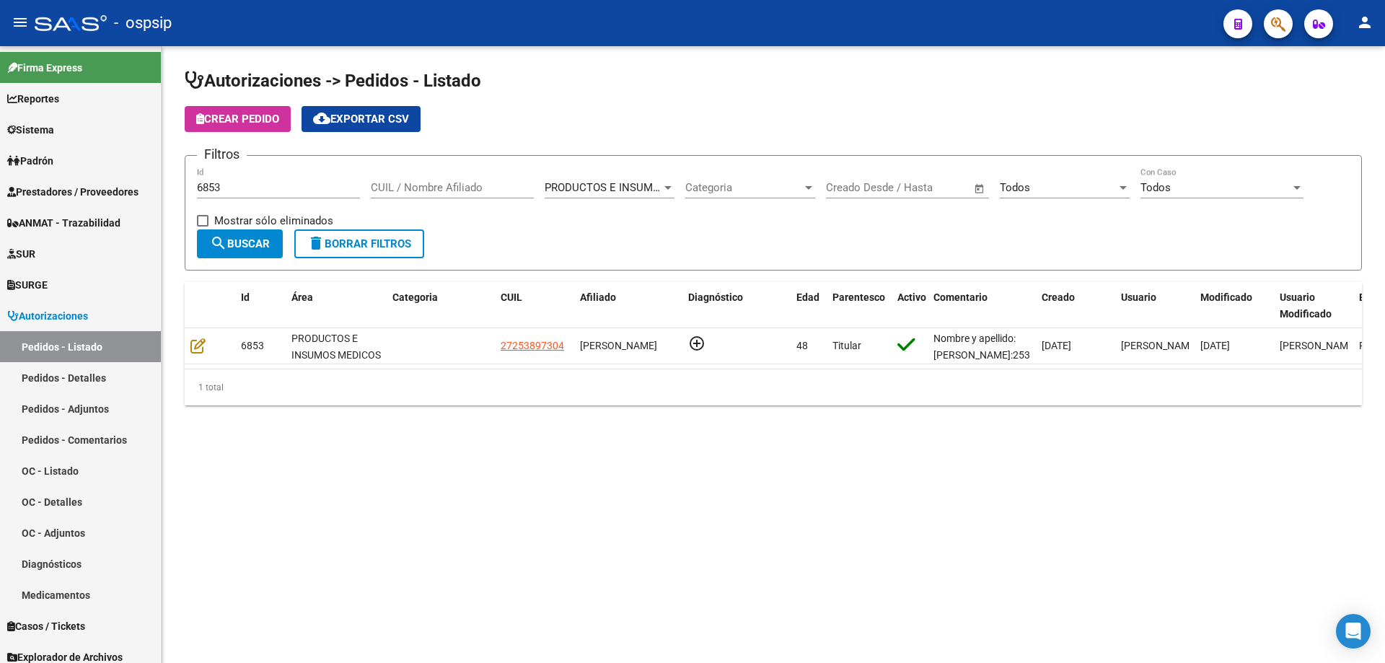
click at [232, 185] on input "6853" at bounding box center [278, 187] width 163 height 13
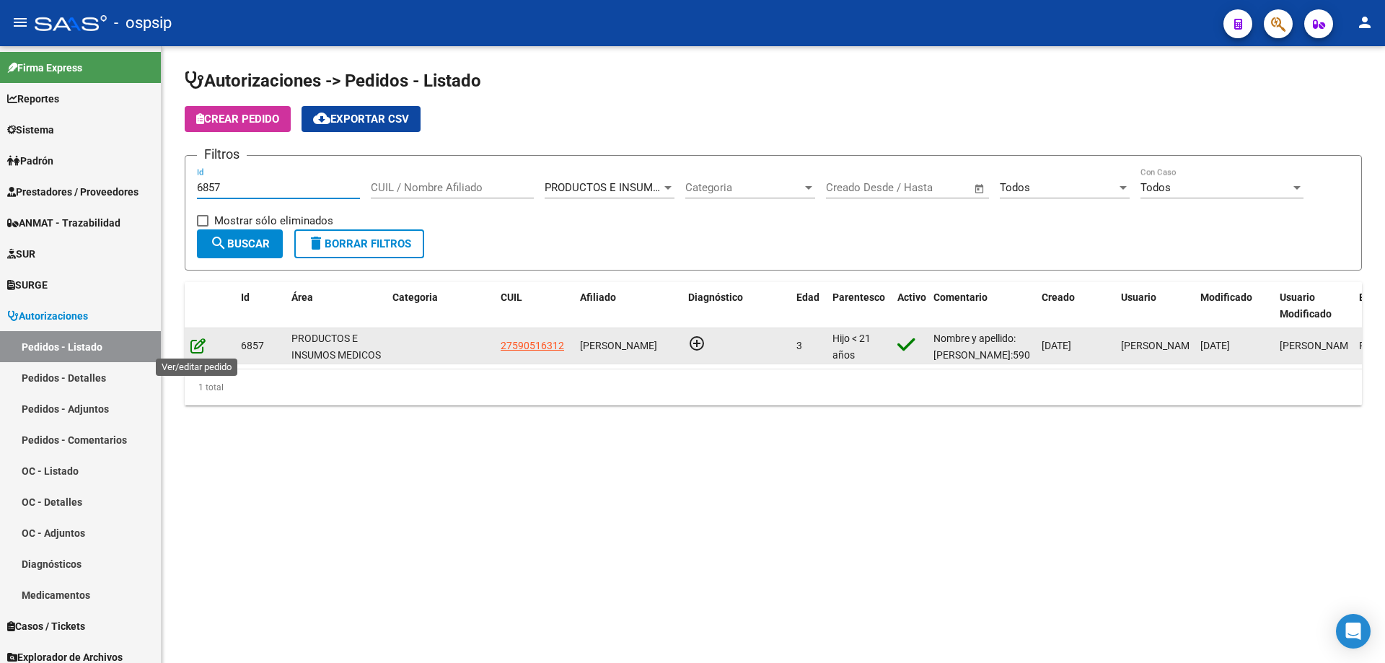
click at [196, 350] on icon at bounding box center [197, 346] width 15 height 16
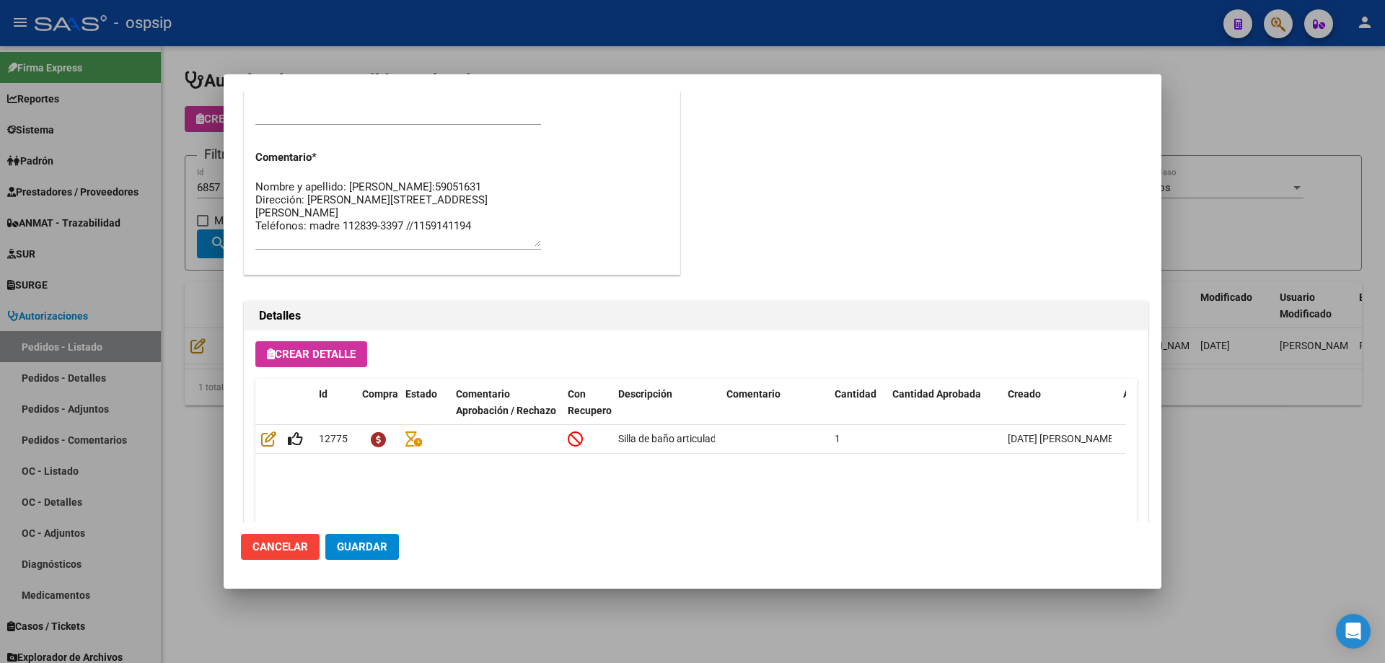
scroll to position [721, 0]
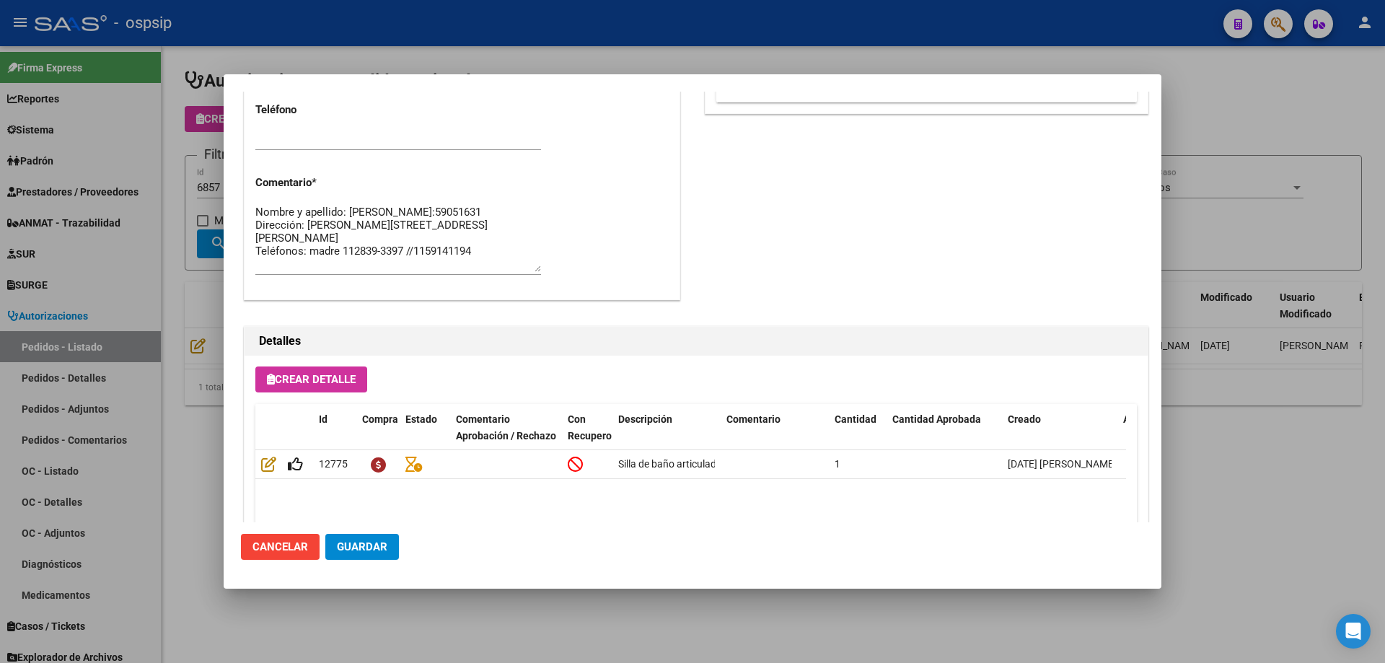
click at [203, 310] on div at bounding box center [692, 331] width 1385 height 663
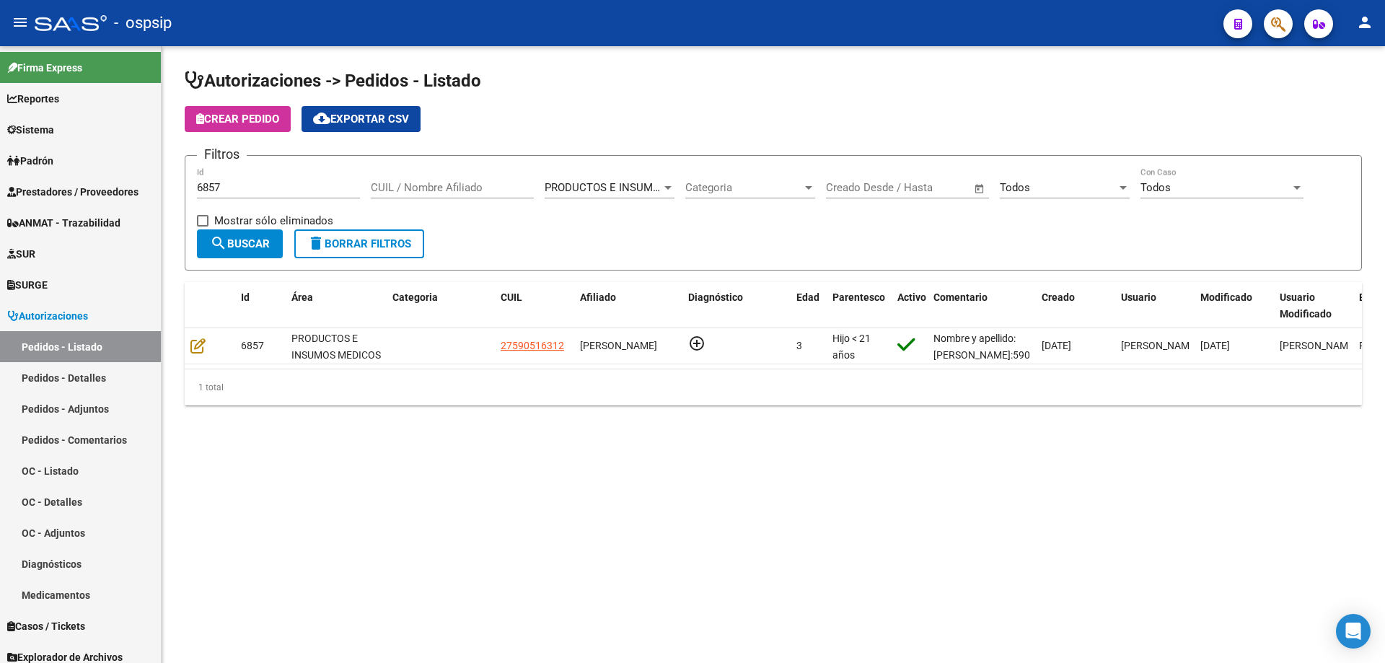
click at [246, 185] on input "6857" at bounding box center [278, 187] width 163 height 13
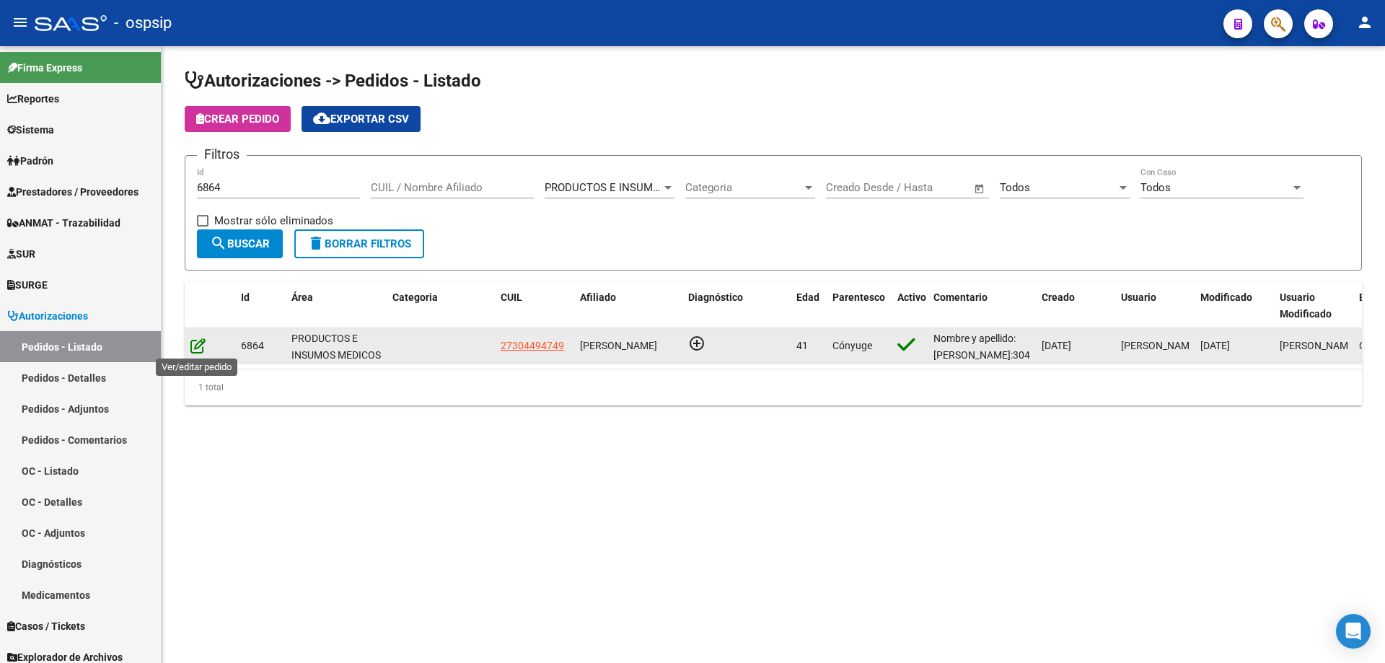
click at [201, 349] on icon at bounding box center [197, 346] width 15 height 16
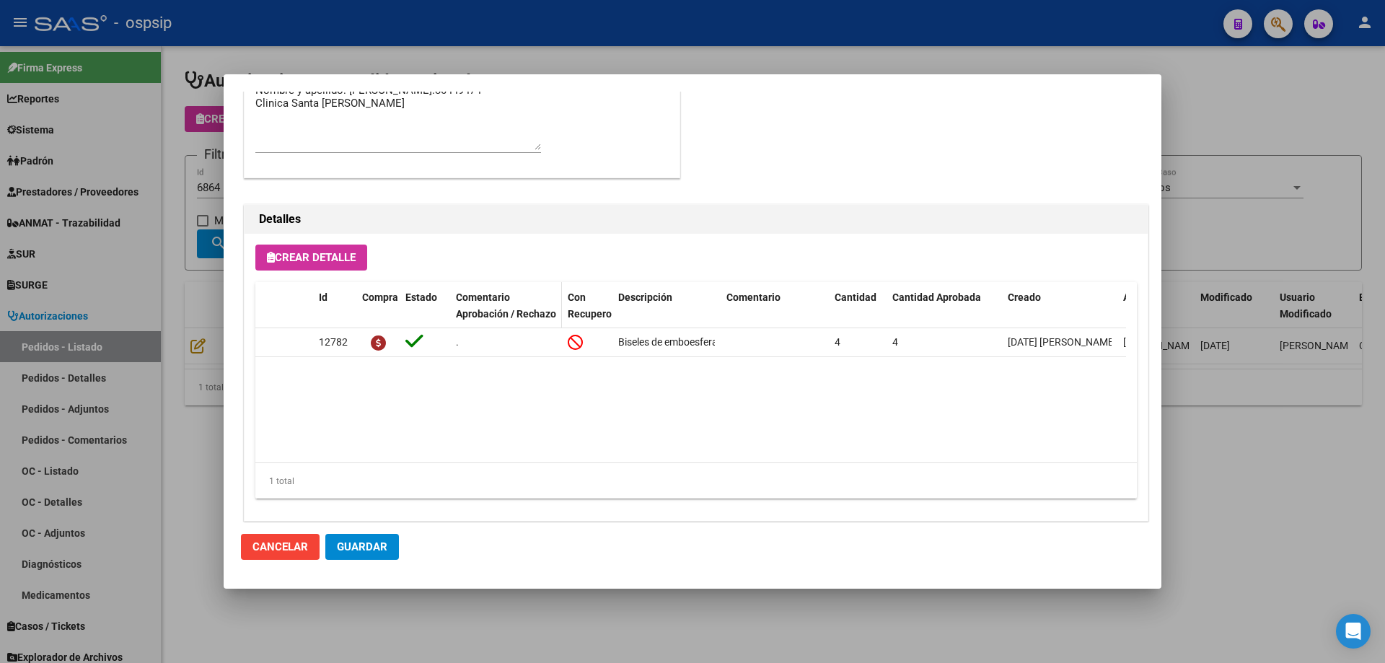
scroll to position [865, 0]
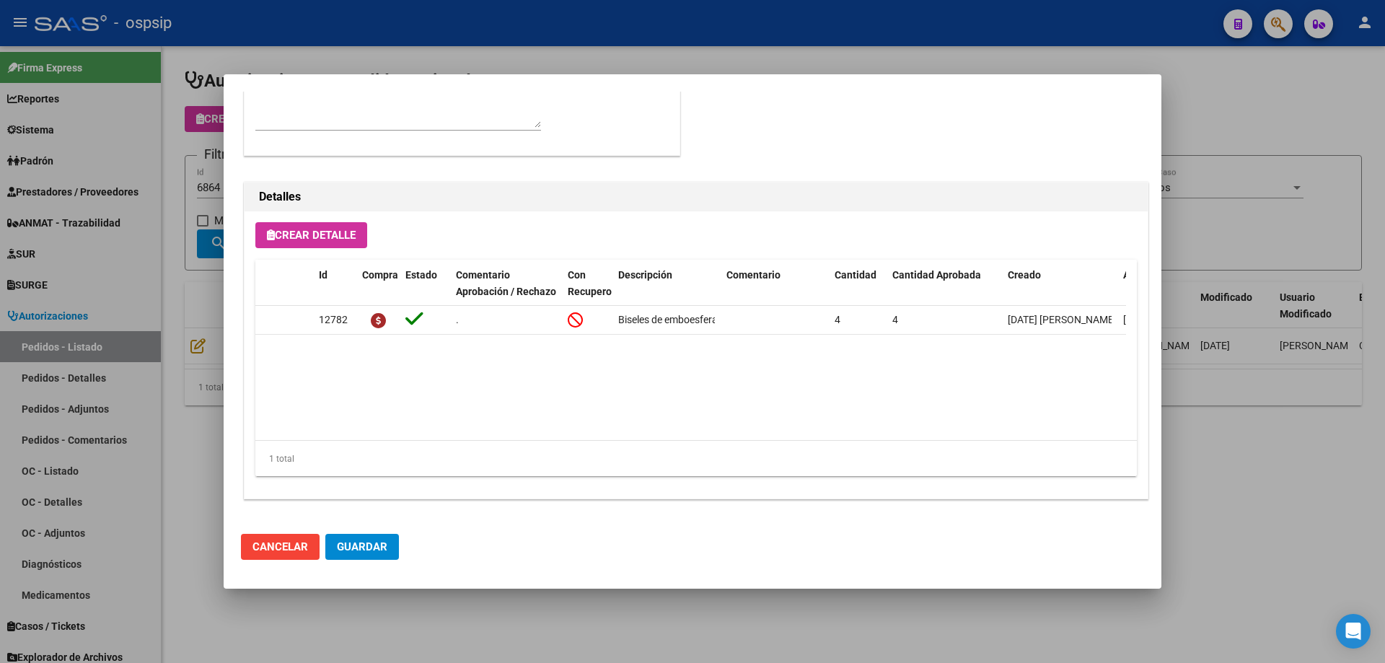
click at [175, 219] on div at bounding box center [692, 331] width 1385 height 663
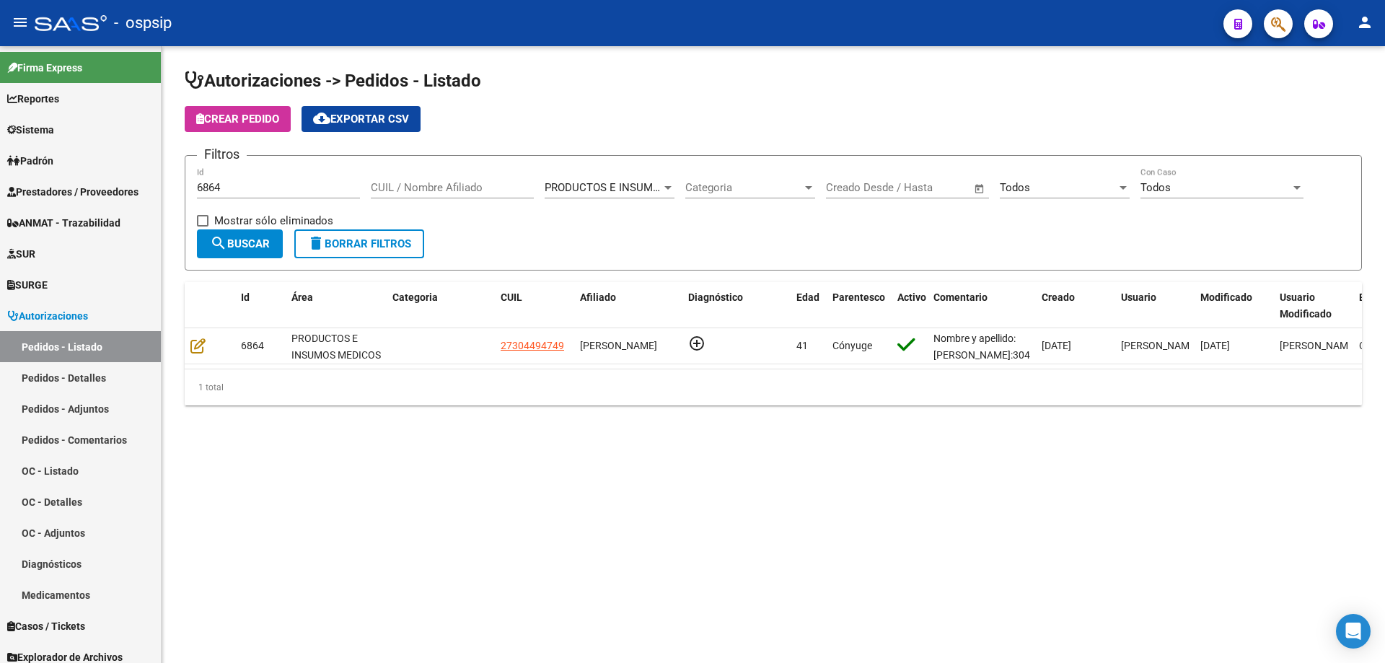
click at [244, 180] on div "6864 Id" at bounding box center [278, 182] width 163 height 31
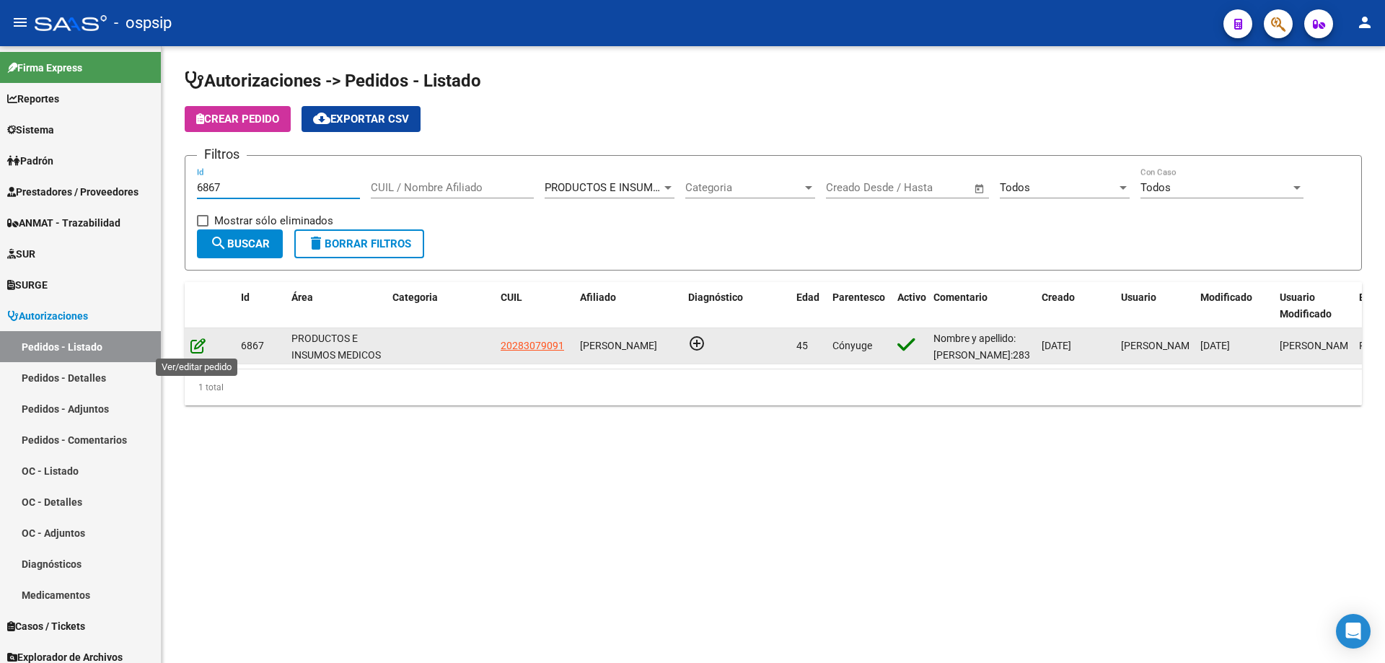
type input "6867"
click at [204, 345] on icon at bounding box center [197, 346] width 15 height 16
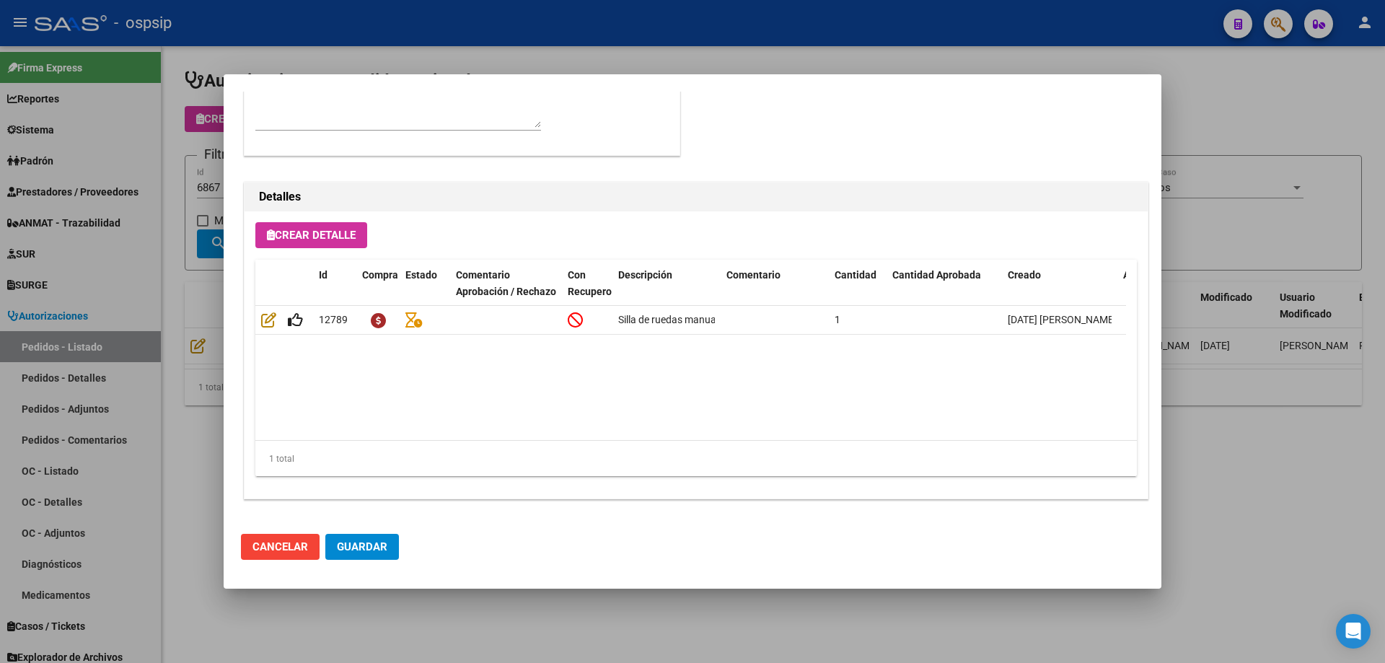
click at [173, 292] on div at bounding box center [692, 331] width 1385 height 663
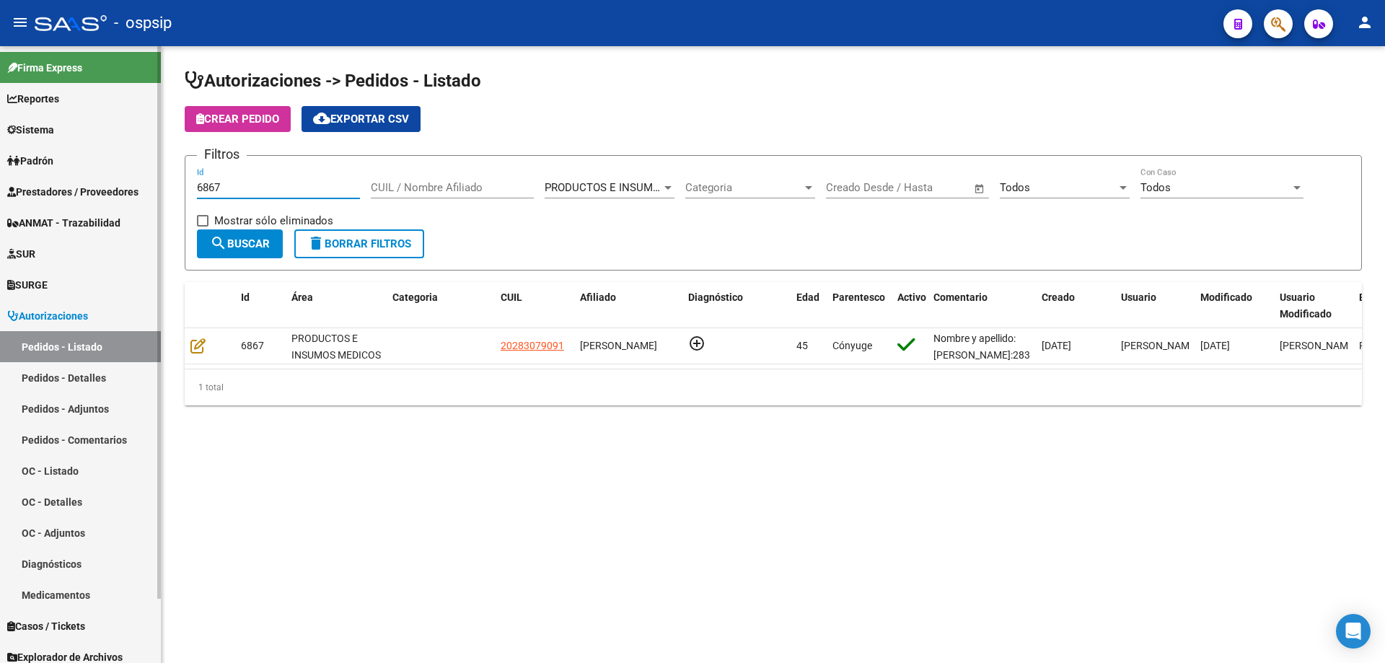
drag, startPoint x: 240, startPoint y: 182, endPoint x: 115, endPoint y: 190, distance: 125.1
click at [115, 190] on mat-sidenav-container "Firma Express Reportes Egresos Devengados Auditorías x Área Auditorías x Usuari…" at bounding box center [692, 354] width 1385 height 617
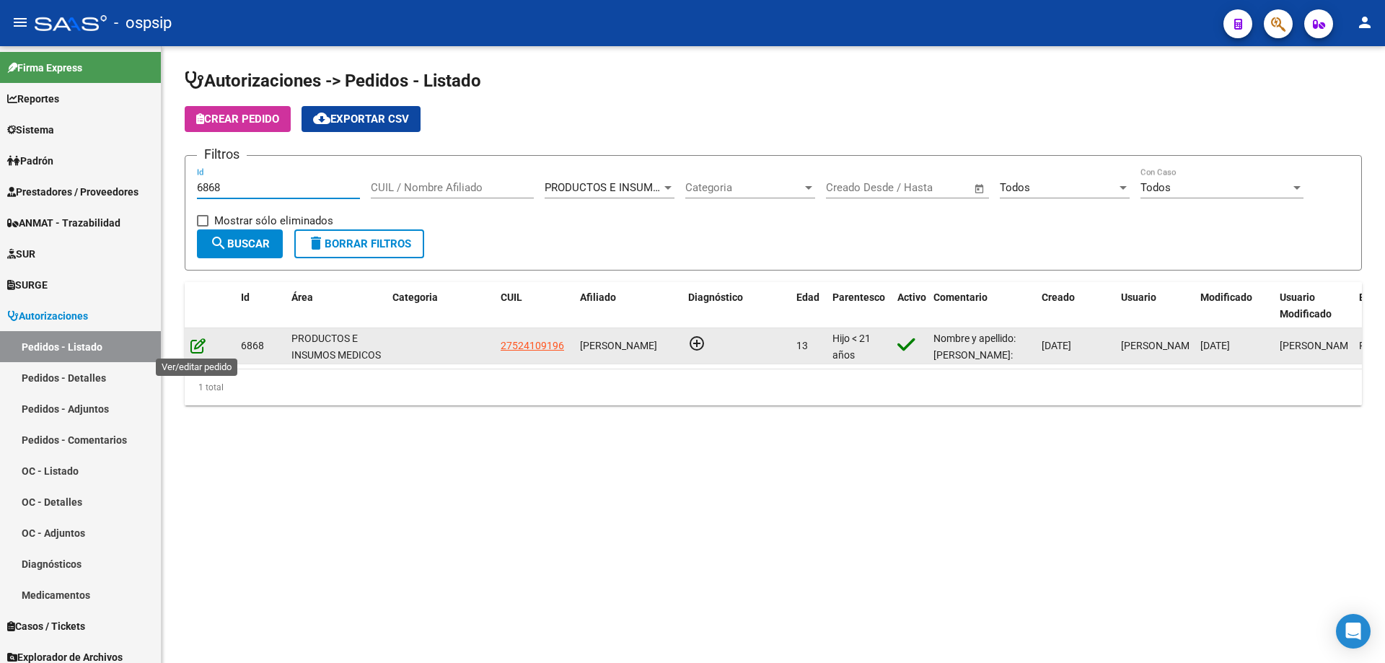
click at [193, 346] on icon at bounding box center [197, 346] width 15 height 16
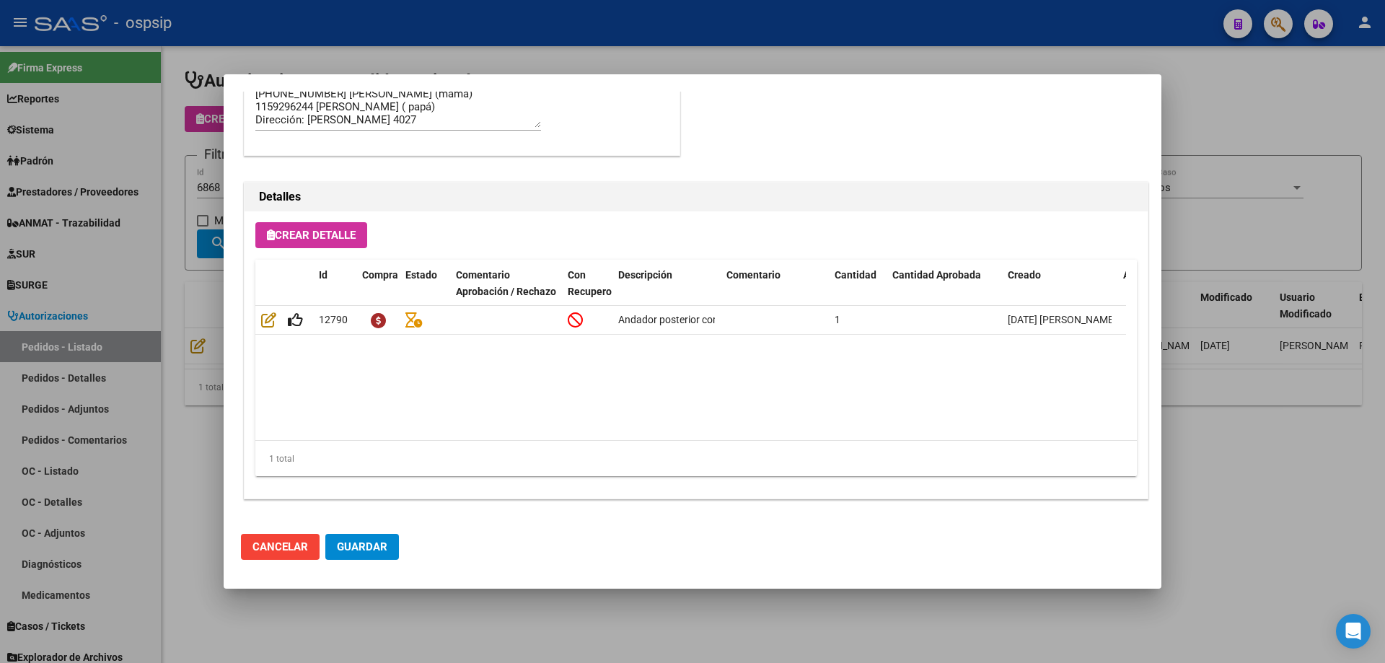
click at [63, 346] on div at bounding box center [692, 331] width 1385 height 663
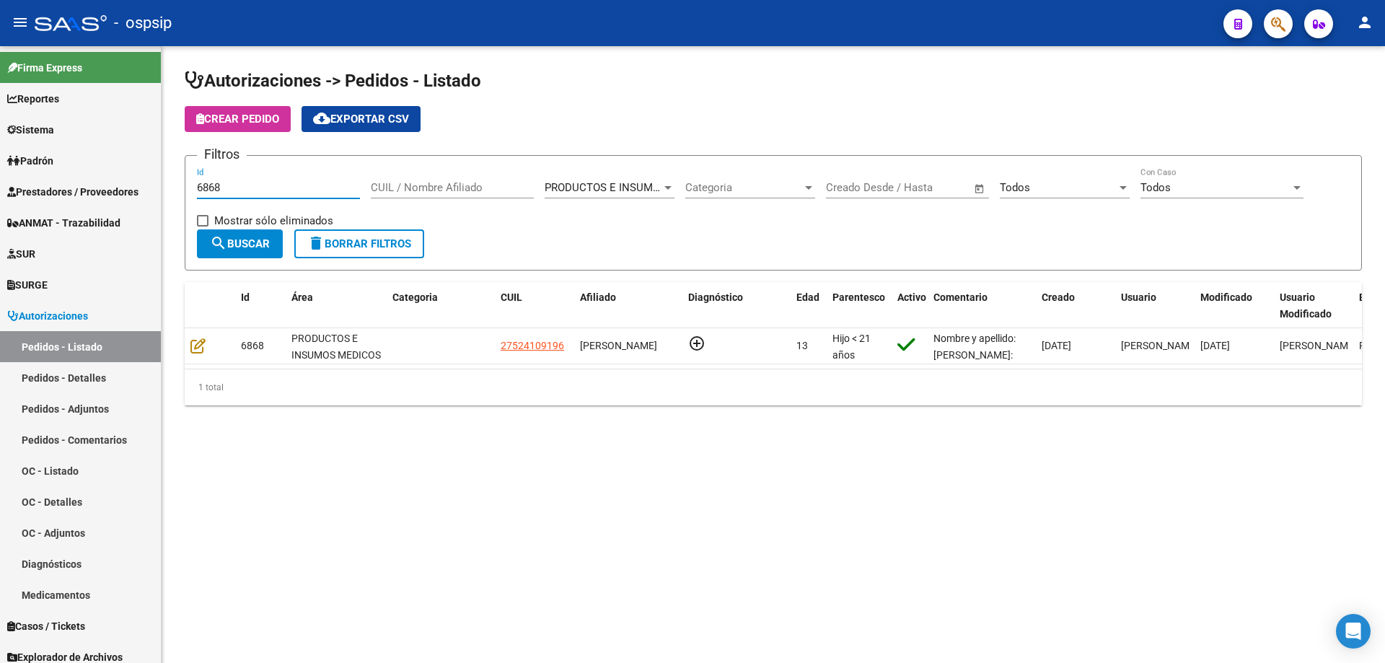
click at [245, 190] on input "6868" at bounding box center [278, 187] width 163 height 13
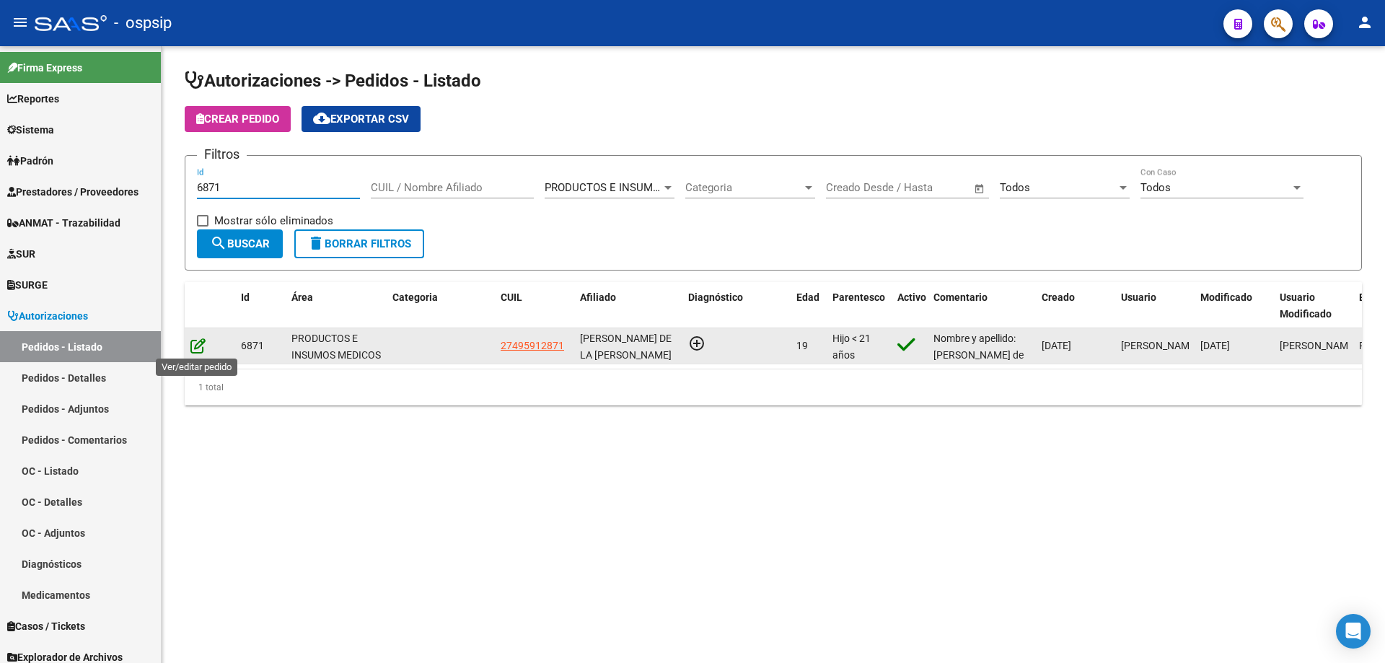
click at [202, 346] on icon at bounding box center [197, 346] width 15 height 16
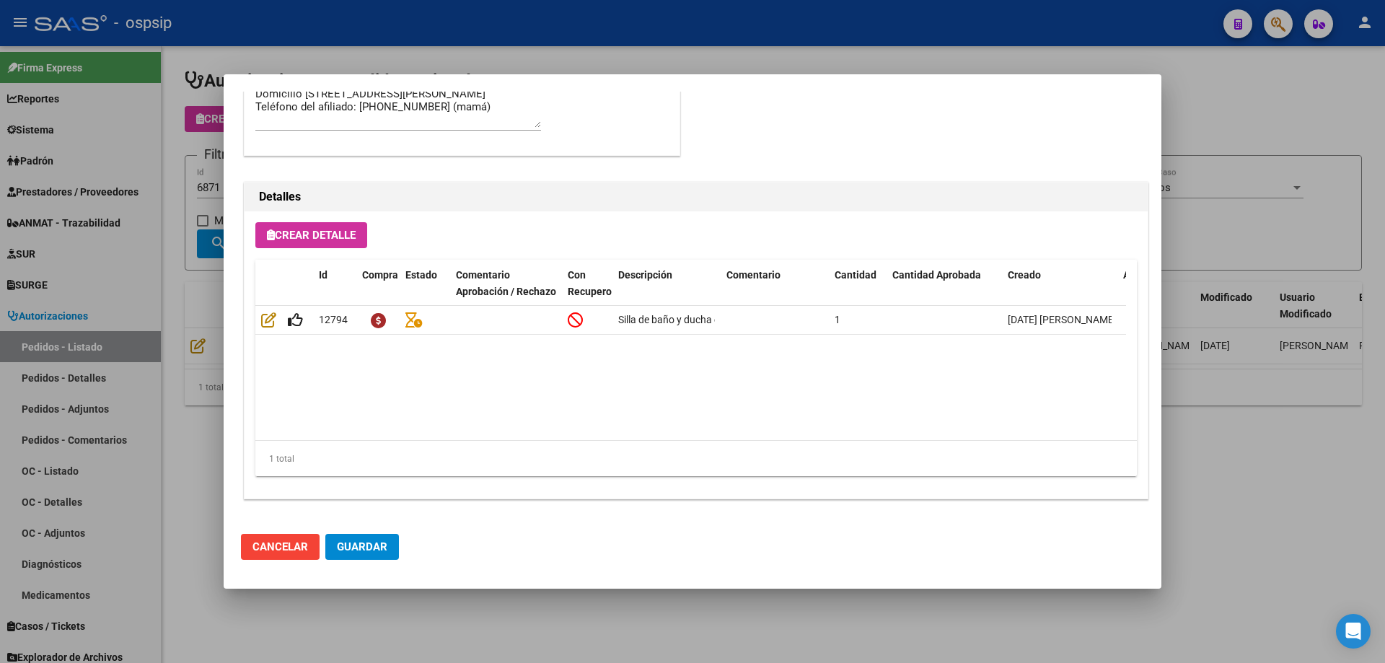
click at [174, 222] on div at bounding box center [692, 331] width 1385 height 663
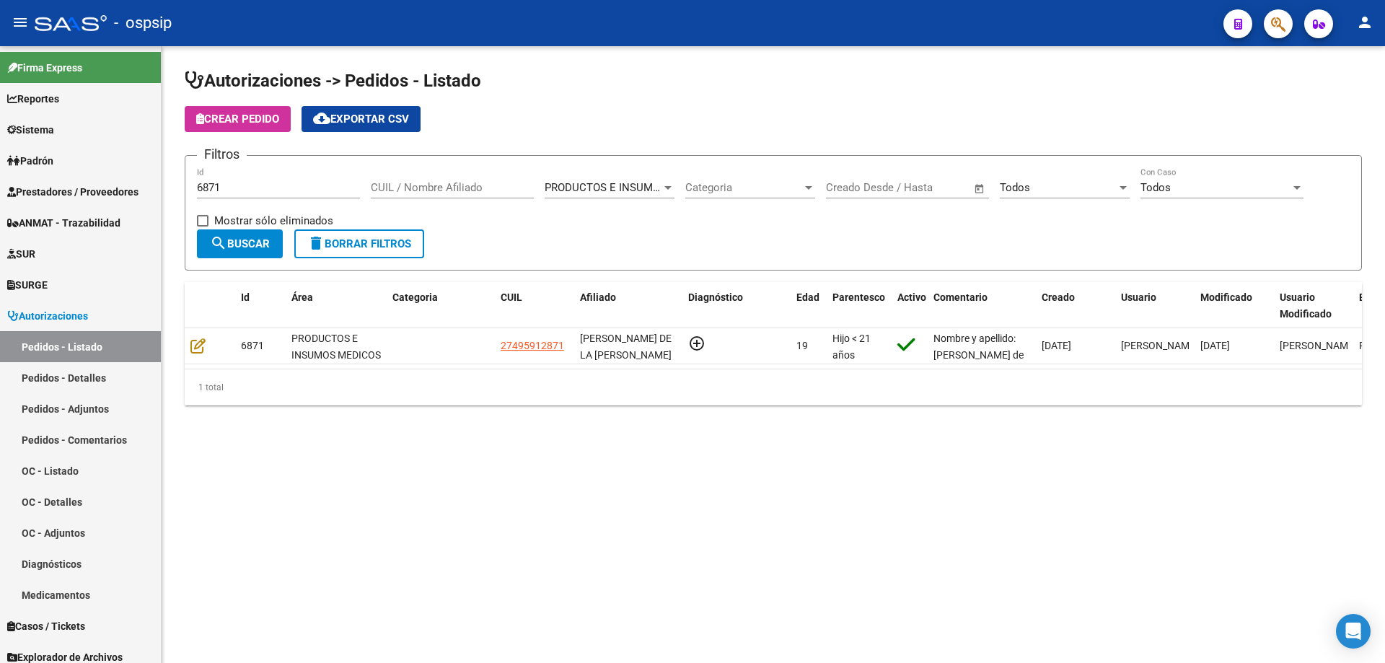
click at [235, 190] on input "6871" at bounding box center [278, 187] width 163 height 13
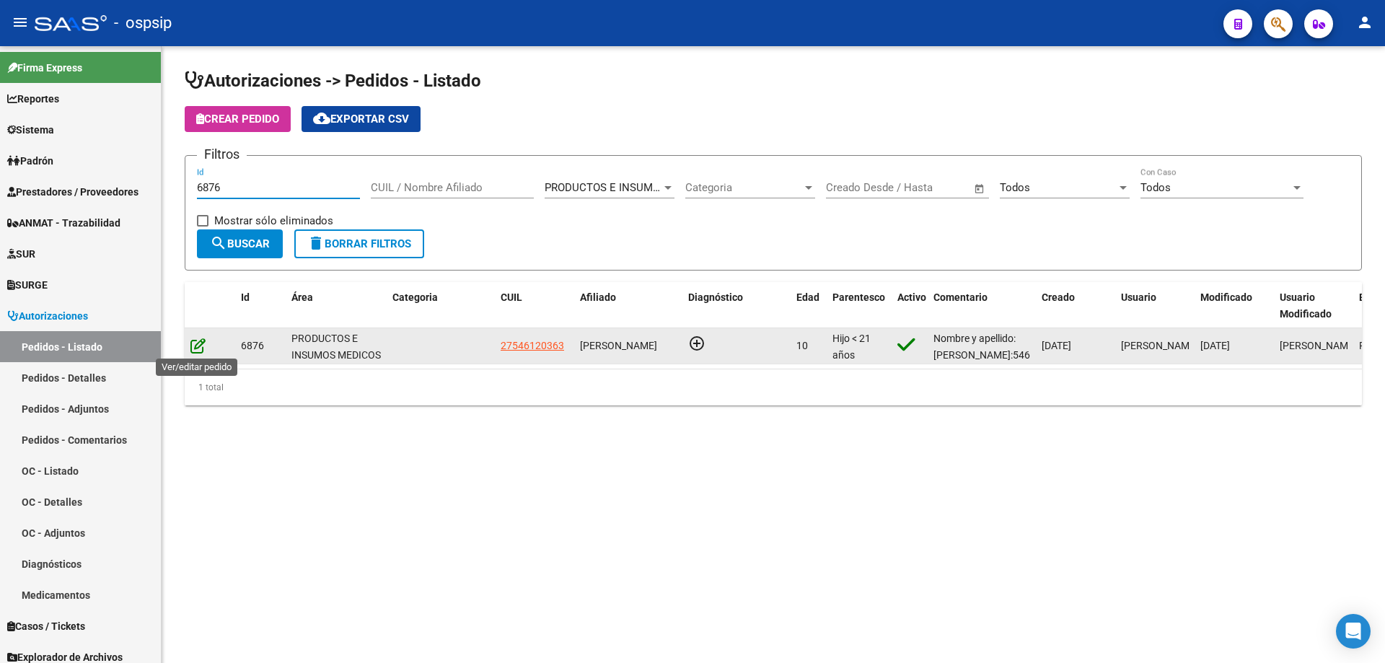
click at [203, 345] on icon at bounding box center [197, 346] width 15 height 16
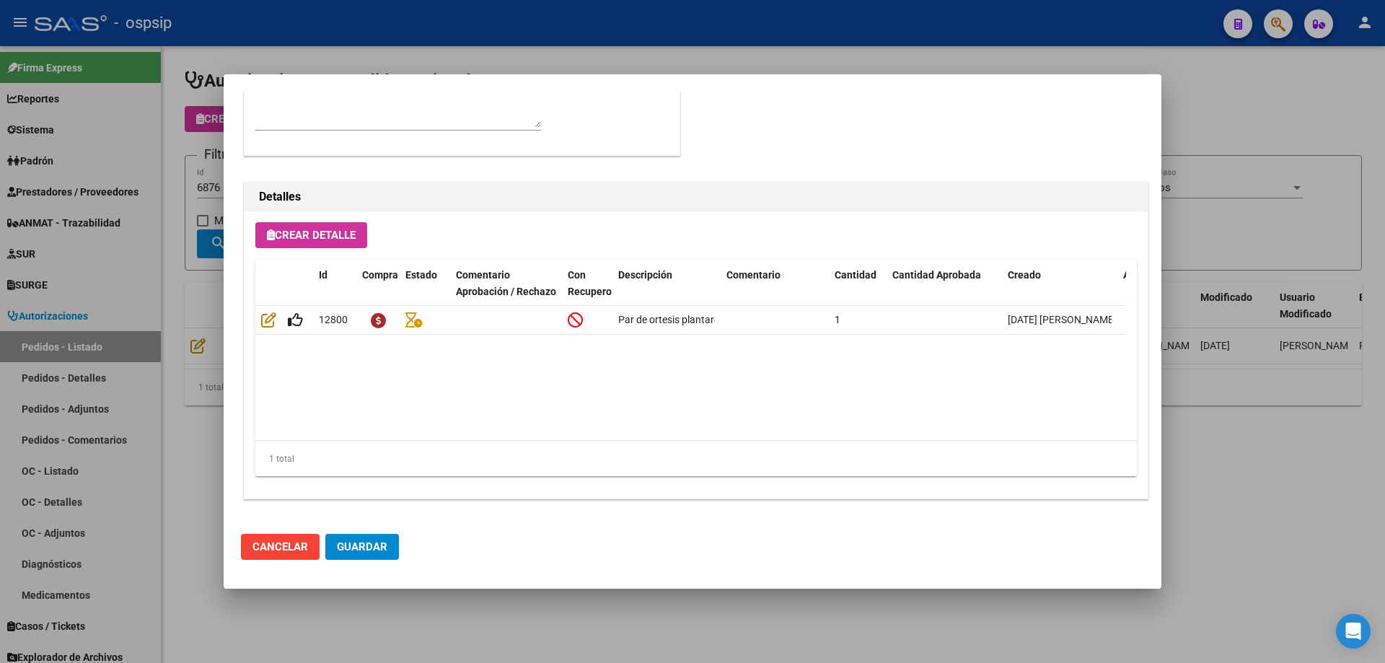
click at [217, 272] on div at bounding box center [692, 331] width 1385 height 663
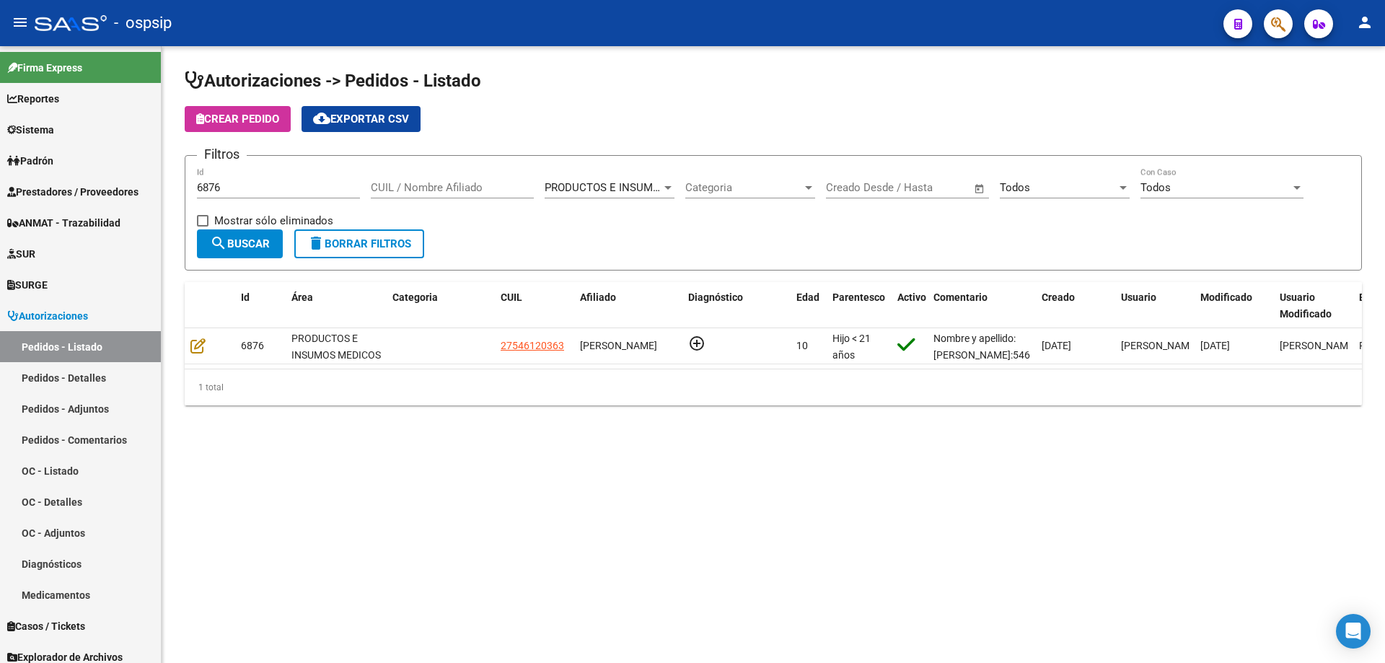
click at [237, 190] on input "6876" at bounding box center [278, 187] width 163 height 13
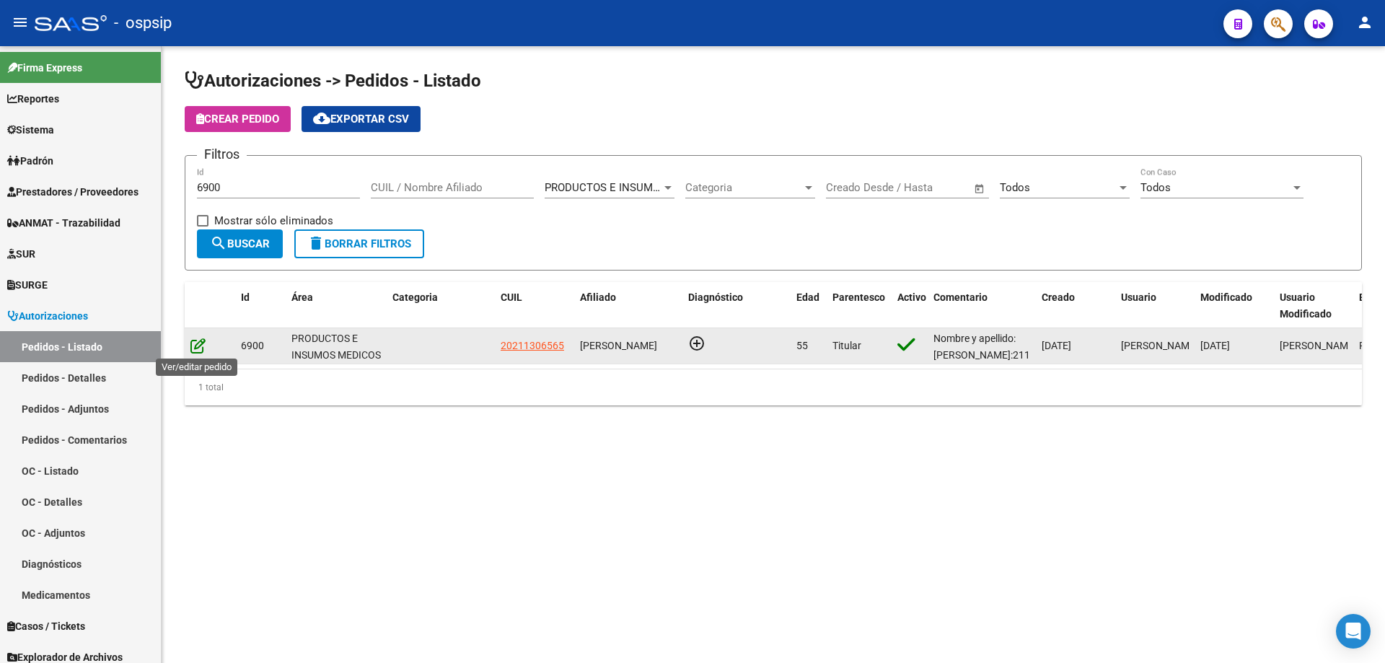
click at [195, 348] on icon at bounding box center [197, 346] width 15 height 16
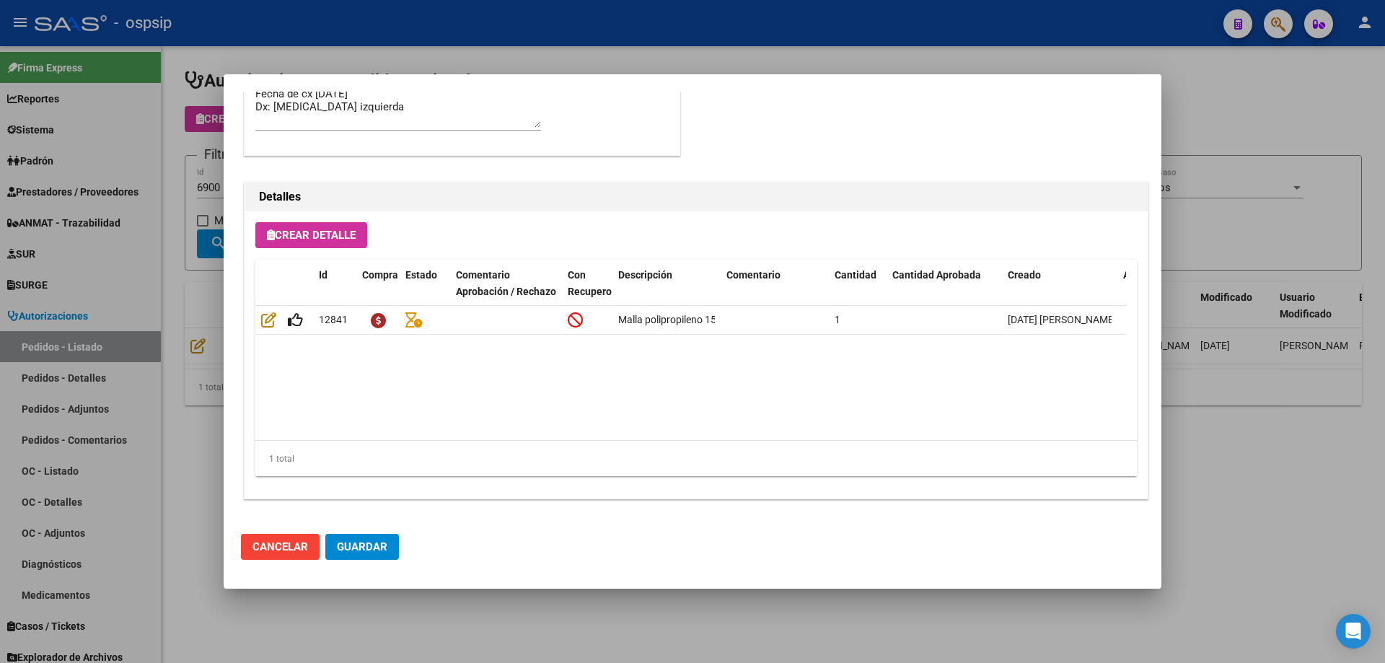
click at [155, 321] on div at bounding box center [692, 331] width 1385 height 663
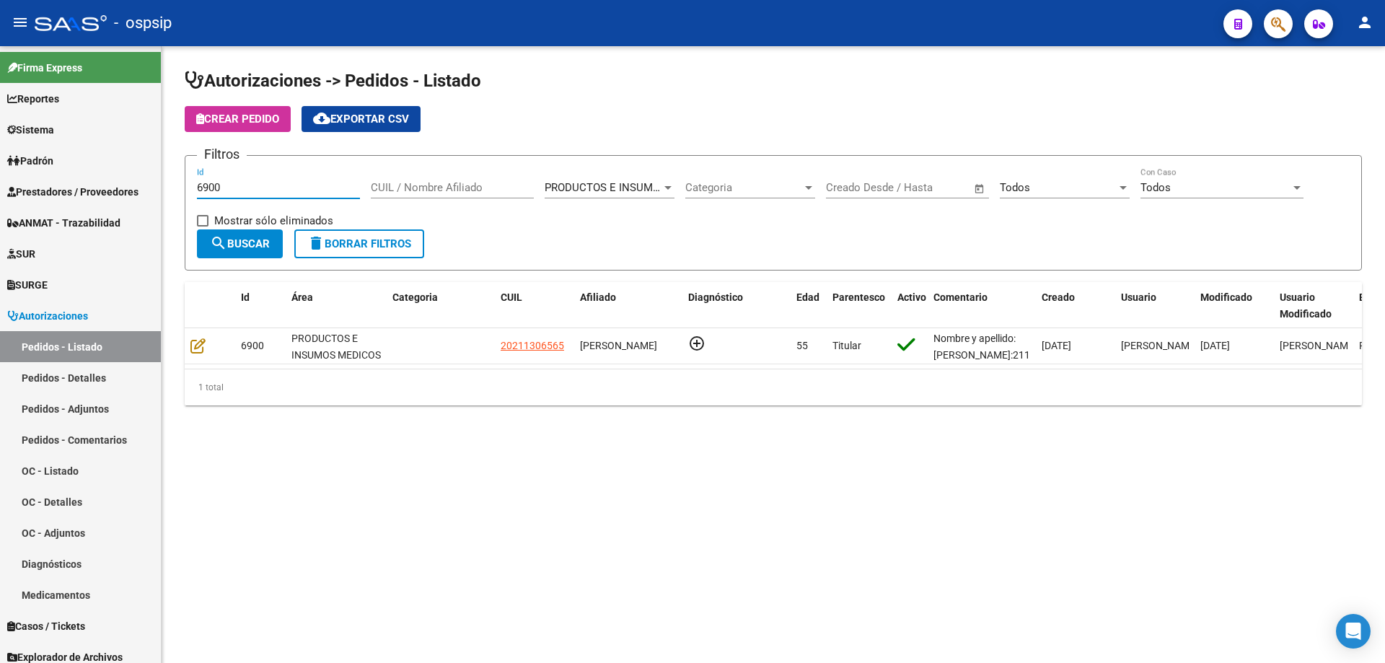
click at [254, 185] on input "6900" at bounding box center [278, 187] width 163 height 13
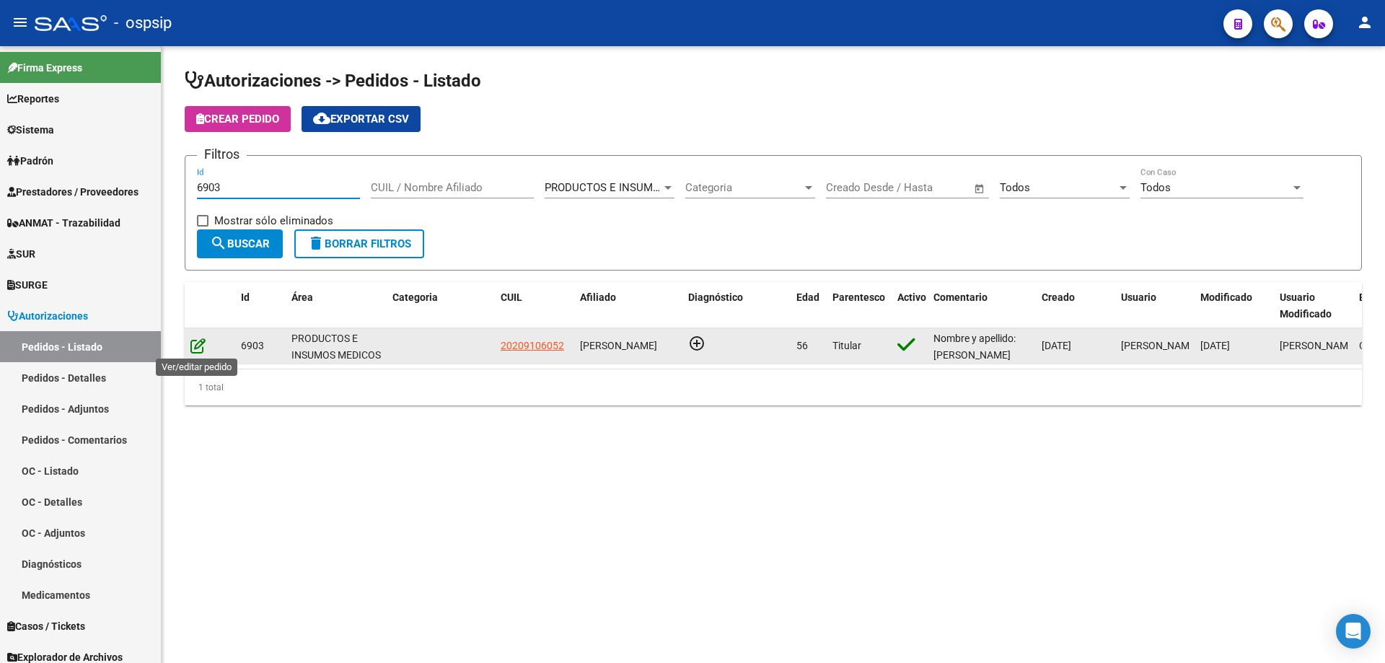
click at [195, 344] on icon at bounding box center [197, 346] width 15 height 16
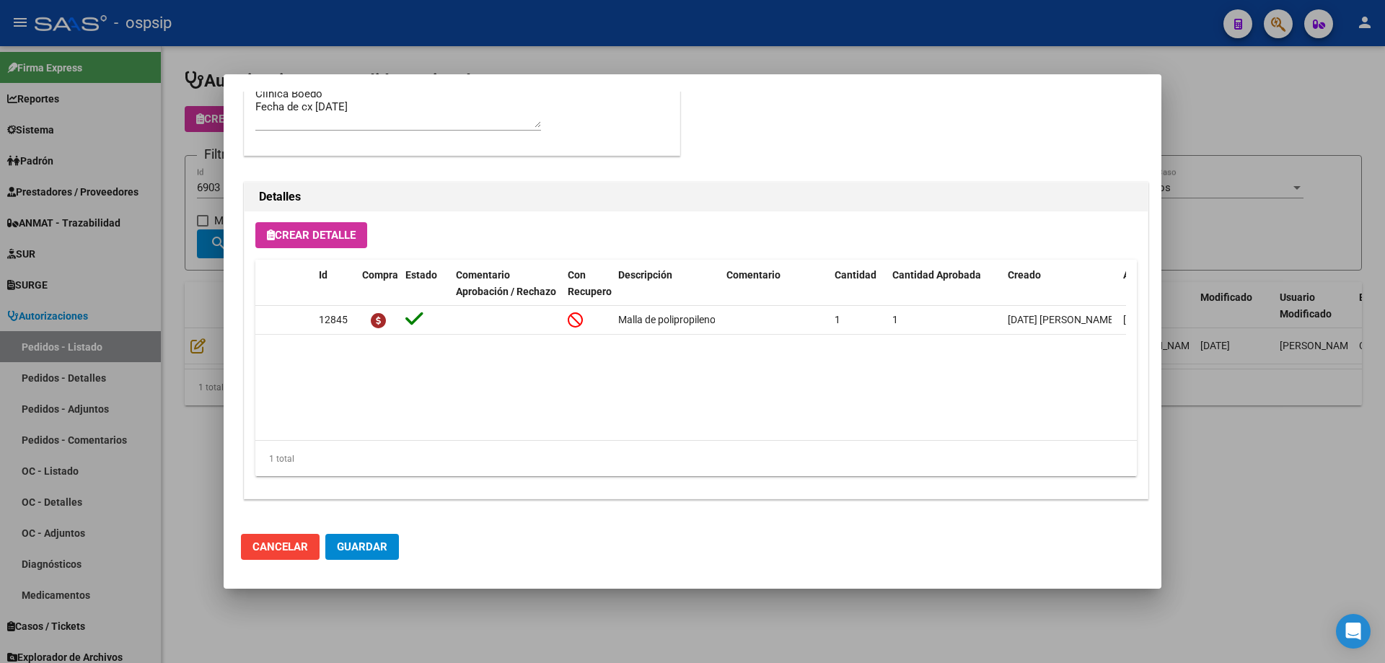
click at [185, 281] on div at bounding box center [692, 331] width 1385 height 663
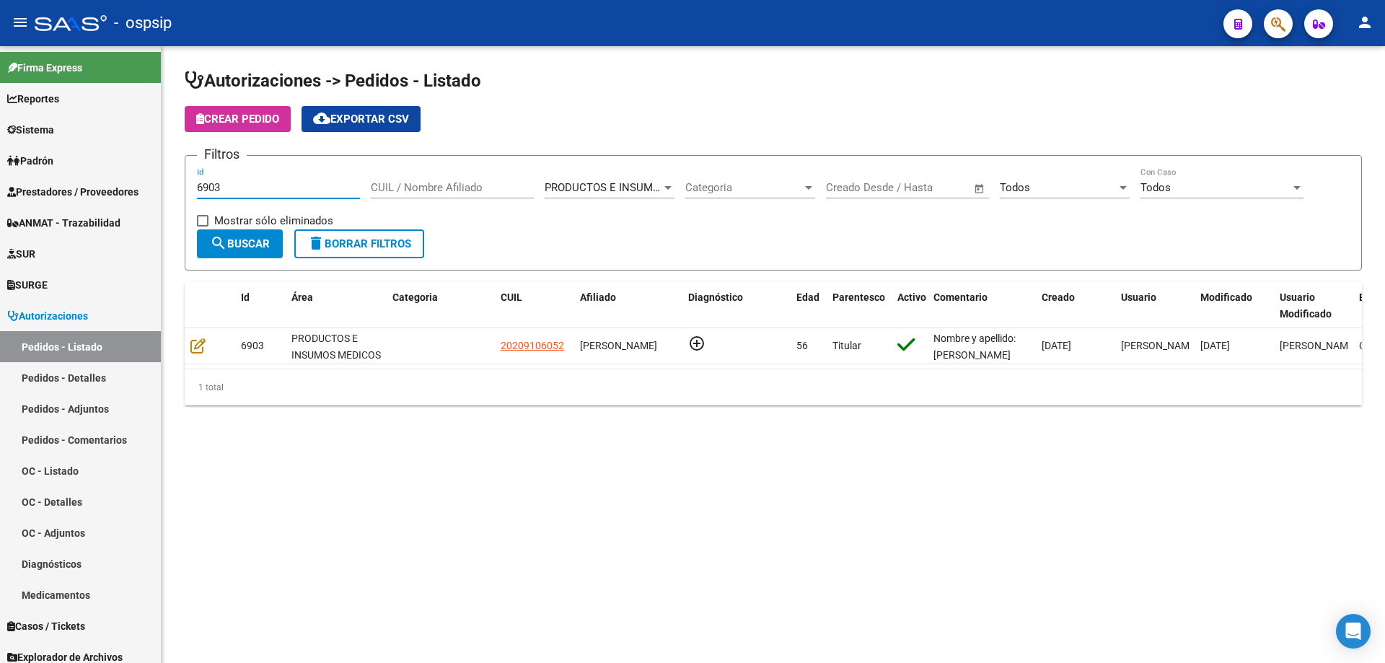
click at [254, 193] on input "6903" at bounding box center [278, 187] width 163 height 13
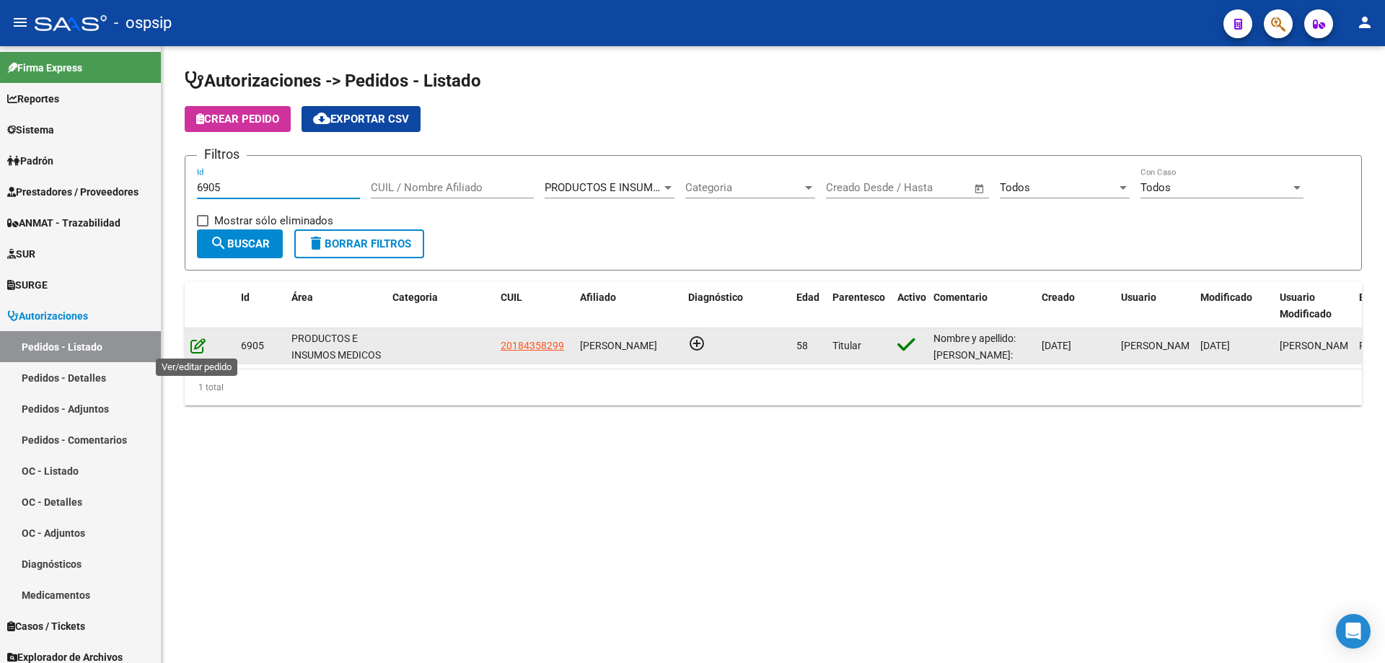
click at [197, 346] on icon at bounding box center [197, 346] width 15 height 16
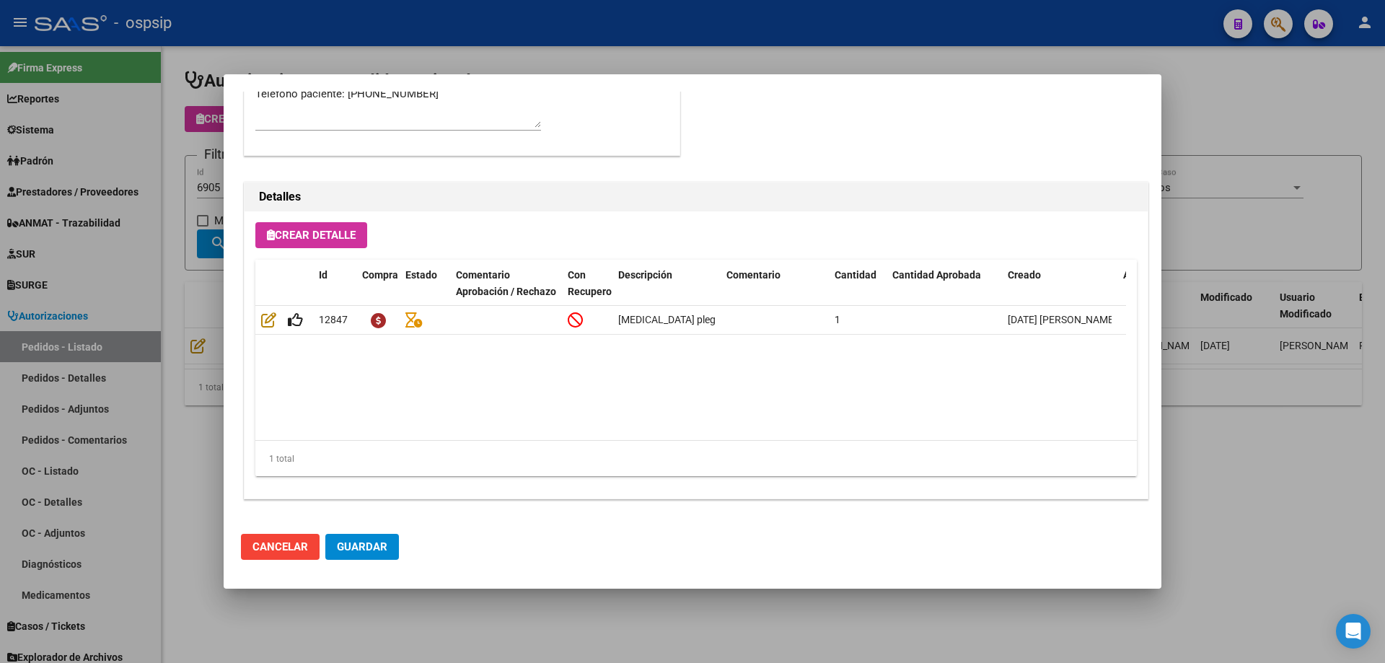
click at [206, 308] on div at bounding box center [692, 331] width 1385 height 663
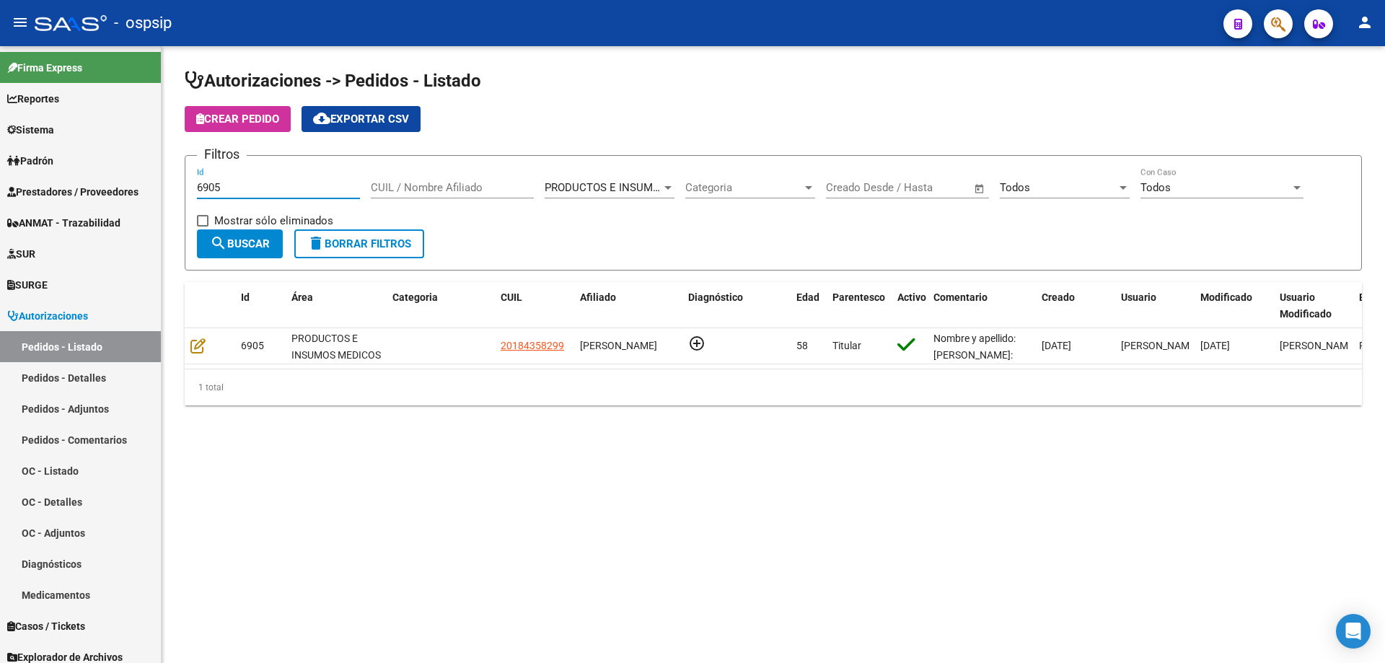
click at [246, 192] on input "6905" at bounding box center [278, 187] width 163 height 13
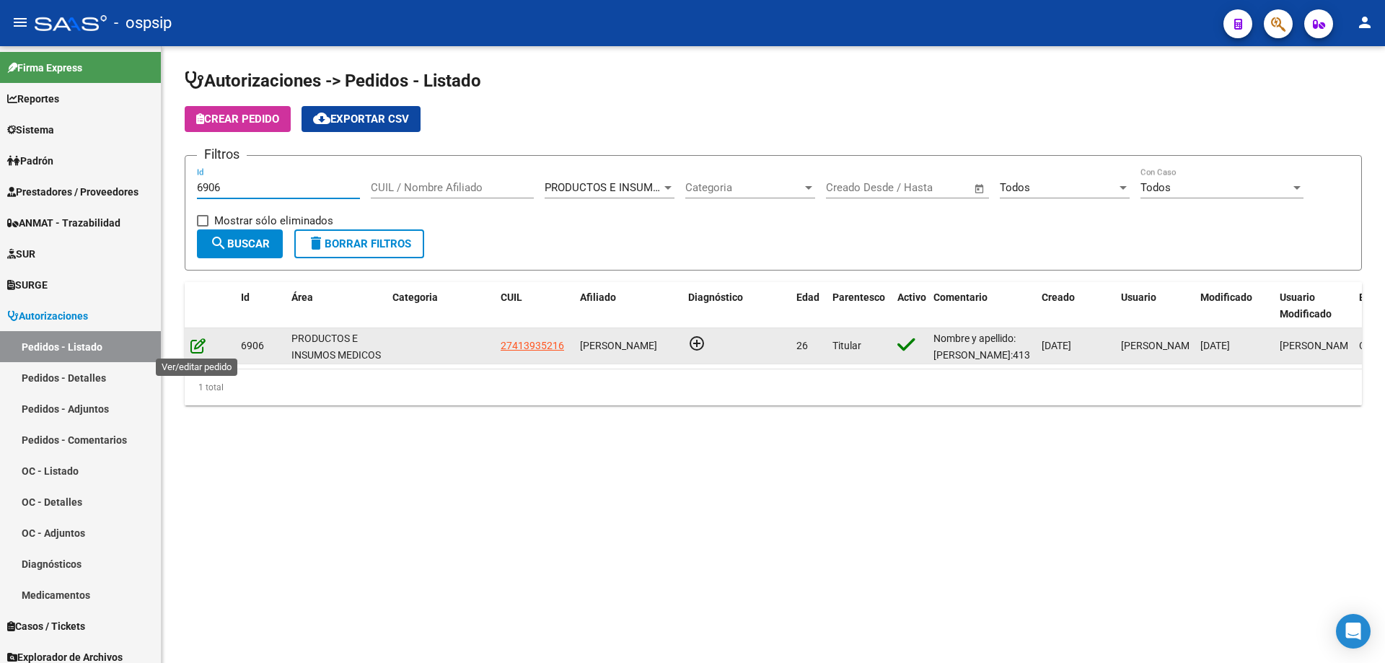
click at [198, 341] on icon at bounding box center [197, 346] width 15 height 16
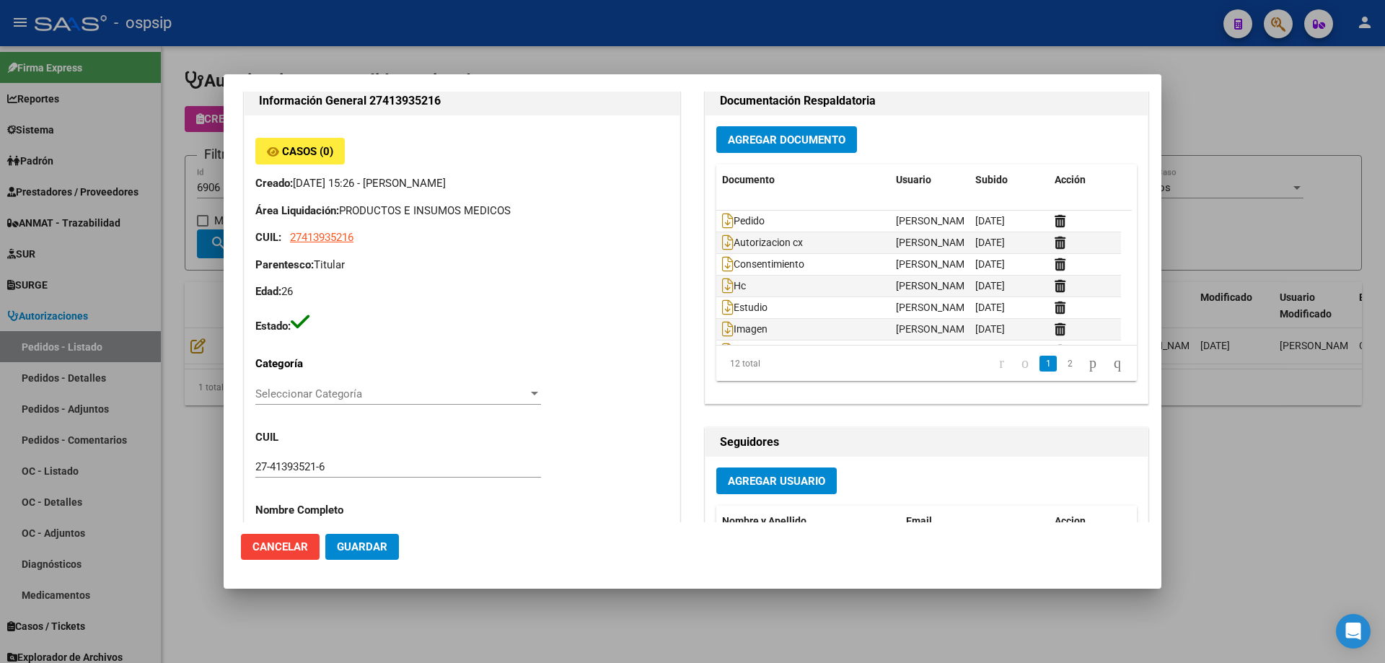
scroll to position [0, 0]
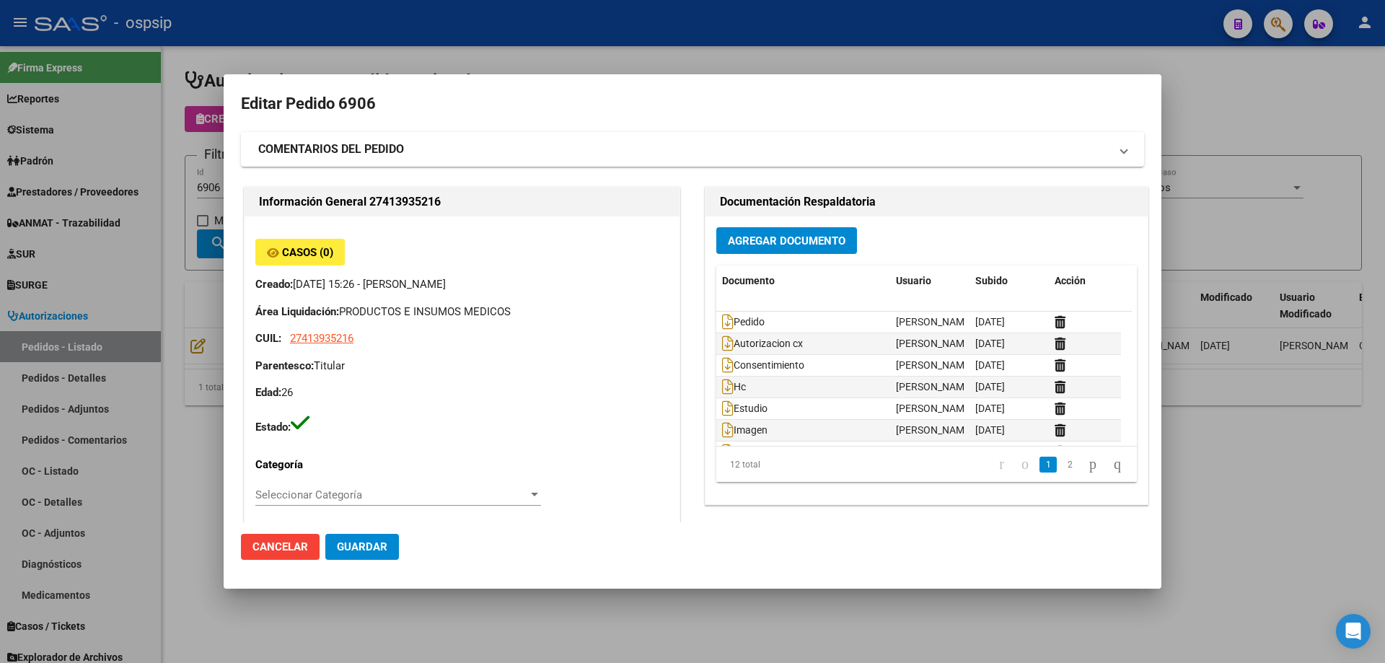
click at [211, 312] on div at bounding box center [692, 331] width 1385 height 663
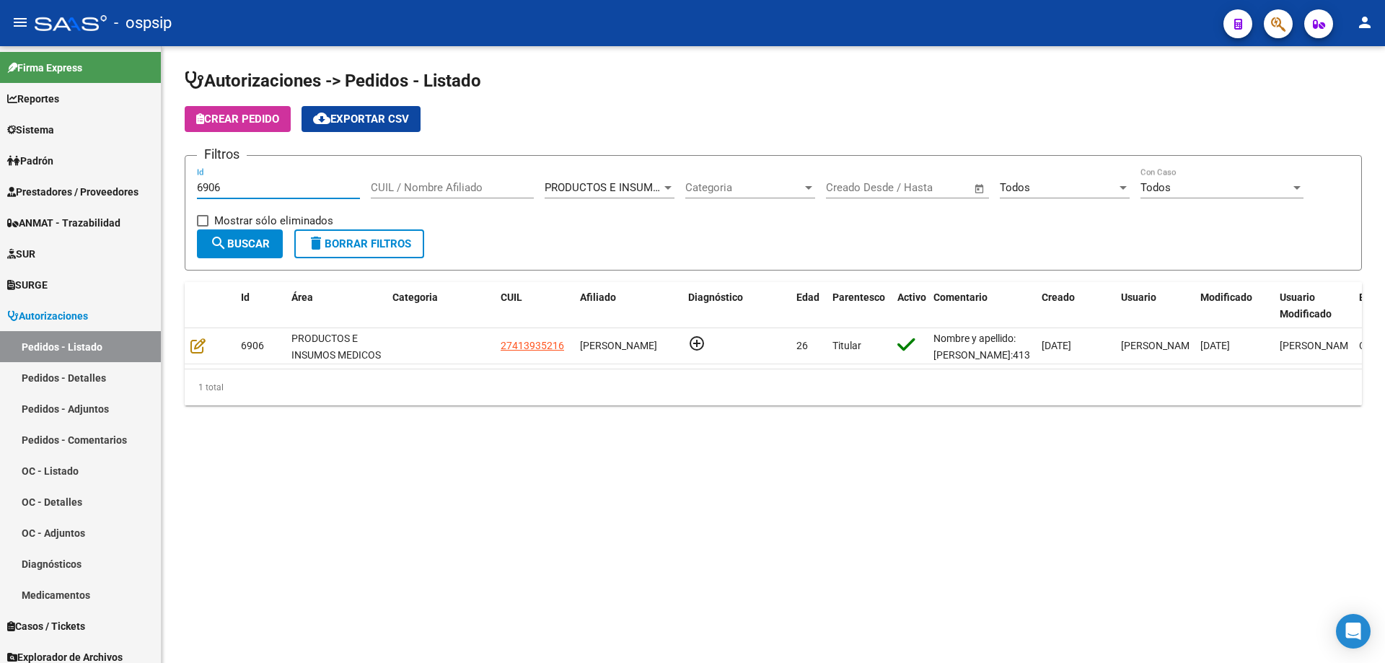
click at [242, 183] on input "6906" at bounding box center [278, 187] width 163 height 13
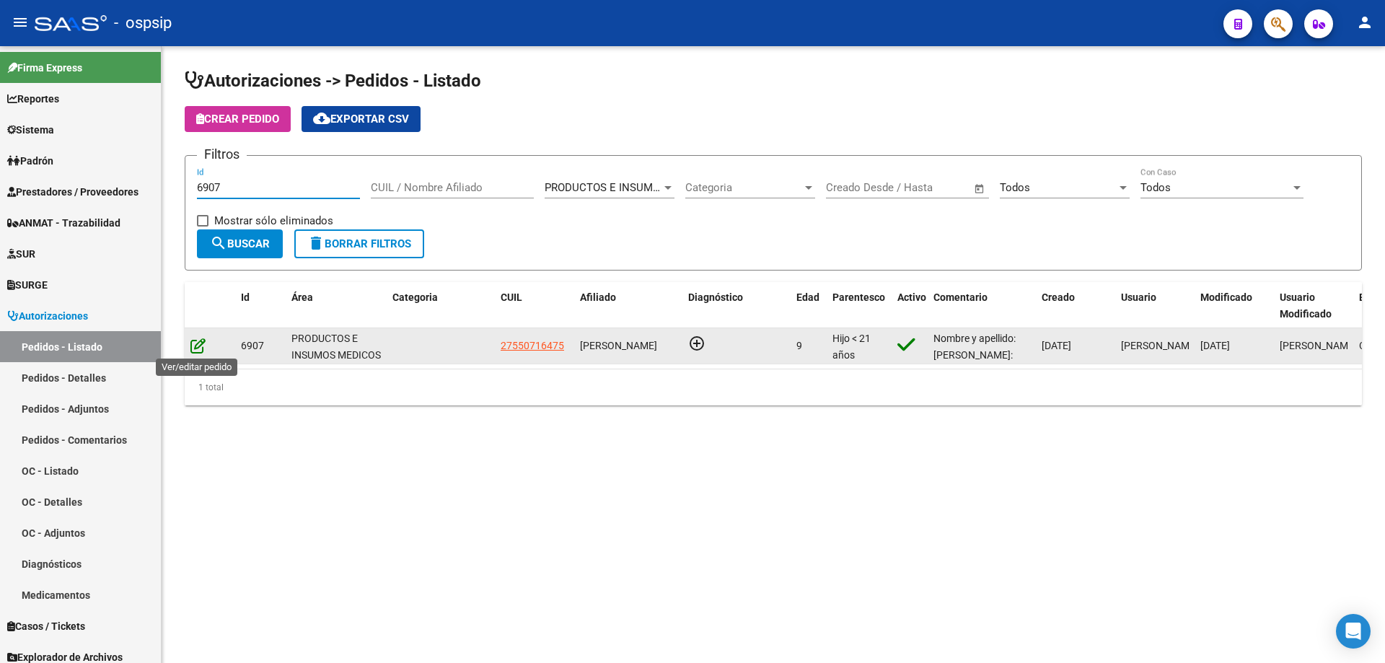
click at [203, 339] on icon at bounding box center [197, 346] width 15 height 16
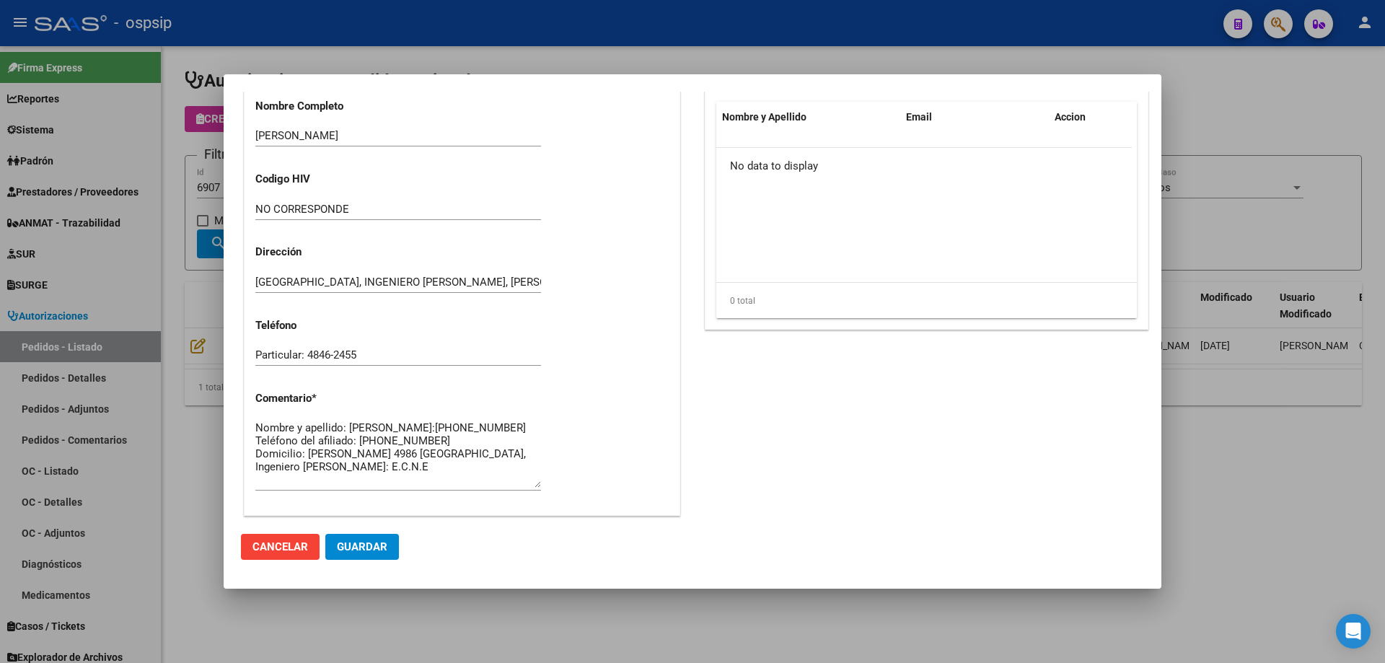
scroll to position [865, 0]
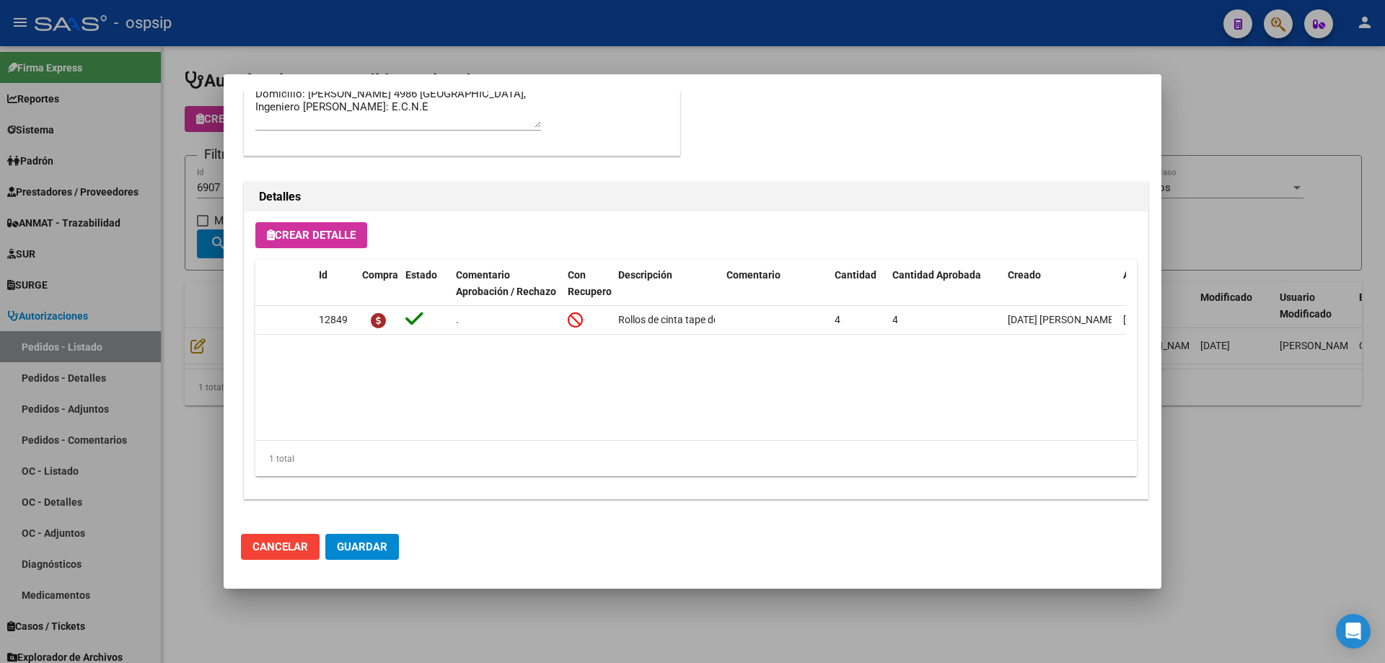
click at [162, 246] on div at bounding box center [692, 331] width 1385 height 663
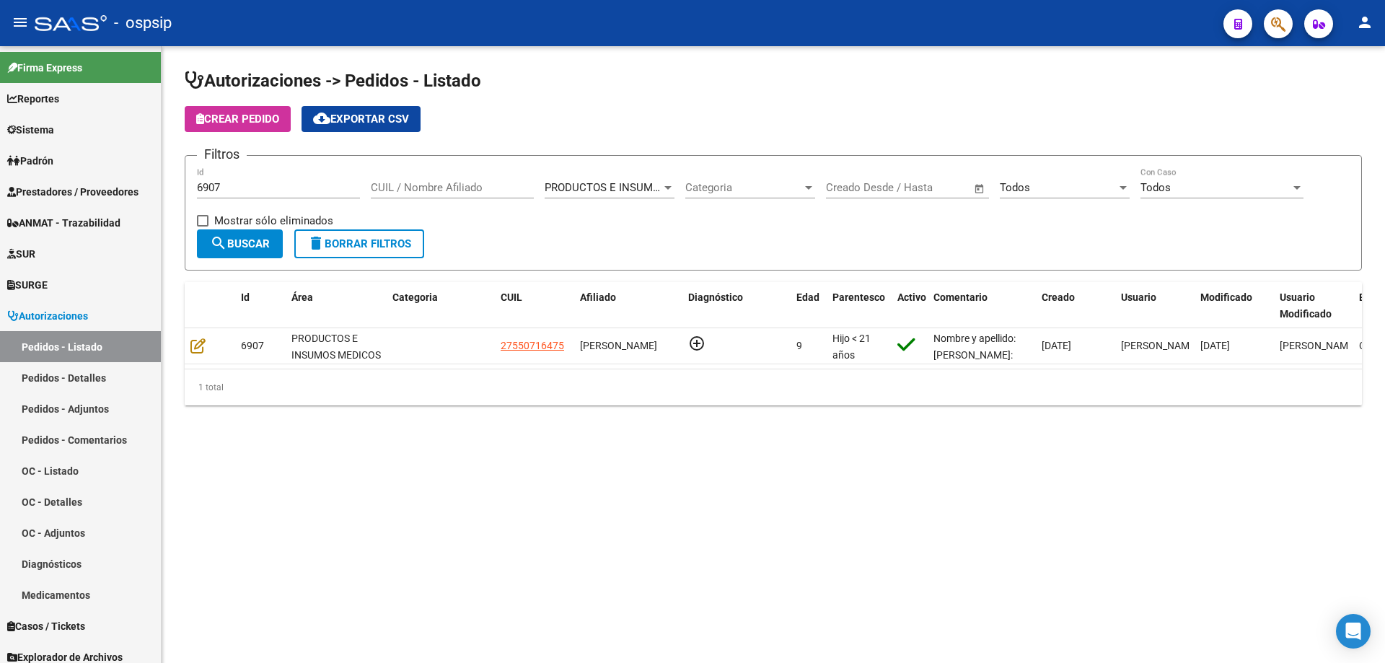
click at [232, 191] on input "6907" at bounding box center [278, 187] width 163 height 13
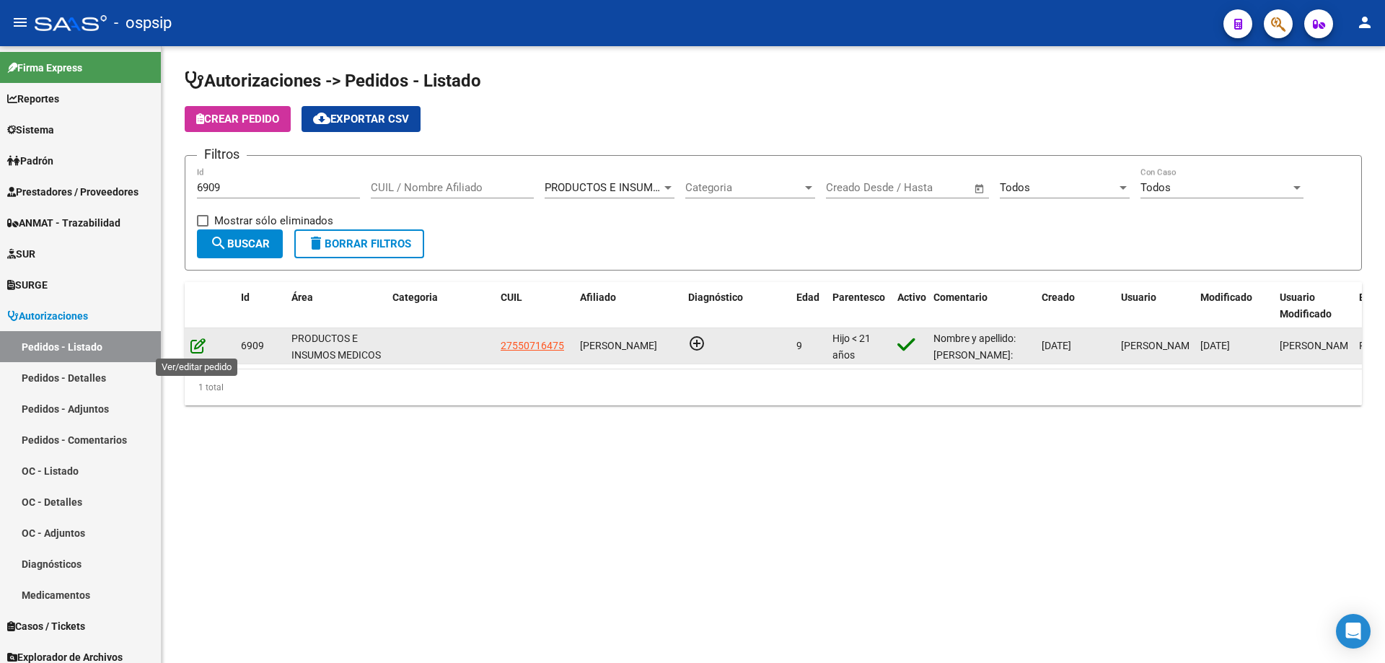
click at [199, 351] on icon at bounding box center [197, 346] width 15 height 16
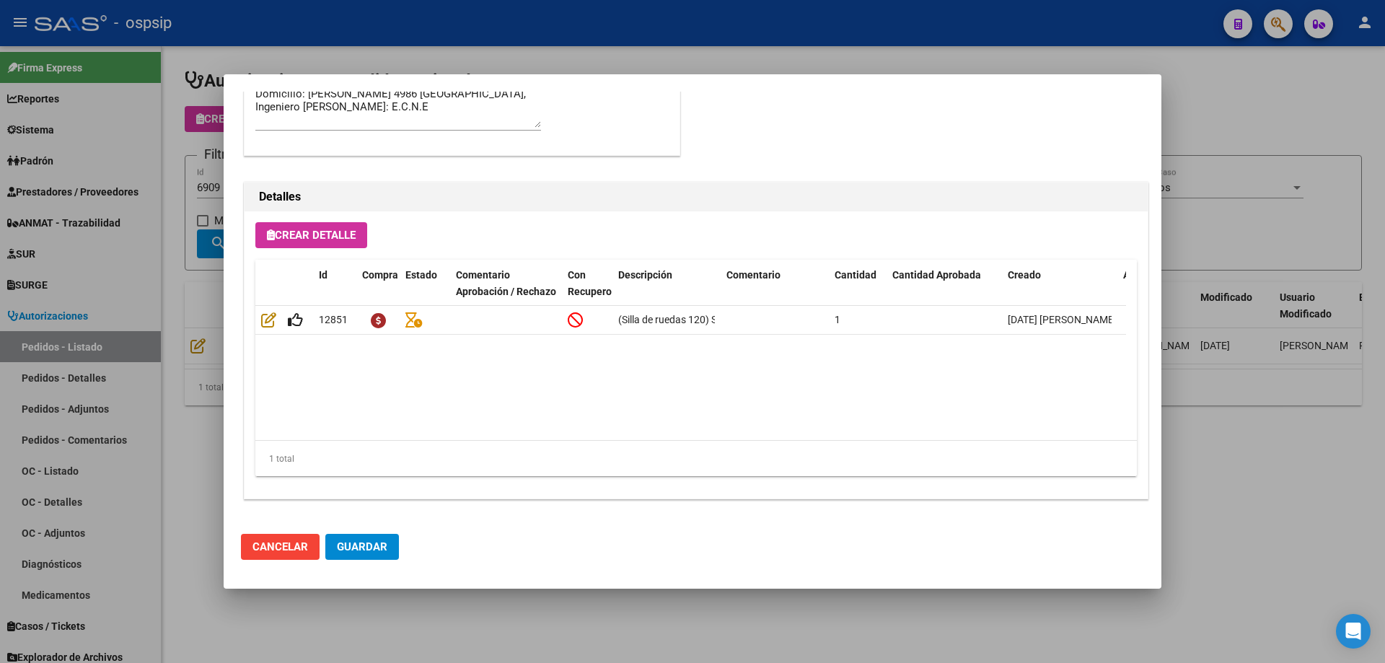
click at [110, 194] on div at bounding box center [692, 331] width 1385 height 663
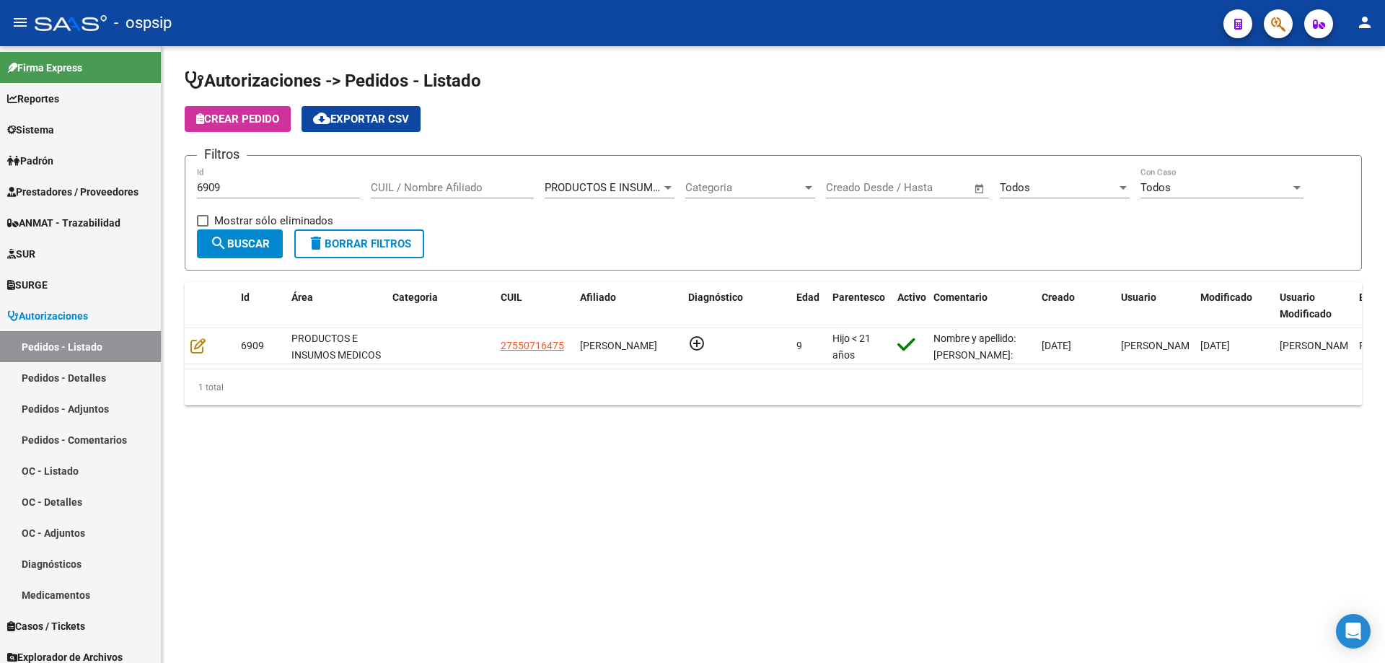
click at [249, 190] on input "6909" at bounding box center [278, 187] width 163 height 13
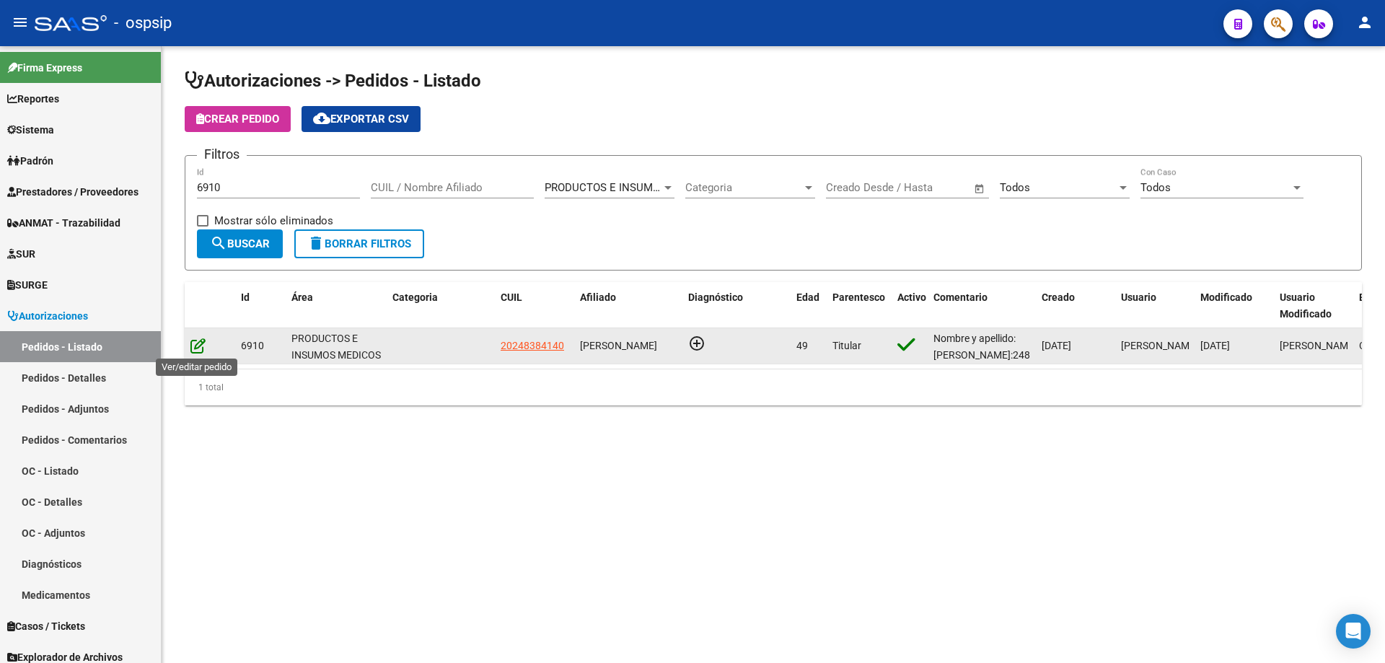
click at [196, 349] on icon at bounding box center [197, 346] width 15 height 16
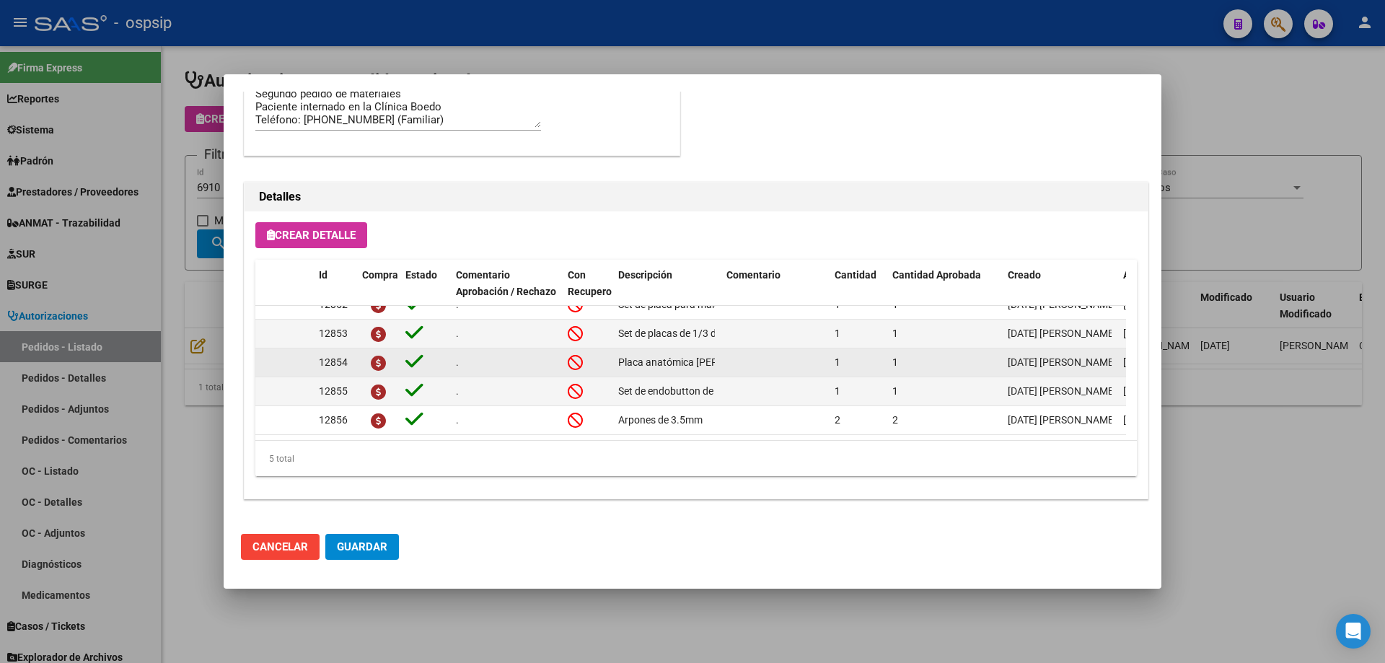
scroll to position [26, 0]
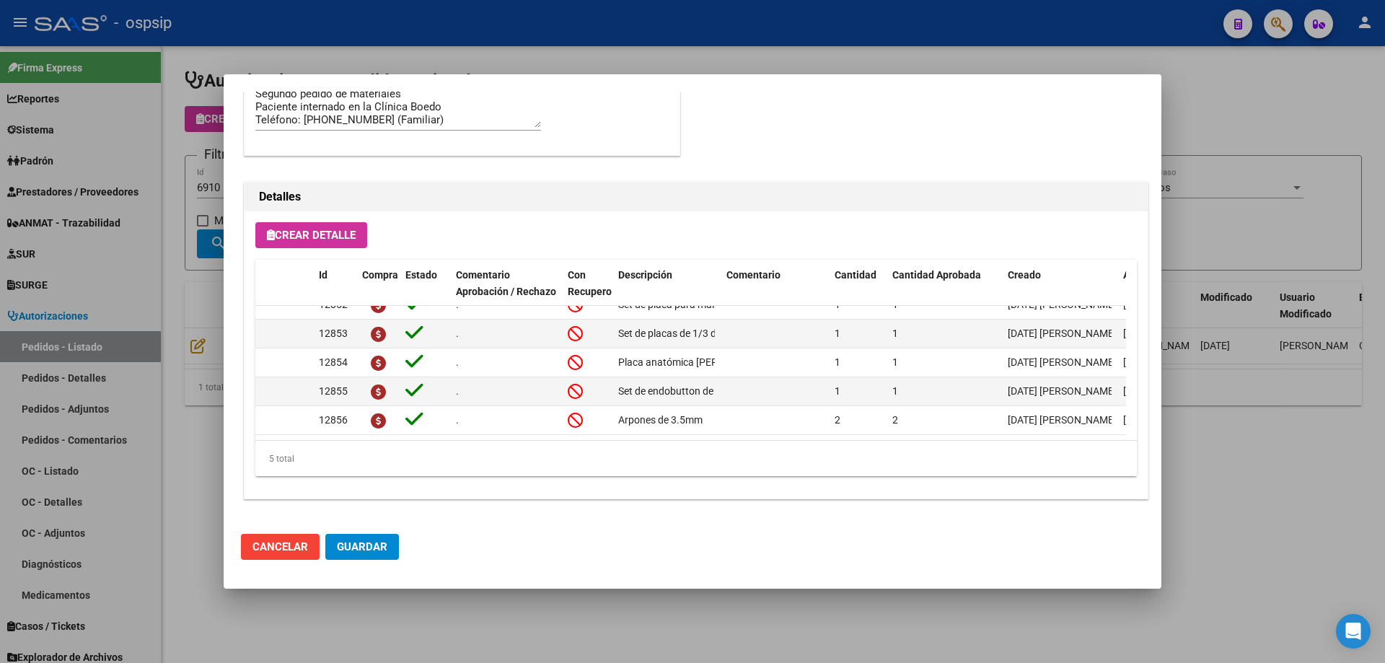
click at [137, 267] on div at bounding box center [692, 331] width 1385 height 663
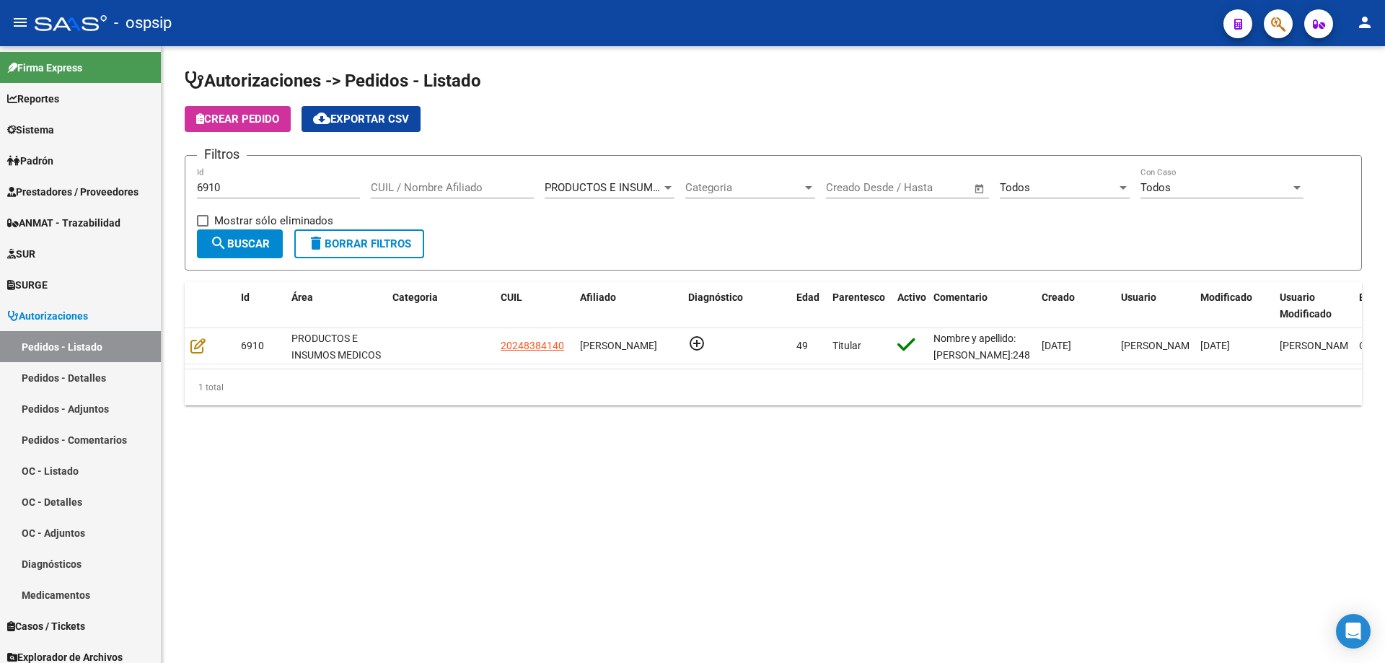
click at [258, 180] on div "6910 Id" at bounding box center [278, 182] width 163 height 31
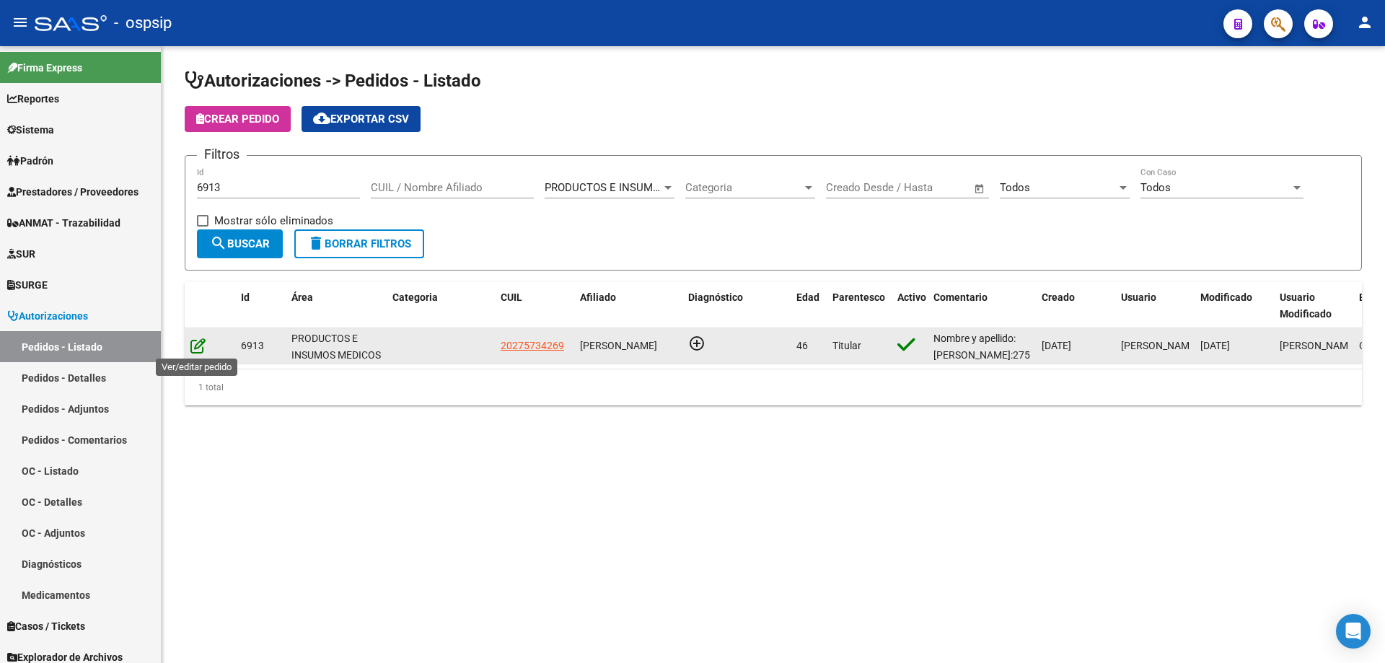
click at [198, 345] on icon at bounding box center [197, 346] width 15 height 16
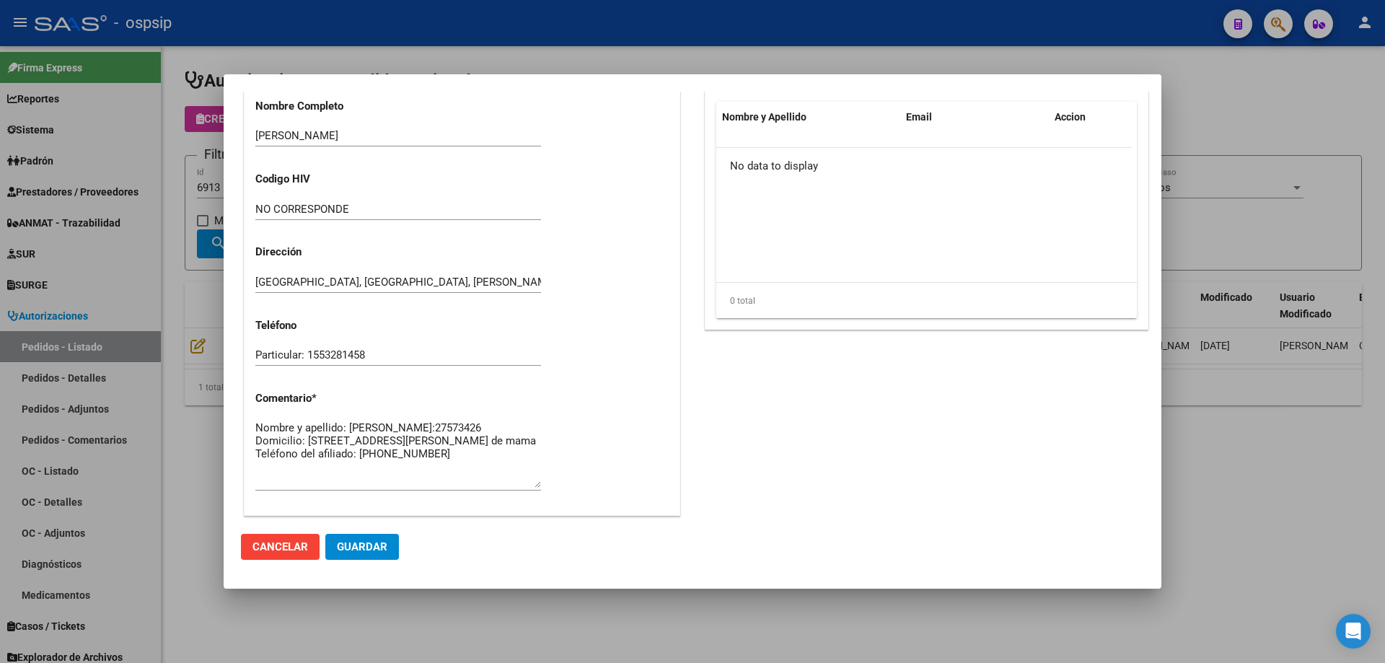
scroll to position [865, 0]
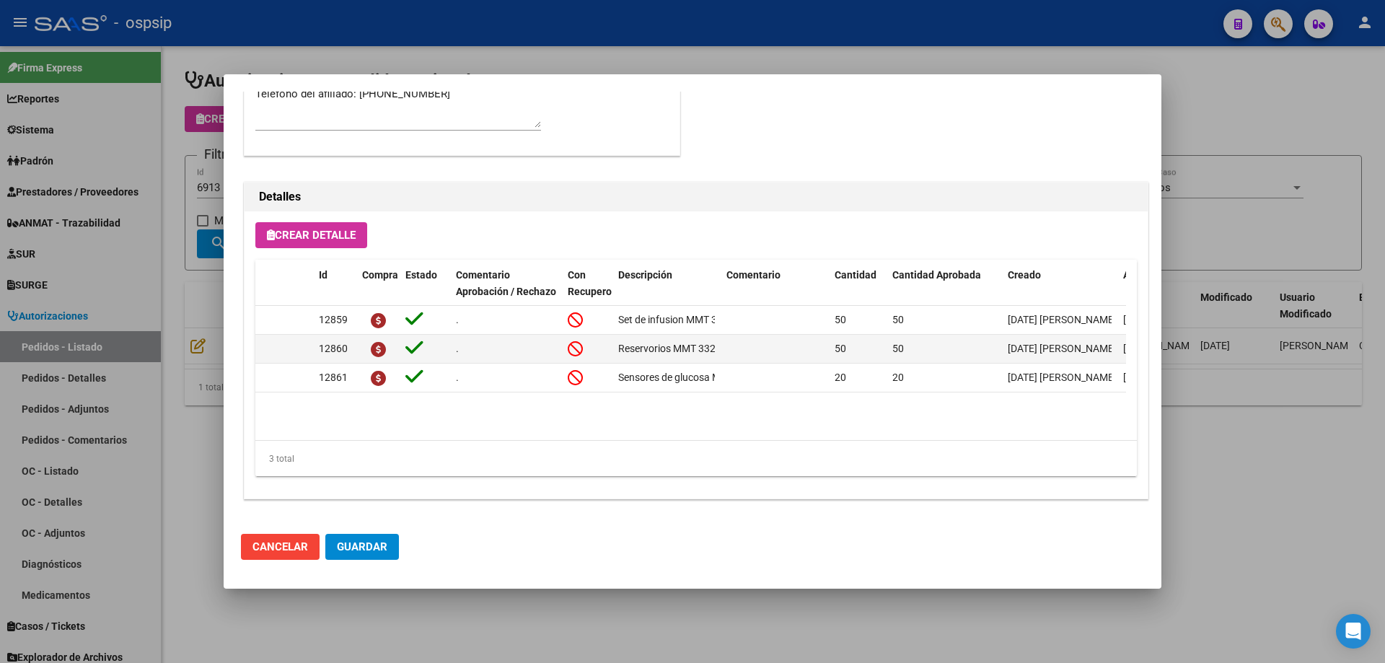
click at [157, 214] on div at bounding box center [692, 331] width 1385 height 663
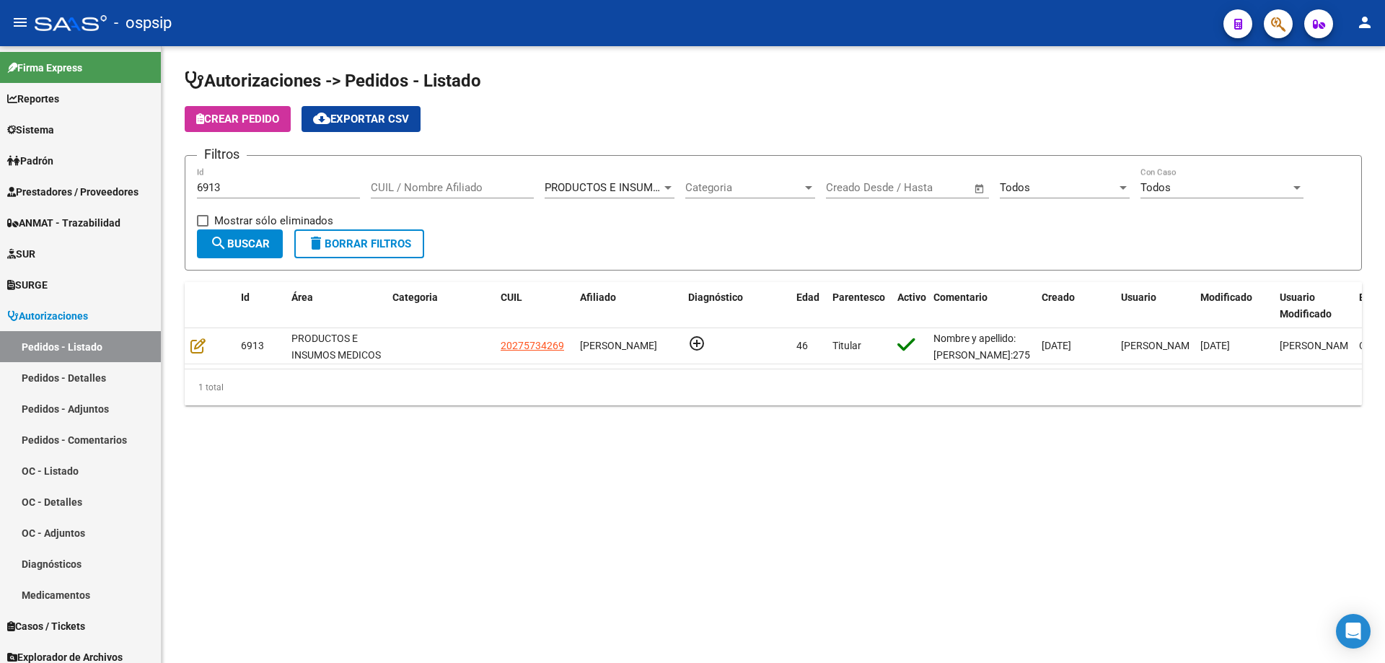
click at [230, 189] on input "6913" at bounding box center [278, 187] width 163 height 13
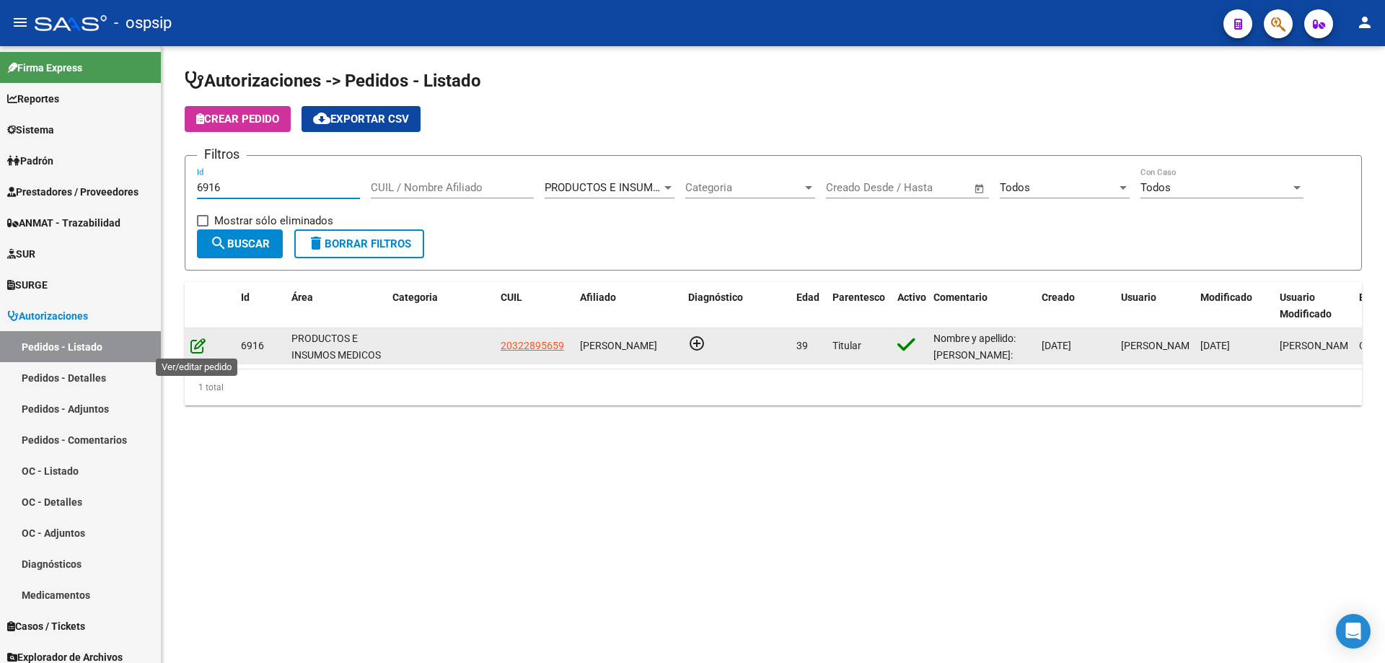
click at [196, 353] on icon at bounding box center [197, 346] width 15 height 16
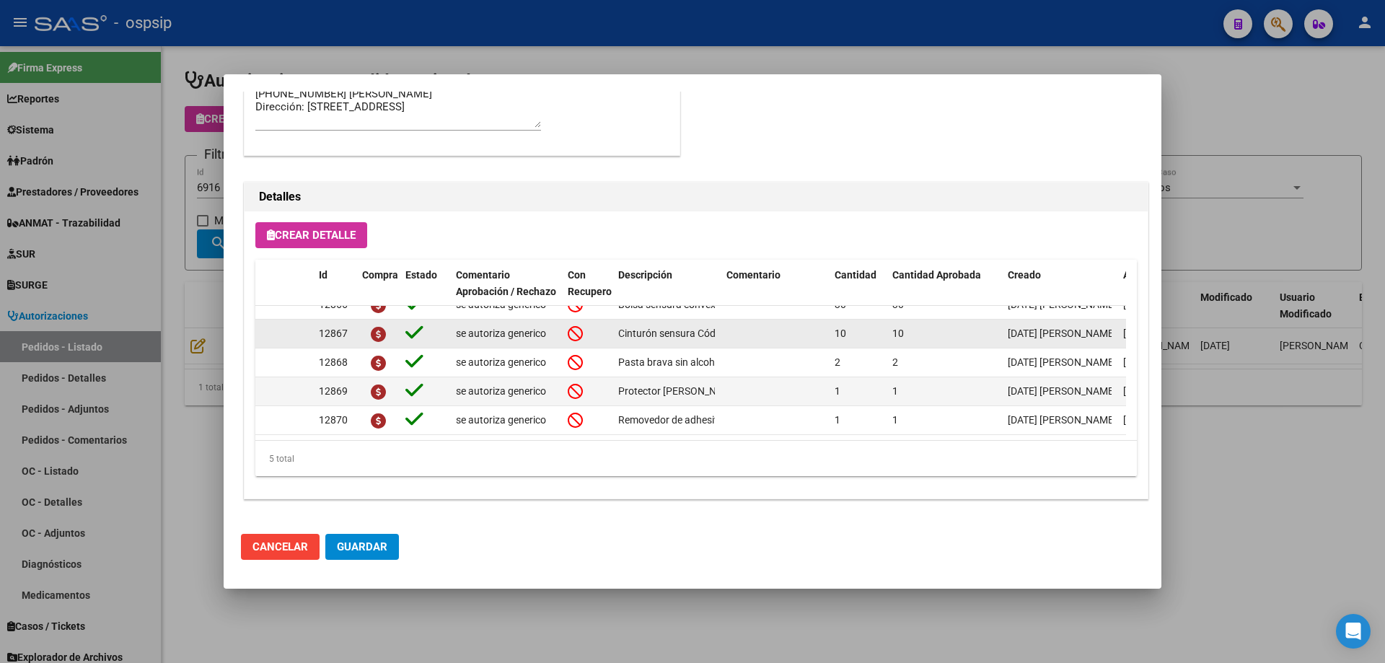
scroll to position [26, 0]
click at [141, 222] on div at bounding box center [692, 331] width 1385 height 663
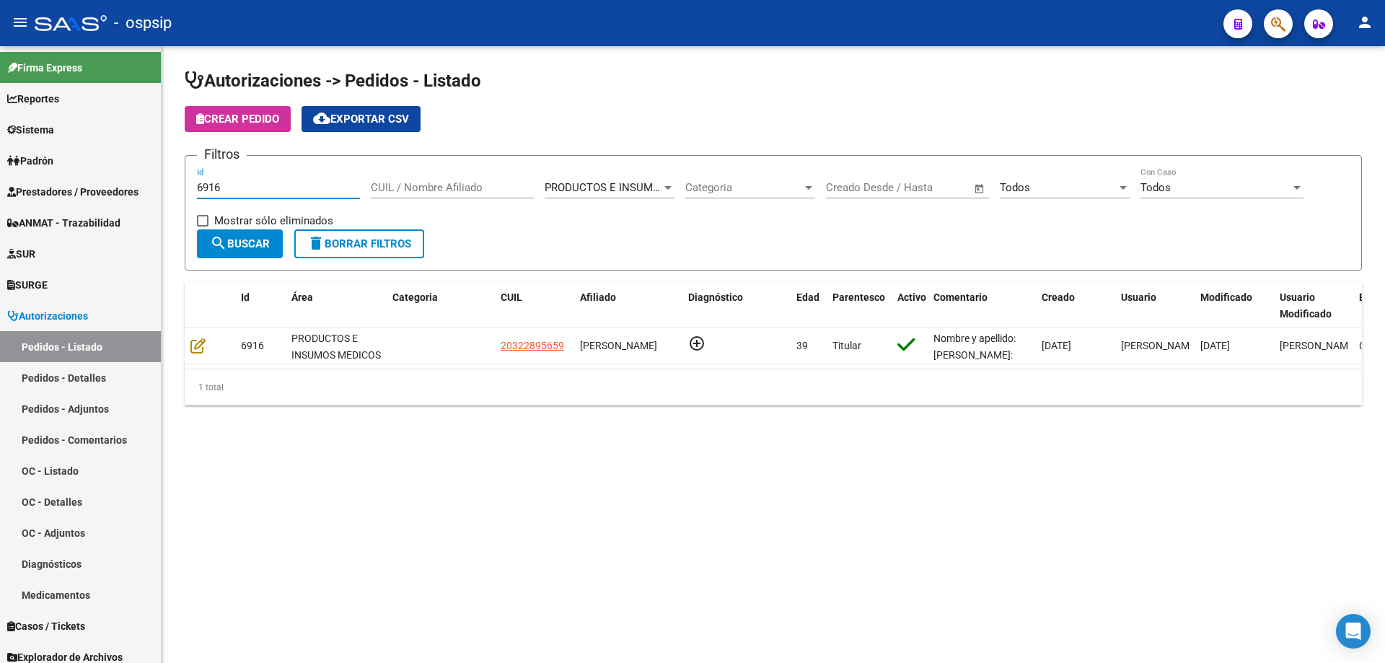
click at [226, 183] on input "6916" at bounding box center [278, 187] width 163 height 13
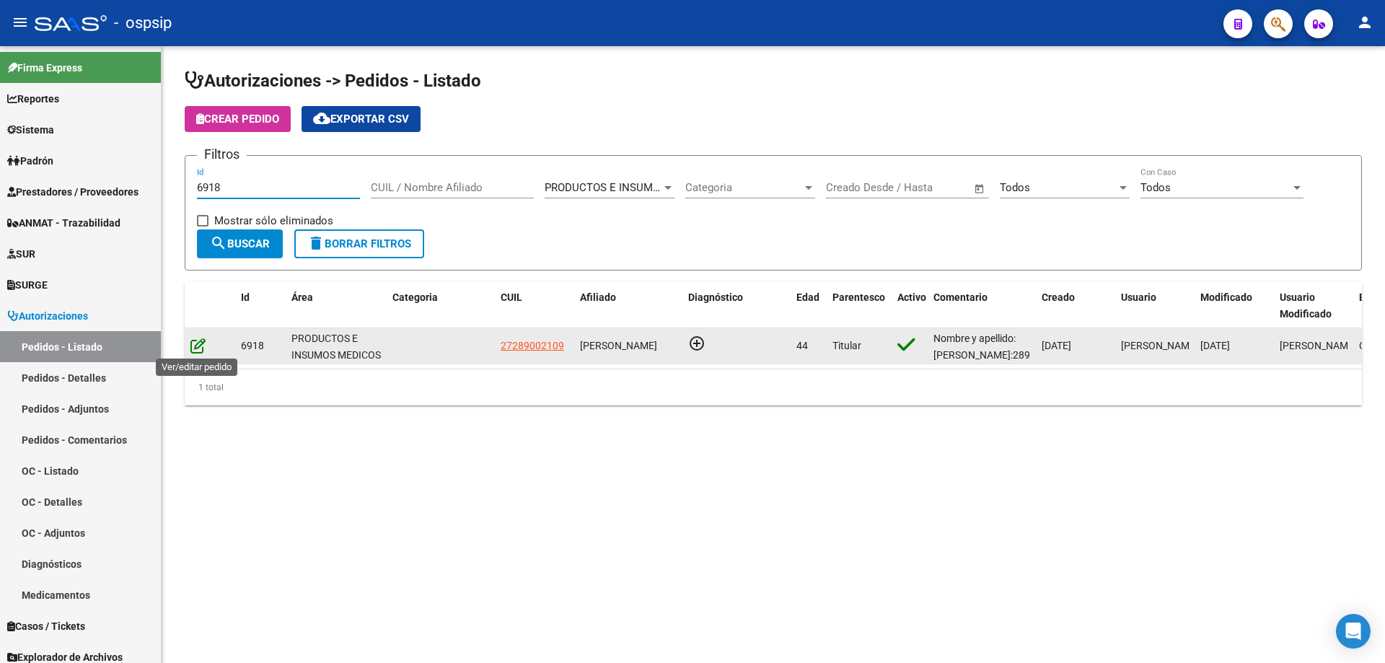
click at [203, 351] on icon at bounding box center [197, 346] width 15 height 16
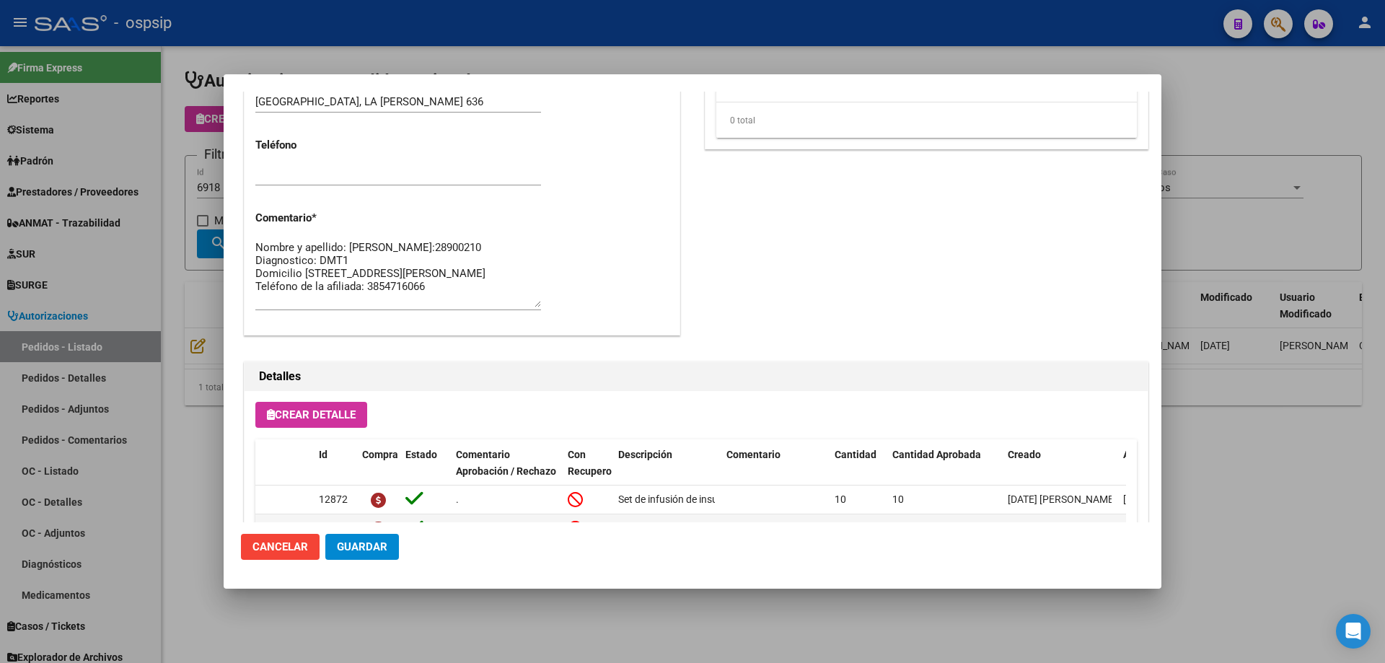
scroll to position [865, 0]
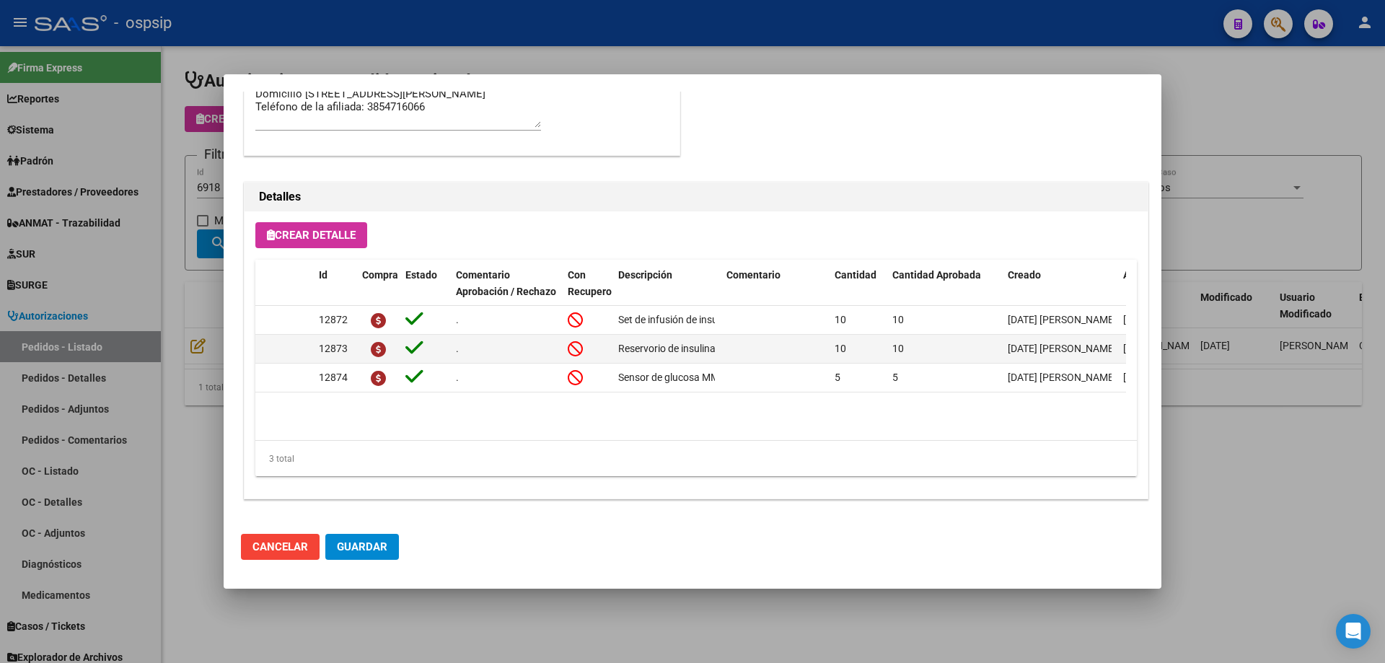
drag, startPoint x: 168, startPoint y: 274, endPoint x: 232, endPoint y: 212, distance: 89.3
click at [169, 274] on div at bounding box center [692, 331] width 1385 height 663
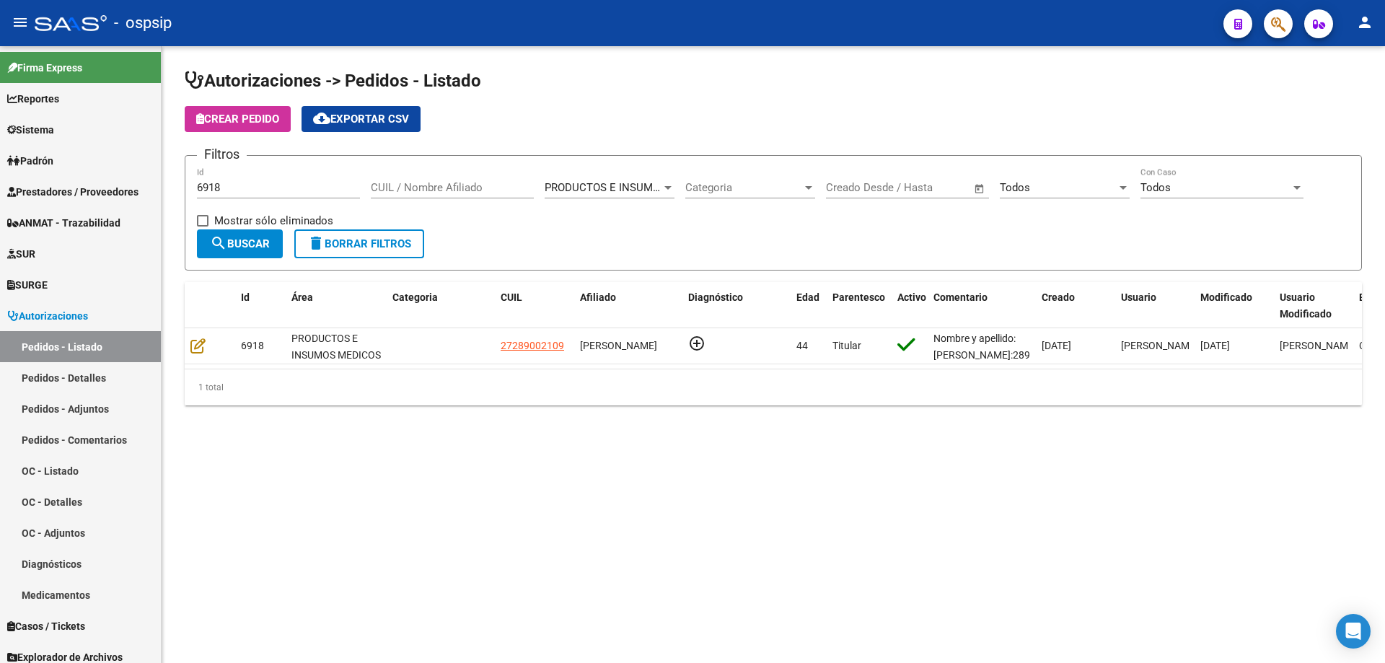
click at [253, 188] on input "6918" at bounding box center [278, 187] width 163 height 13
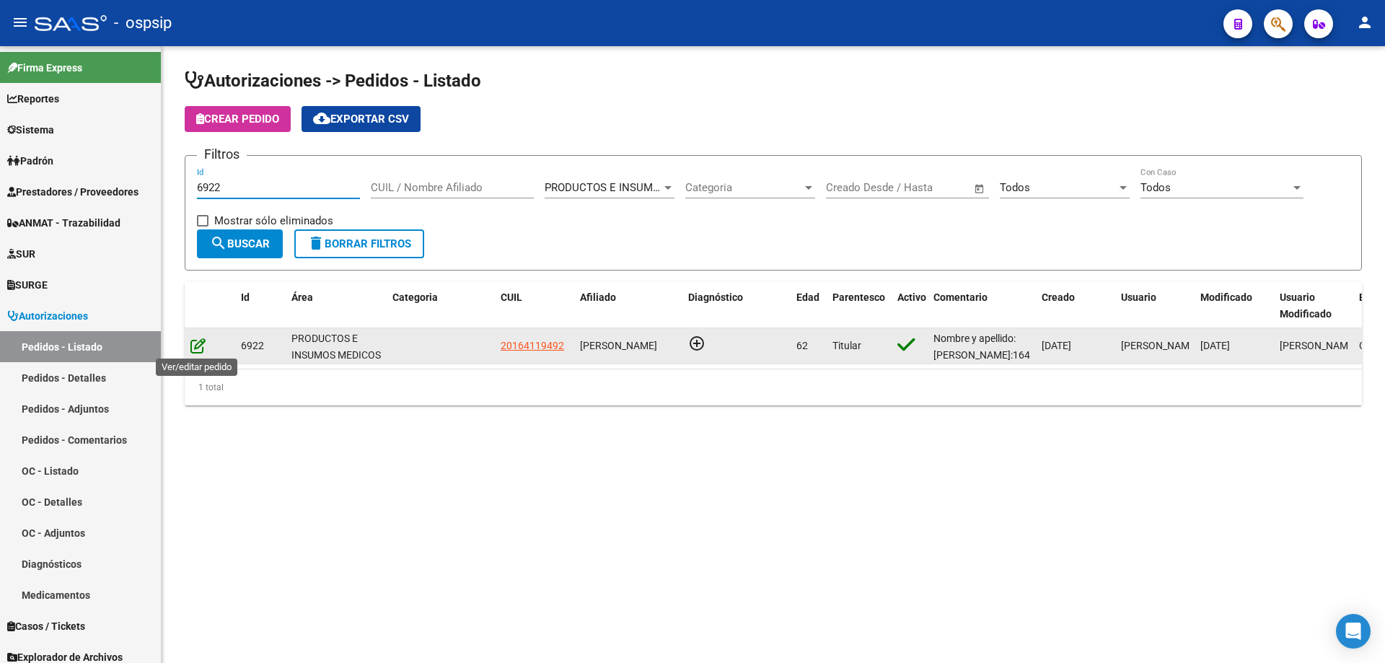
click at [199, 343] on icon at bounding box center [197, 346] width 15 height 16
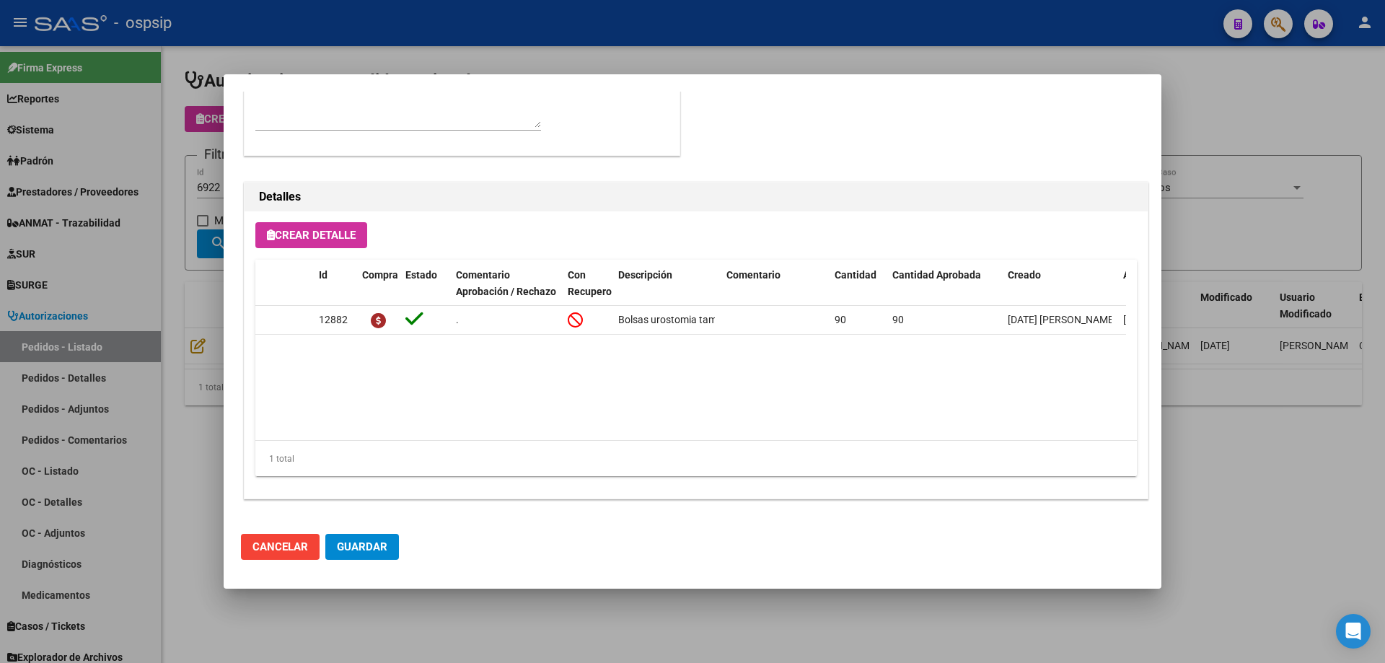
click at [140, 237] on div at bounding box center [692, 331] width 1385 height 663
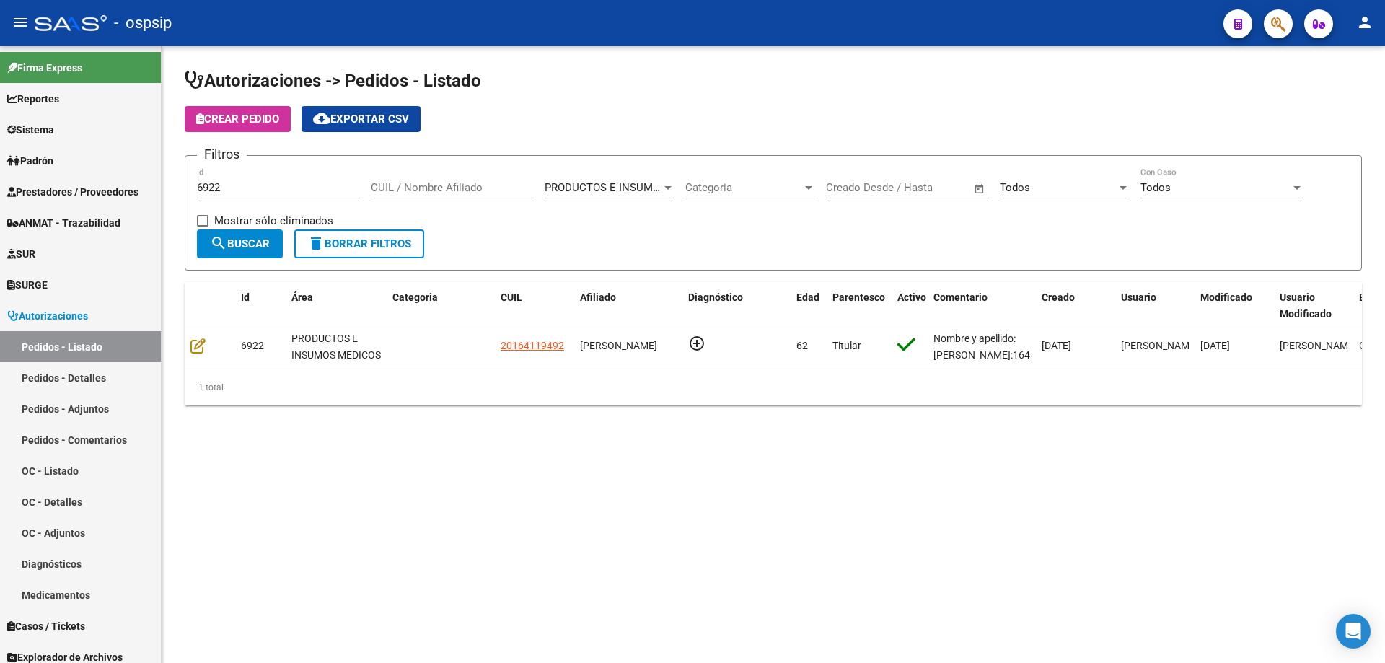
click at [244, 183] on input "6922" at bounding box center [278, 187] width 163 height 13
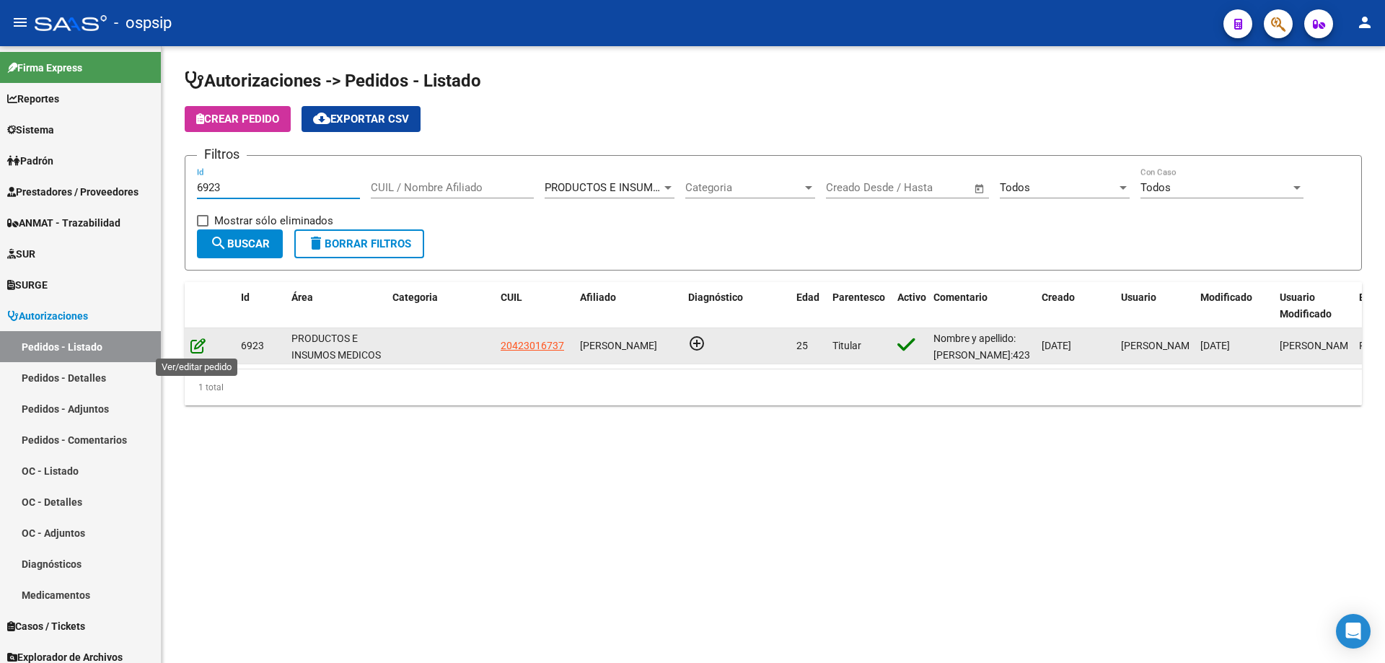
type input "6923"
click at [199, 346] on icon at bounding box center [197, 346] width 15 height 16
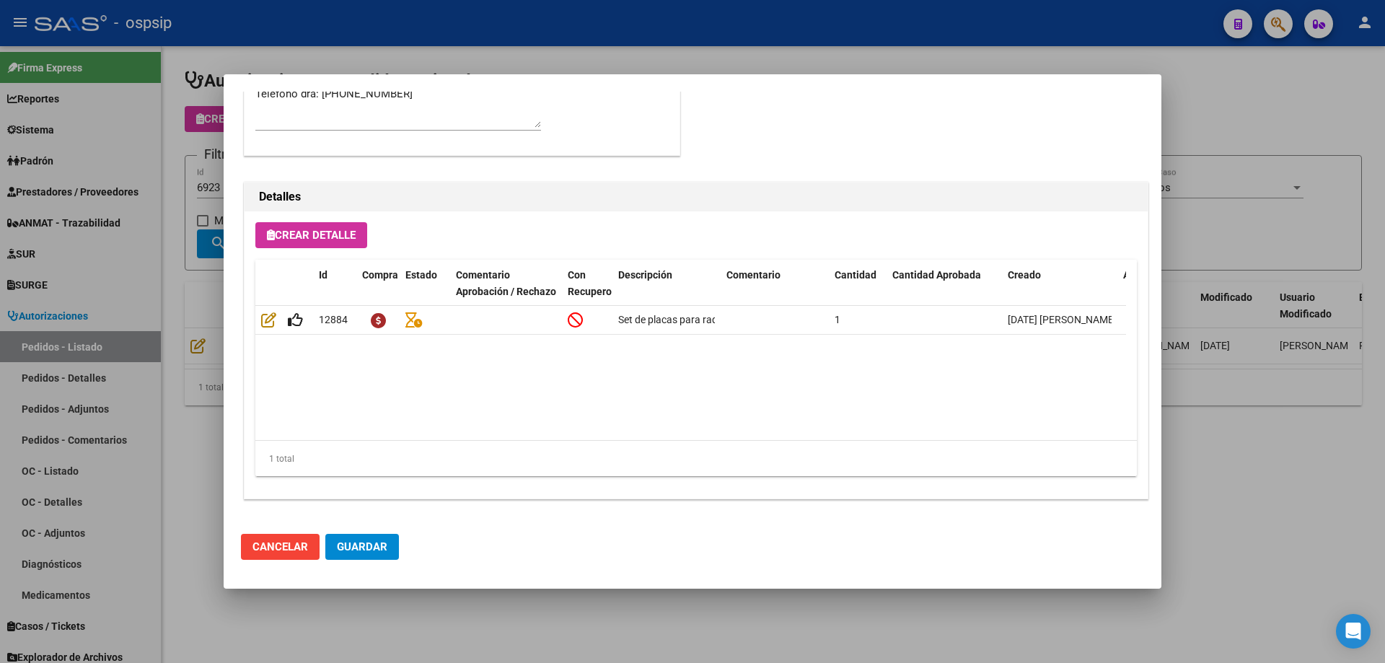
click at [121, 291] on div at bounding box center [692, 331] width 1385 height 663
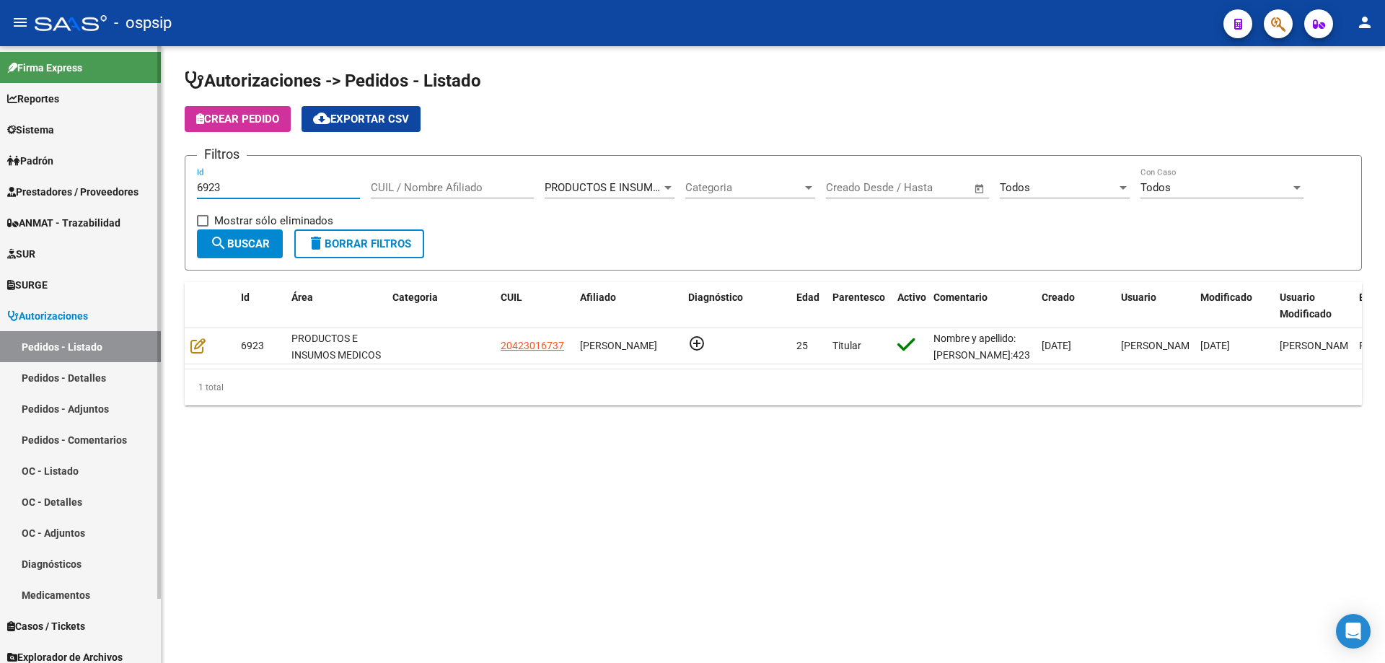
drag, startPoint x: 250, startPoint y: 192, endPoint x: 0, endPoint y: 170, distance: 251.4
click at [0, 170] on mat-sidenav-container "Firma Express Reportes Egresos Devengados Auditorías x Área Auditorías x Usuari…" at bounding box center [692, 354] width 1385 height 617
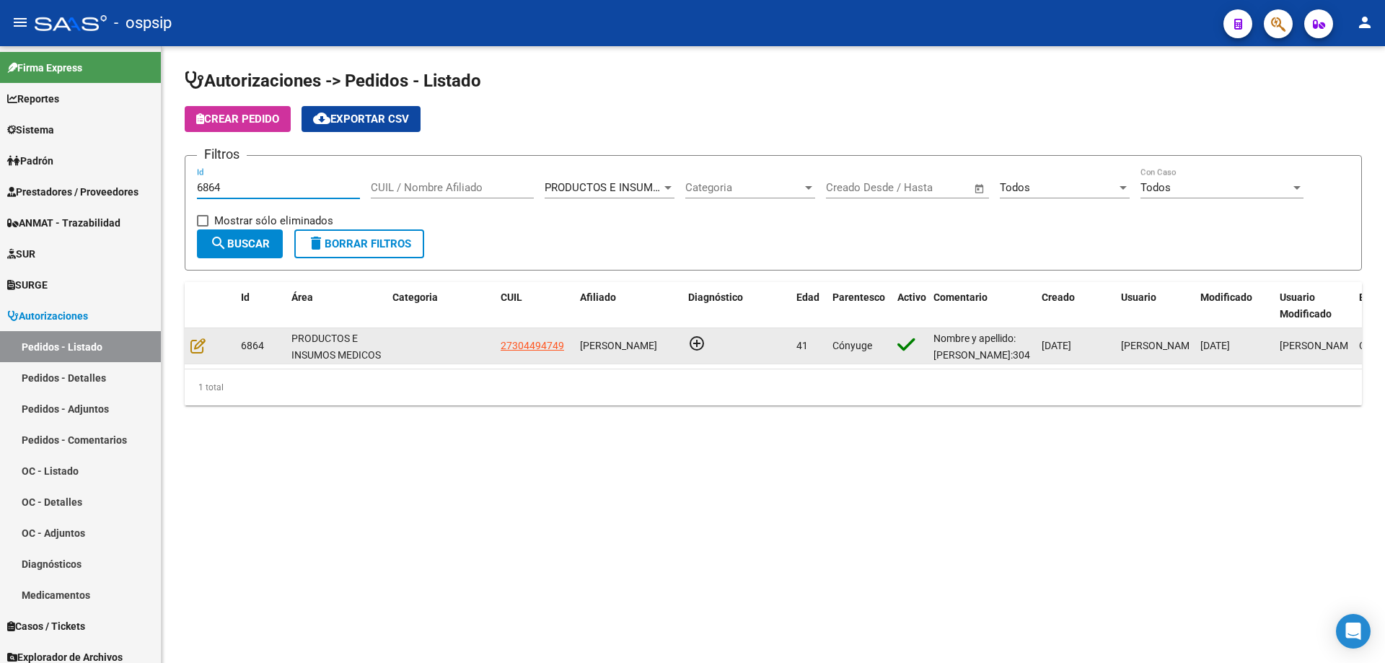
click at [201, 358] on datatable-body-cell at bounding box center [210, 345] width 51 height 35
click at [198, 342] on icon at bounding box center [197, 346] width 15 height 16
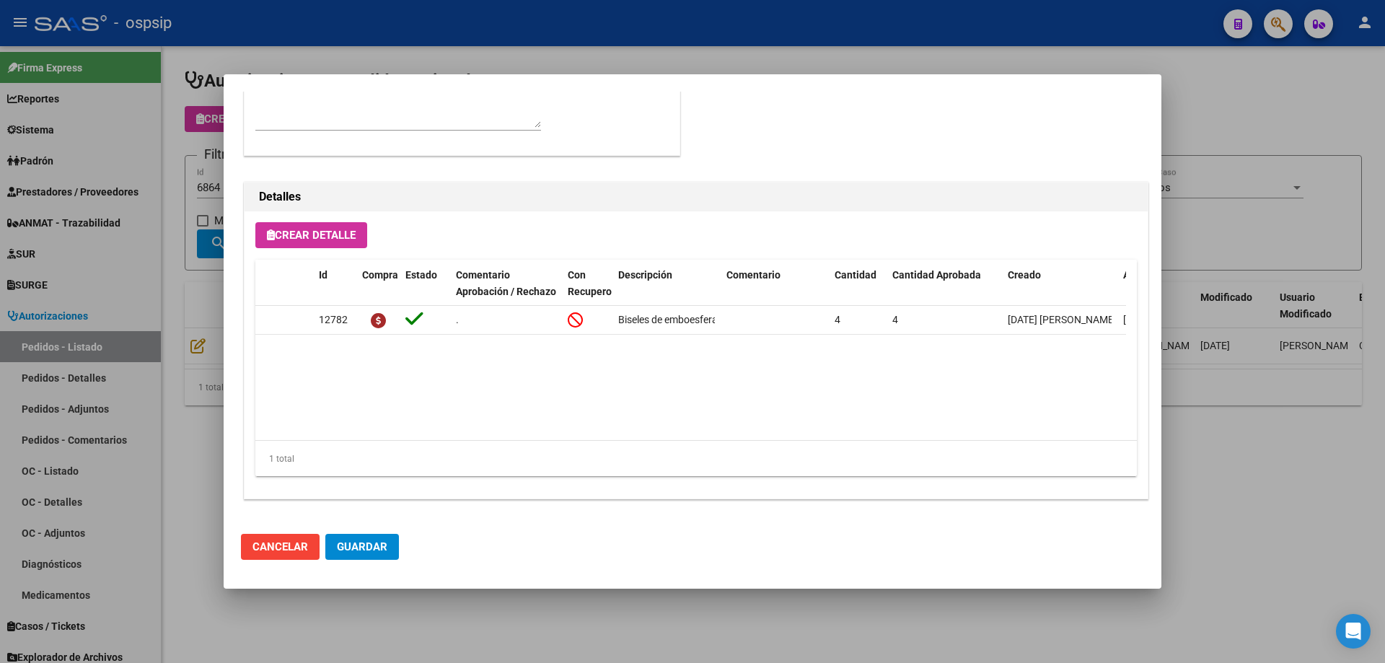
drag, startPoint x: 175, startPoint y: 203, endPoint x: 229, endPoint y: 193, distance: 55.9
click at [175, 201] on div at bounding box center [692, 331] width 1385 height 663
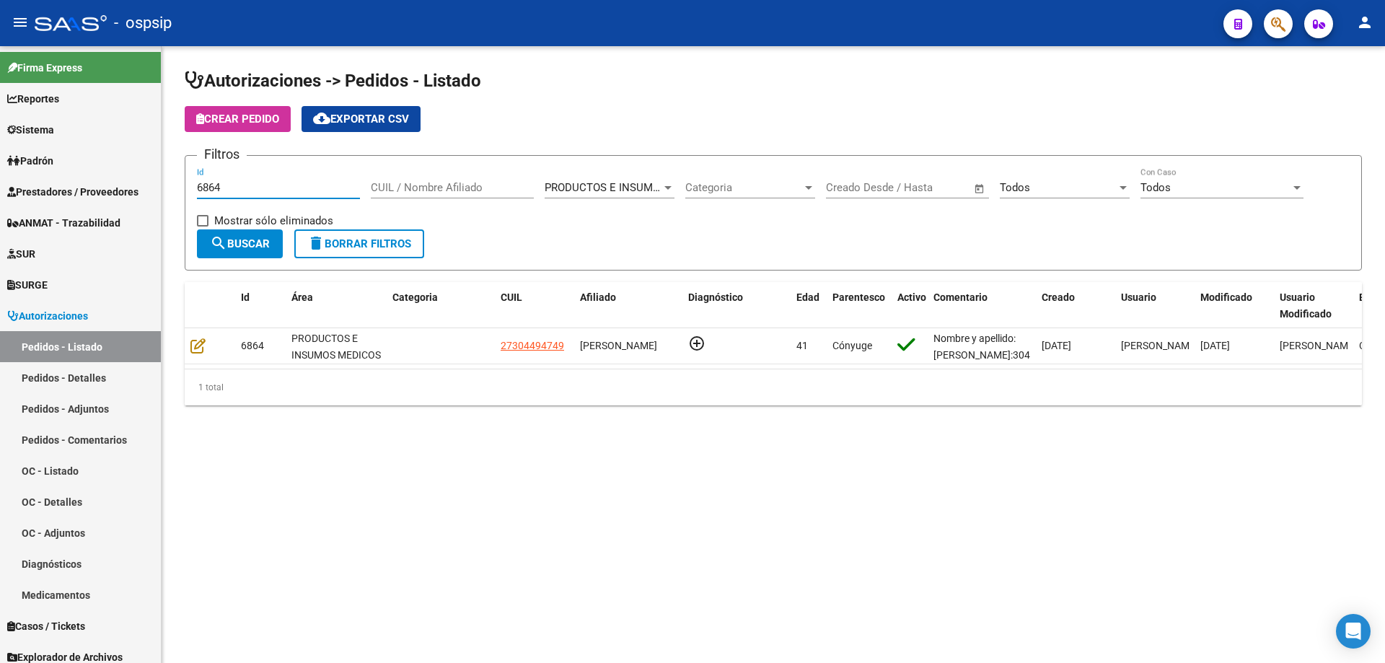
click at [232, 188] on input "6864" at bounding box center [278, 187] width 163 height 13
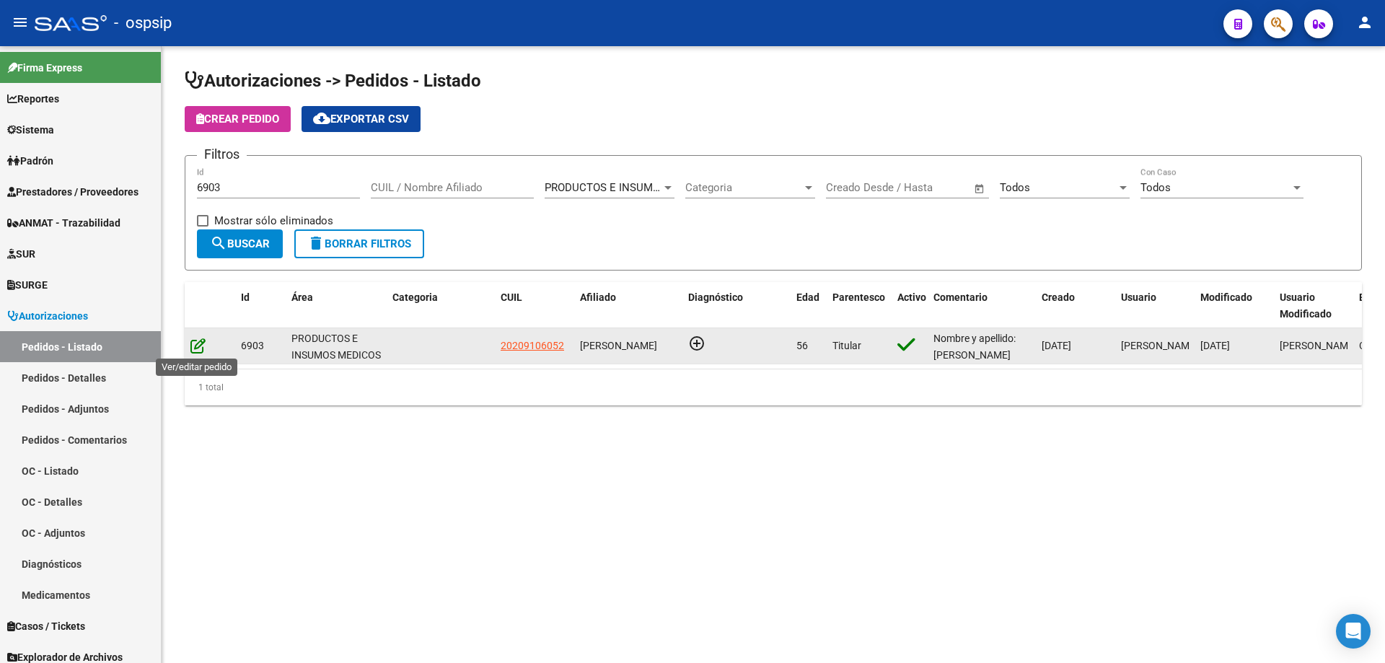
click at [202, 346] on icon at bounding box center [197, 346] width 15 height 16
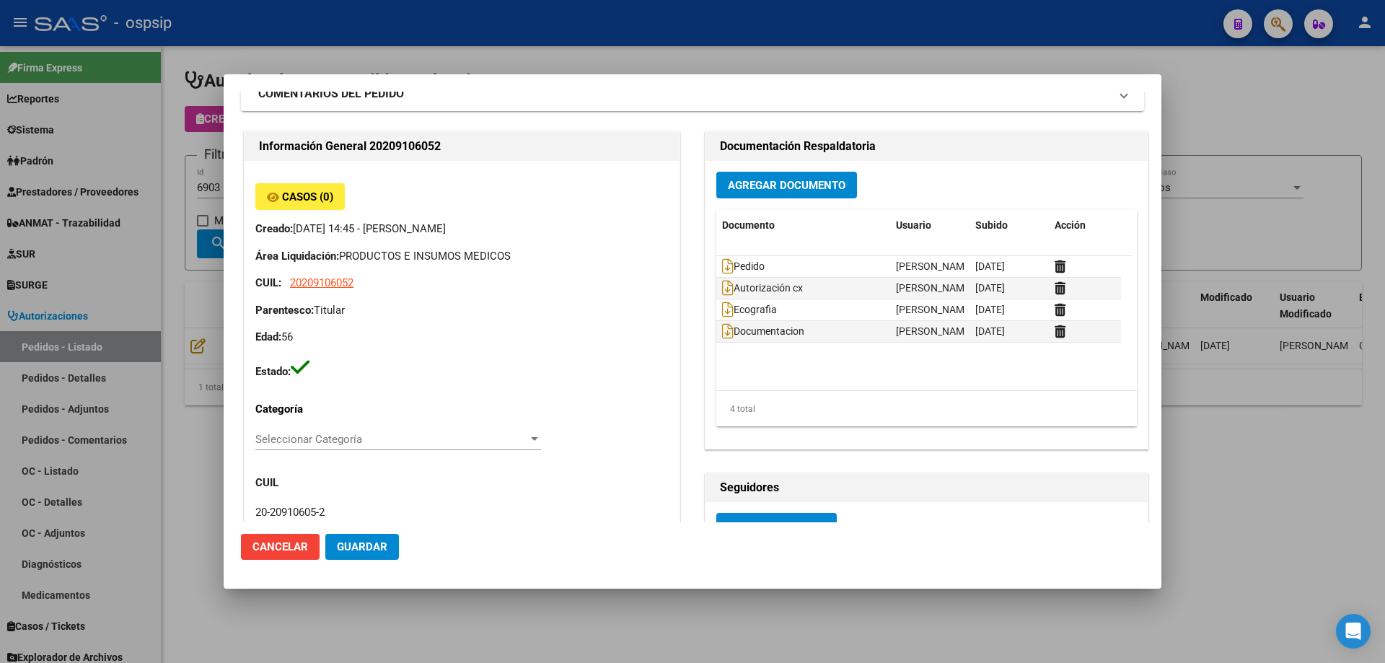
scroll to position [0, 0]
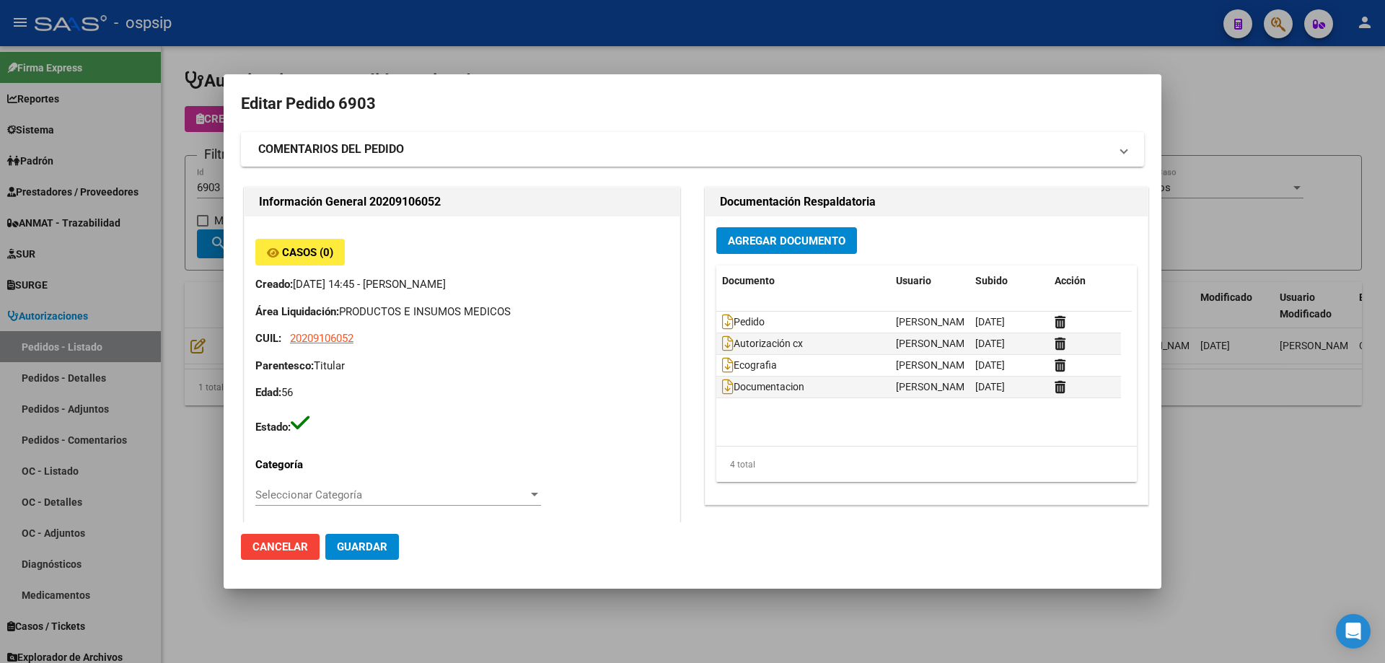
click at [170, 250] on div at bounding box center [692, 331] width 1385 height 663
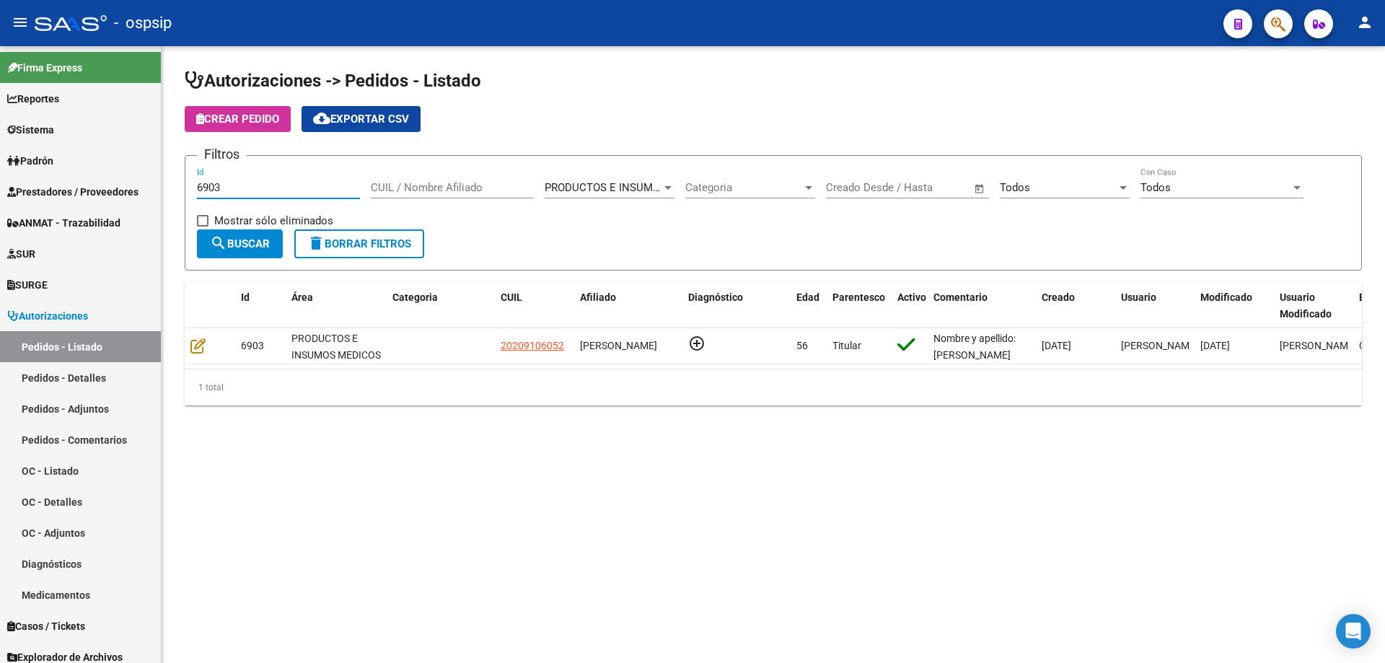
click at [245, 193] on input "6903" at bounding box center [278, 187] width 163 height 13
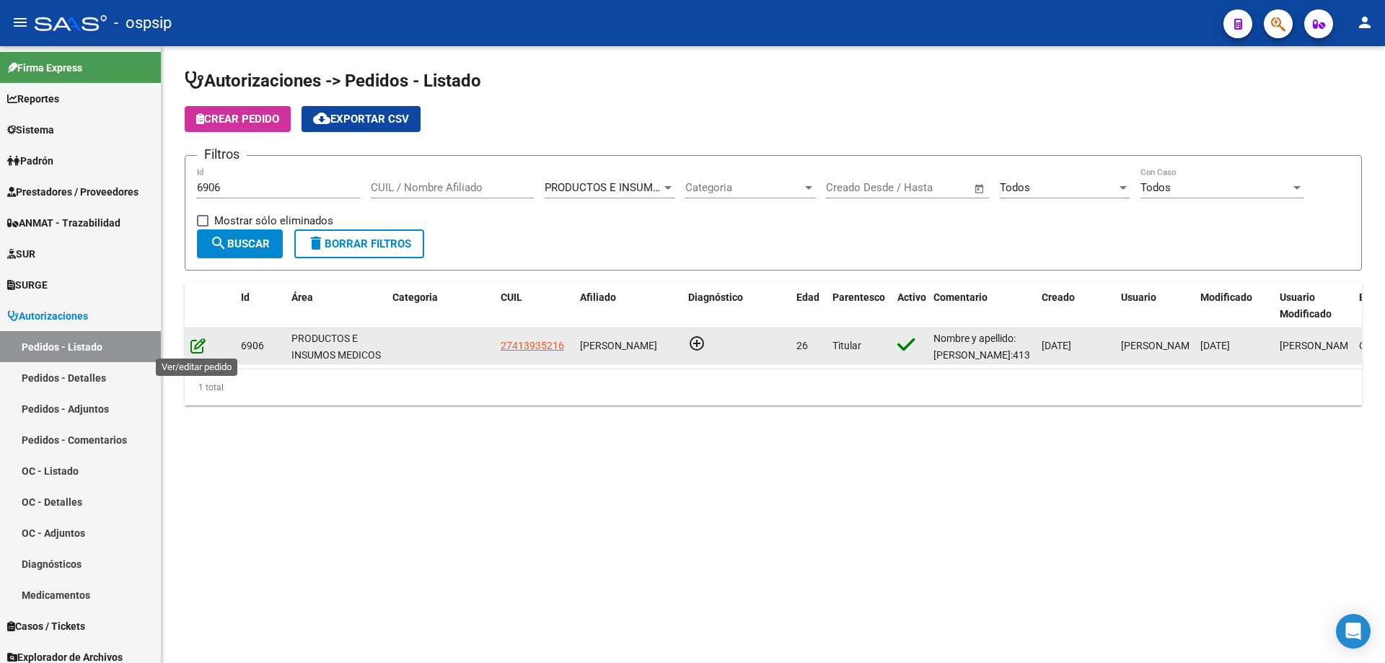
click at [193, 347] on icon at bounding box center [197, 346] width 15 height 16
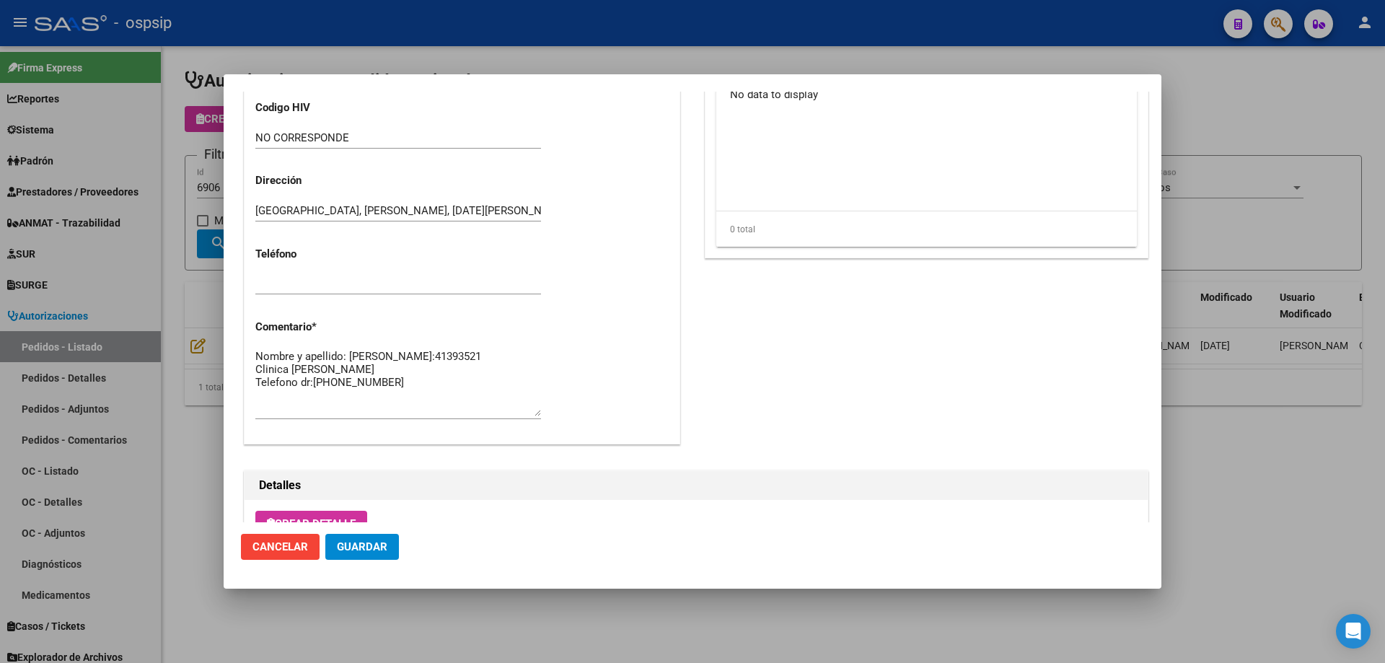
scroll to position [216, 0]
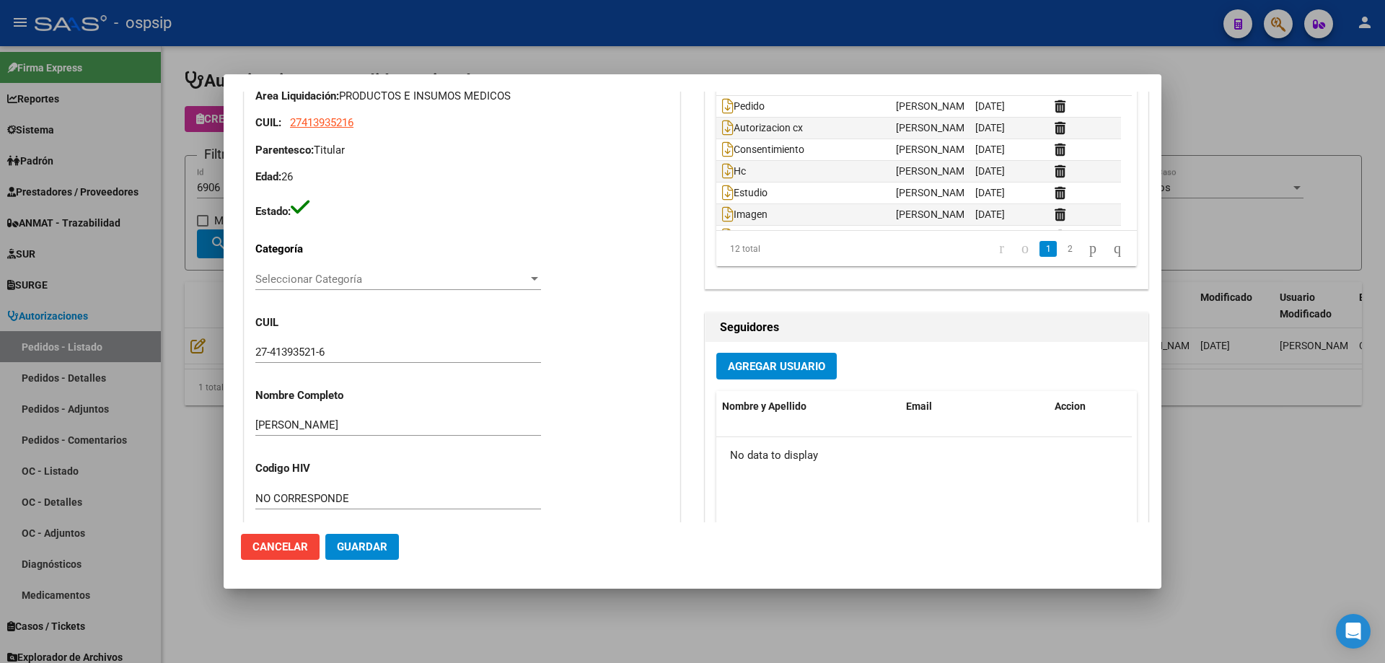
click at [136, 282] on div at bounding box center [692, 331] width 1385 height 663
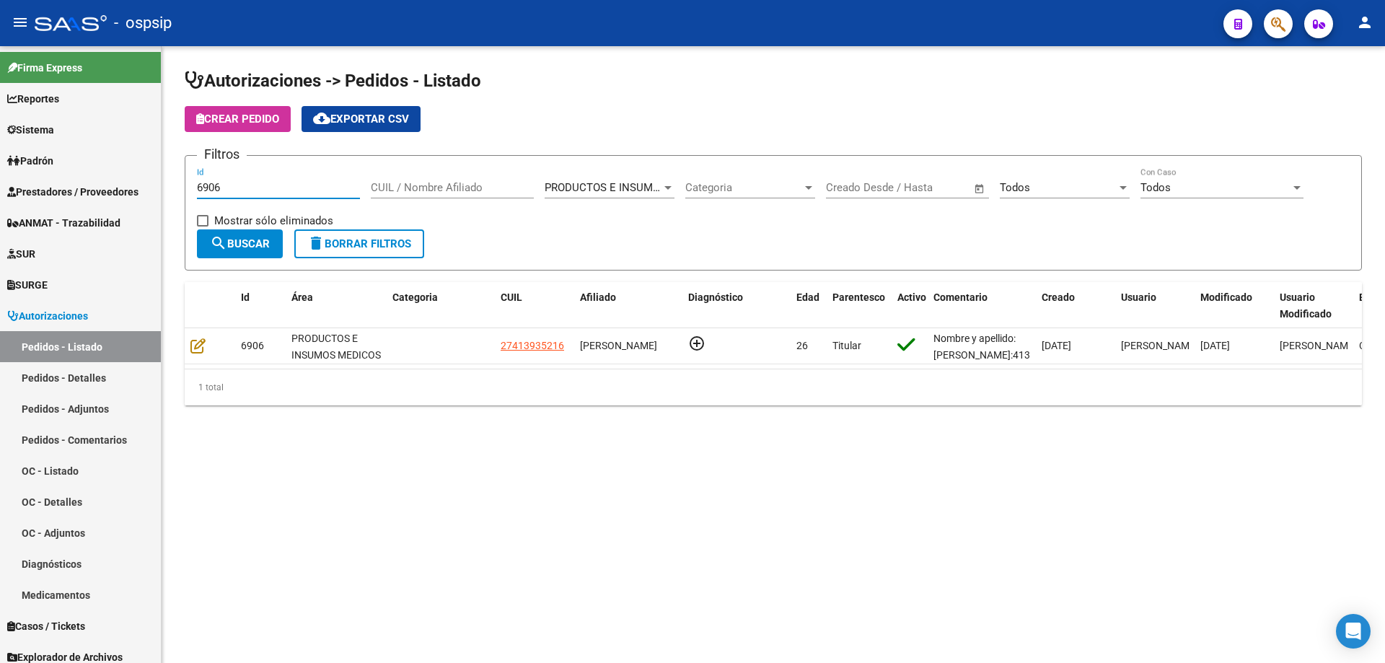
click at [232, 188] on input "6906" at bounding box center [278, 187] width 163 height 13
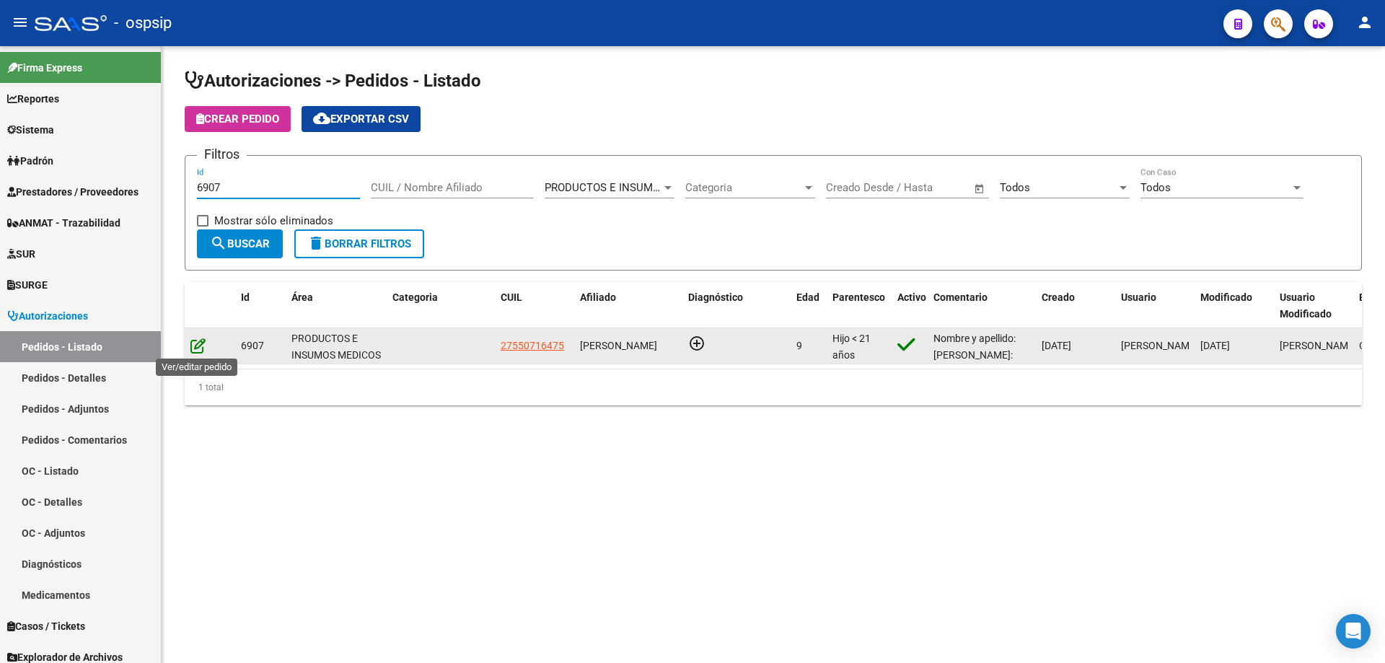
click at [203, 342] on icon at bounding box center [197, 346] width 15 height 16
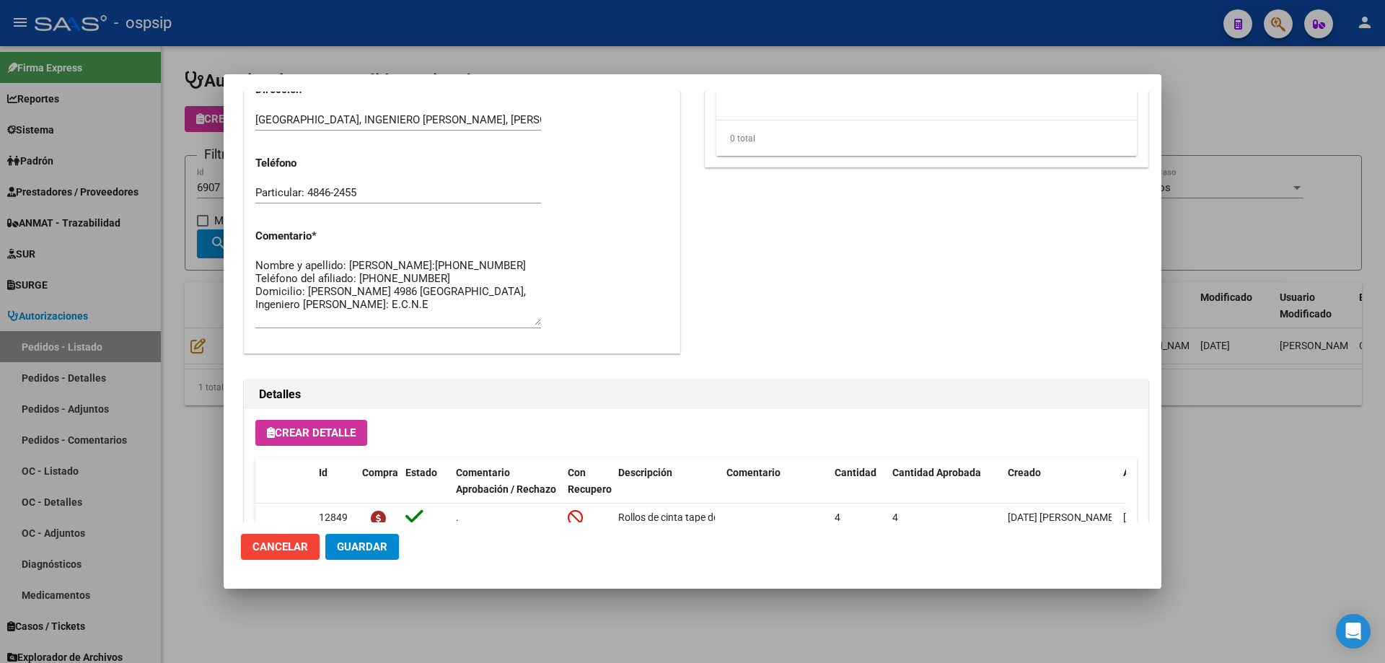
scroll to position [865, 0]
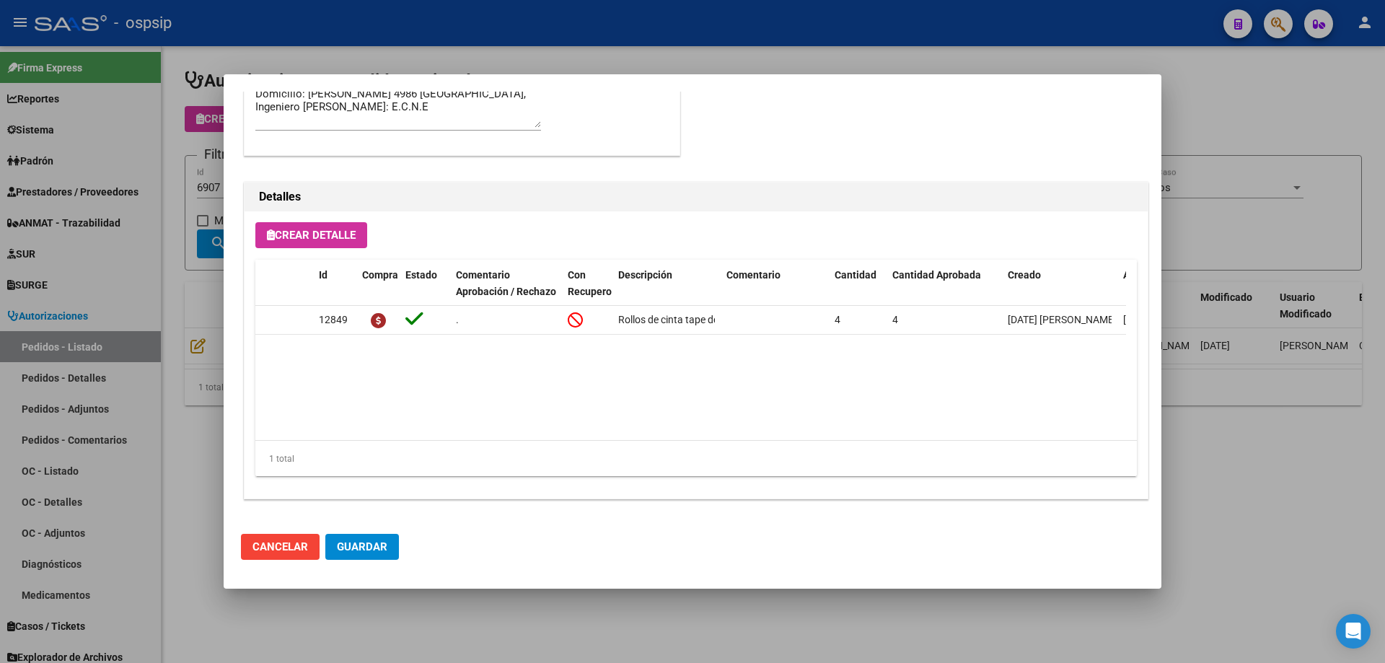
click at [175, 408] on div at bounding box center [692, 331] width 1385 height 663
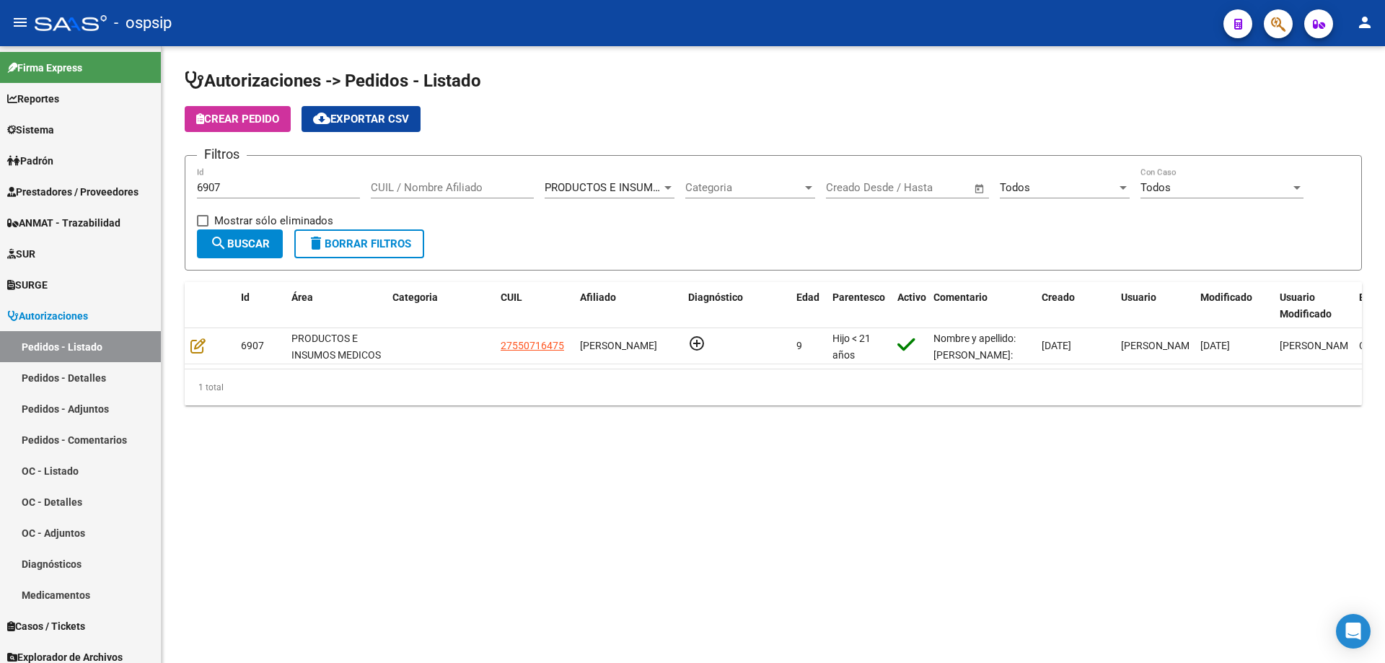
click at [289, 190] on input "6907" at bounding box center [278, 187] width 163 height 13
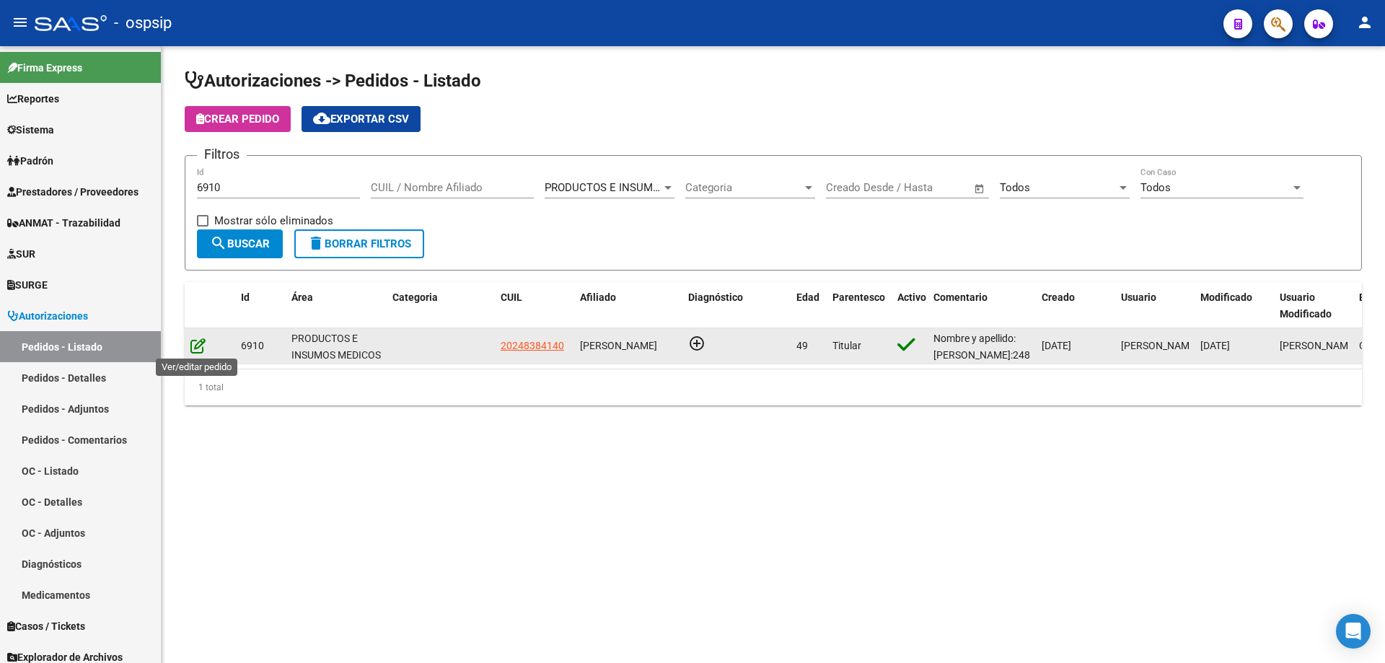
click at [202, 348] on icon at bounding box center [197, 346] width 15 height 16
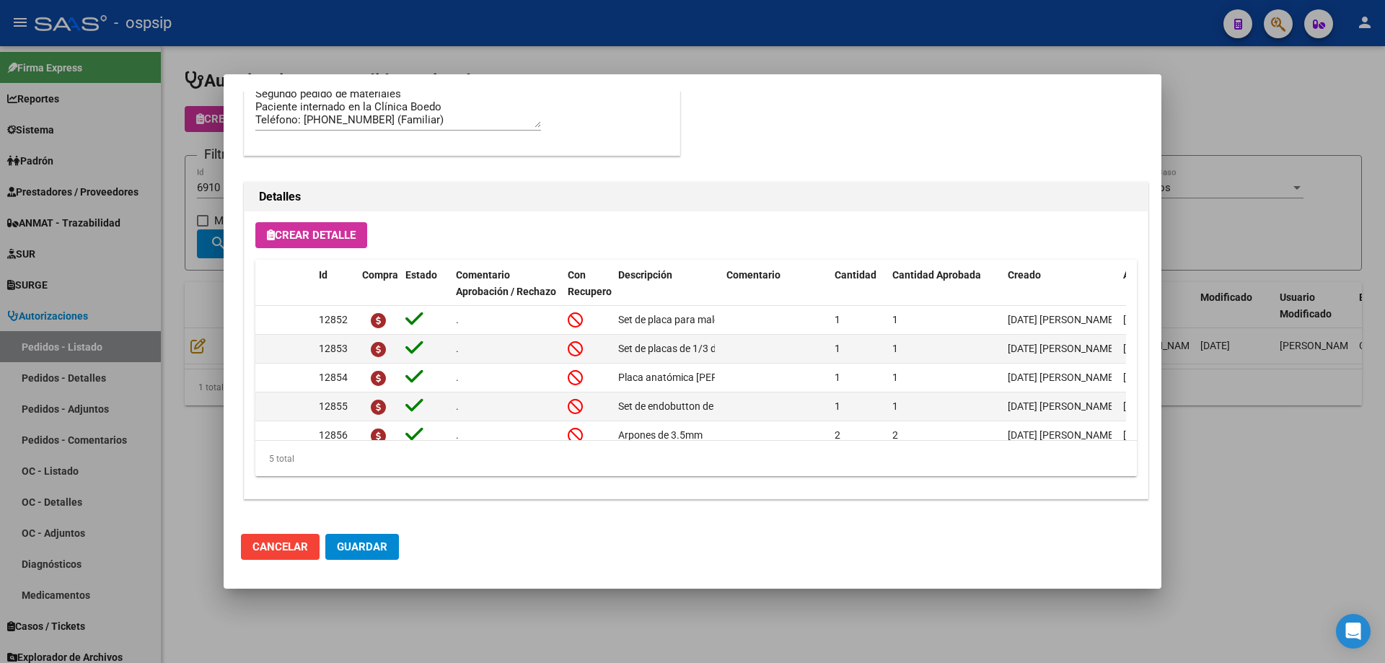
drag, startPoint x: 153, startPoint y: 242, endPoint x: 166, endPoint y: 239, distance: 13.5
click at [153, 242] on div at bounding box center [692, 331] width 1385 height 663
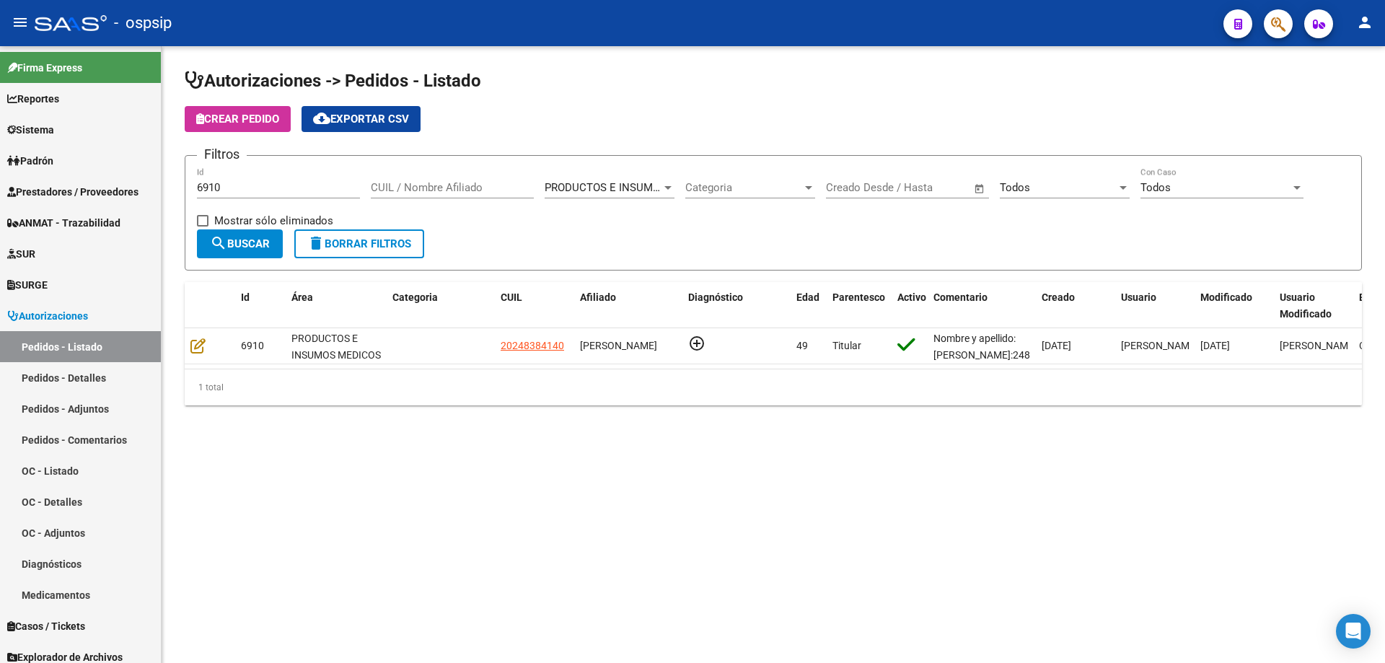
click at [235, 187] on input "6910" at bounding box center [278, 187] width 163 height 13
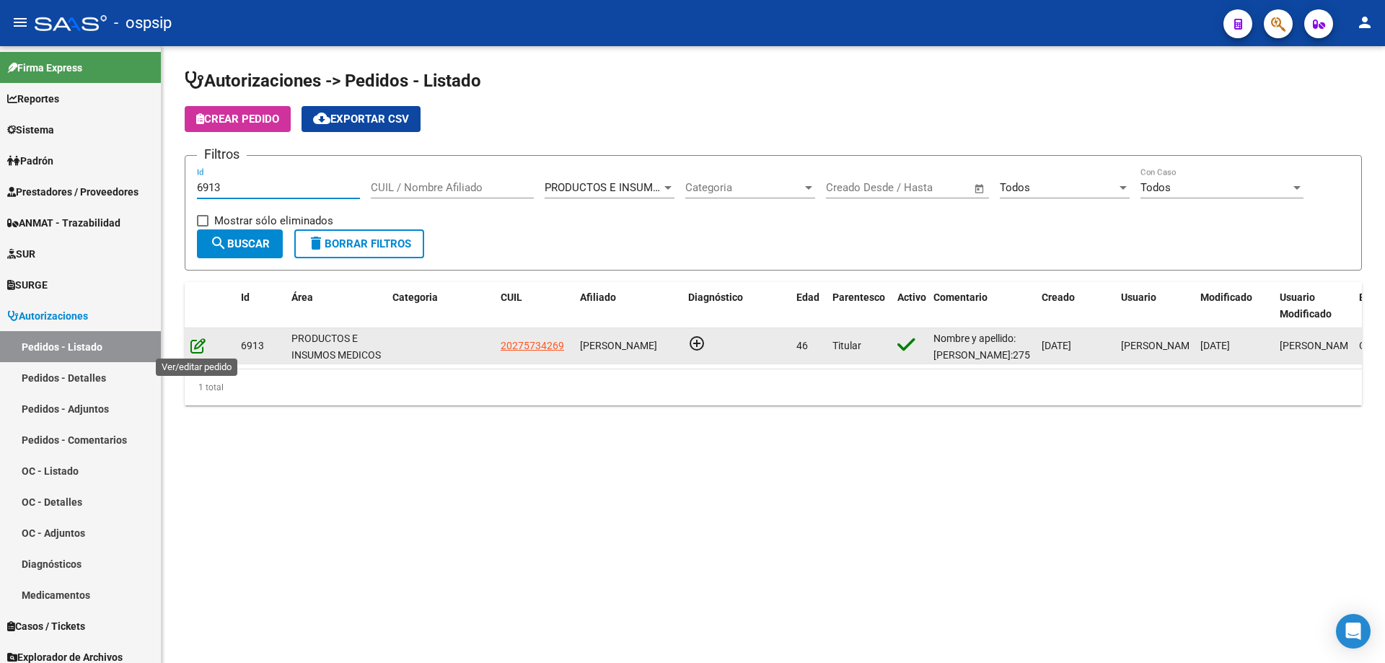
click at [202, 341] on icon at bounding box center [197, 346] width 15 height 16
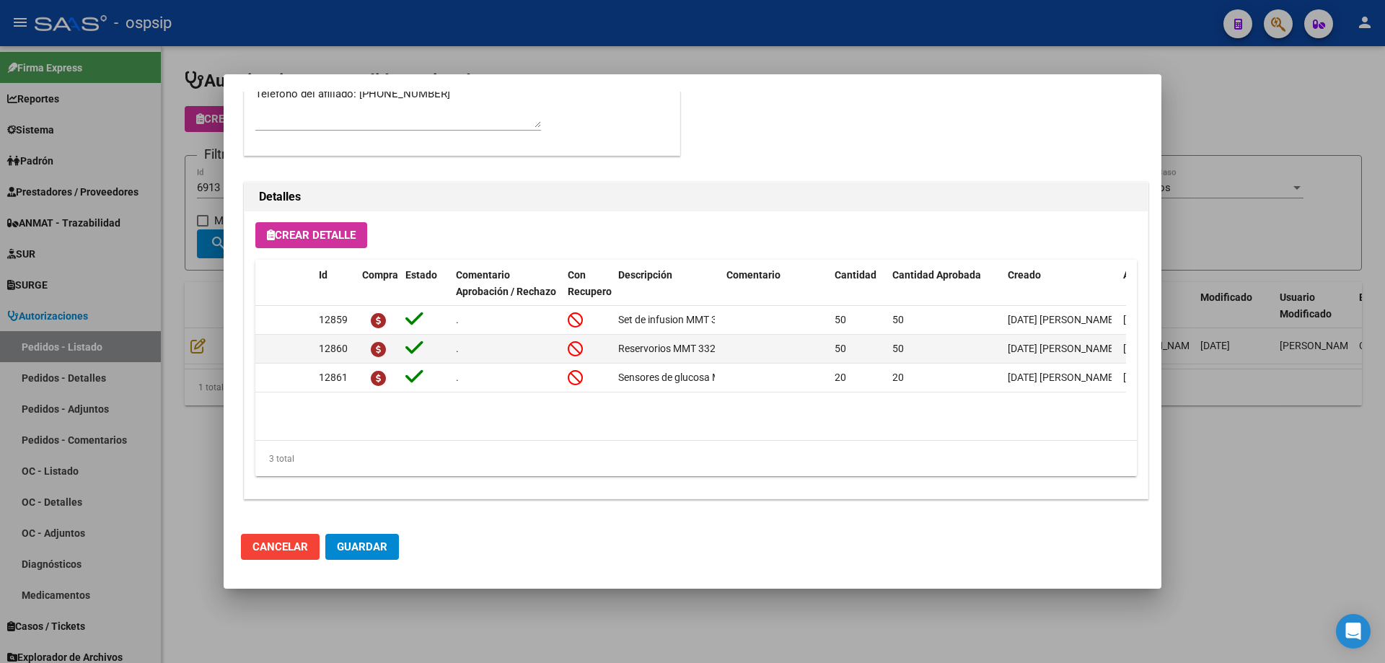
click at [162, 300] on div at bounding box center [692, 331] width 1385 height 663
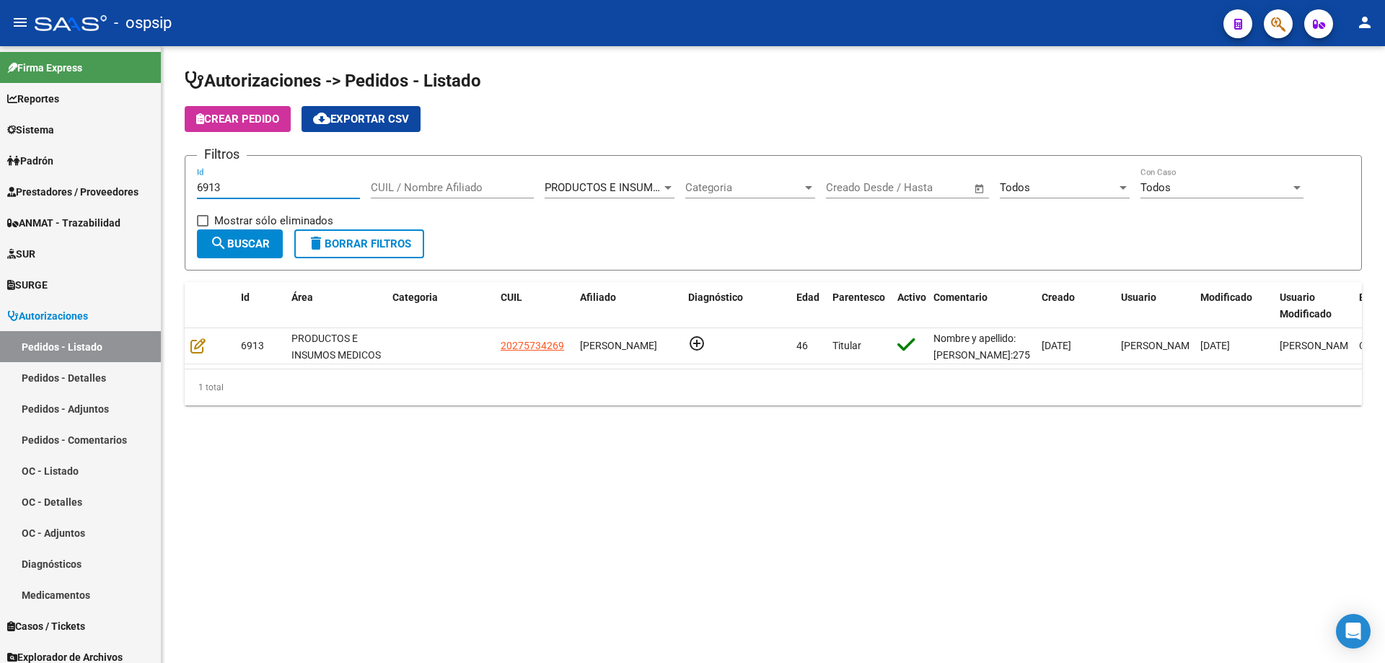
click at [242, 189] on input "6913" at bounding box center [278, 187] width 163 height 13
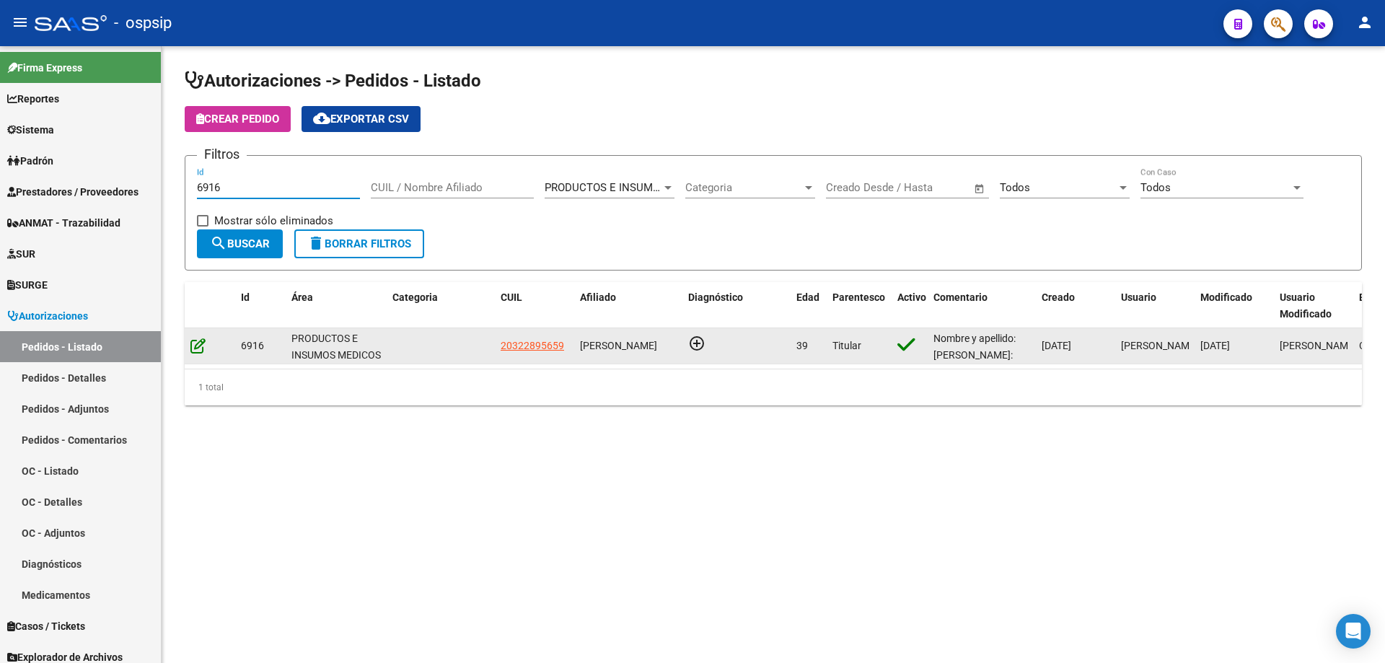
click at [198, 338] on icon at bounding box center [197, 346] width 15 height 16
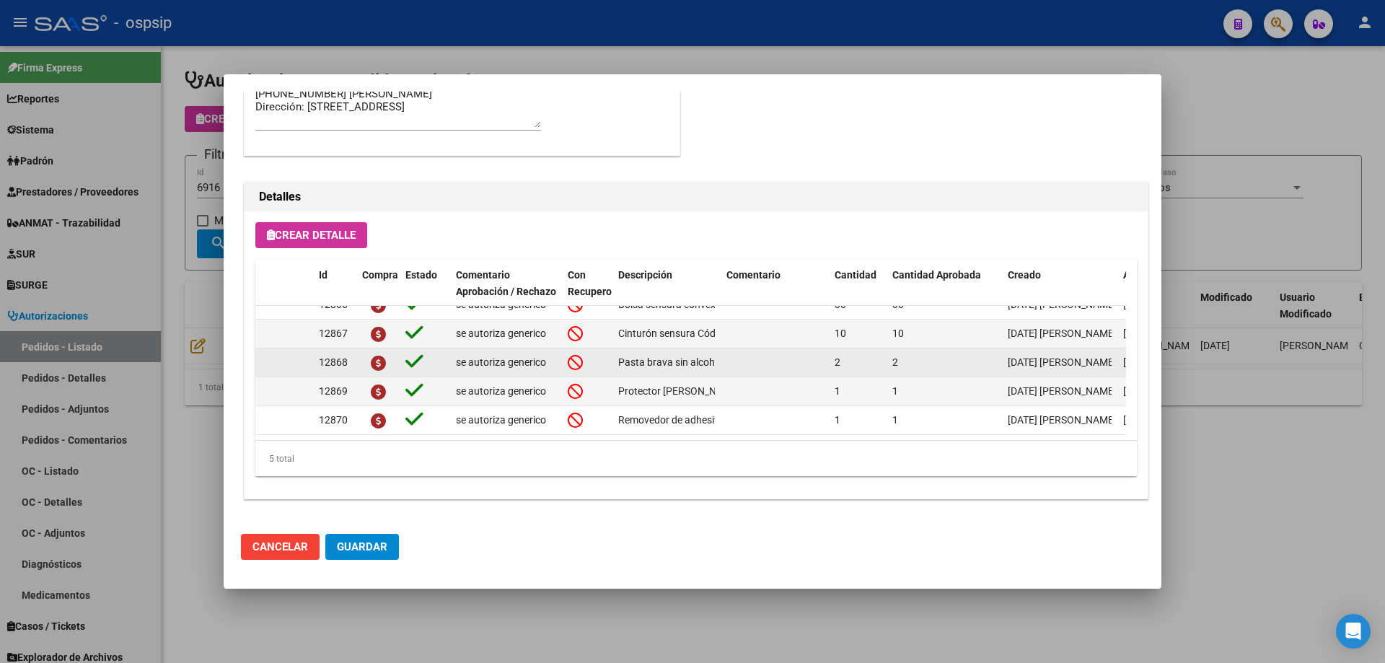
scroll to position [26, 0]
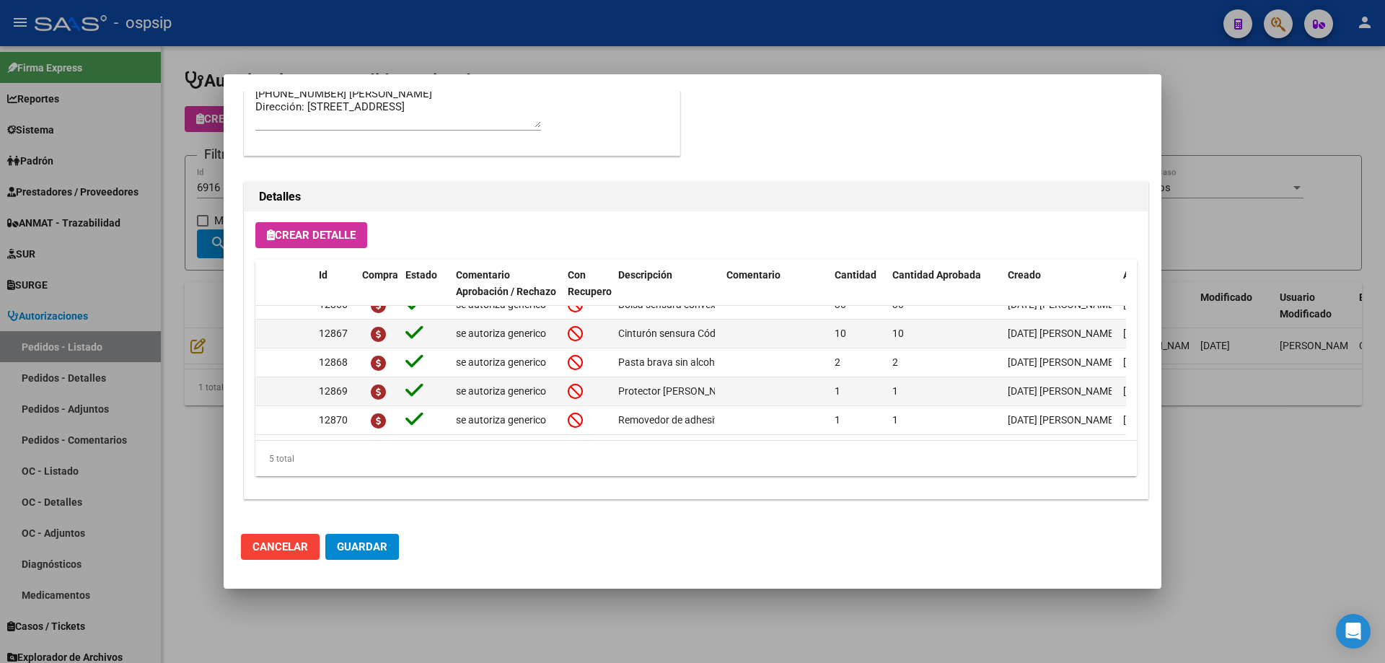
click at [160, 273] on div at bounding box center [692, 331] width 1385 height 663
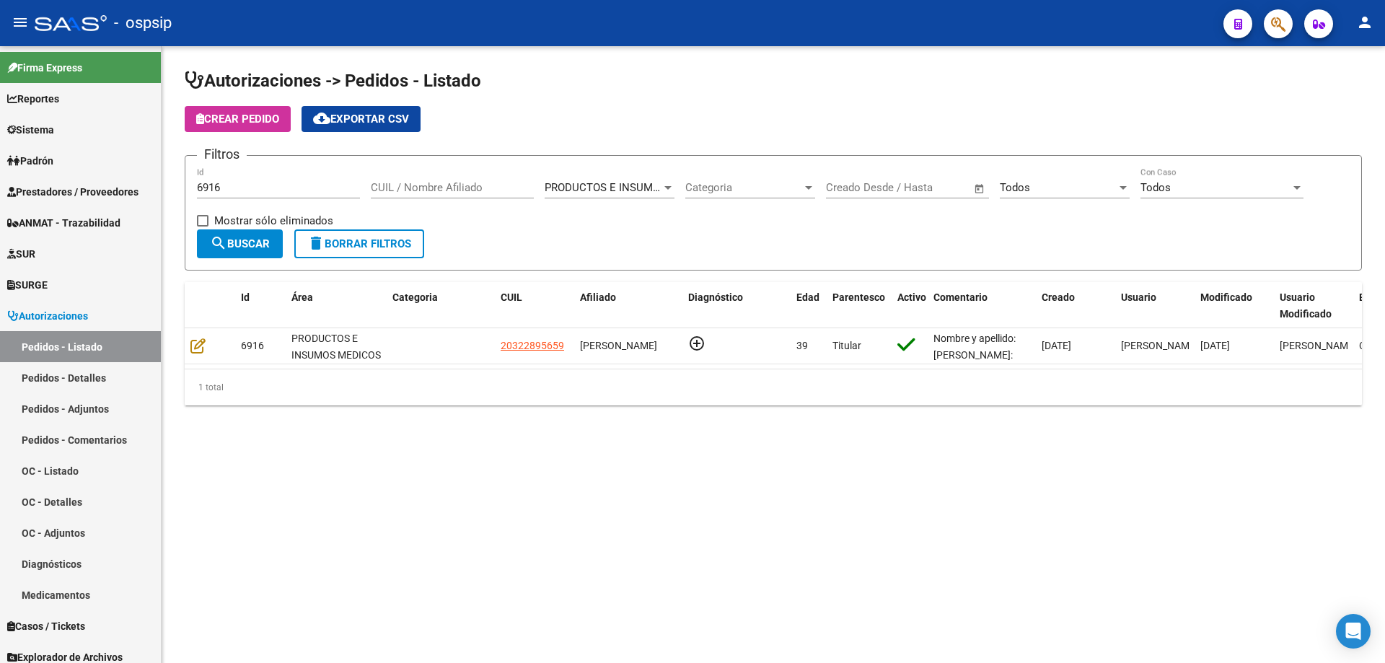
click at [249, 188] on input "6916" at bounding box center [278, 187] width 163 height 13
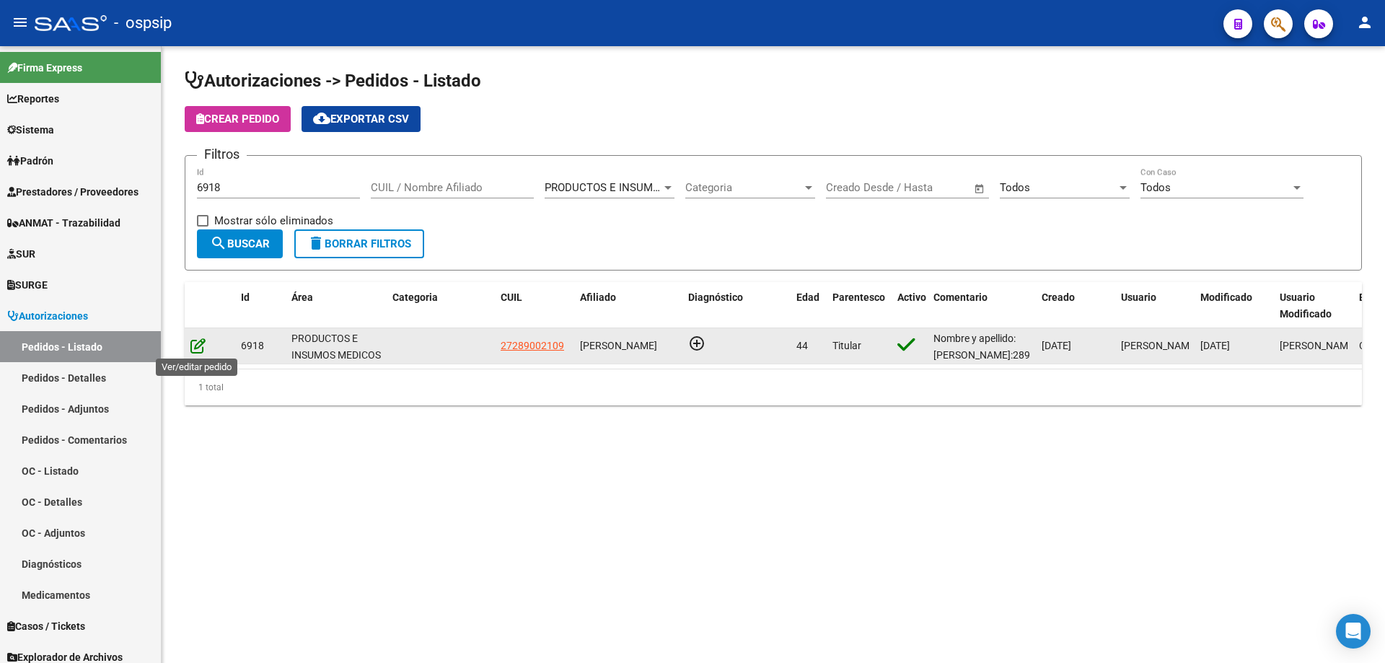
click at [197, 344] on icon at bounding box center [197, 346] width 15 height 16
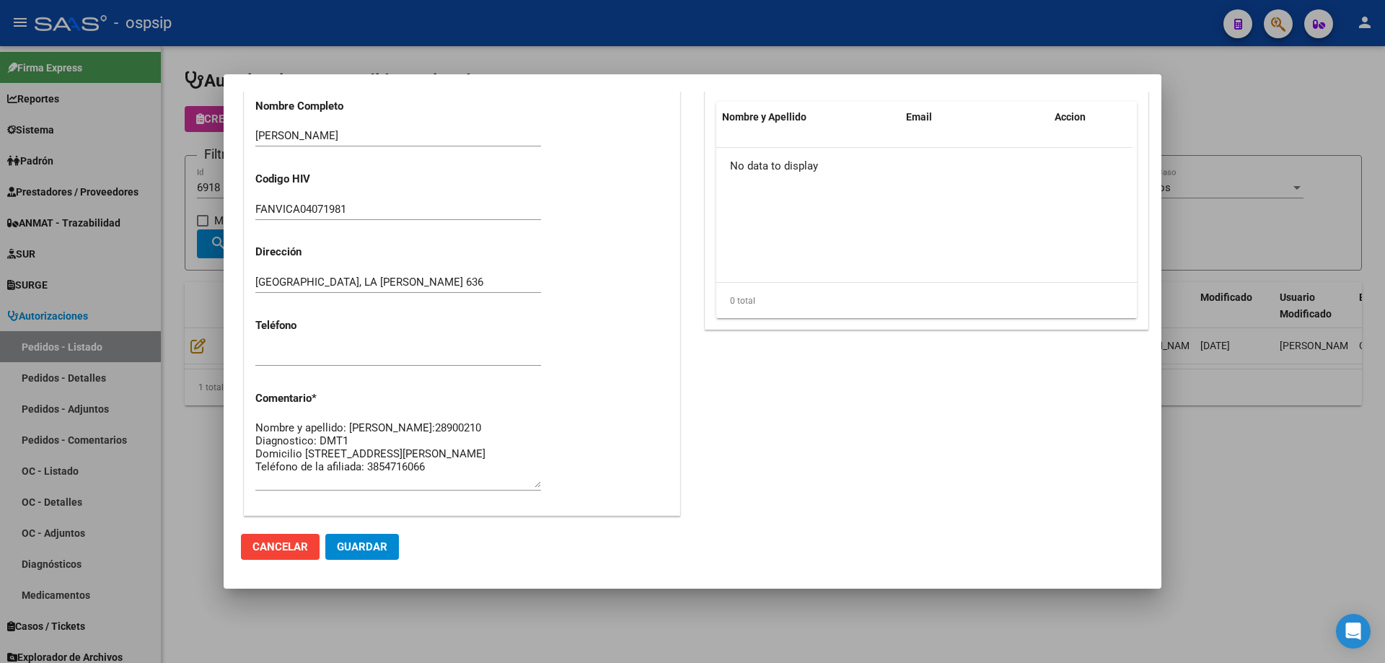
scroll to position [865, 0]
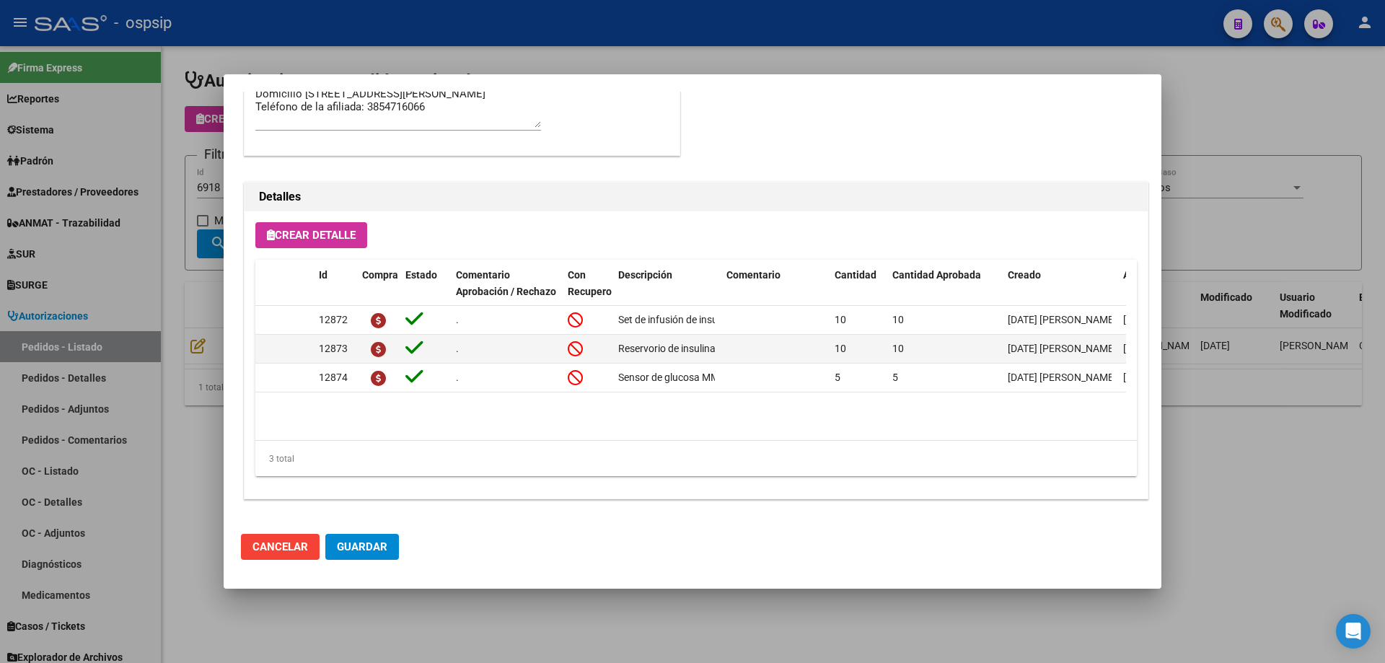
click at [115, 381] on div at bounding box center [692, 331] width 1385 height 663
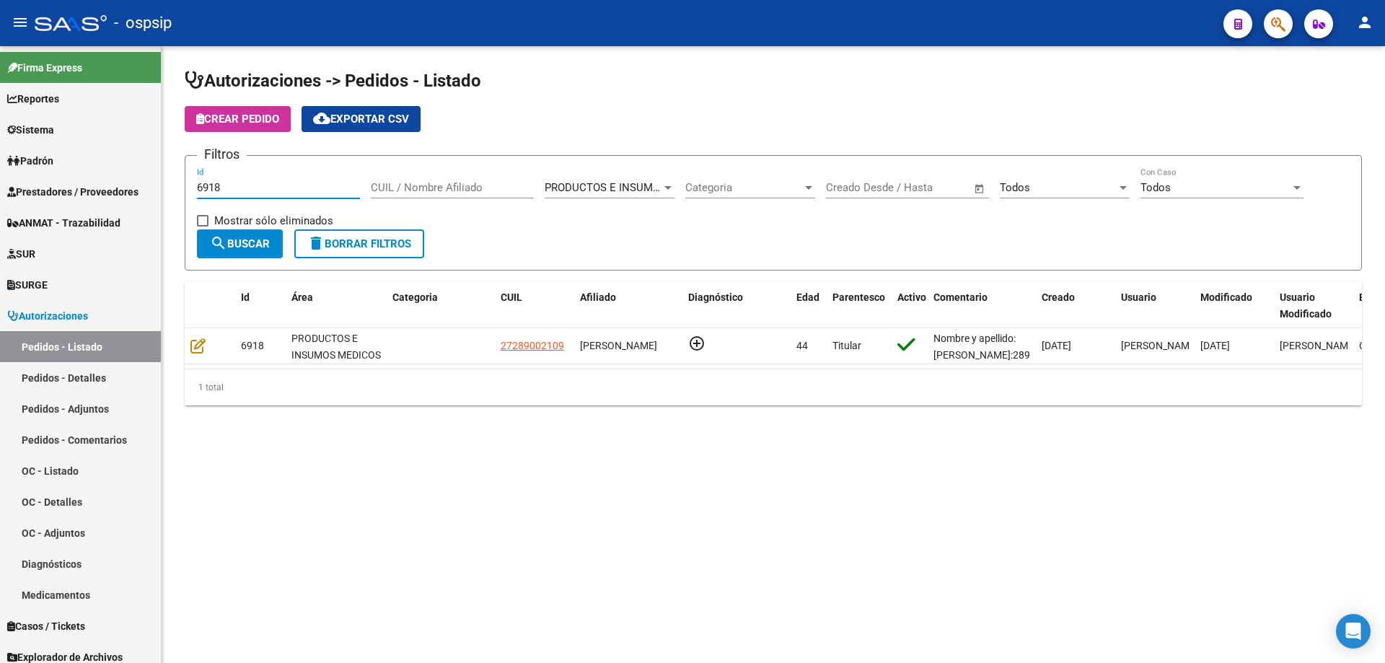
click at [231, 190] on input "6918" at bounding box center [278, 187] width 163 height 13
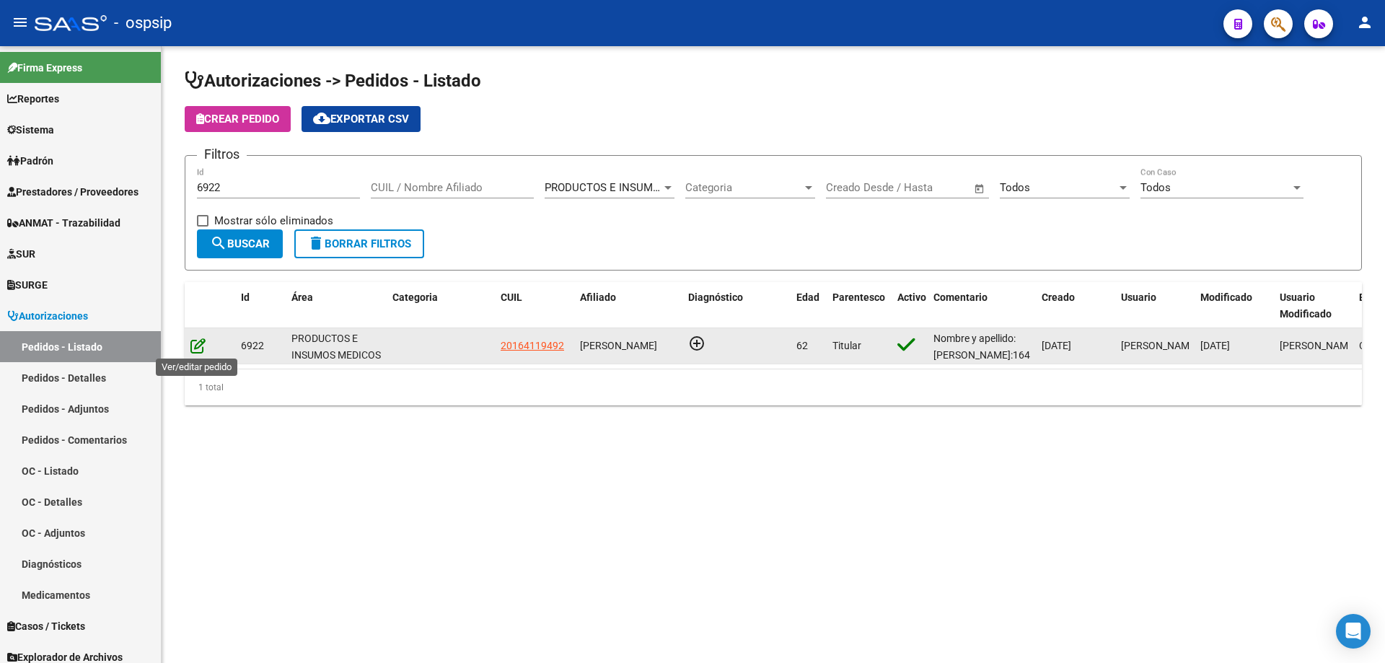
click at [201, 343] on icon at bounding box center [197, 346] width 15 height 16
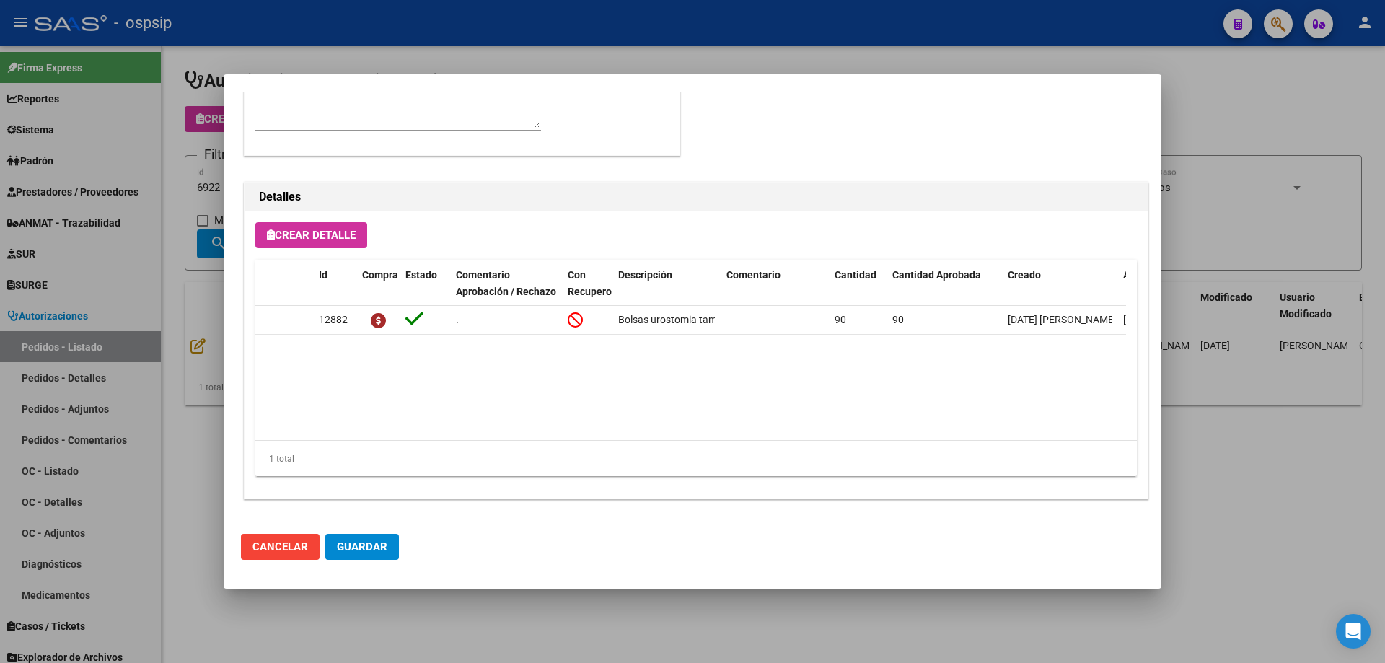
click at [197, 242] on div at bounding box center [692, 331] width 1385 height 663
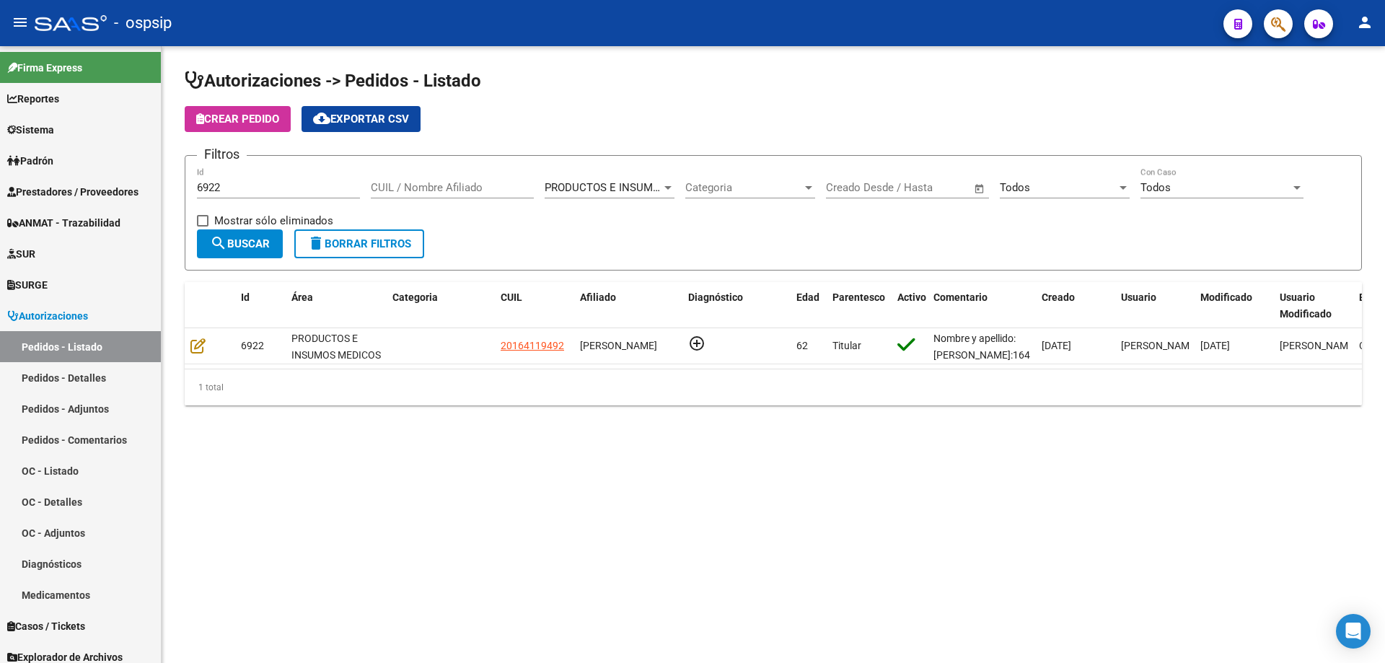
click at [236, 196] on div "6922 Id" at bounding box center [278, 182] width 163 height 31
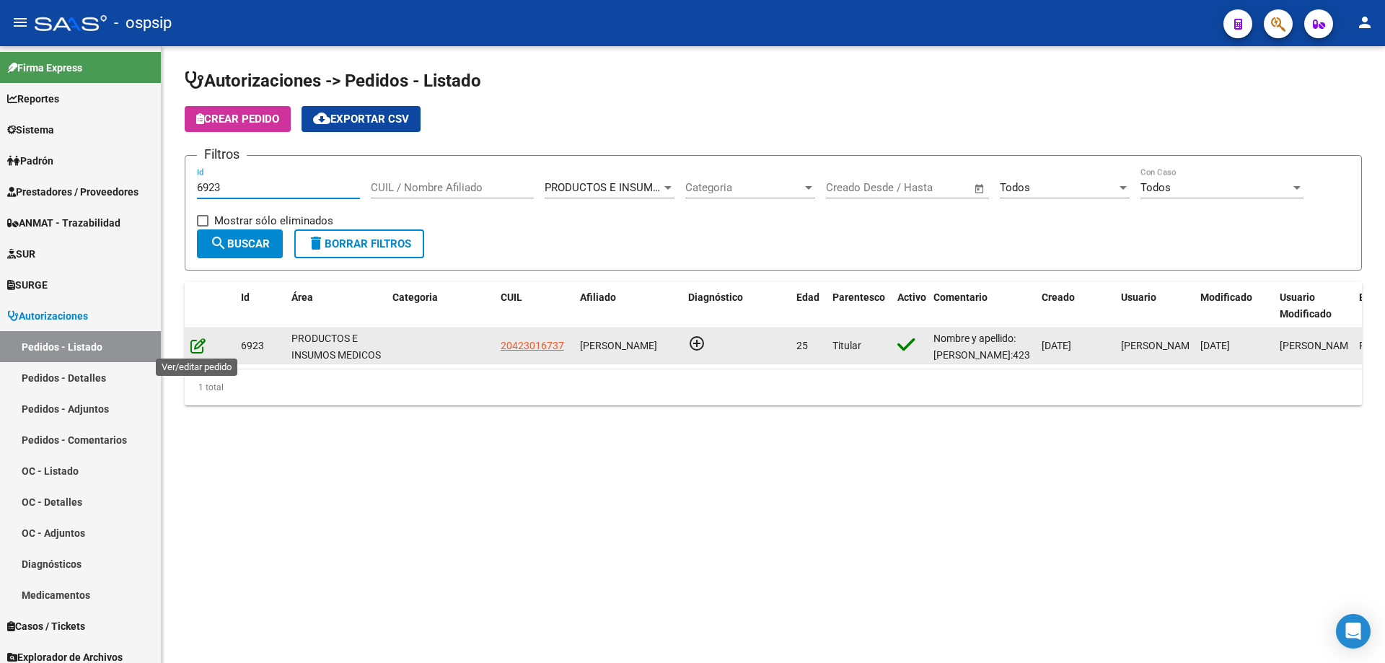
type input "6923"
click at [198, 348] on icon at bounding box center [197, 346] width 15 height 16
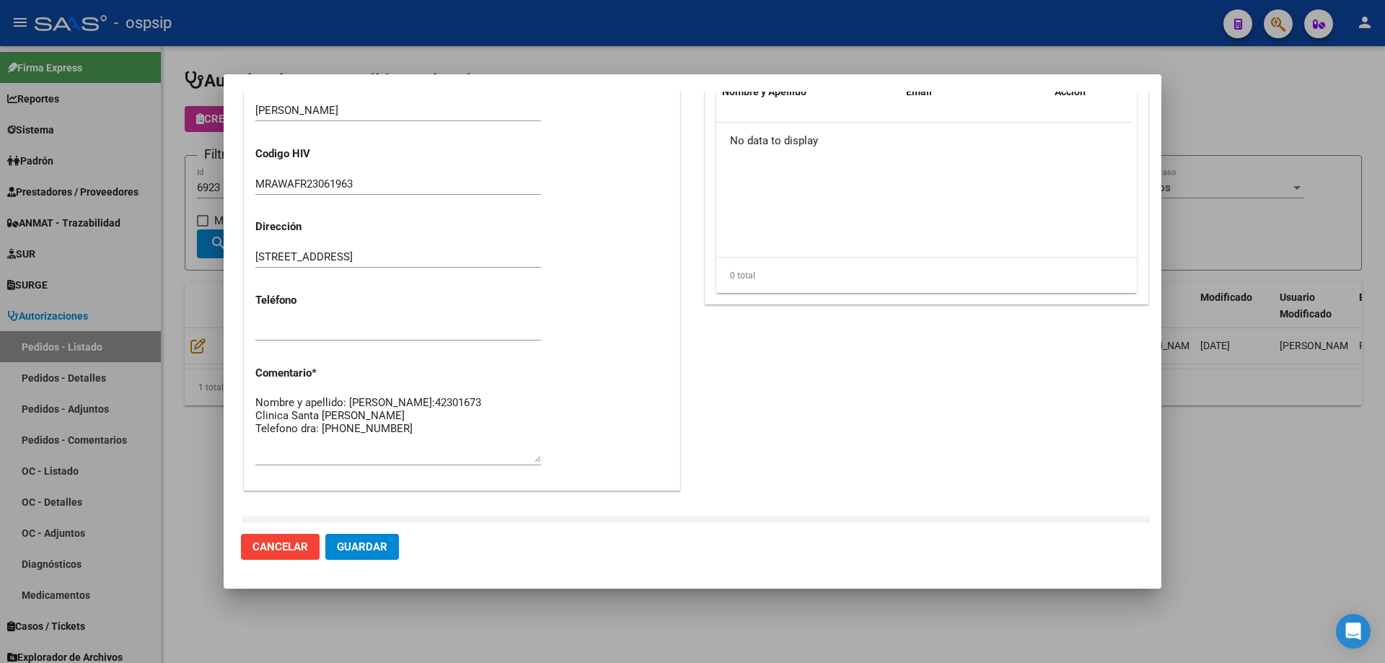
scroll to position [504, 0]
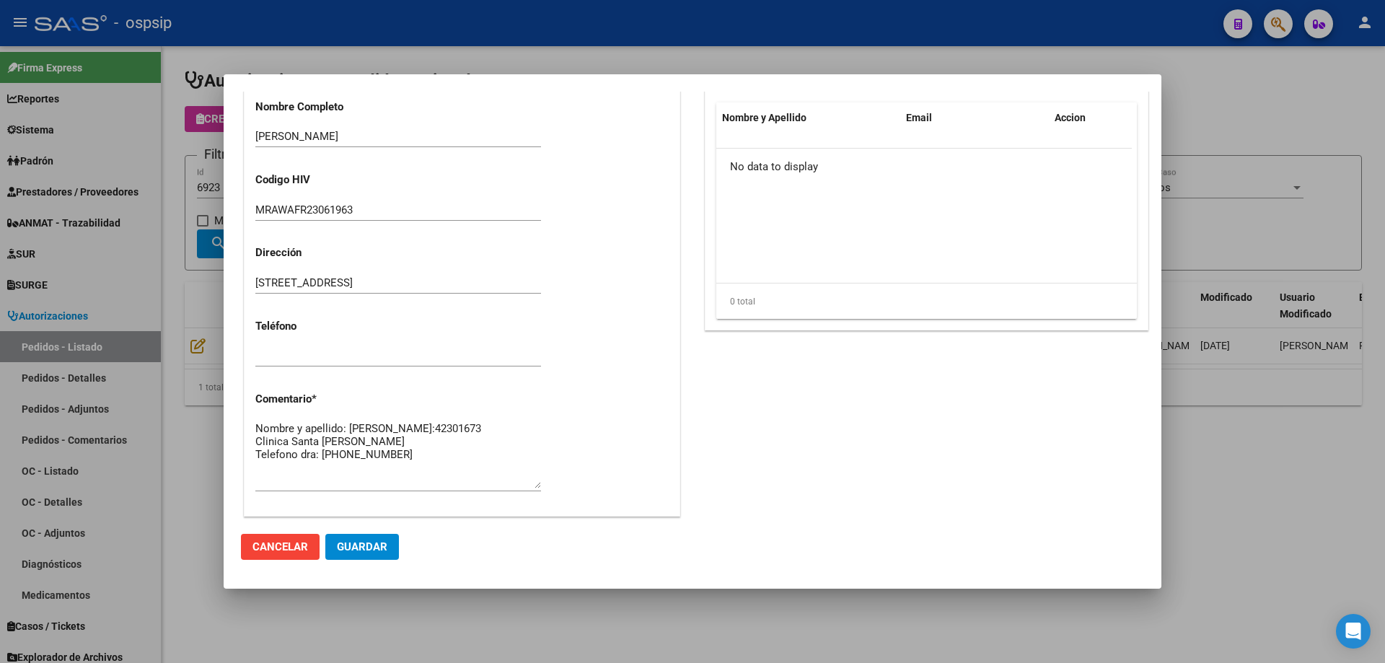
click at [175, 268] on div at bounding box center [692, 331] width 1385 height 663
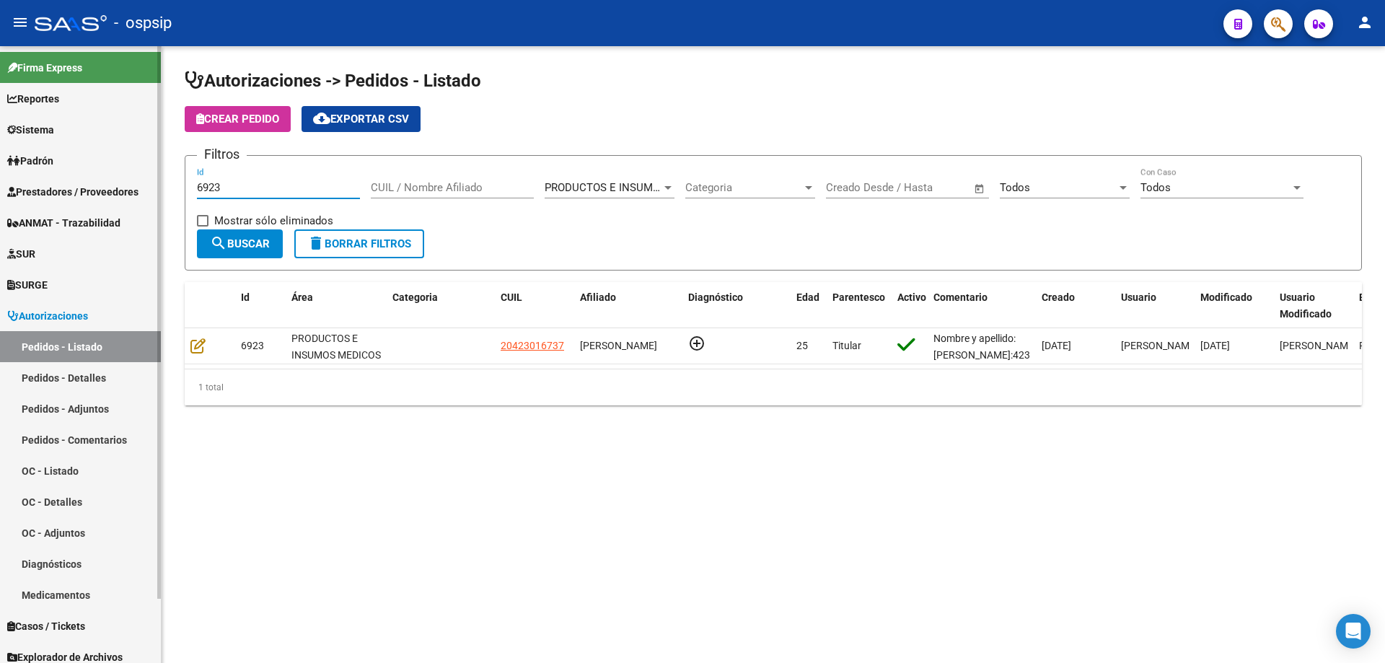
drag, startPoint x: 242, startPoint y: 190, endPoint x: 0, endPoint y: 122, distance: 251.7
click at [0, 122] on mat-sidenav-container "Firma Express Reportes Egresos Devengados Auditorías x Área Auditorías x Usuari…" at bounding box center [692, 354] width 1385 height 617
